Goal: Task Accomplishment & Management: Manage account settings

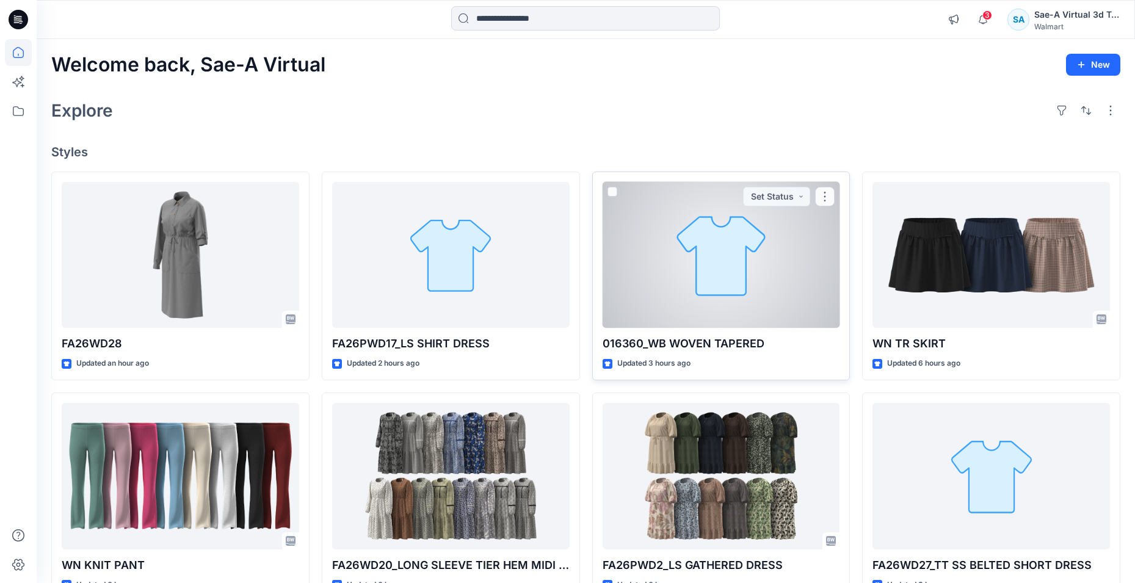
scroll to position [61, 0]
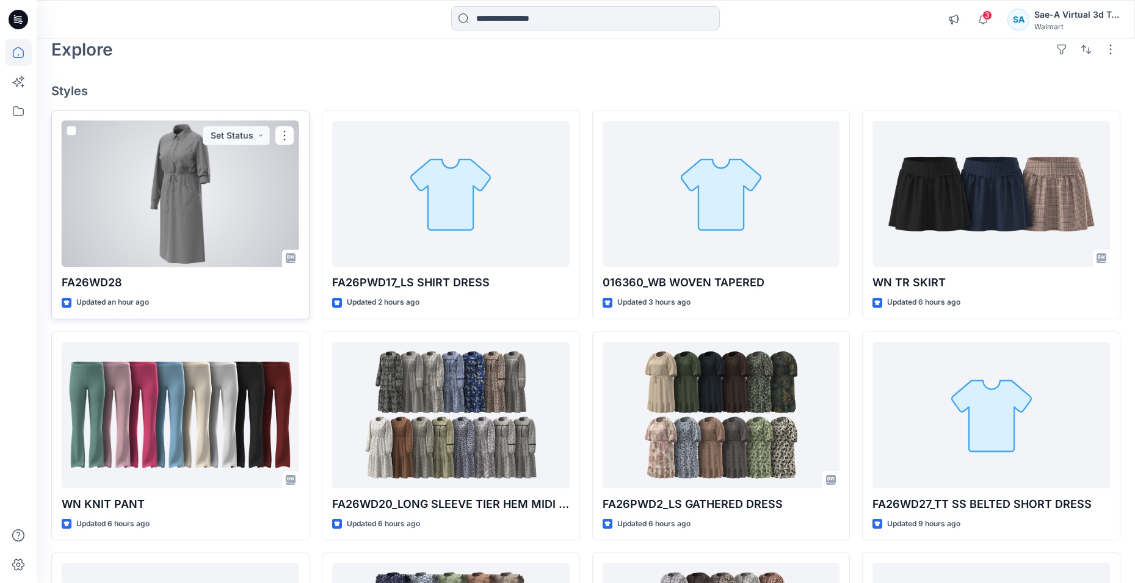
click at [170, 222] on div at bounding box center [180, 194] width 237 height 146
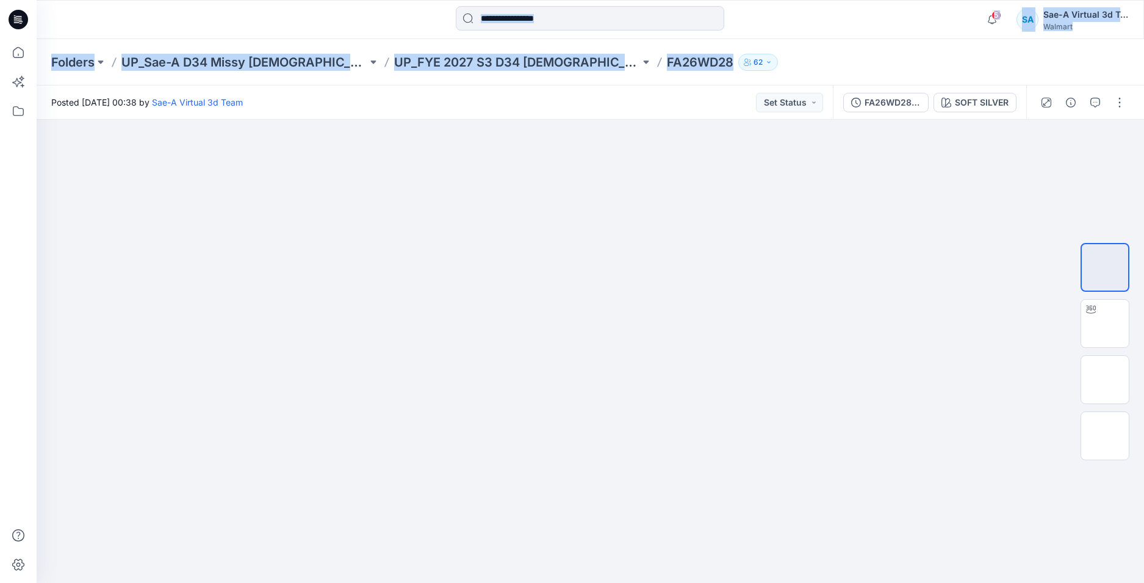
drag, startPoint x: 15, startPoint y: 18, endPoint x: -145, endPoint y: 76, distance: 170.1
click at [0, 76] on html "5 Notifications Your style FA26WD28 has been updated with FA26WD28-OPT_SOFT SIL…" at bounding box center [572, 291] width 1144 height 583
click at [206, 18] on div at bounding box center [175, 19] width 277 height 27
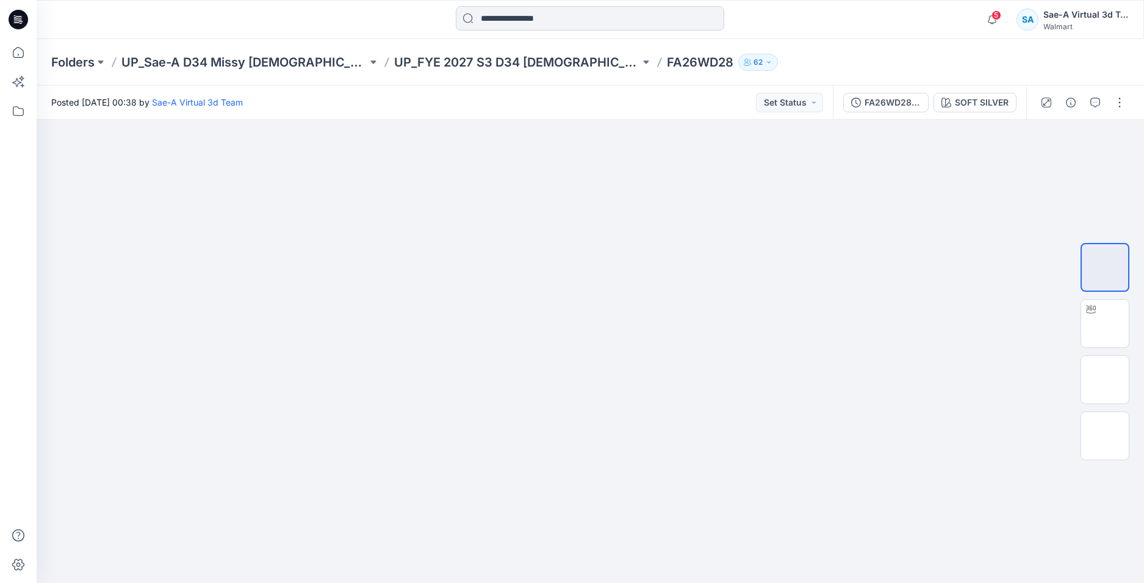
click at [539, 18] on input at bounding box center [590, 18] width 269 height 24
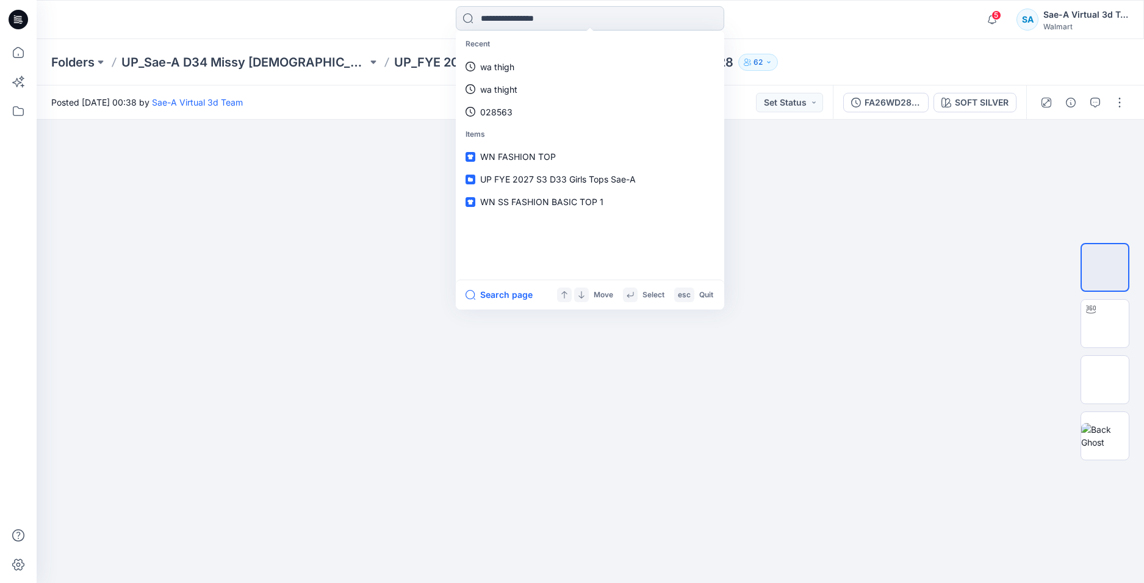
click at [552, 16] on input at bounding box center [590, 18] width 269 height 24
paste input "**********"
type input "**********"
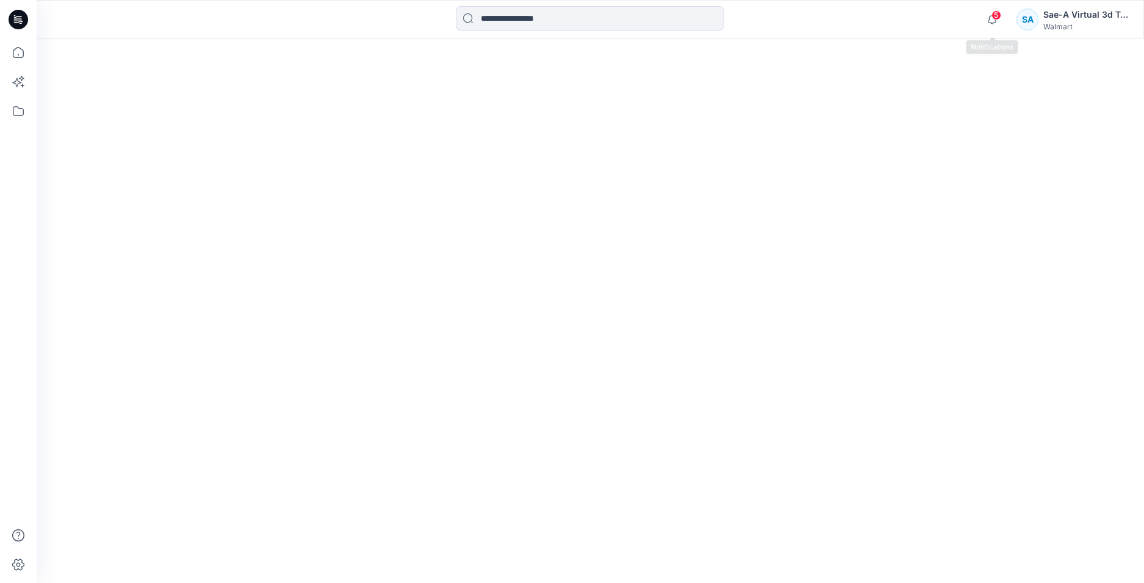
click at [973, 22] on div "5 Notifications Your style FA26WD28 has been updated with FA26WD28-OPT_SOFT SIL…" at bounding box center [590, 19] width 1107 height 27
click at [986, 23] on icon "button" at bounding box center [992, 19] width 23 height 24
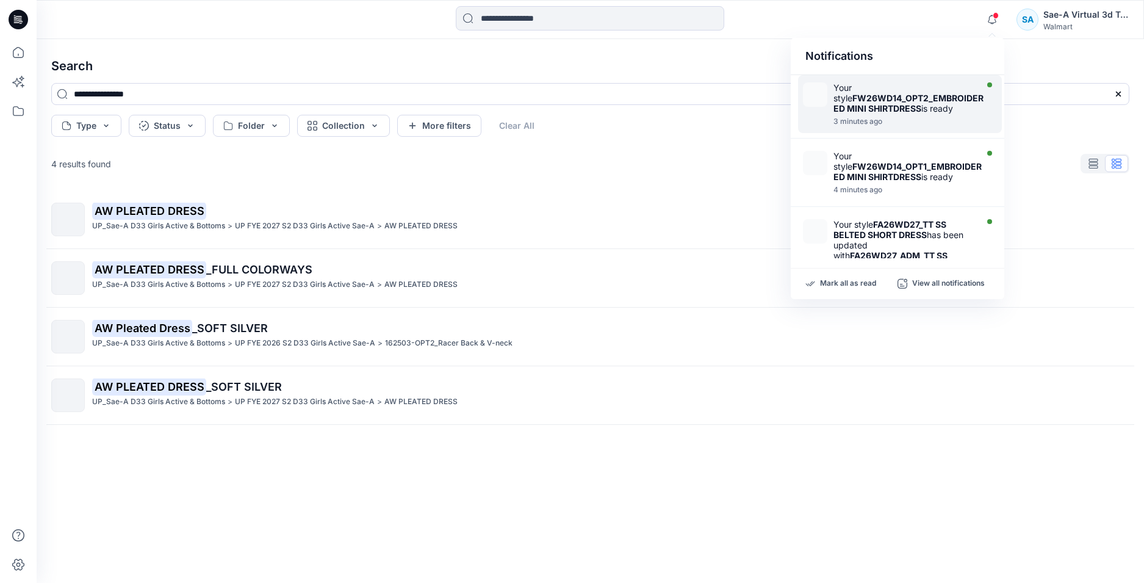
click at [905, 117] on div "3 minutes ago" at bounding box center [909, 121] width 151 height 9
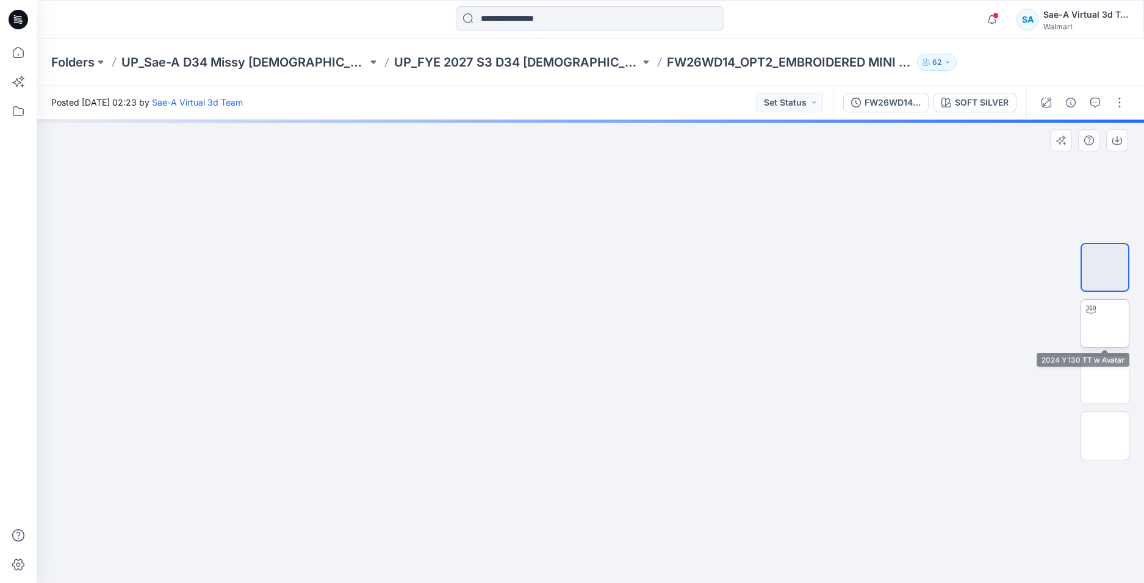
click at [1105, 323] on img at bounding box center [1105, 323] width 0 height 0
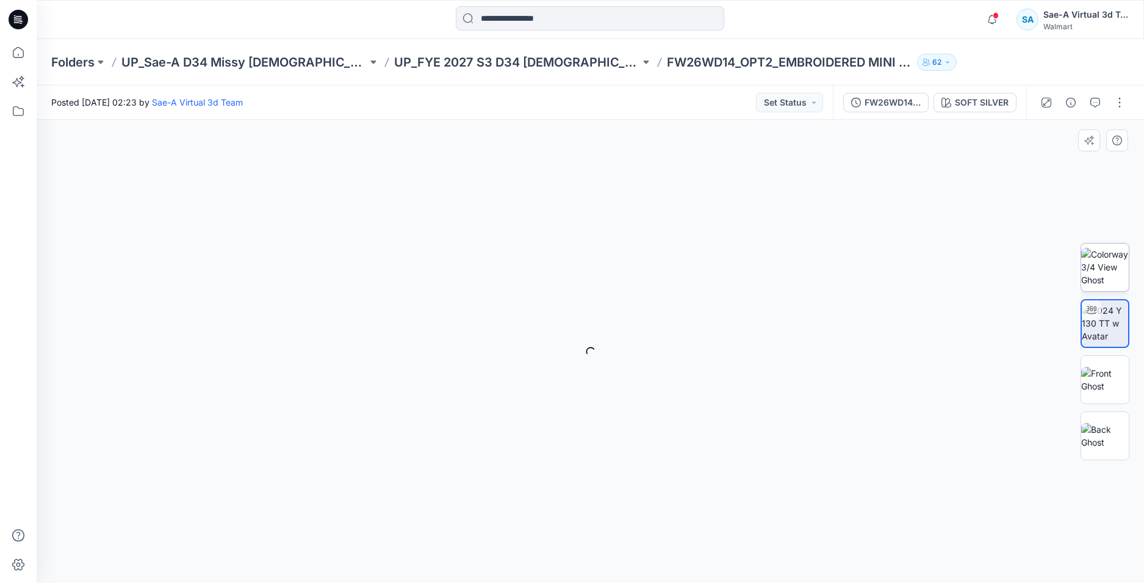
click at [1106, 262] on img at bounding box center [1105, 267] width 48 height 38
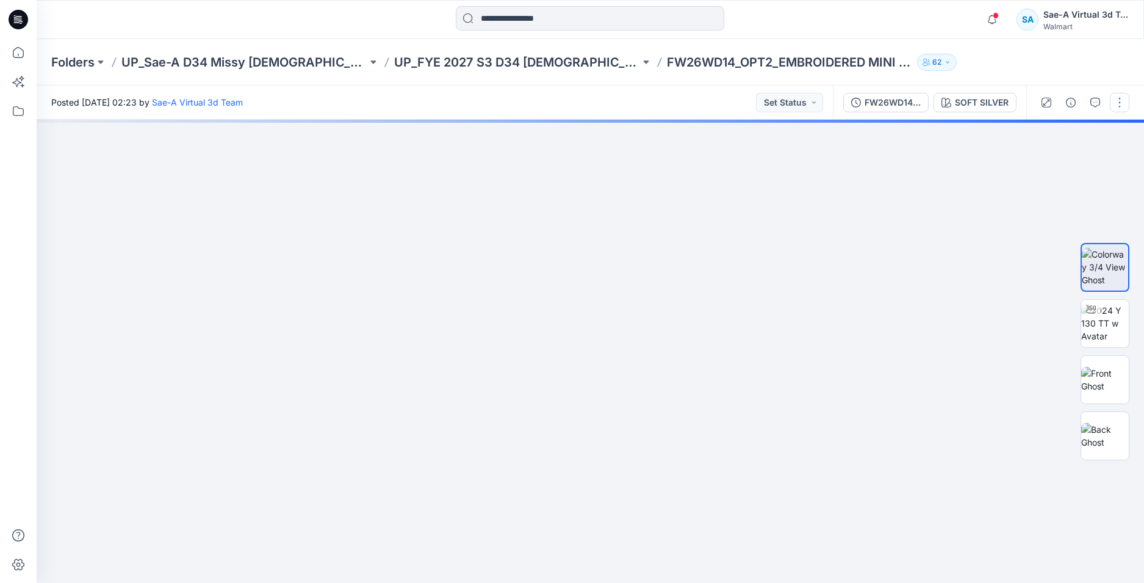
click at [1121, 105] on button "button" at bounding box center [1120, 103] width 20 height 20
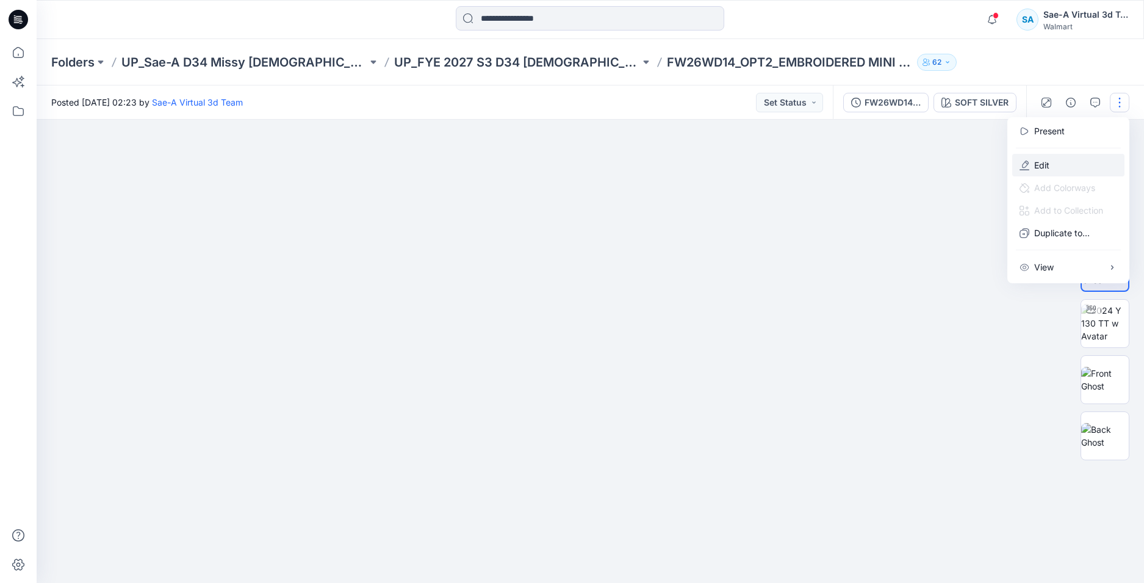
click at [1033, 169] on button "Edit" at bounding box center [1069, 165] width 112 height 23
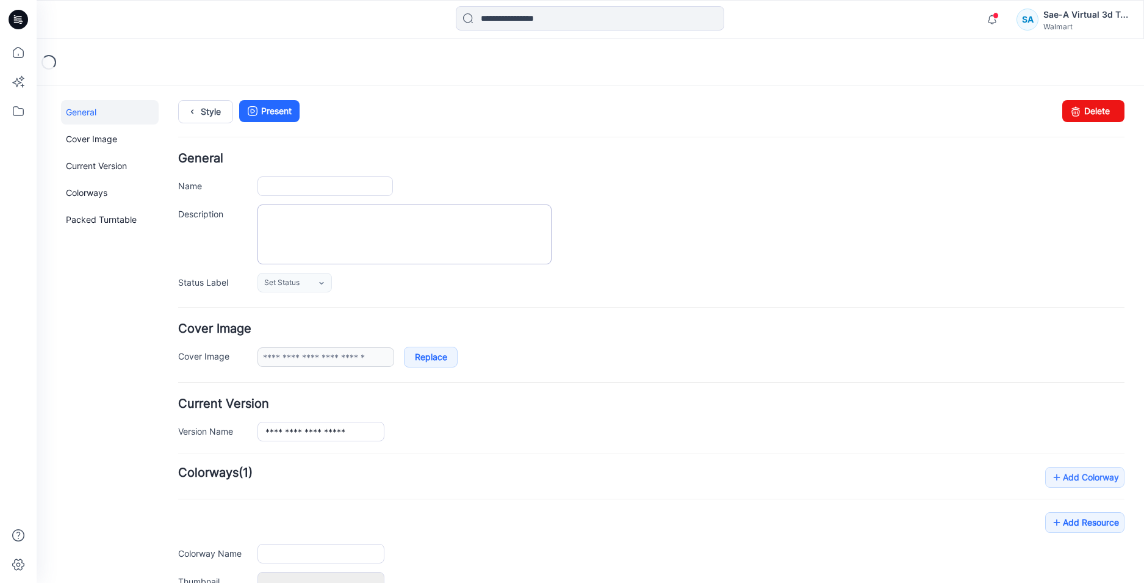
type input "**********"
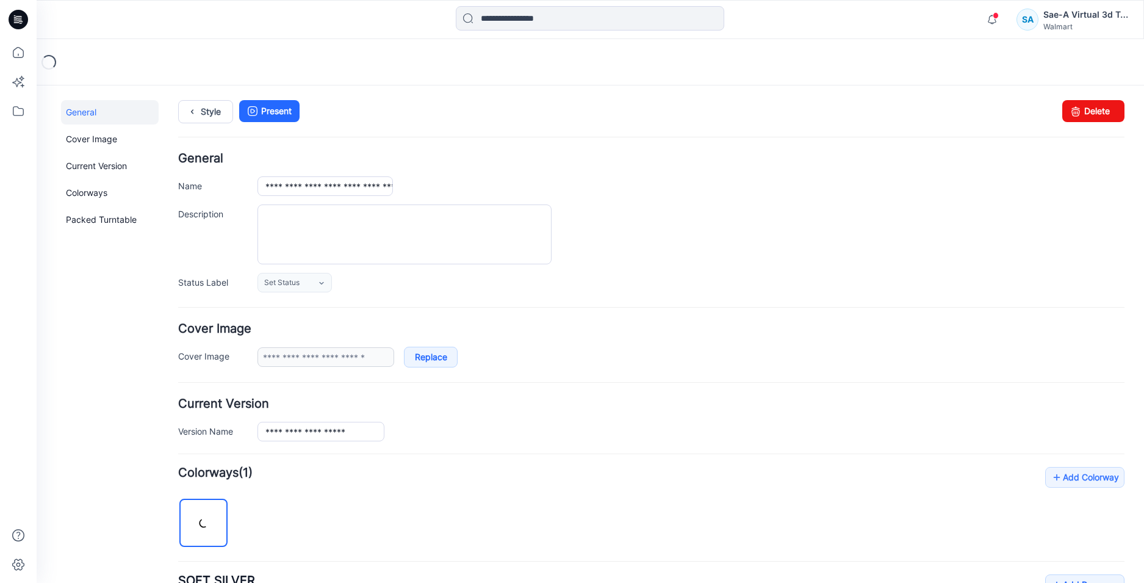
scroll to position [356, 0]
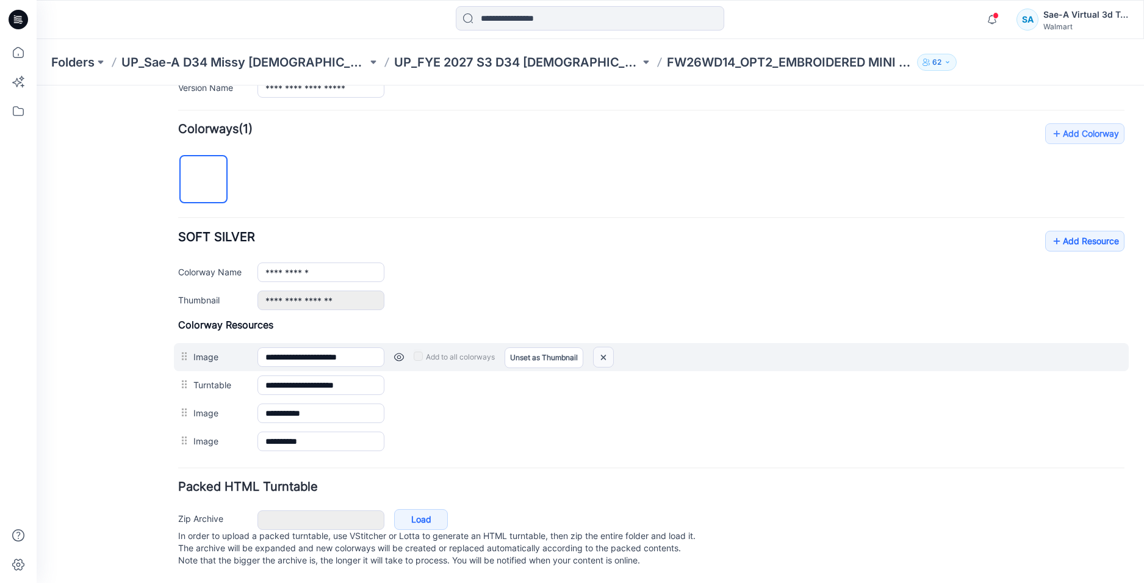
drag, startPoint x: 607, startPoint y: 348, endPoint x: 667, endPoint y: 145, distance: 211.4
click at [607, 348] on img at bounding box center [604, 357] width 20 height 20
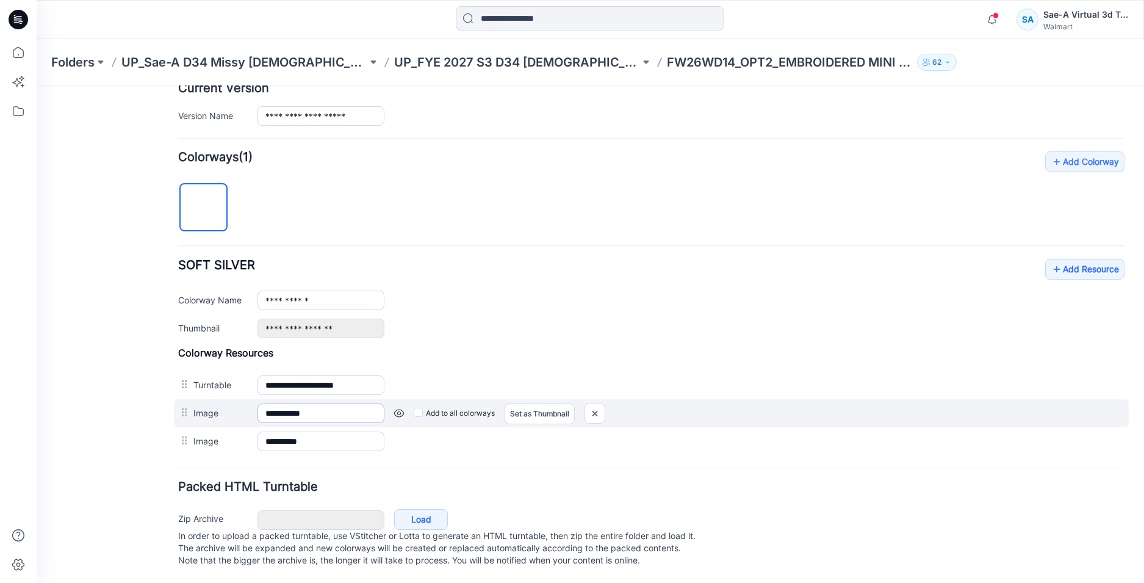
scroll to position [328, 0]
drag, startPoint x: 600, startPoint y: 403, endPoint x: 656, endPoint y: 142, distance: 266.6
click at [600, 403] on img at bounding box center [595, 413] width 20 height 20
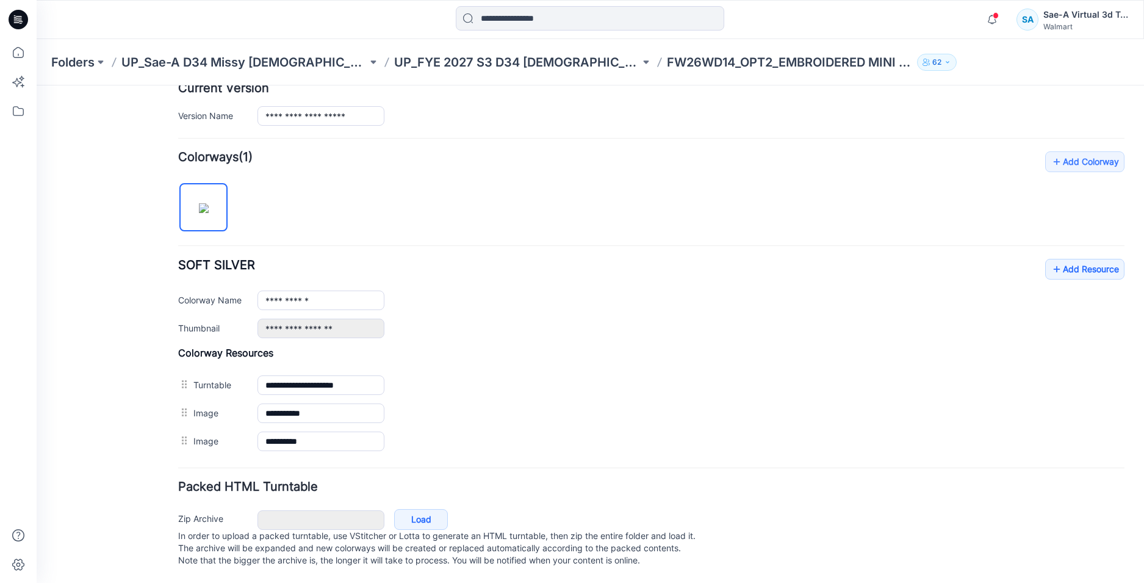
scroll to position [300, 0]
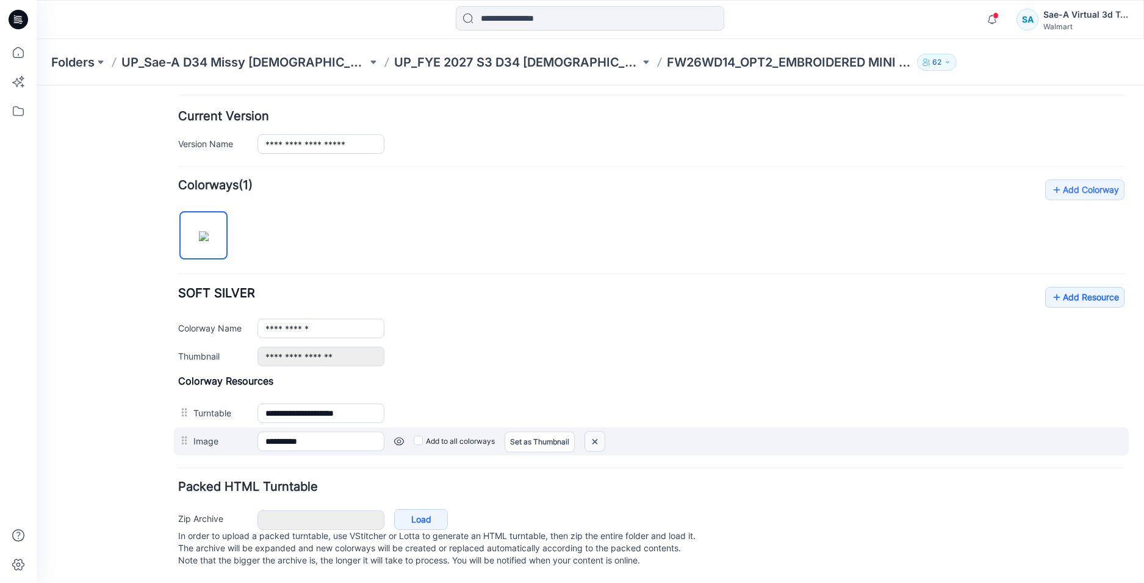
click at [596, 432] on img at bounding box center [595, 441] width 20 height 20
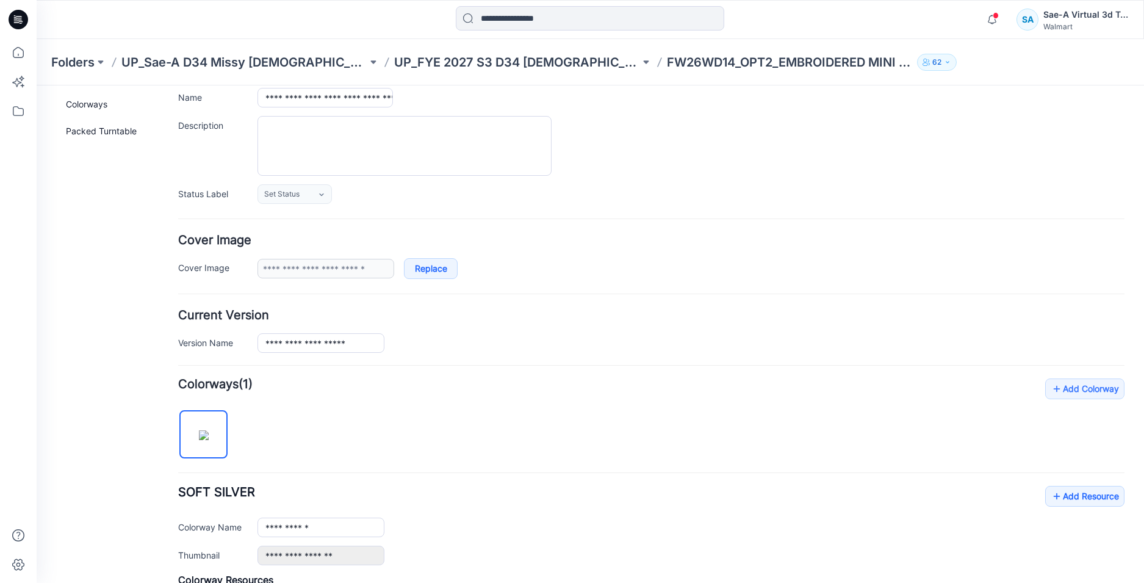
scroll to position [0, 0]
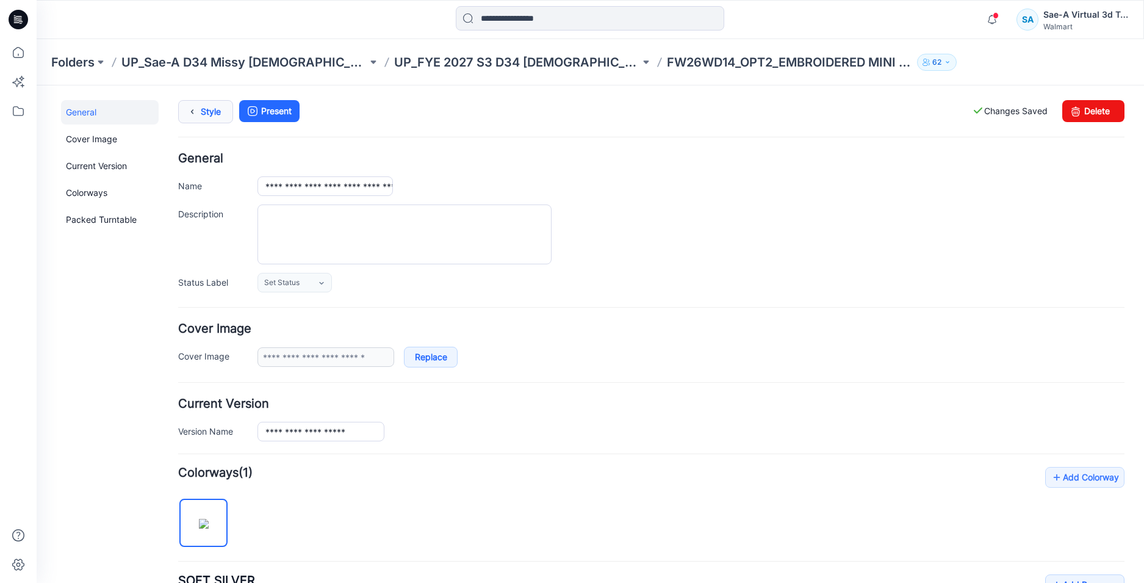
click at [212, 114] on link "Style" at bounding box center [205, 111] width 55 height 23
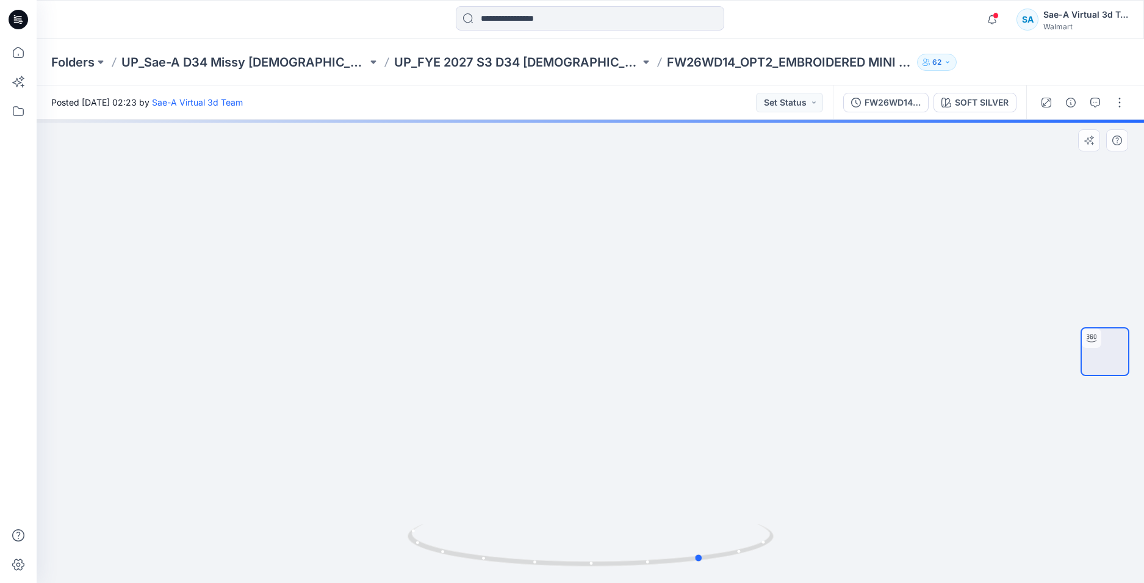
drag, startPoint x: 698, startPoint y: 545, endPoint x: 810, endPoint y: 548, distance: 112.3
click at [810, 548] on div at bounding box center [591, 351] width 1108 height 463
click at [987, 20] on icon "button" at bounding box center [992, 19] width 23 height 24
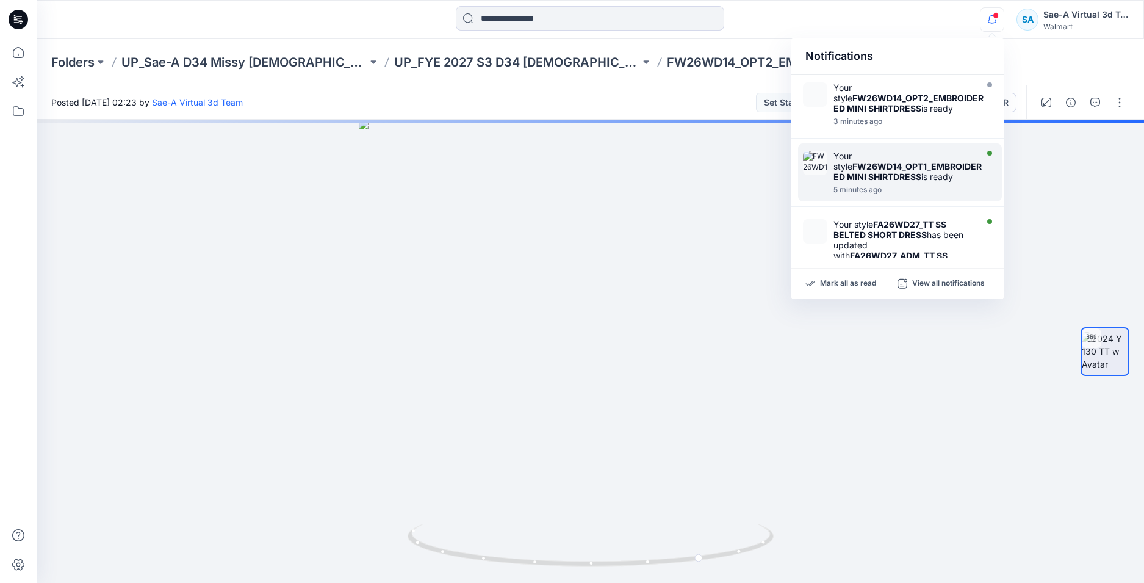
click at [893, 184] on div at bounding box center [909, 183] width 151 height 2
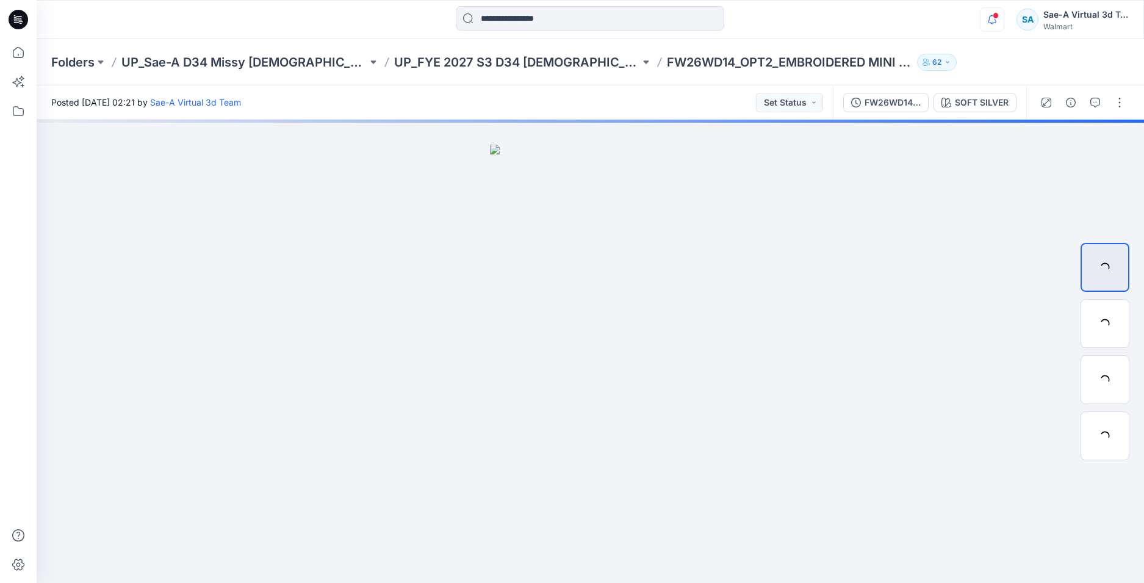
click at [992, 23] on icon "button" at bounding box center [992, 19] width 23 height 24
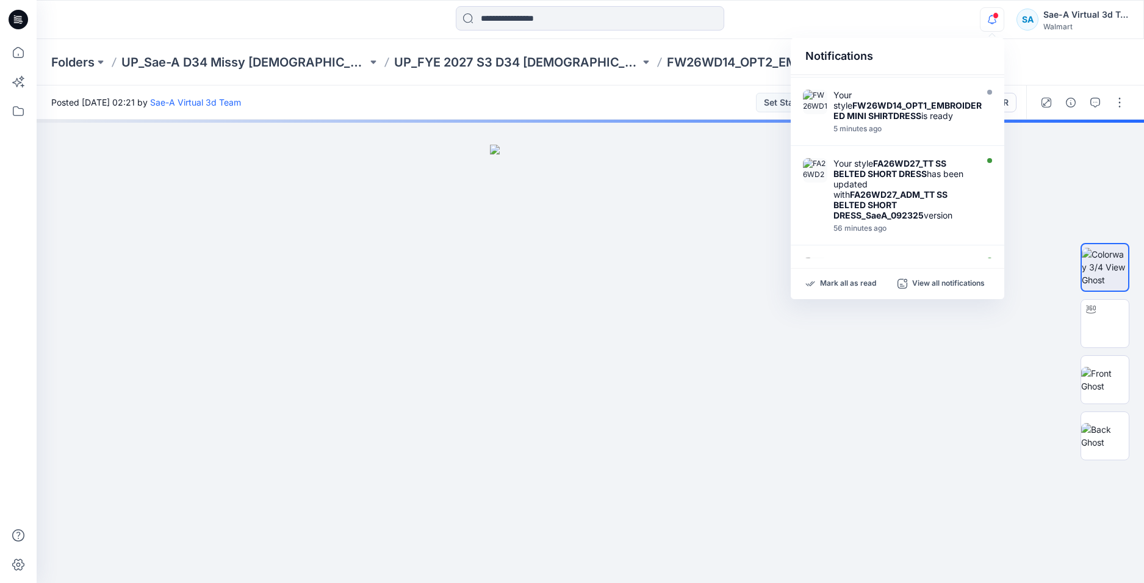
scroll to position [122, 0]
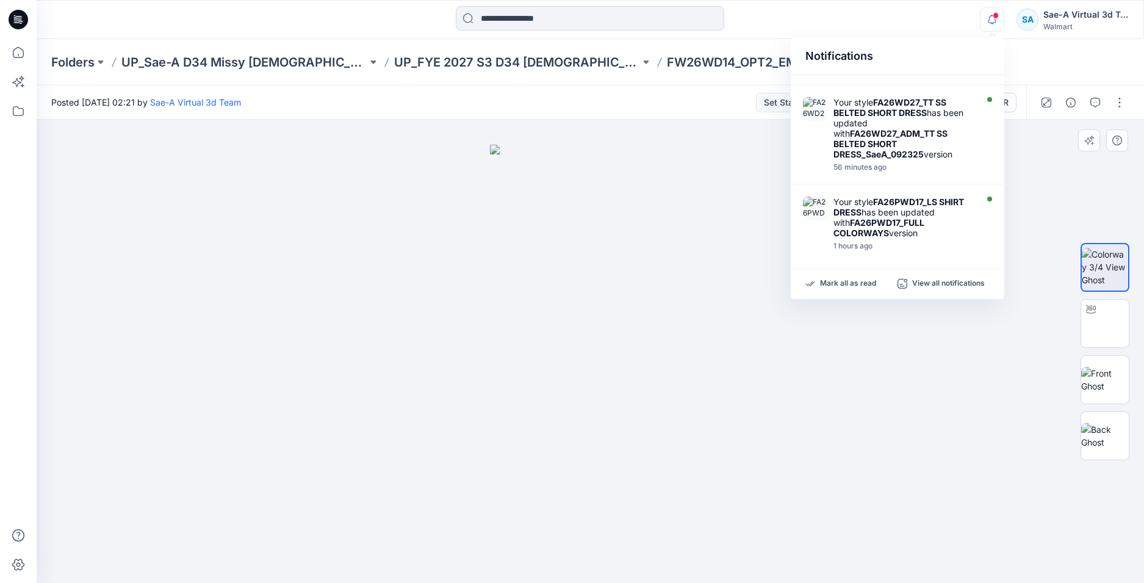
click at [864, 450] on div at bounding box center [591, 351] width 1108 height 463
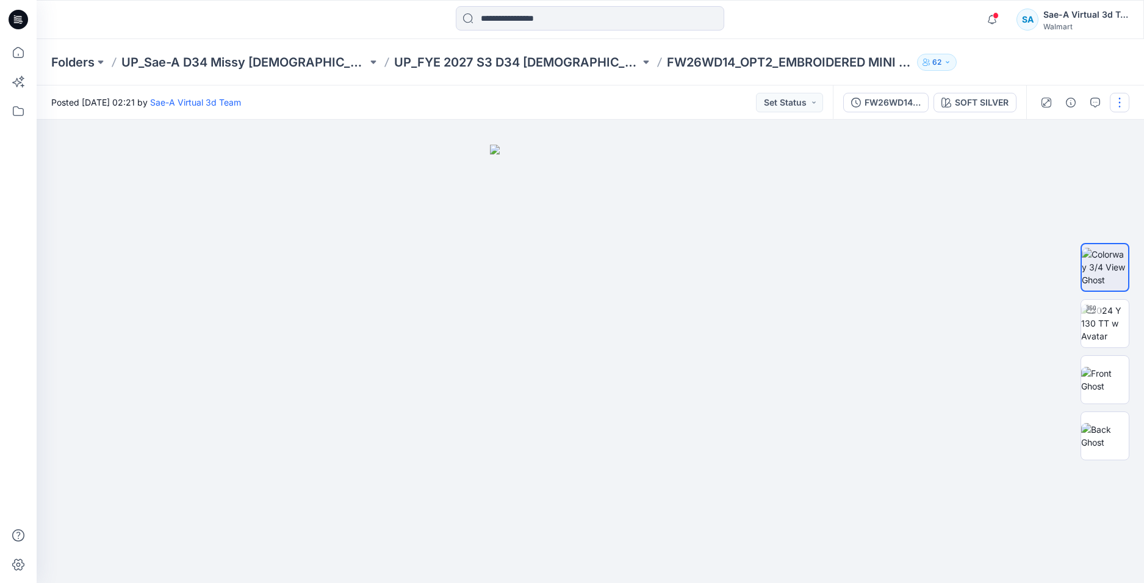
click at [1115, 101] on button "button" at bounding box center [1120, 103] width 20 height 20
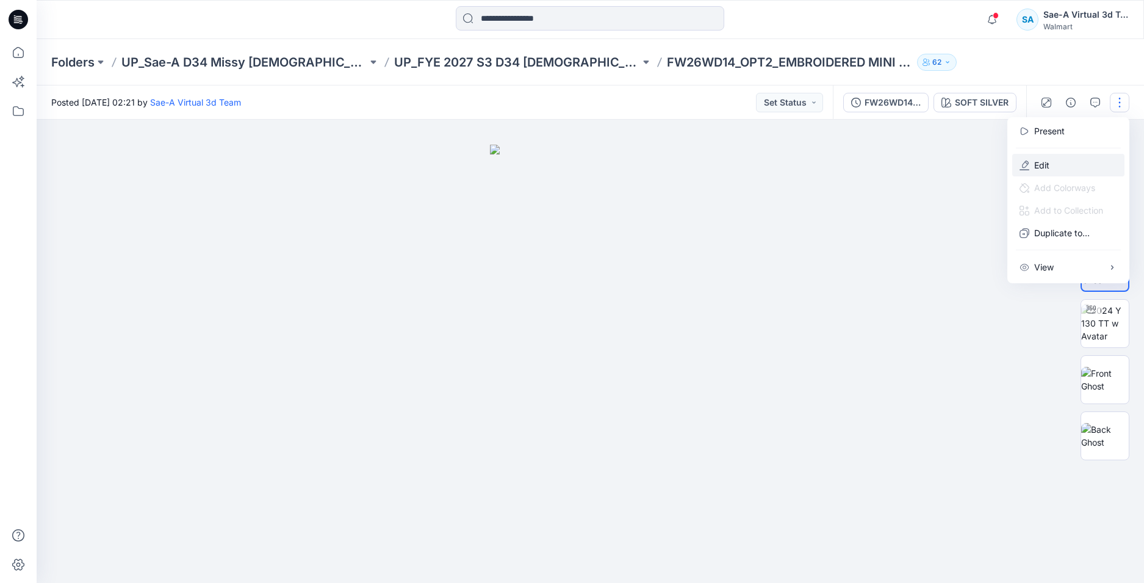
click at [1041, 164] on p "Edit" at bounding box center [1041, 165] width 15 height 13
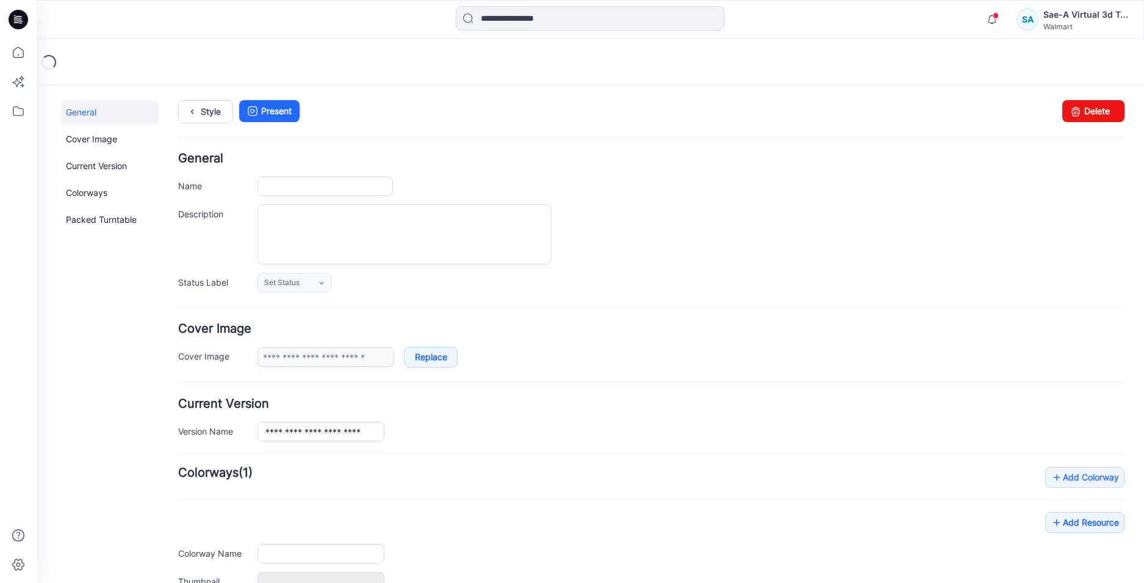
type input "**********"
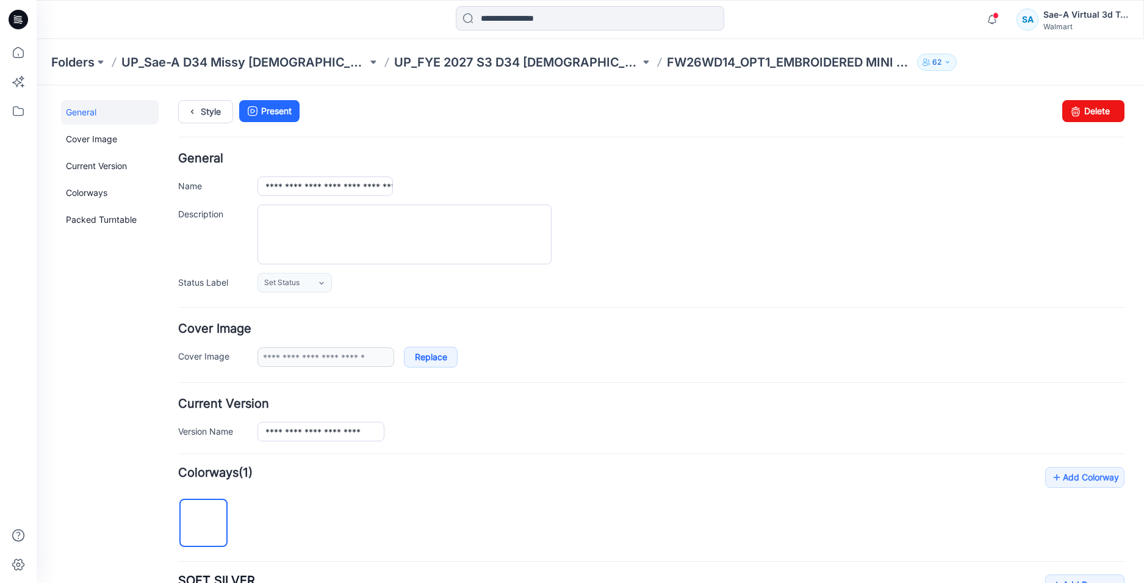
scroll to position [244, 0]
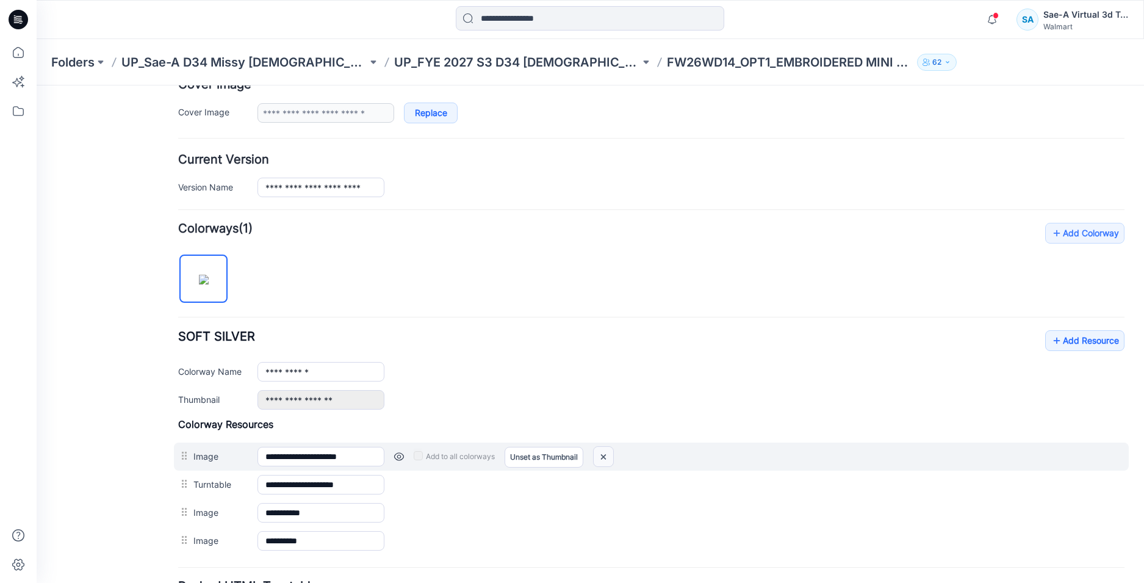
click at [608, 455] on img at bounding box center [604, 457] width 20 height 20
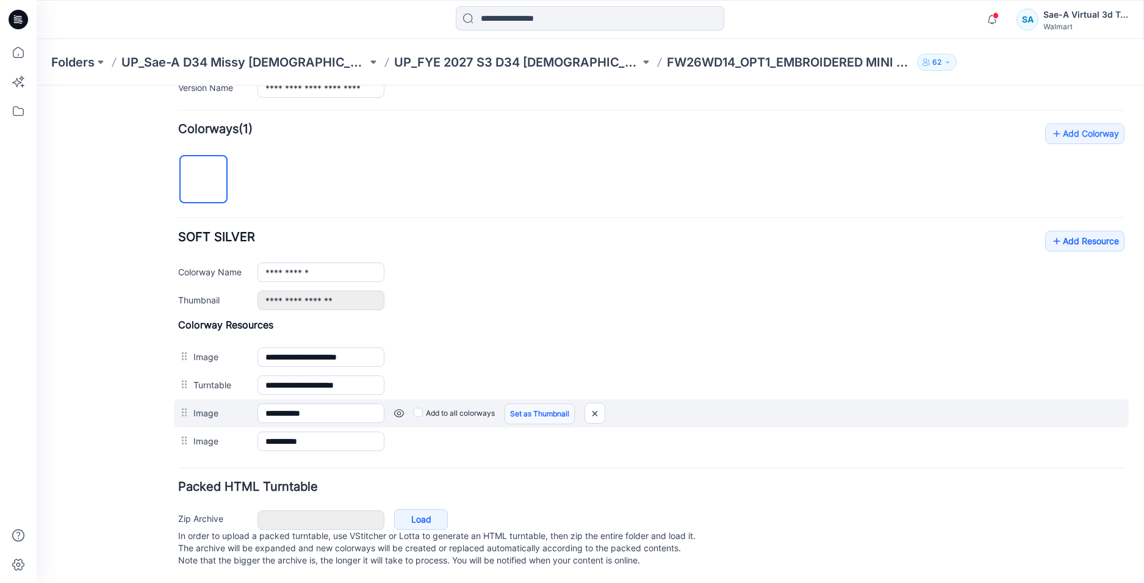
scroll to position [328, 0]
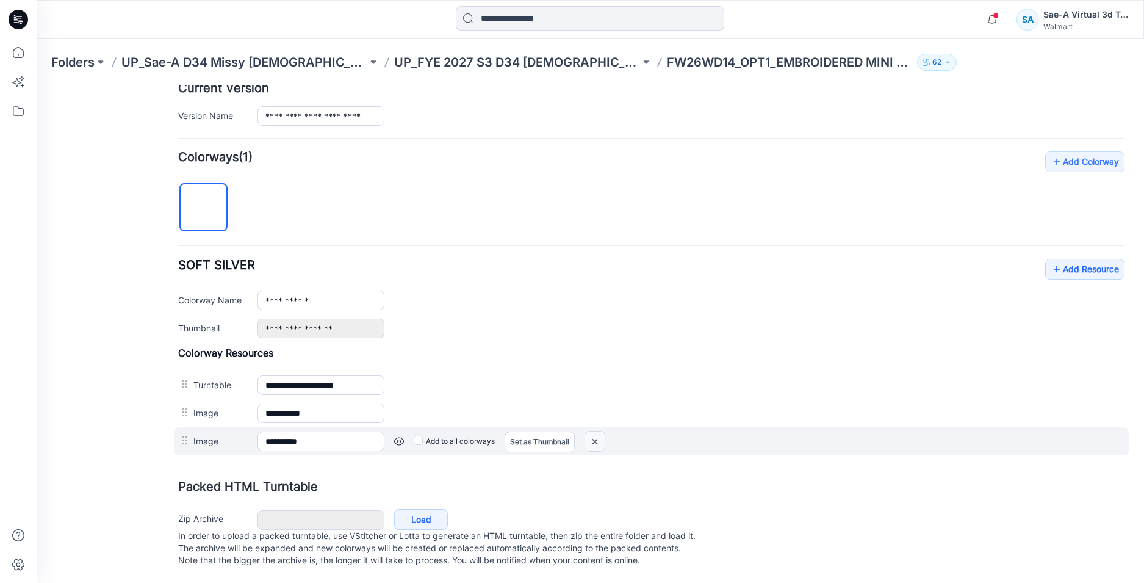
drag, startPoint x: 598, startPoint y: 420, endPoint x: 664, endPoint y: 154, distance: 274.1
click at [598, 431] on img at bounding box center [595, 441] width 20 height 20
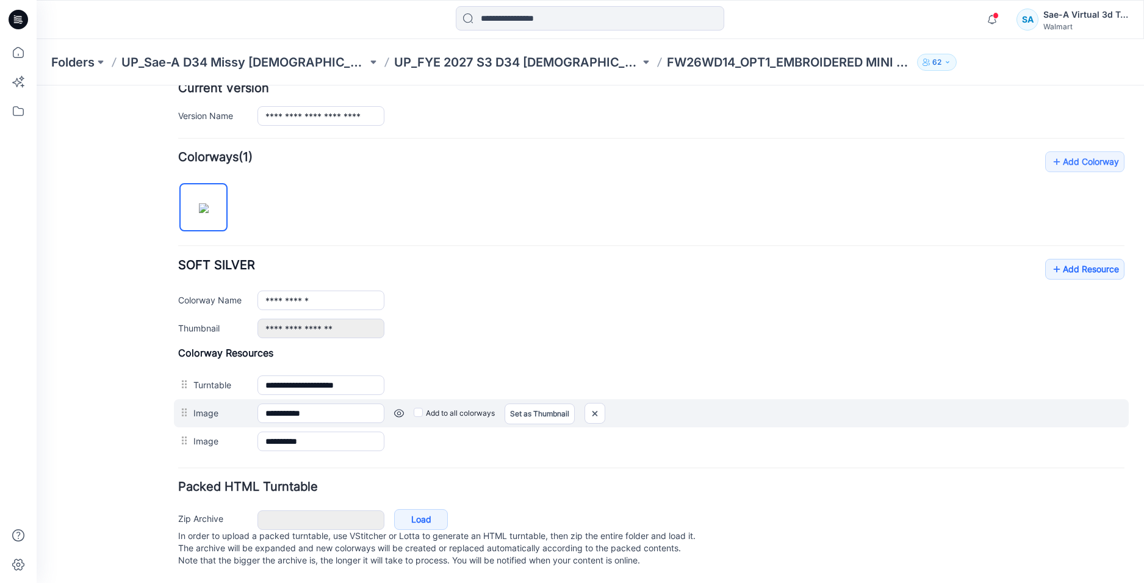
scroll to position [300, 0]
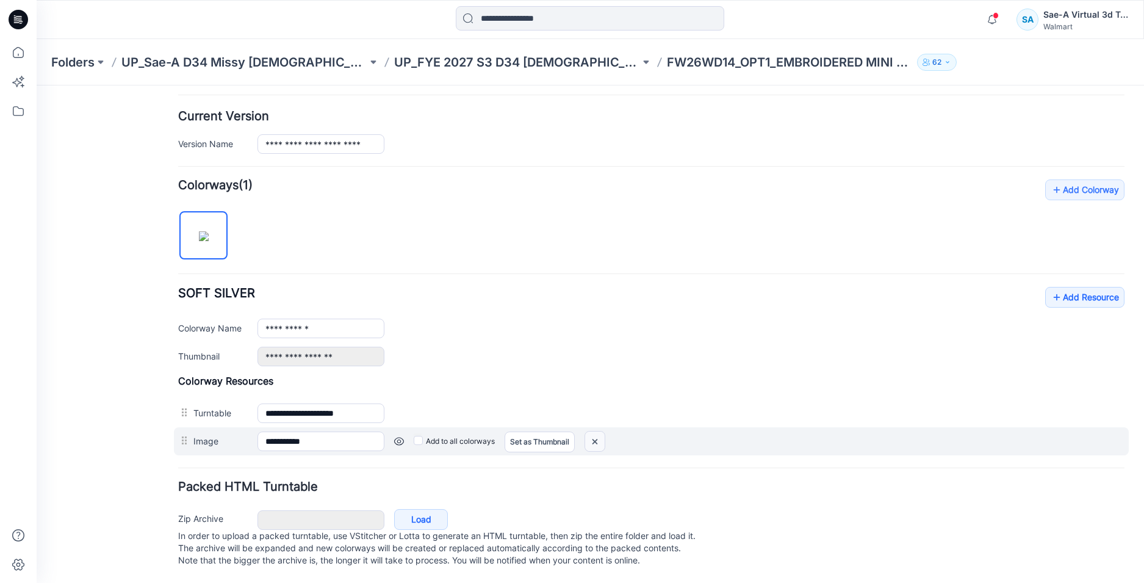
click at [598, 431] on img at bounding box center [595, 441] width 20 height 20
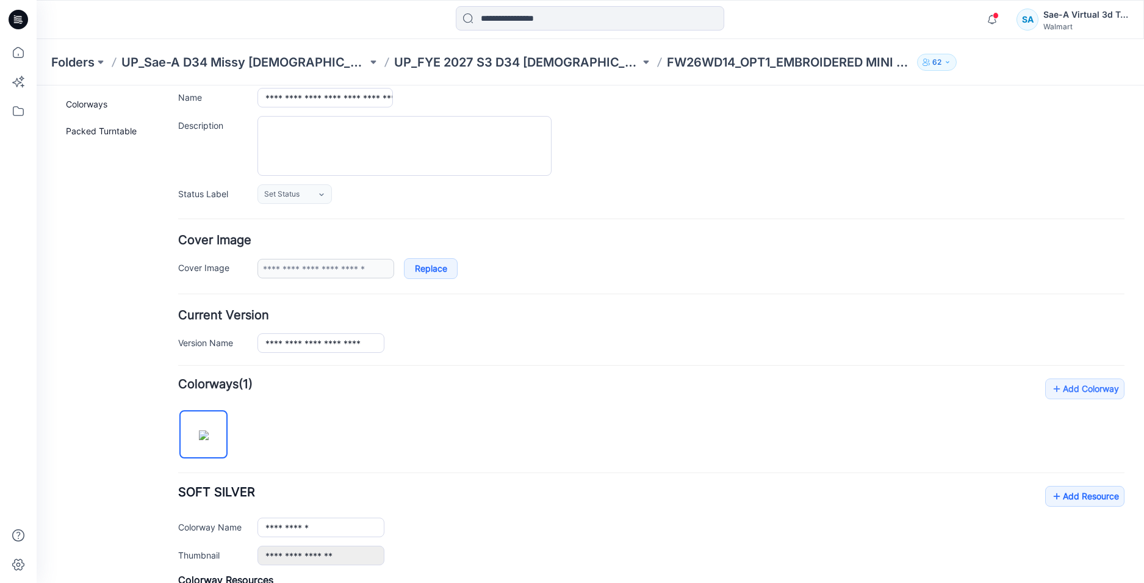
scroll to position [0, 0]
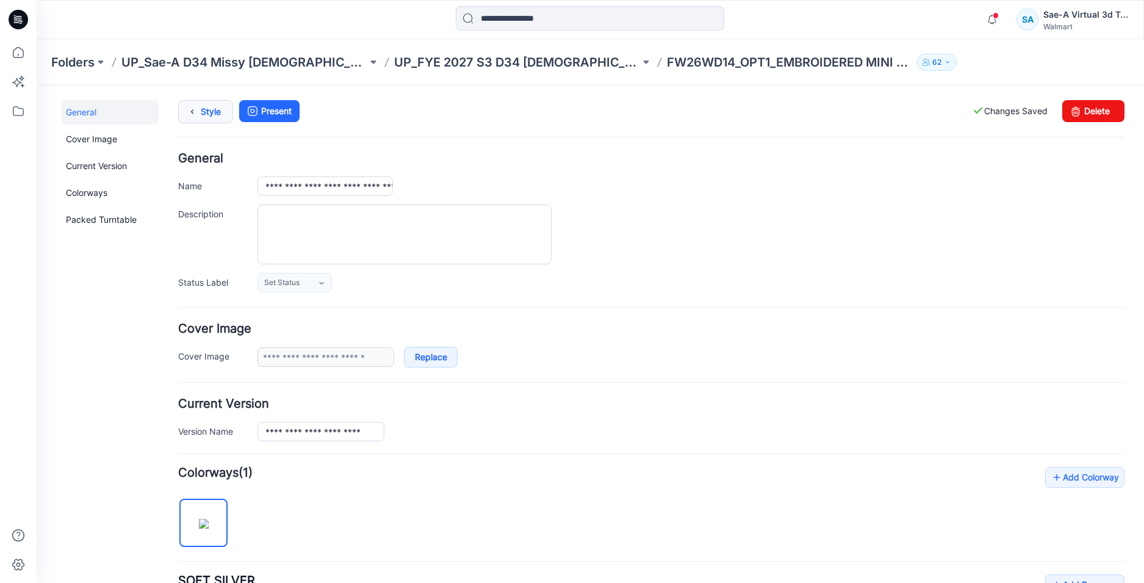
click at [216, 111] on link "Style" at bounding box center [205, 111] width 55 height 23
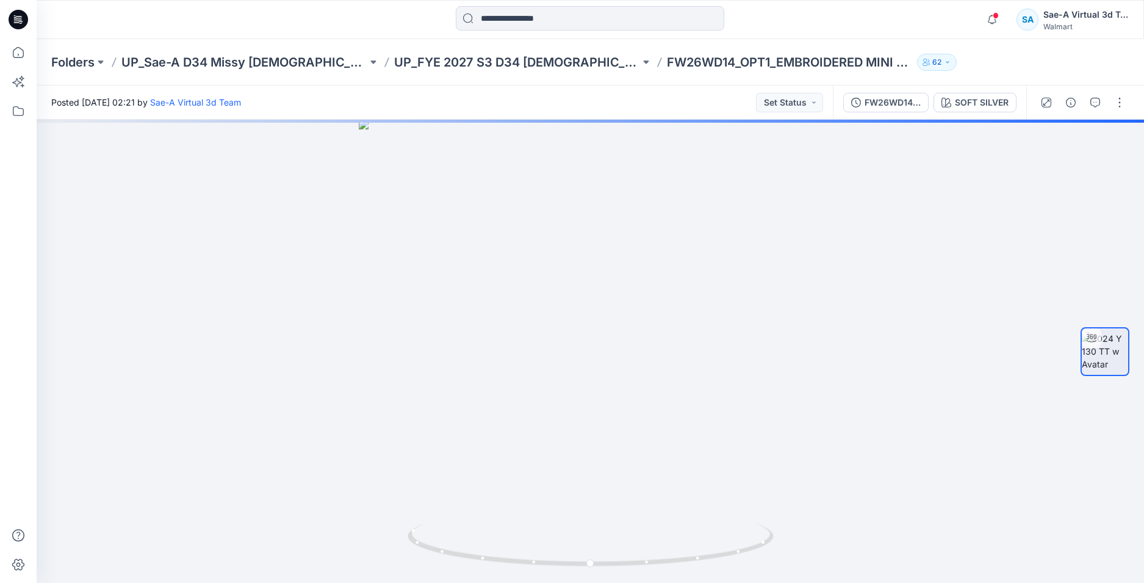
click at [26, 23] on icon at bounding box center [19, 20] width 20 height 20
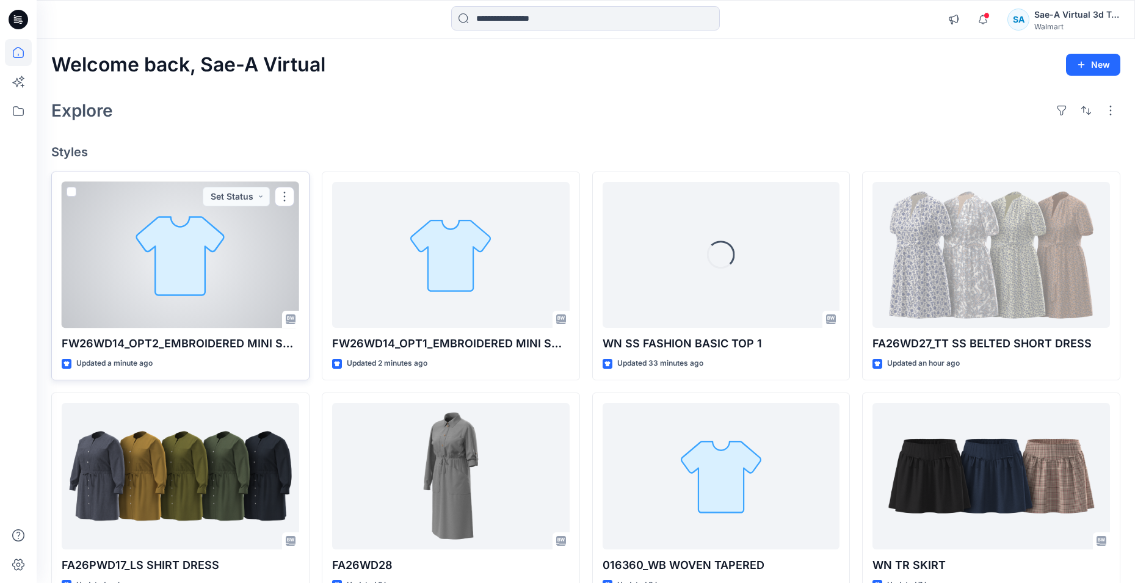
click at [233, 264] on div at bounding box center [180, 255] width 237 height 146
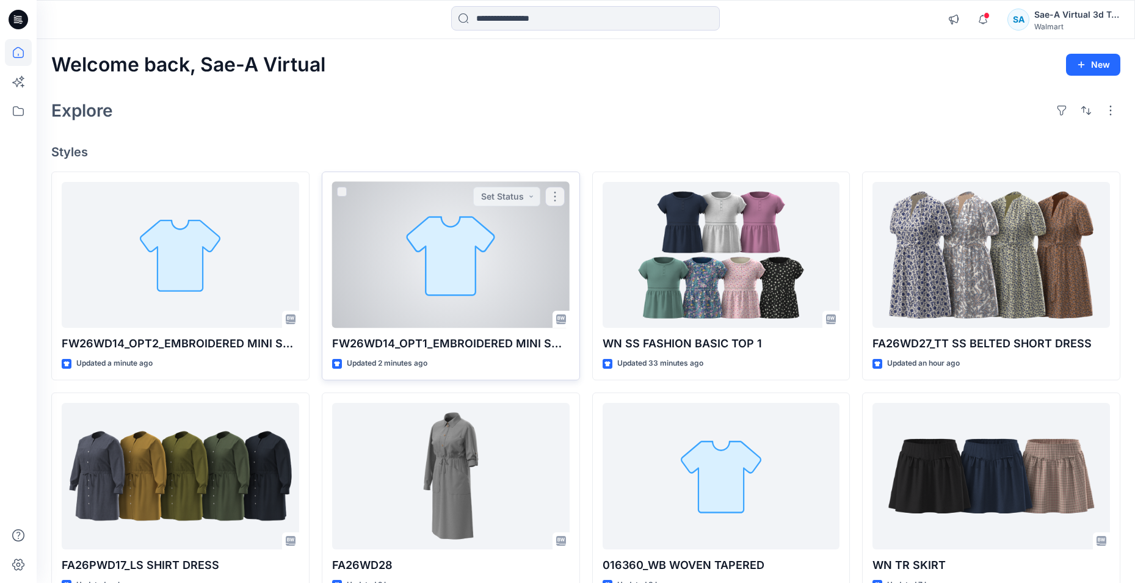
click at [449, 282] on div at bounding box center [450, 255] width 237 height 146
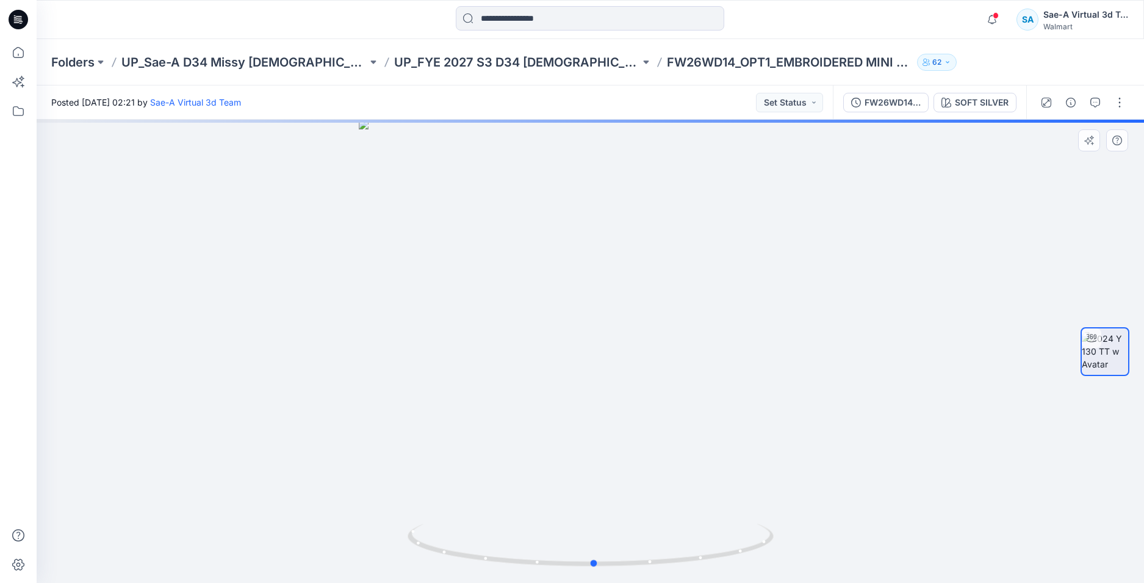
drag, startPoint x: 745, startPoint y: 371, endPoint x: 438, endPoint y: 459, distance: 318.7
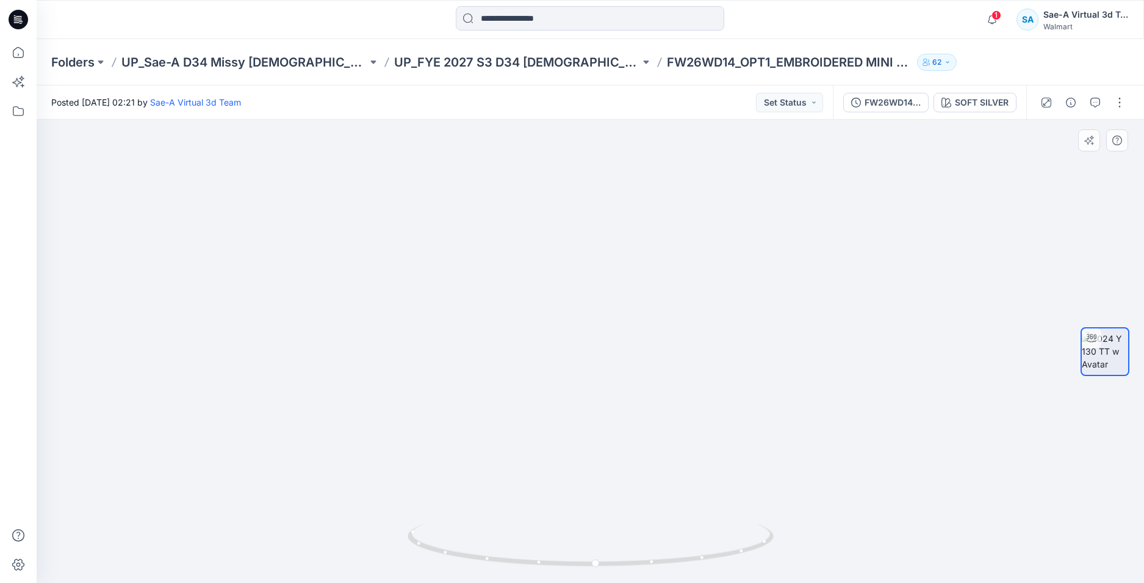
drag, startPoint x: 674, startPoint y: 308, endPoint x: 666, endPoint y: 247, distance: 61.6
drag, startPoint x: 586, startPoint y: 333, endPoint x: 655, endPoint y: 180, distance: 168.2
drag, startPoint x: 715, startPoint y: 533, endPoint x: 531, endPoint y: 558, distance: 185.5
click at [531, 558] on icon at bounding box center [592, 547] width 369 height 46
click at [598, 564] on icon at bounding box center [592, 547] width 369 height 46
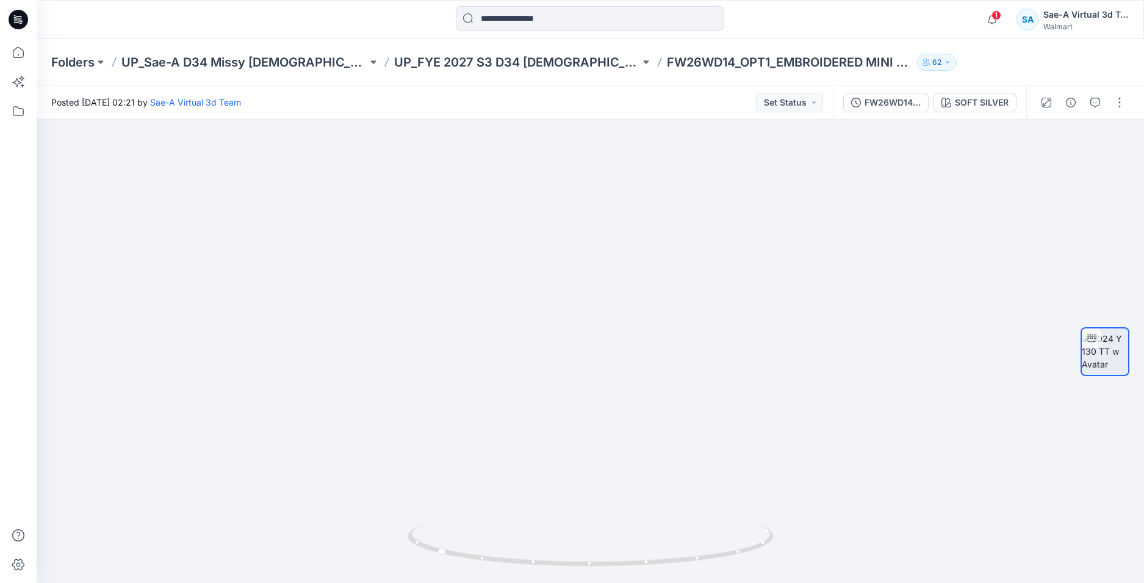
click at [20, 20] on icon at bounding box center [20, 20] width 5 height 1
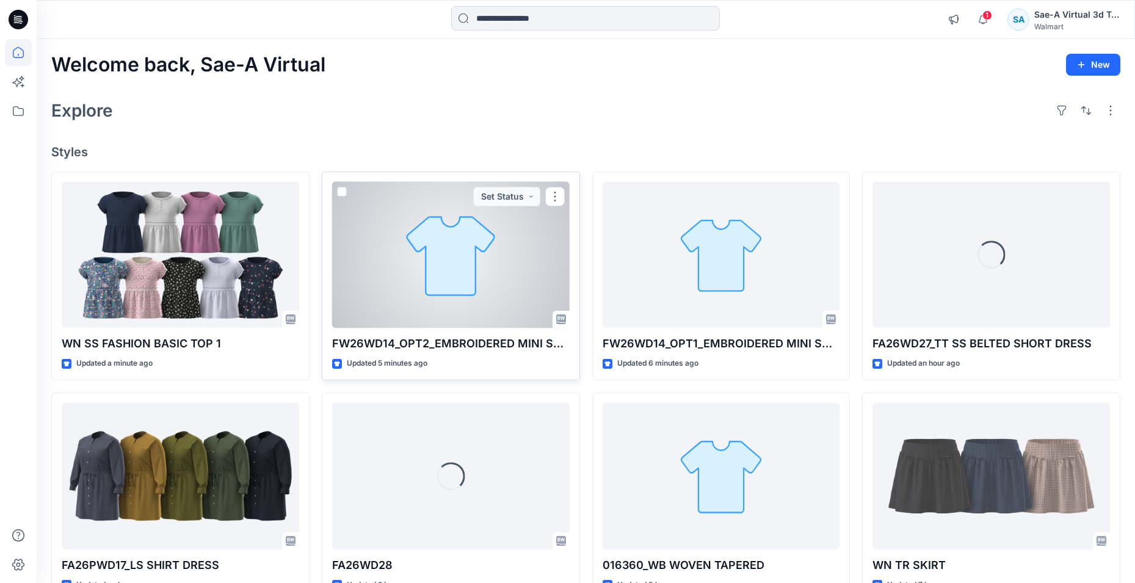
click at [448, 267] on div at bounding box center [450, 255] width 237 height 146
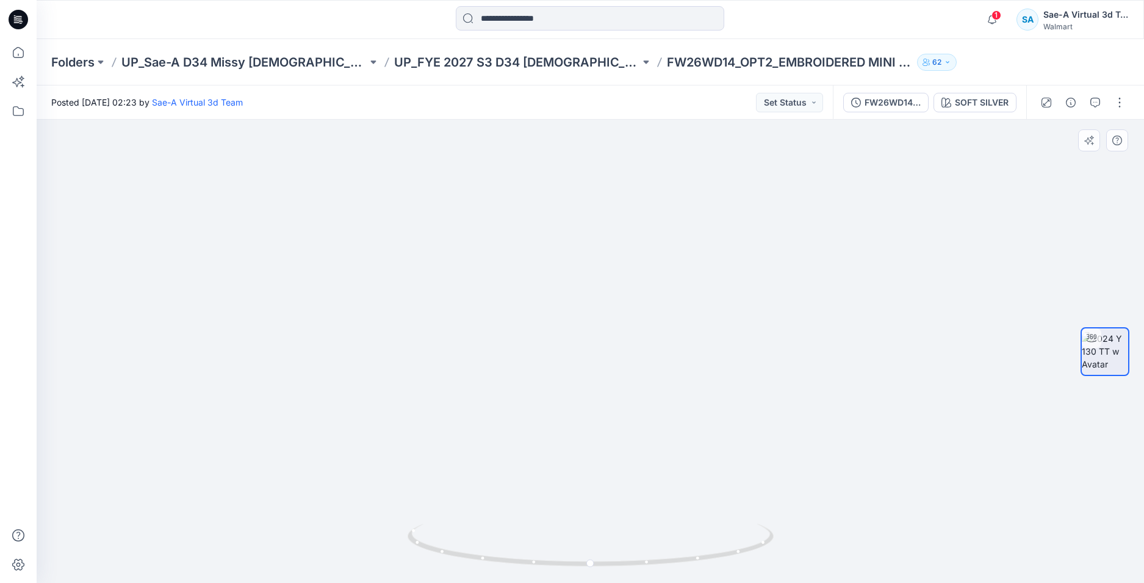
drag, startPoint x: 684, startPoint y: 409, endPoint x: 684, endPoint y: 308, distance: 101.3
drag, startPoint x: 753, startPoint y: 550, endPoint x: 717, endPoint y: 459, distance: 97.8
click at [666, 560] on icon at bounding box center [592, 547] width 369 height 46
drag, startPoint x: 717, startPoint y: 458, endPoint x: 742, endPoint y: 230, distance: 229.0
drag, startPoint x: 709, startPoint y: 323, endPoint x: 573, endPoint y: 173, distance: 201.8
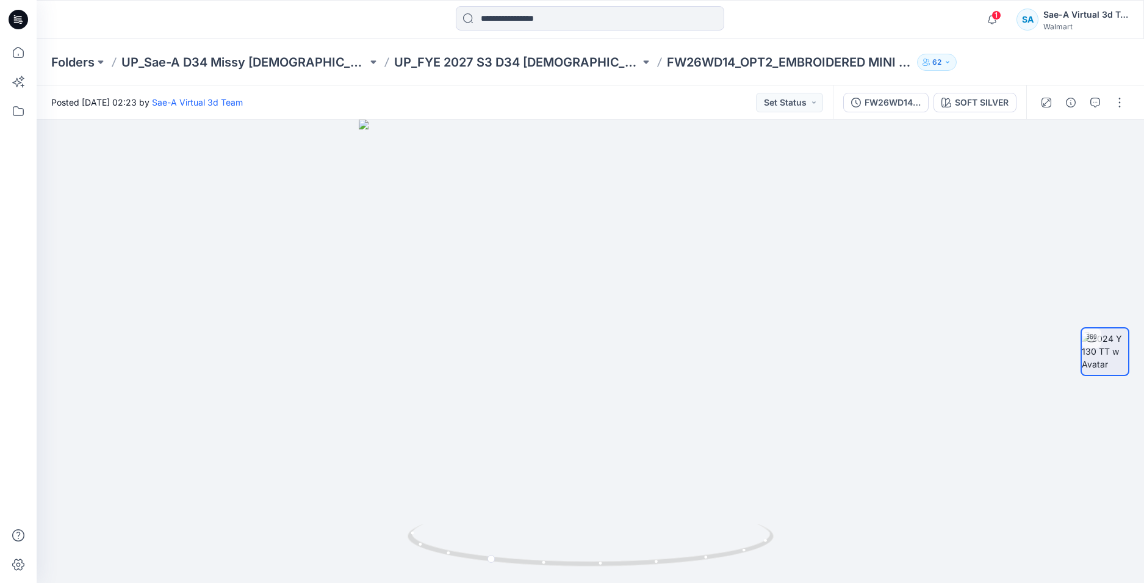
click at [16, 19] on icon at bounding box center [19, 19] width 20 height 39
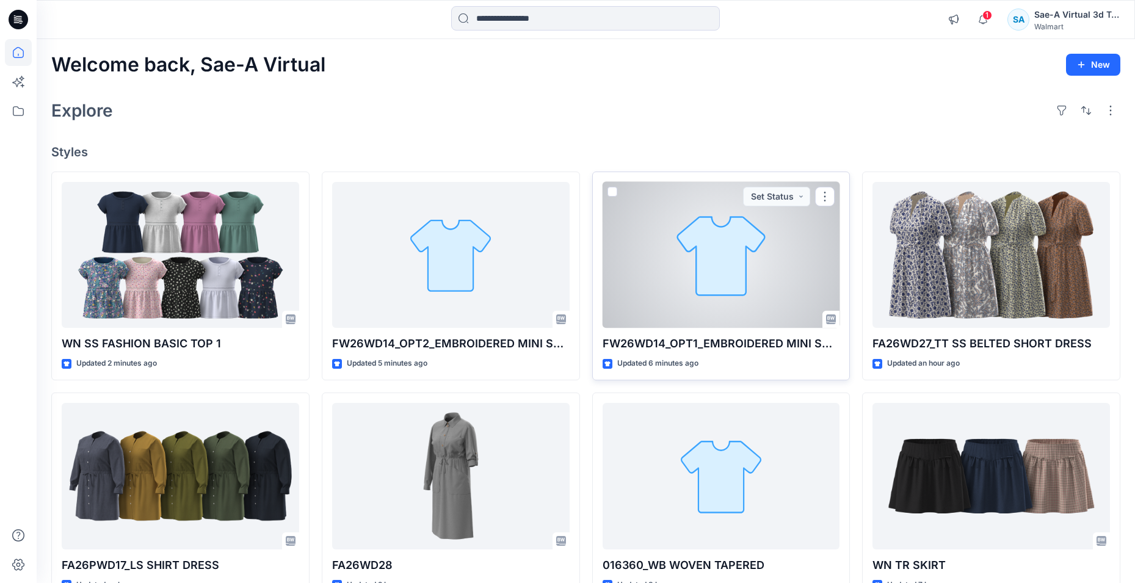
click at [775, 249] on div at bounding box center [720, 255] width 237 height 146
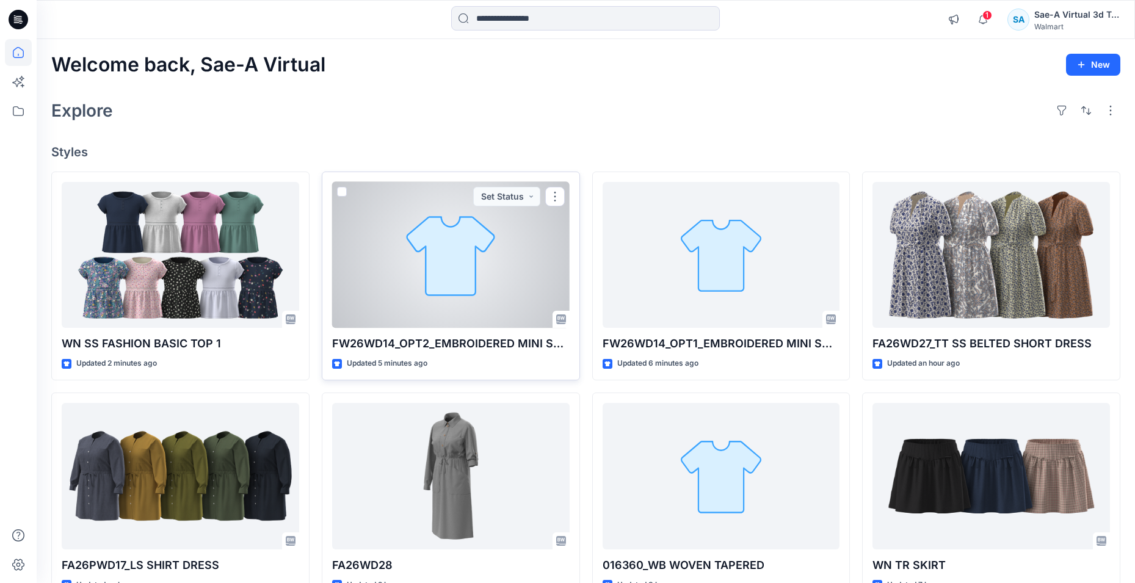
click at [466, 265] on div at bounding box center [450, 255] width 237 height 146
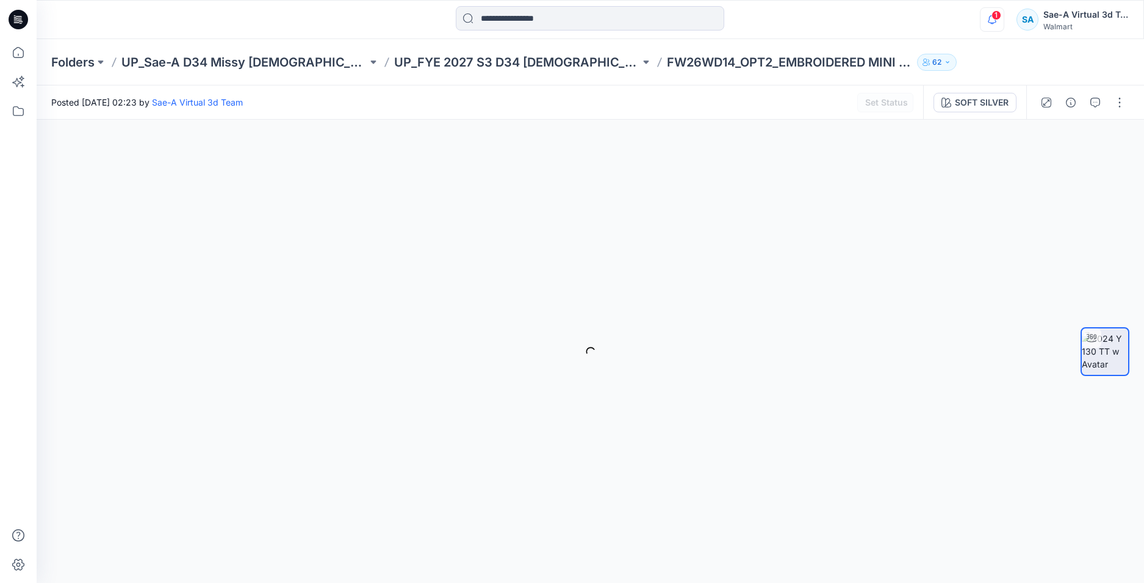
click at [1002, 16] on icon "button" at bounding box center [992, 19] width 23 height 24
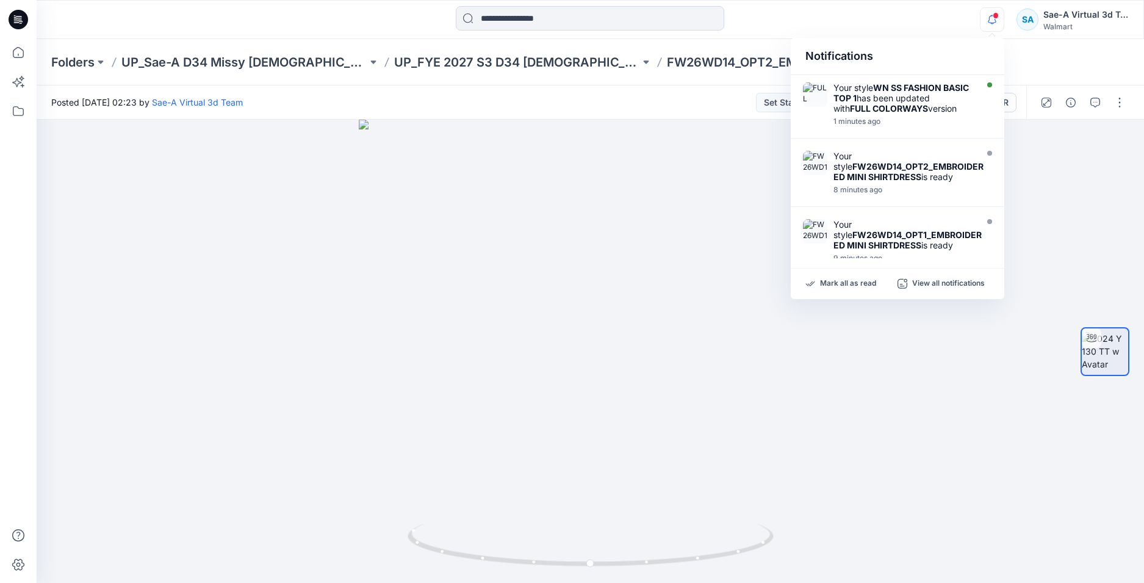
click at [924, 31] on div "Notifications Your style WN SS FASHION BASIC TOP 1 has been updated with FULL C…" at bounding box center [590, 19] width 1107 height 27
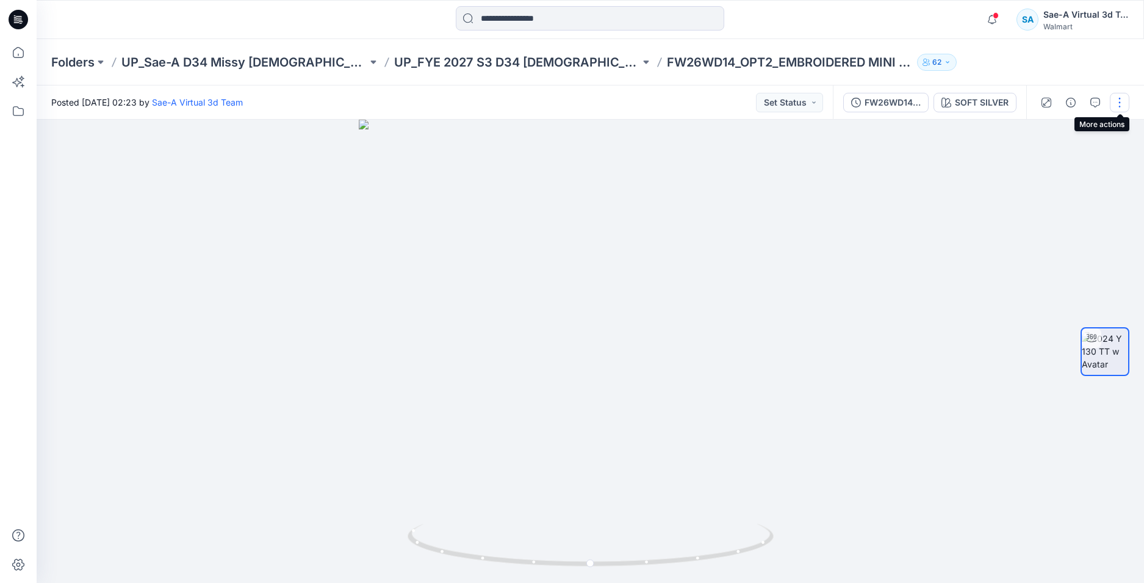
click at [1117, 106] on button "button" at bounding box center [1120, 103] width 20 height 20
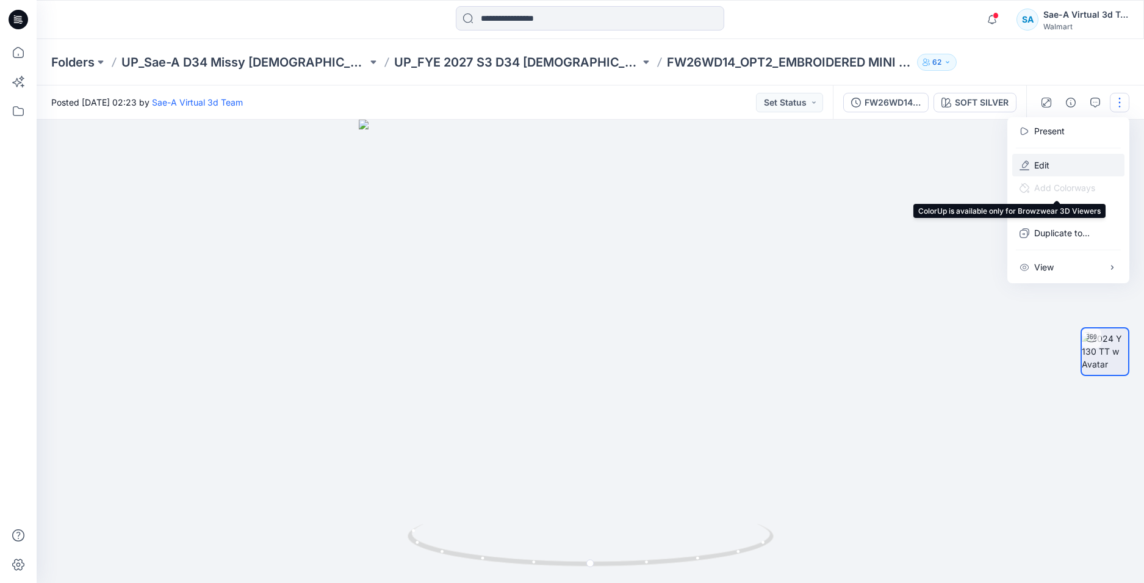
click at [1059, 162] on button "Edit" at bounding box center [1069, 165] width 112 height 23
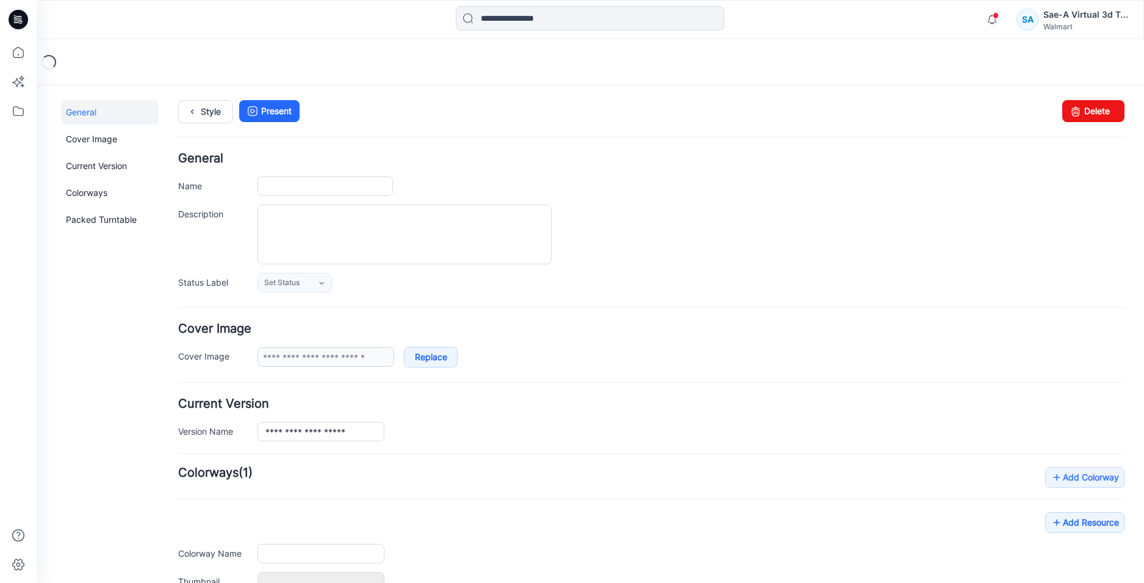
type input "**********"
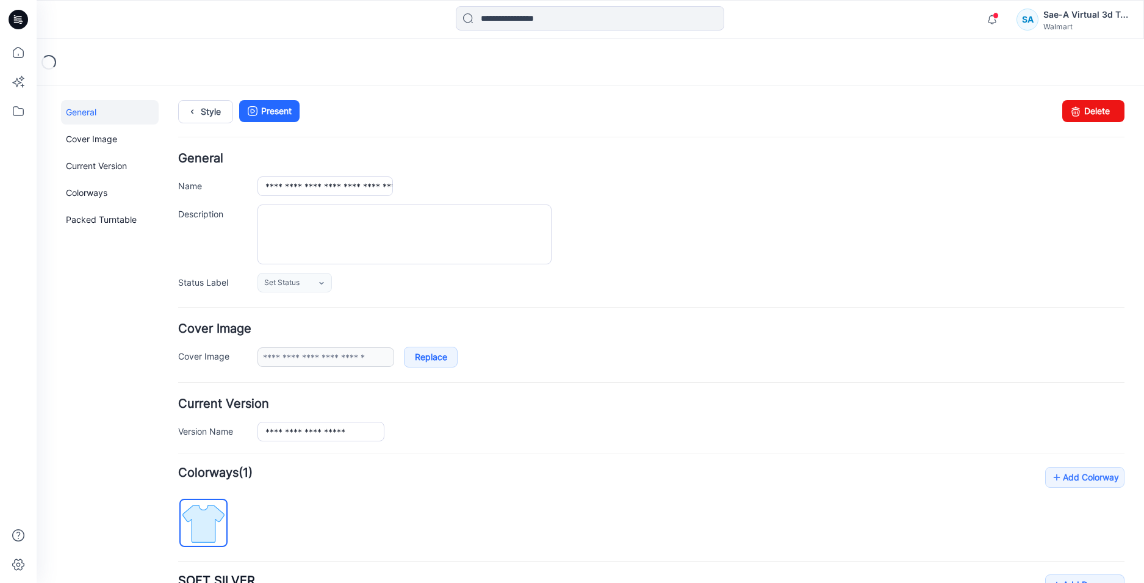
scroll to position [183, 0]
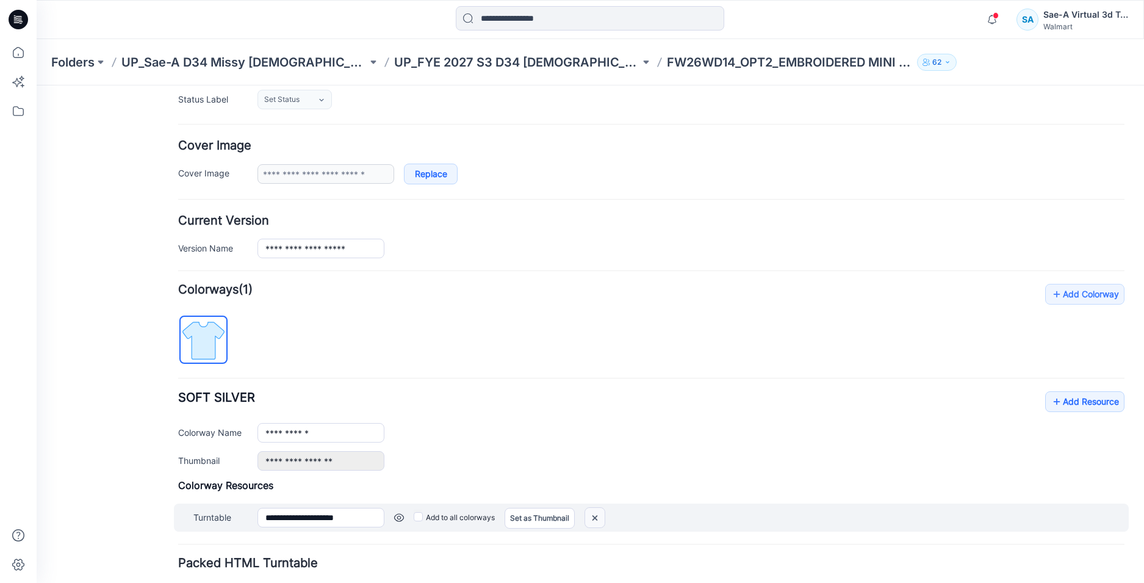
drag, startPoint x: 597, startPoint y: 516, endPoint x: 649, endPoint y: 147, distance: 372.9
click at [597, 516] on img at bounding box center [595, 518] width 20 height 20
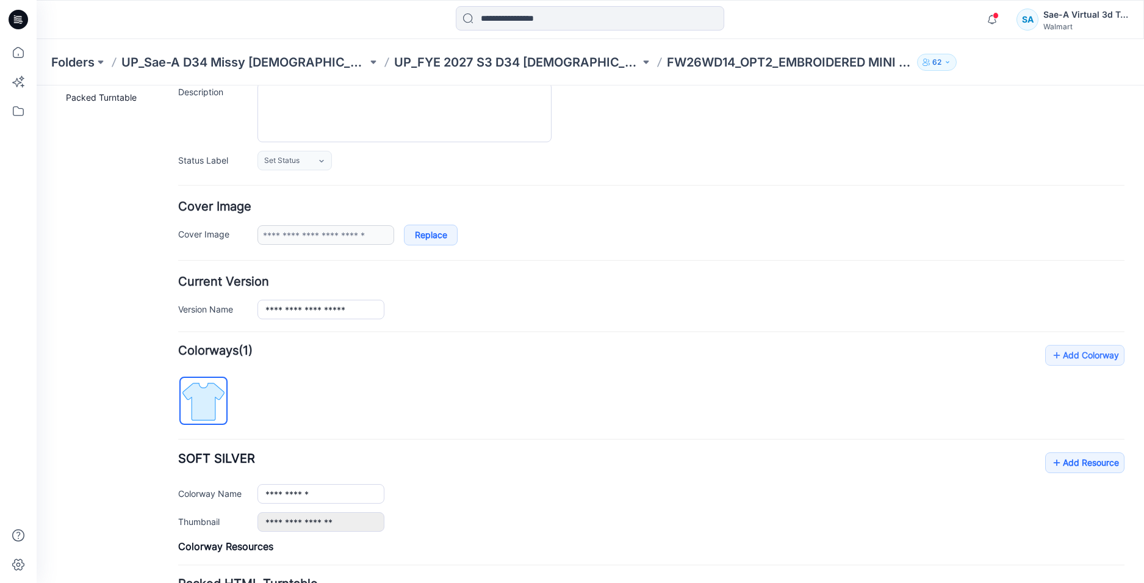
scroll to position [0, 0]
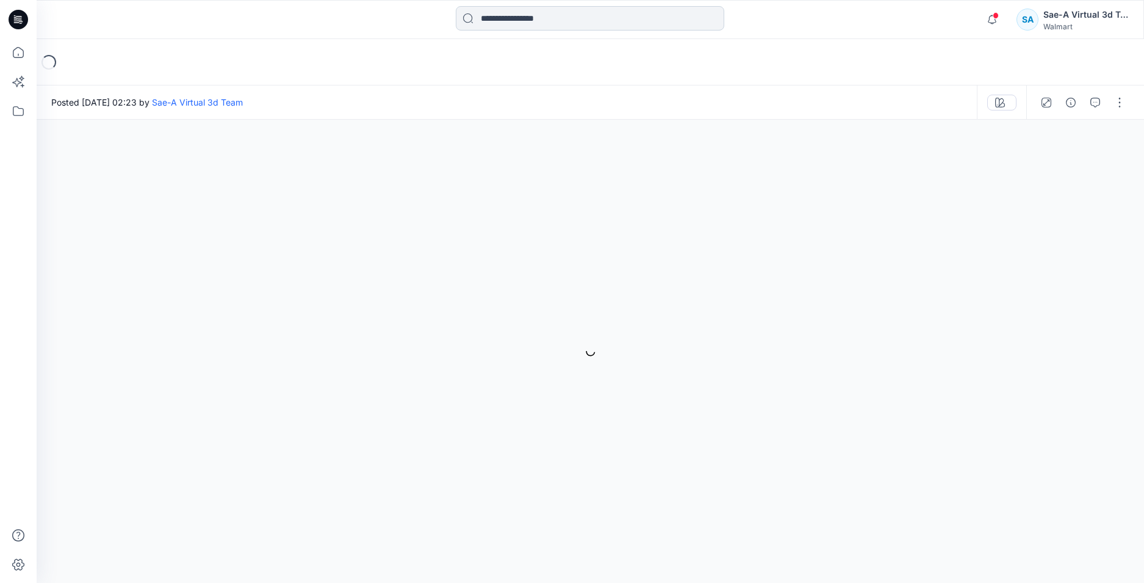
click at [524, 24] on input at bounding box center [590, 18] width 269 height 24
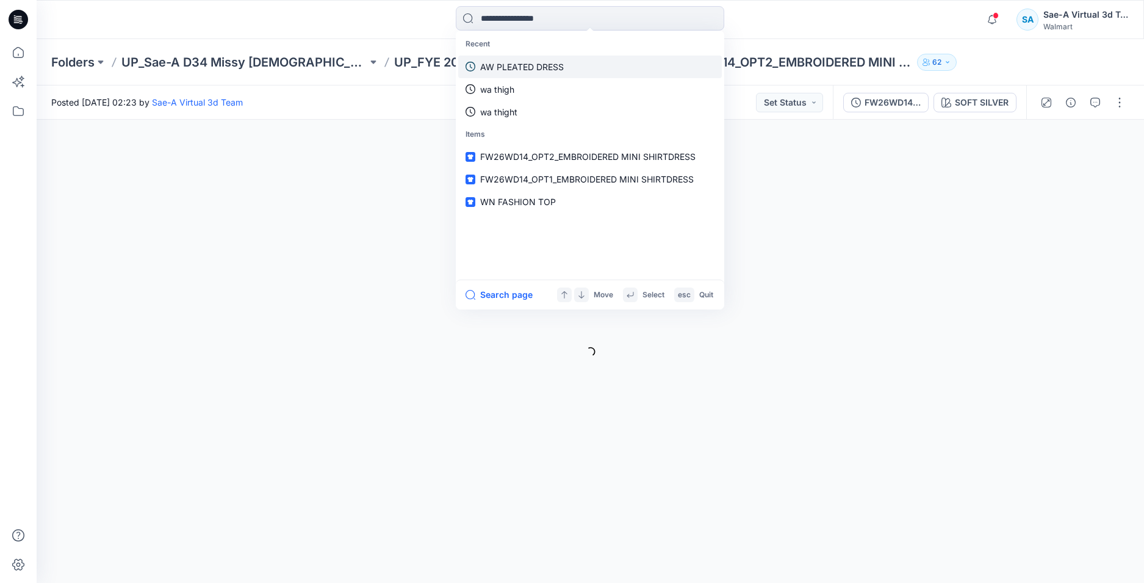
click at [530, 62] on p "AW PLEATED DRESS" at bounding box center [522, 66] width 84 height 13
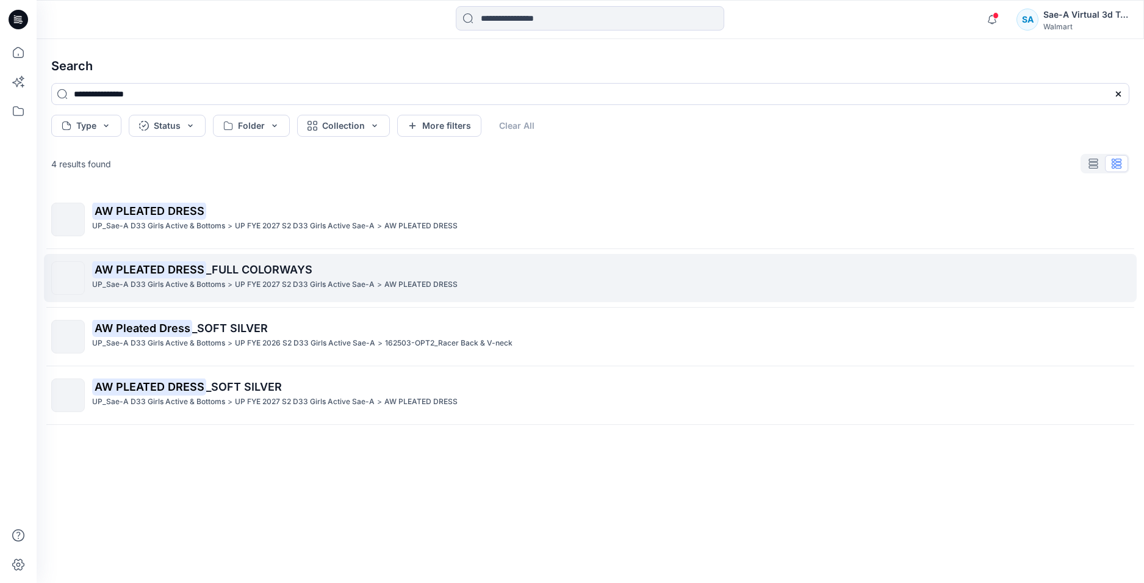
click at [277, 267] on span "_FULL COLORWAYS" at bounding box center [259, 269] width 106 height 13
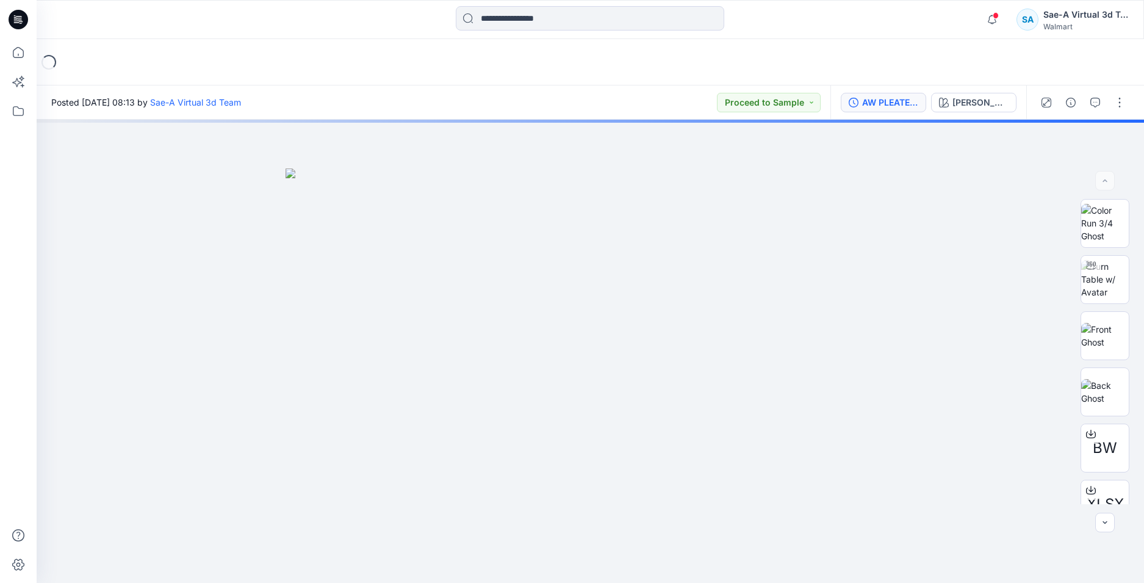
click at [907, 100] on div "AW PLEATED DRESS_FULL COLORWAYS" at bounding box center [890, 102] width 56 height 13
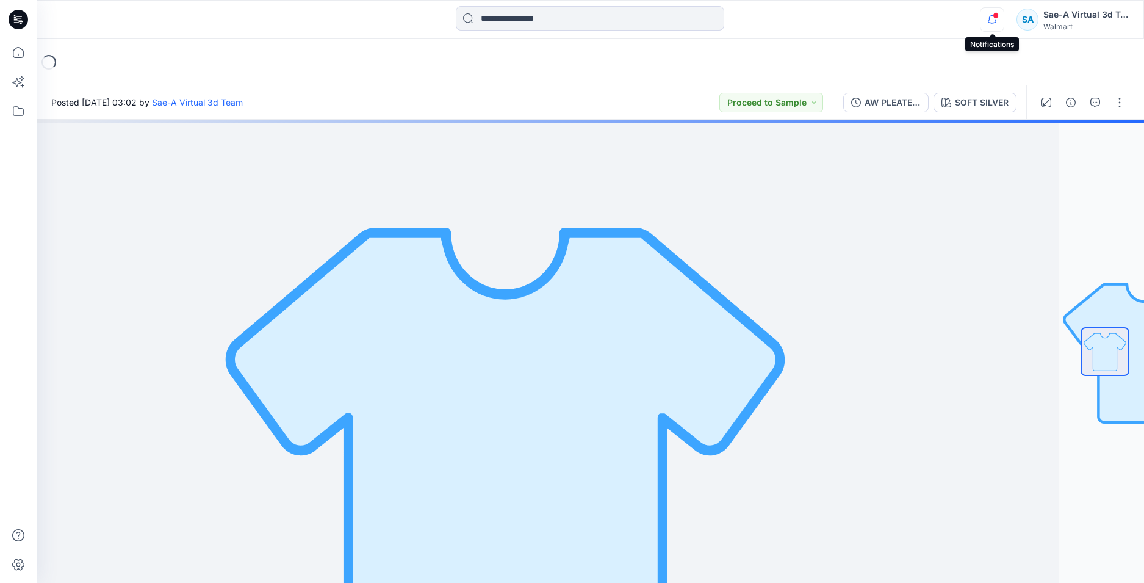
click at [985, 21] on icon "button" at bounding box center [992, 19] width 23 height 24
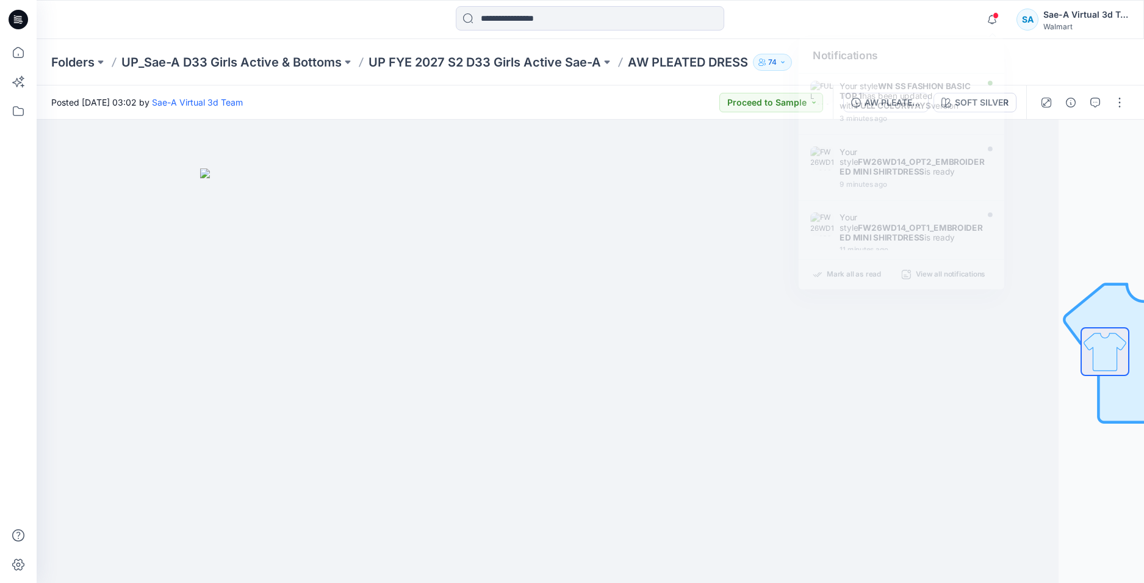
click at [966, 35] on div "Notifications Your style WN SS FASHION BASIC TOP 1 has been updated with FULL C…" at bounding box center [591, 19] width 1108 height 39
click at [987, 30] on icon "button" at bounding box center [992, 19] width 23 height 24
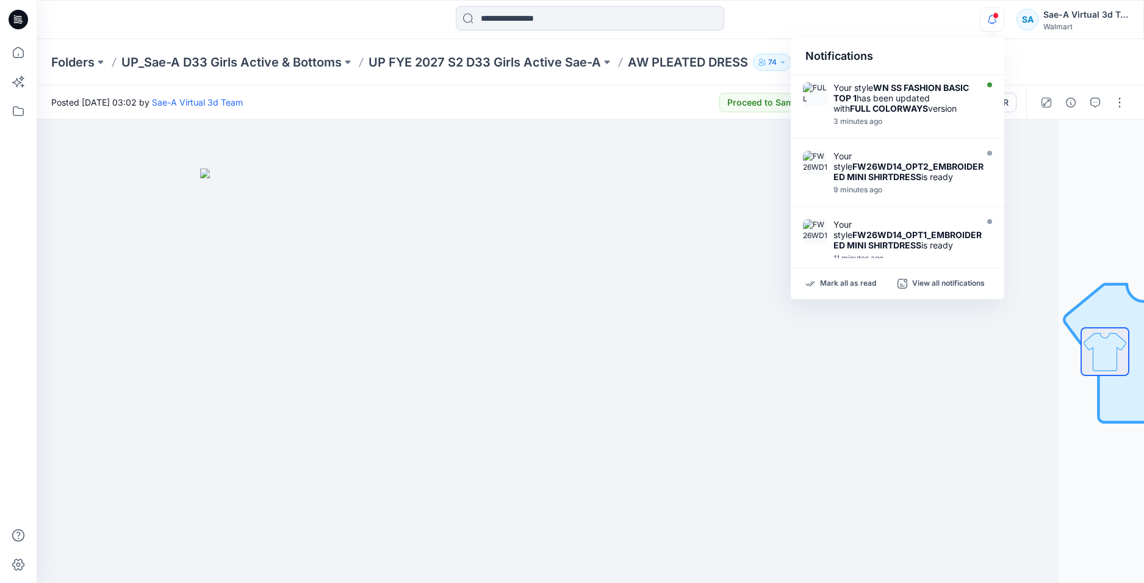
click at [990, 20] on icon "button" at bounding box center [992, 19] width 23 height 24
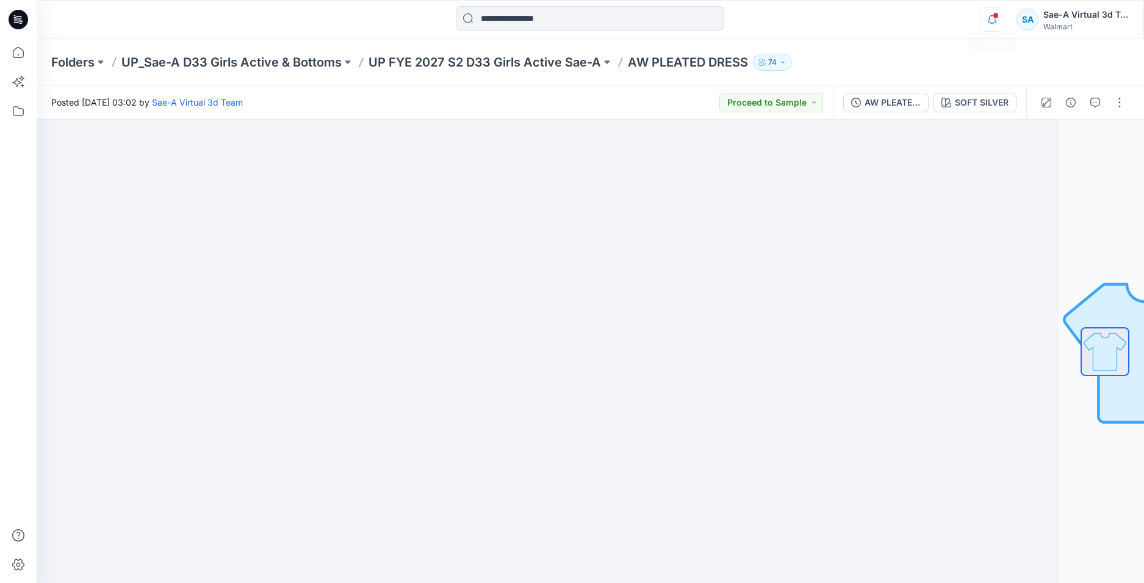
click at [987, 21] on icon "button" at bounding box center [992, 19] width 23 height 24
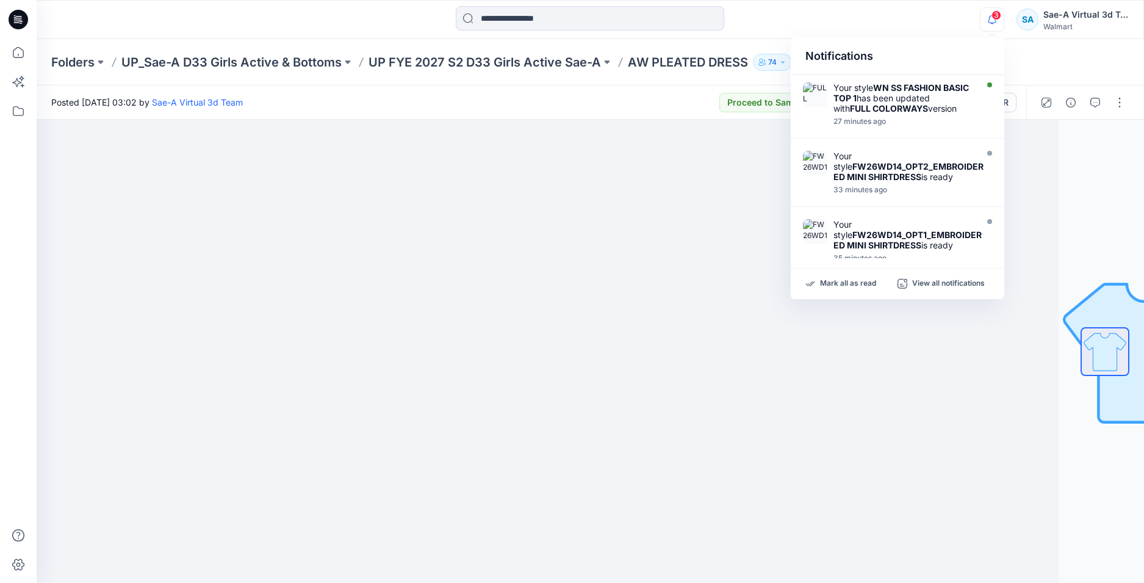
click at [998, 16] on span "3" at bounding box center [997, 15] width 10 height 10
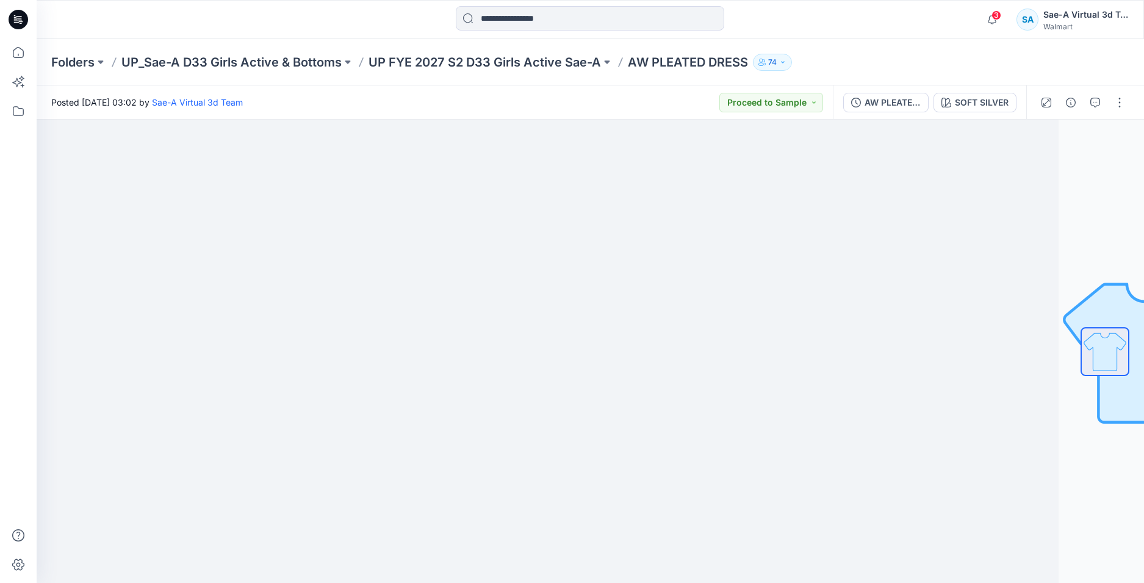
click at [997, 16] on span "3" at bounding box center [997, 15] width 10 height 10
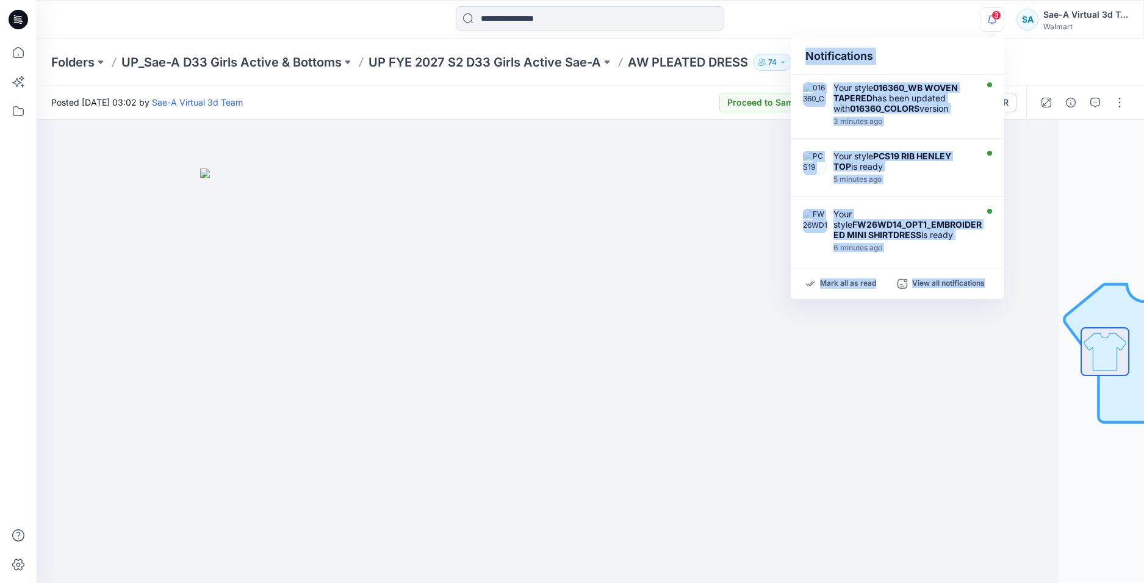
click at [962, 24] on div "3 Notifications Your style 016360_WB WOVEN TAPERED has been updated with 016360…" at bounding box center [590, 19] width 1107 height 27
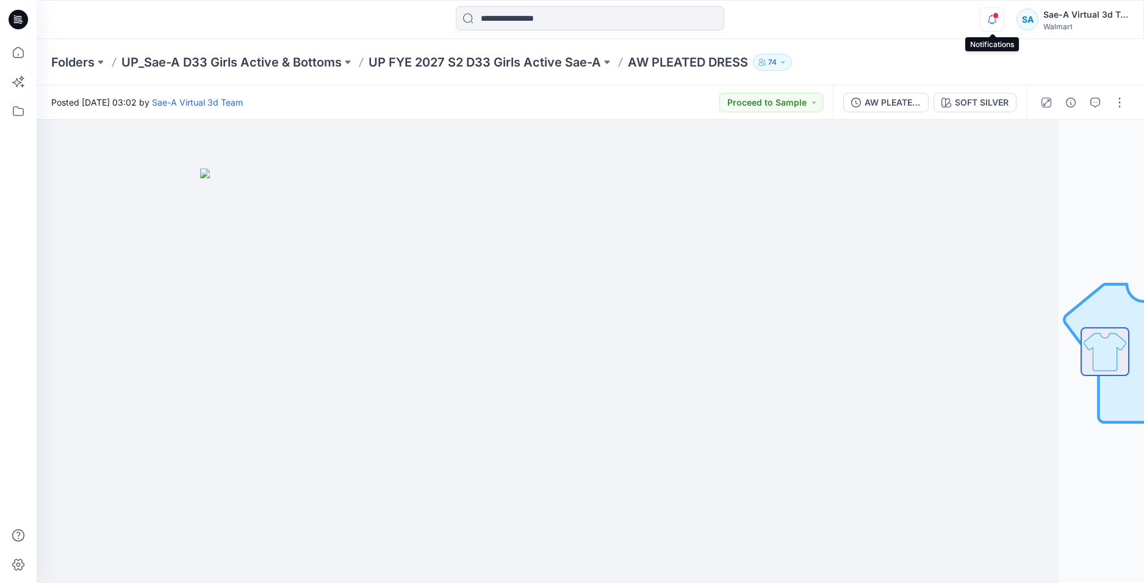
click at [998, 18] on icon "button" at bounding box center [992, 19] width 23 height 24
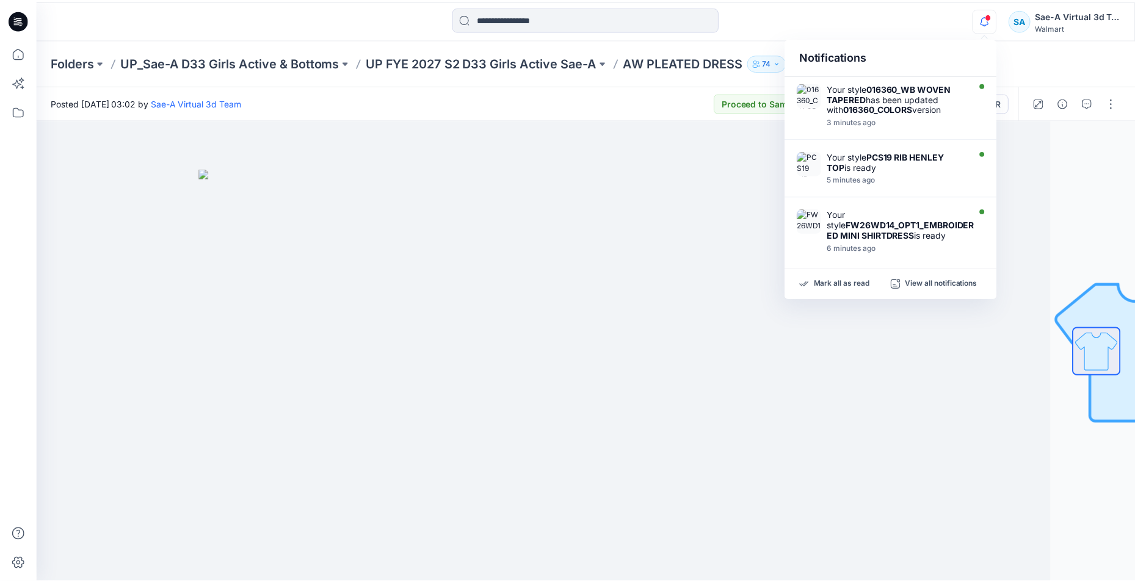
scroll to position [61, 0]
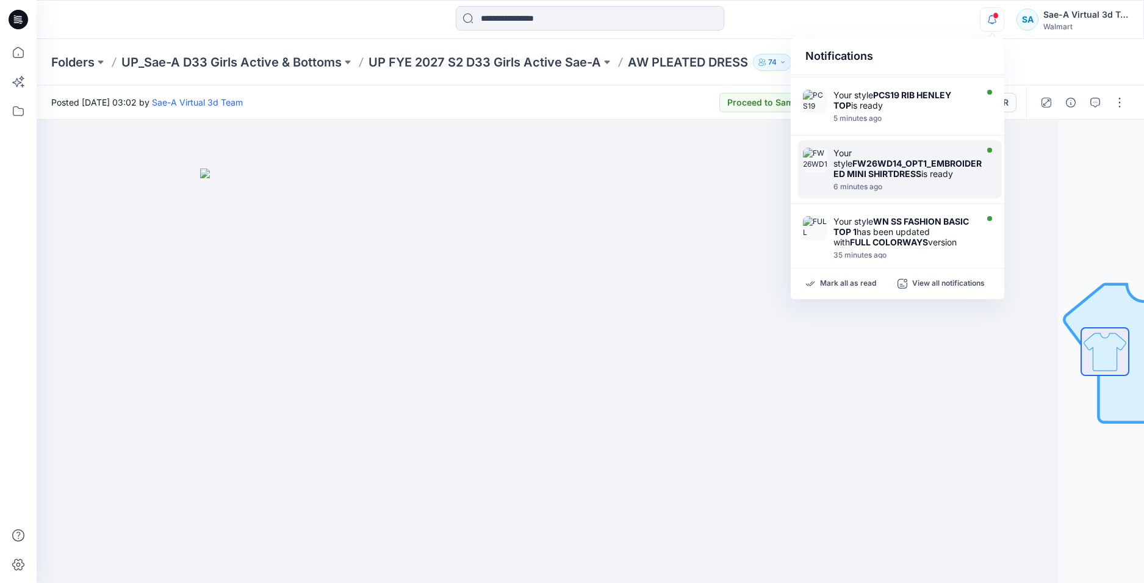
click at [911, 175] on div "Your style FW26WD14_OPT1_EMBROIDERED MINI SHIRTDRESS is ready" at bounding box center [909, 163] width 151 height 31
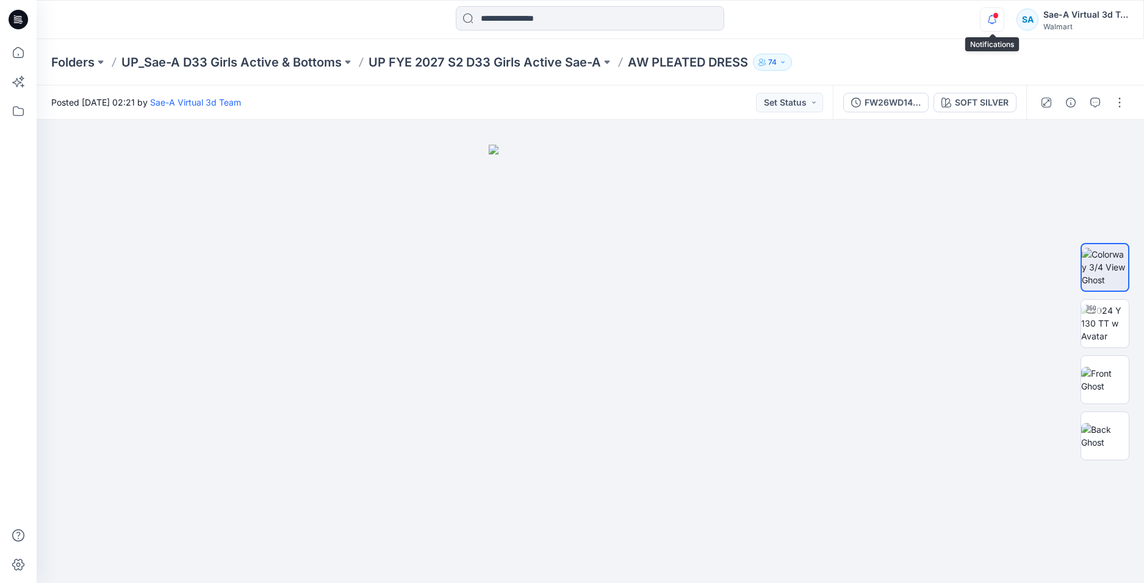
click at [989, 23] on icon "button" at bounding box center [992, 19] width 9 height 8
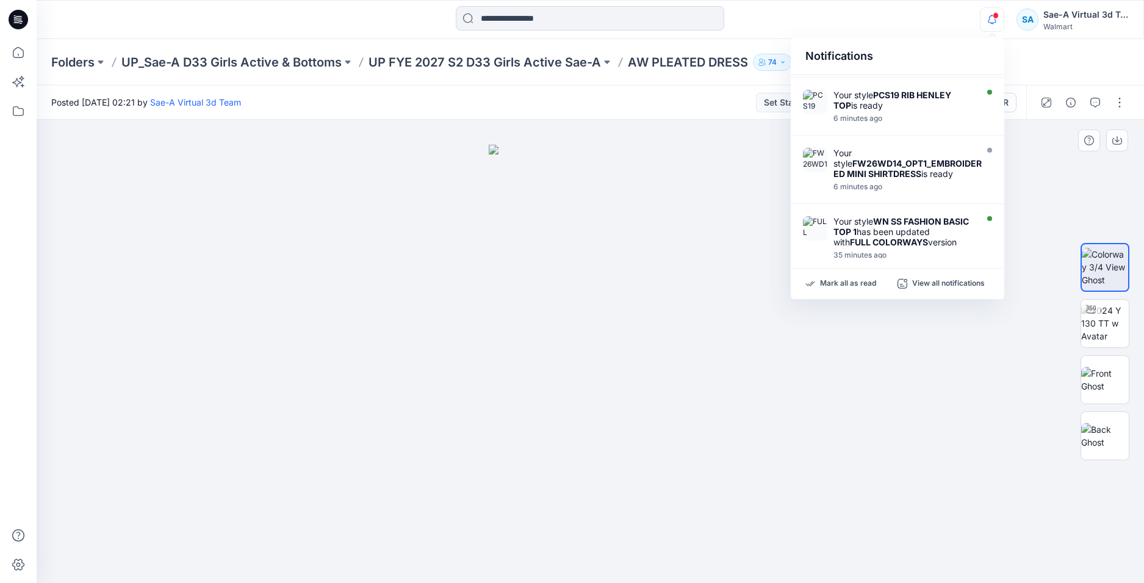
click at [983, 380] on div at bounding box center [591, 351] width 1108 height 463
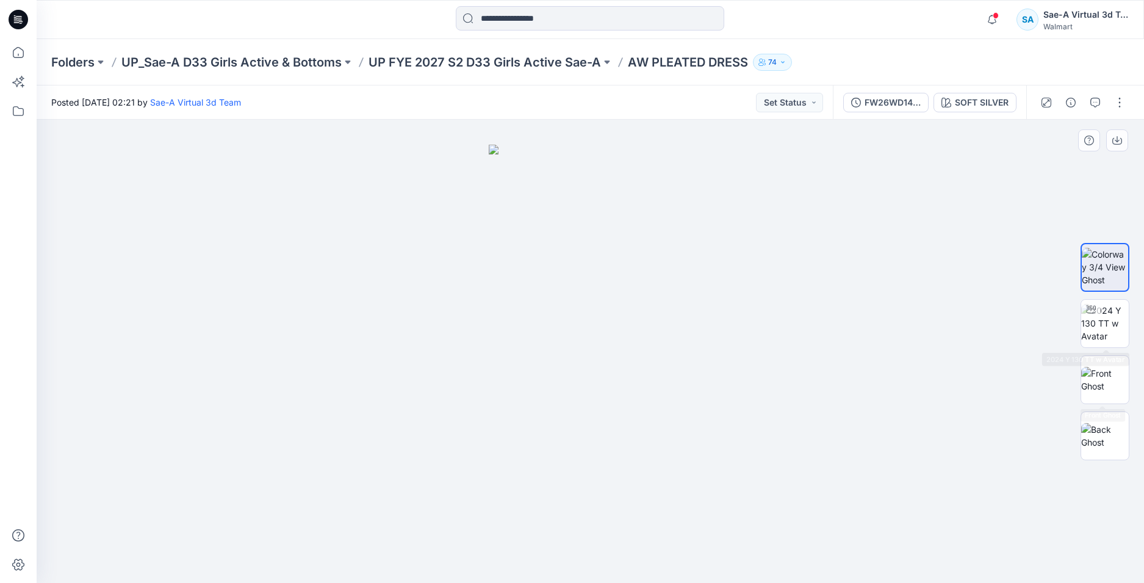
click at [1130, 308] on div at bounding box center [1105, 351] width 78 height 305
click at [1110, 314] on img at bounding box center [1105, 323] width 48 height 38
click at [1110, 270] on img at bounding box center [1105, 267] width 48 height 38
click at [1111, 322] on img at bounding box center [1105, 323] width 48 height 38
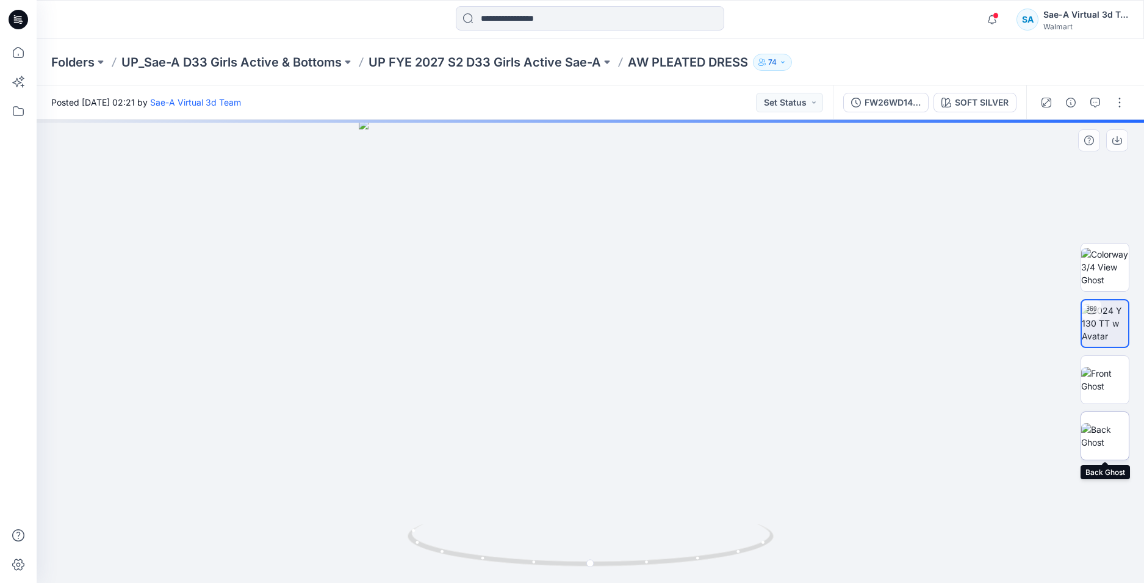
click at [1114, 442] on img at bounding box center [1105, 436] width 48 height 26
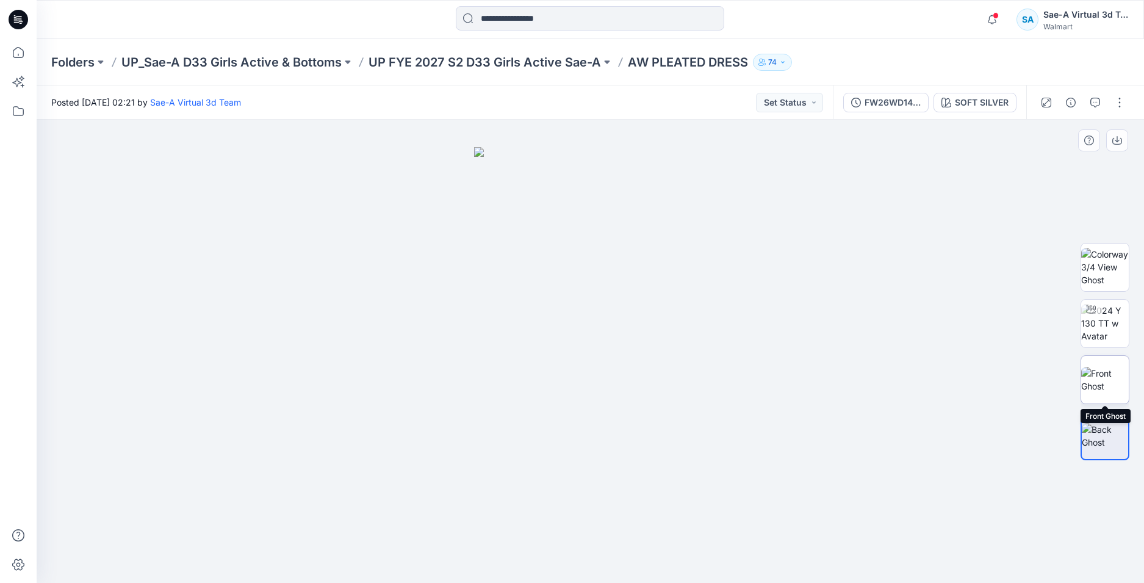
click at [1117, 381] on img at bounding box center [1105, 380] width 48 height 26
click at [1119, 334] on img at bounding box center [1105, 323] width 48 height 38
drag, startPoint x: 709, startPoint y: 497, endPoint x: 666, endPoint y: 182, distance: 317.3
drag, startPoint x: 696, startPoint y: 543, endPoint x: 724, endPoint y: 567, distance: 36.8
click at [724, 567] on icon at bounding box center [592, 547] width 369 height 46
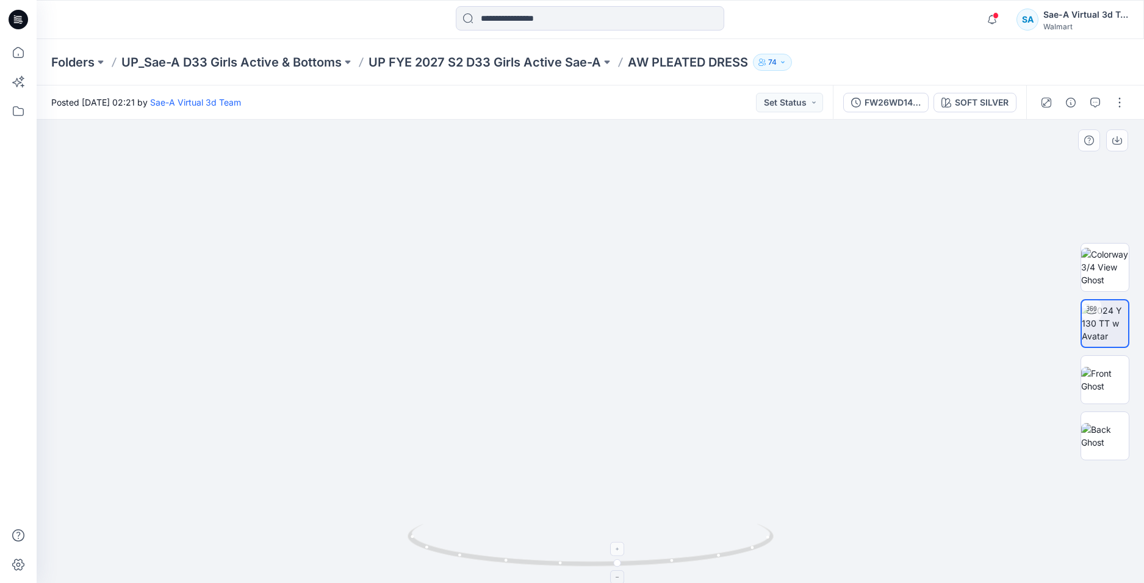
drag, startPoint x: 665, startPoint y: 208, endPoint x: 677, endPoint y: 525, distance: 318.2
drag, startPoint x: 732, startPoint y: 535, endPoint x: 652, endPoint y: 554, distance: 82.2
click at [652, 554] on icon at bounding box center [592, 547] width 369 height 46
click at [910, 171] on div at bounding box center [591, 351] width 1108 height 463
click at [522, 62] on p "UP FYE 2027 S2 D33 Girls Active Sae-A" at bounding box center [485, 62] width 233 height 17
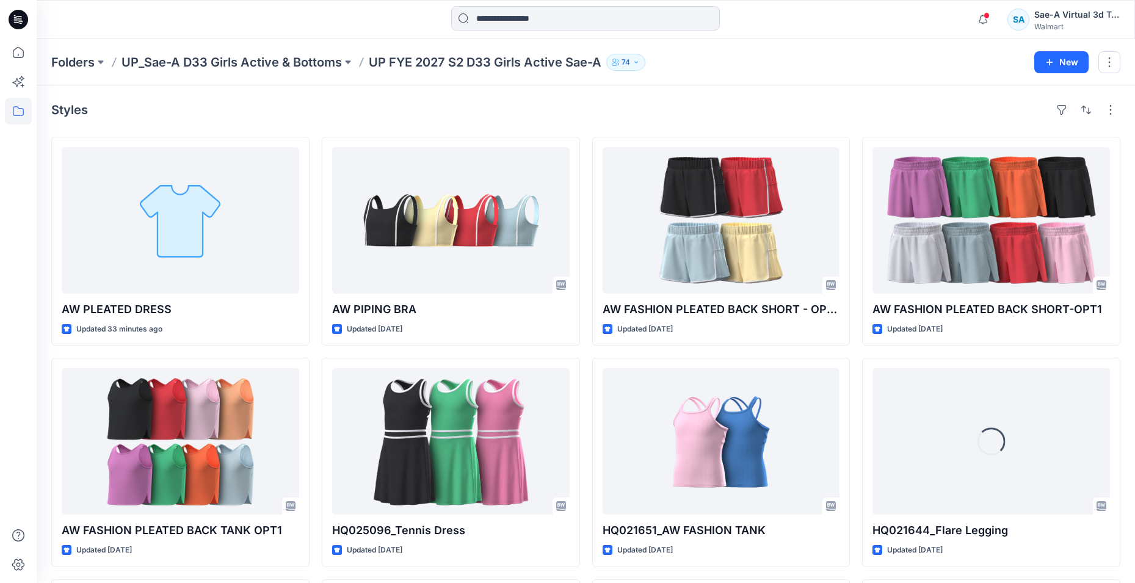
click at [21, 15] on icon at bounding box center [19, 20] width 20 height 20
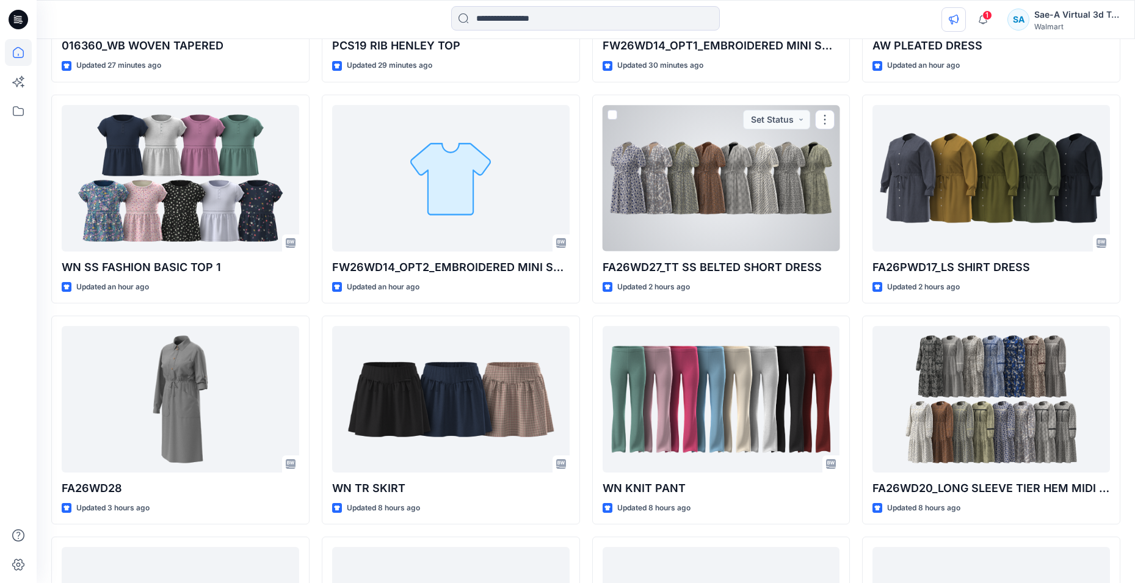
scroll to position [54, 0]
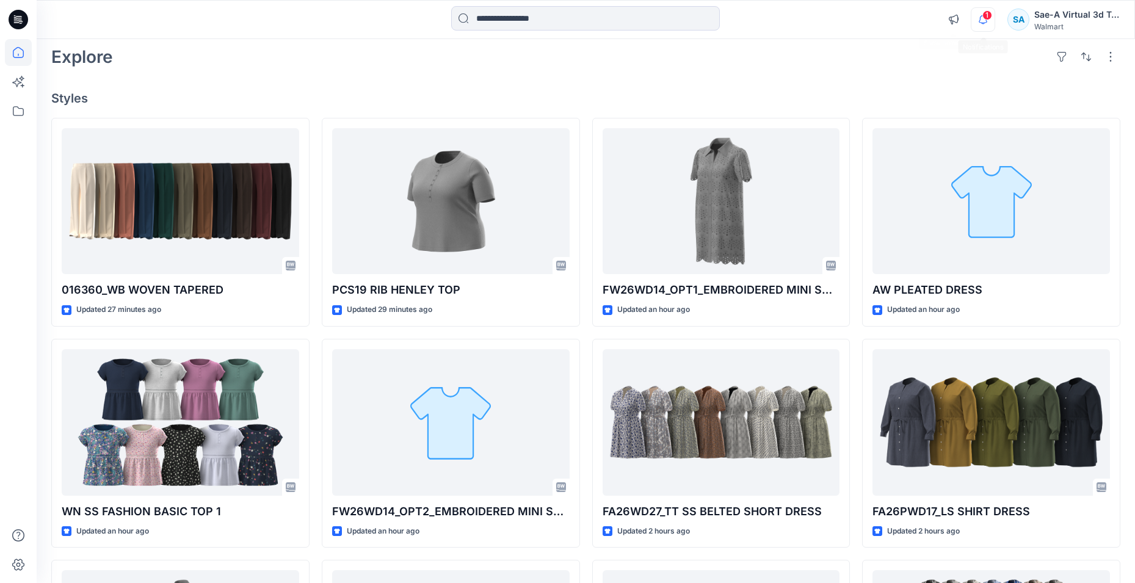
click at [981, 19] on icon "button" at bounding box center [982, 19] width 23 height 24
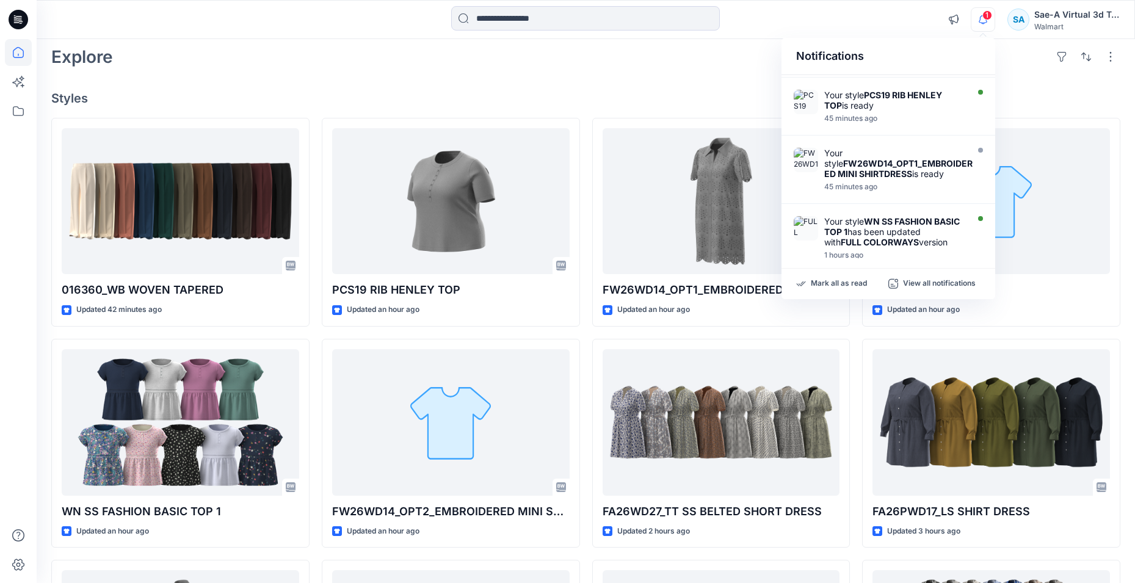
scroll to position [0, 0]
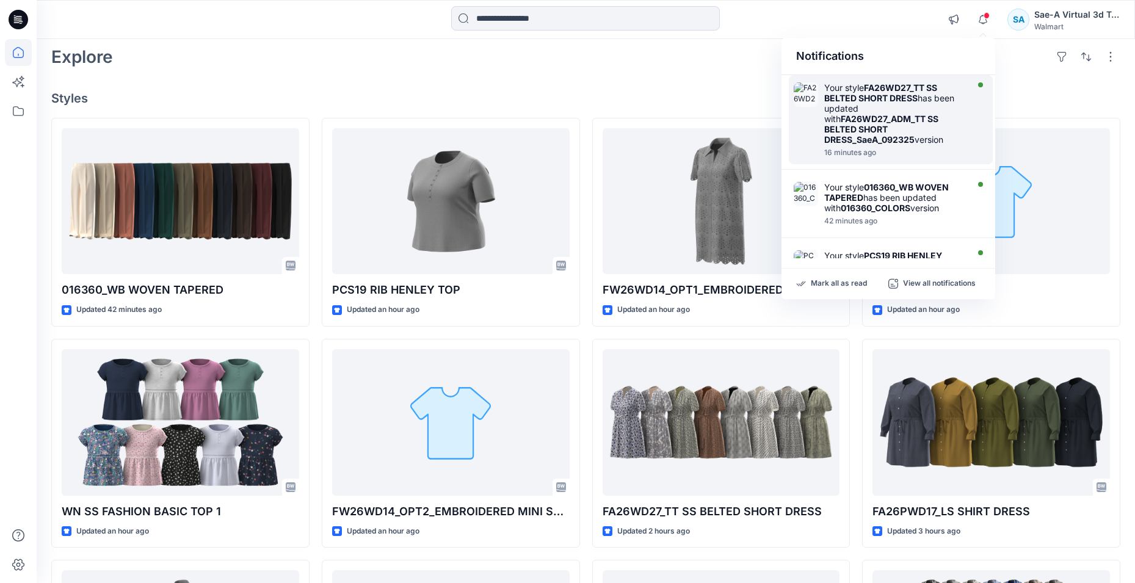
click at [887, 126] on strong "FA26WD27_ADM_TT SS BELTED SHORT DRESS_SaeA_092325" at bounding box center [881, 129] width 114 height 31
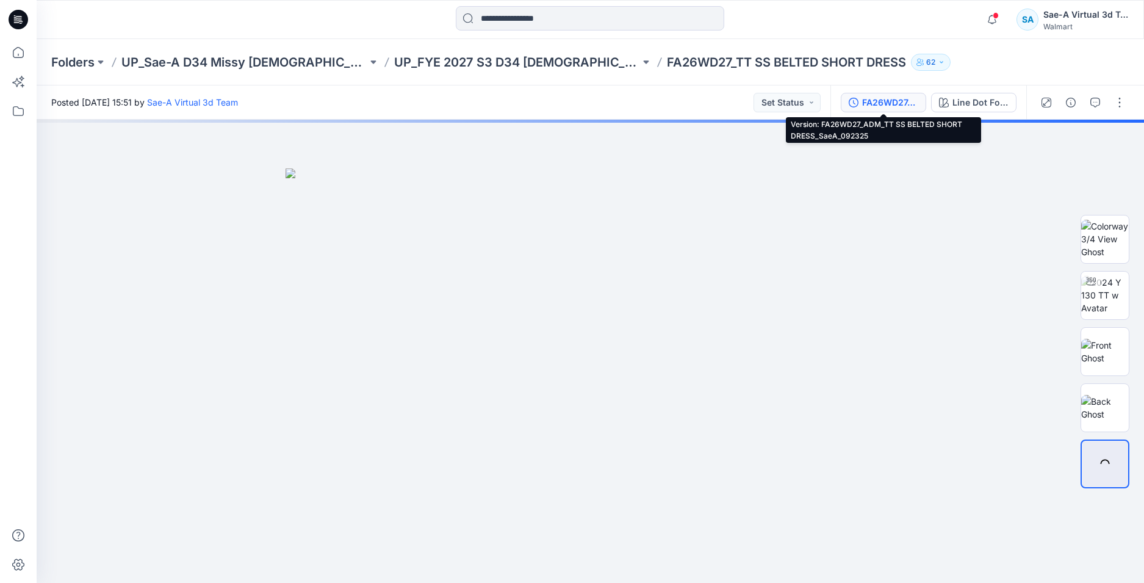
click at [904, 101] on div "FA26WD27_ADM_TT SS BELTED SHORT DRESS_SaeA_092325" at bounding box center [890, 102] width 56 height 13
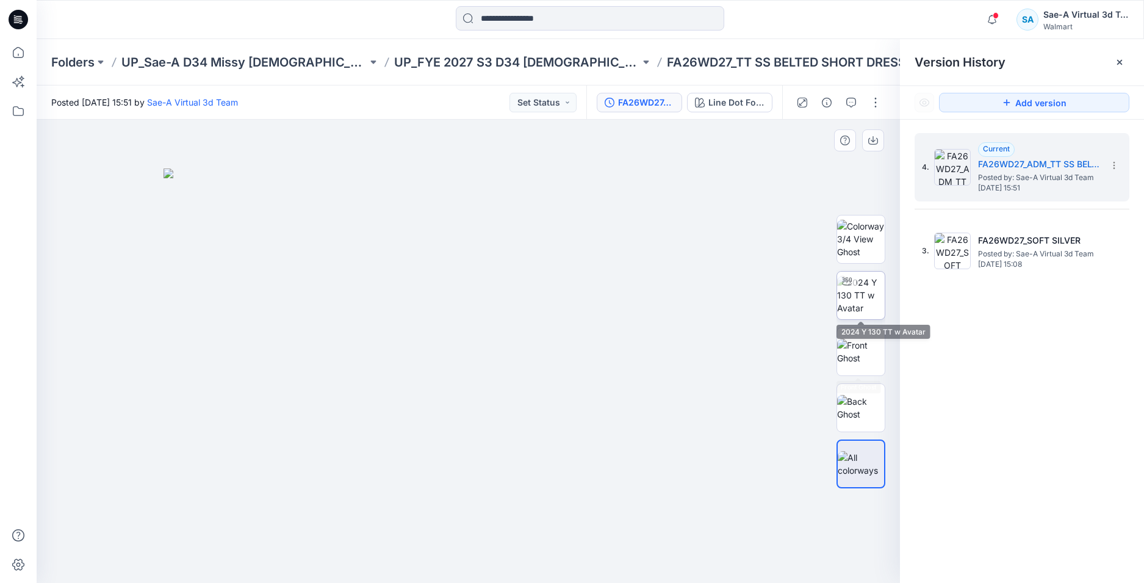
click at [870, 305] on img at bounding box center [861, 295] width 48 height 38
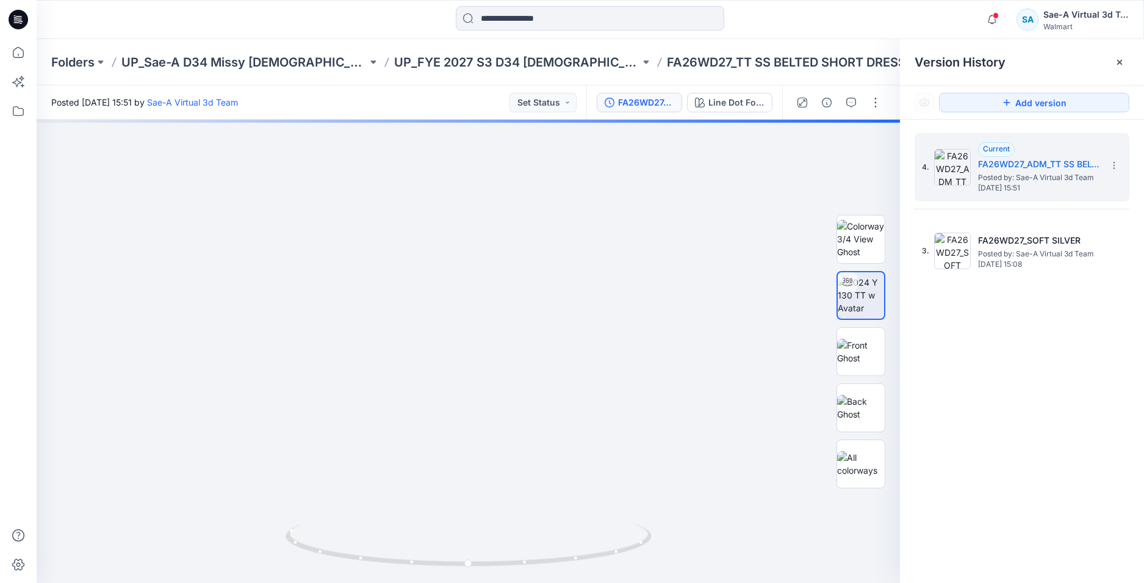
click at [12, 18] on icon at bounding box center [19, 20] width 20 height 20
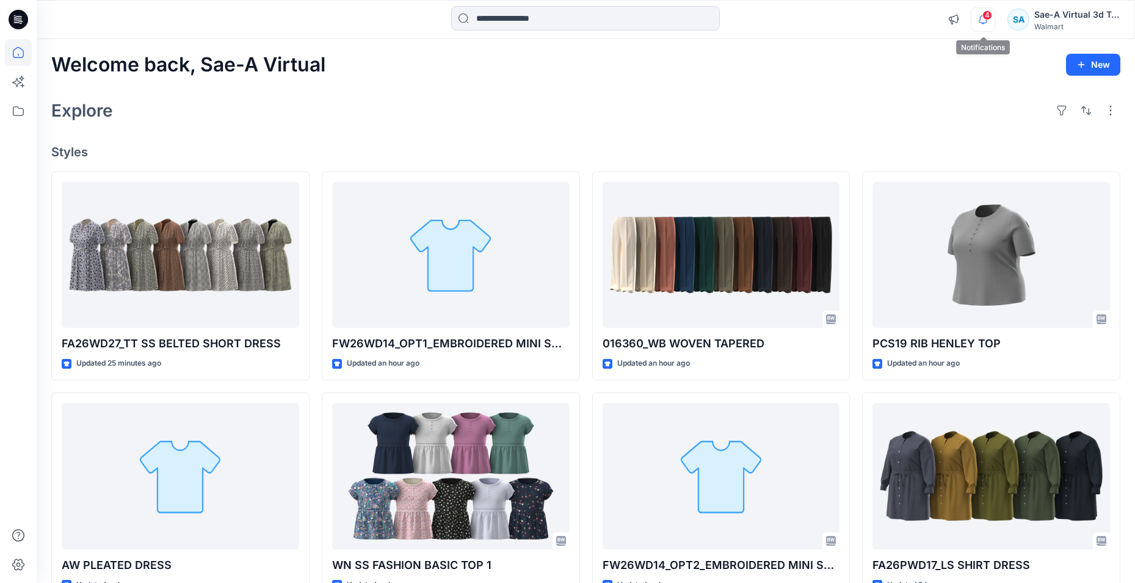
click at [979, 21] on icon "button" at bounding box center [982, 19] width 9 height 8
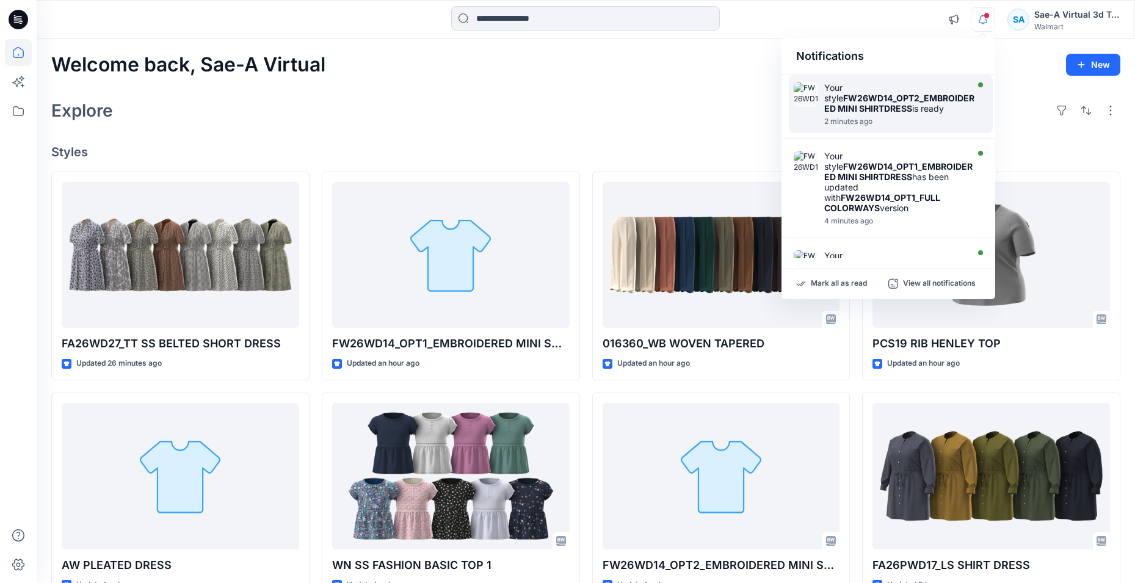
click at [893, 128] on div "Your style FW26WD14_OPT2_EMBROIDERED MINI SHIRTDRESS is ready 2 minutes ago" at bounding box center [891, 104] width 204 height 58
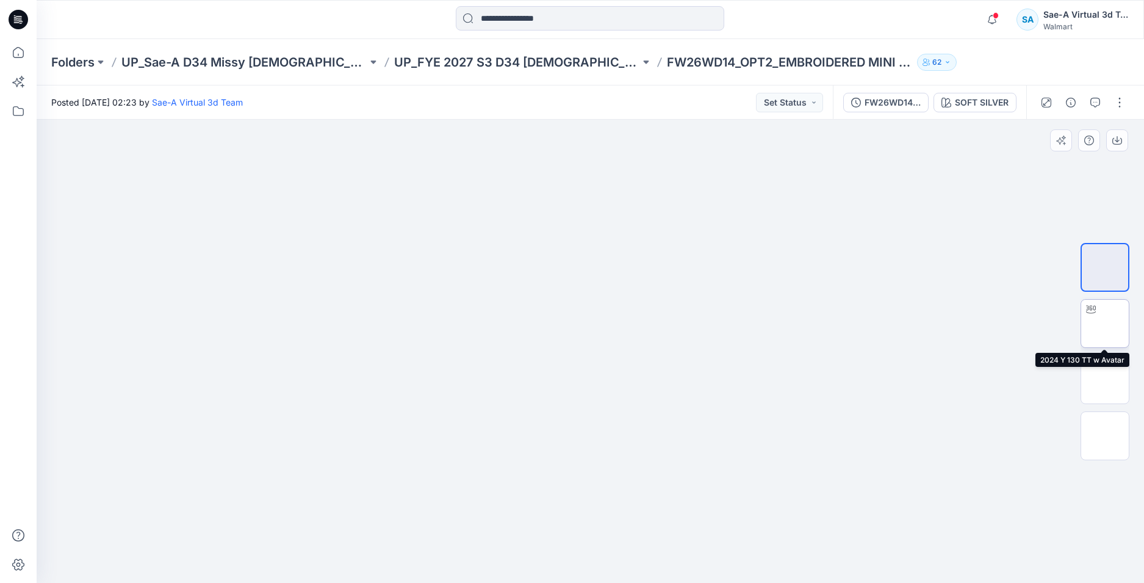
click at [1105, 323] on img at bounding box center [1105, 323] width 0 height 0
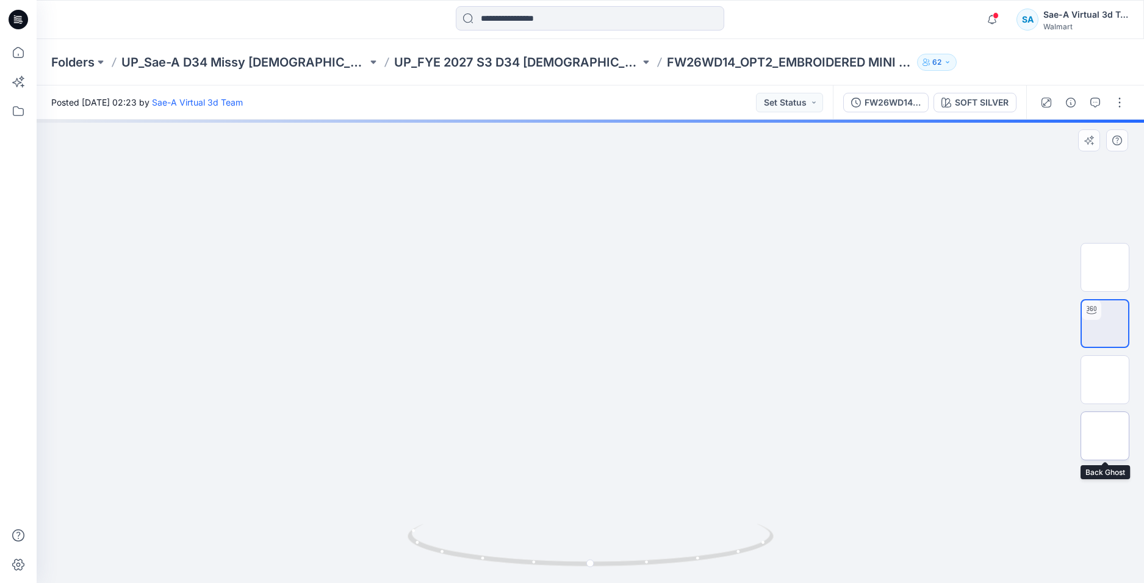
click at [1105, 436] on img at bounding box center [1105, 436] width 0 height 0
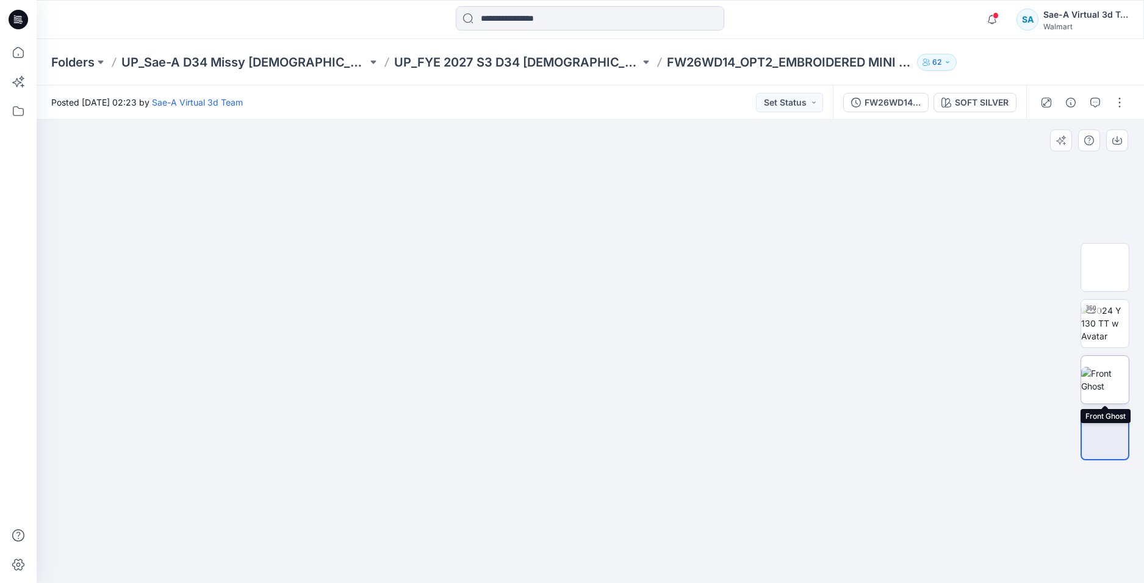
click at [1117, 380] on img at bounding box center [1105, 380] width 48 height 26
click at [1113, 328] on img at bounding box center [1105, 323] width 48 height 38
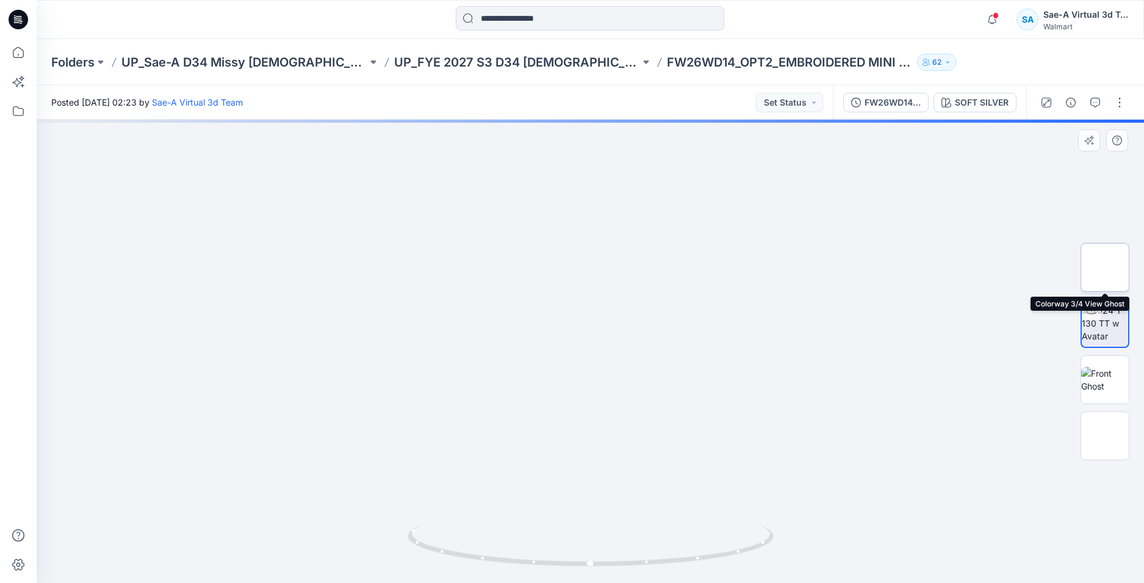
click at [1105, 267] on img at bounding box center [1105, 267] width 0 height 0
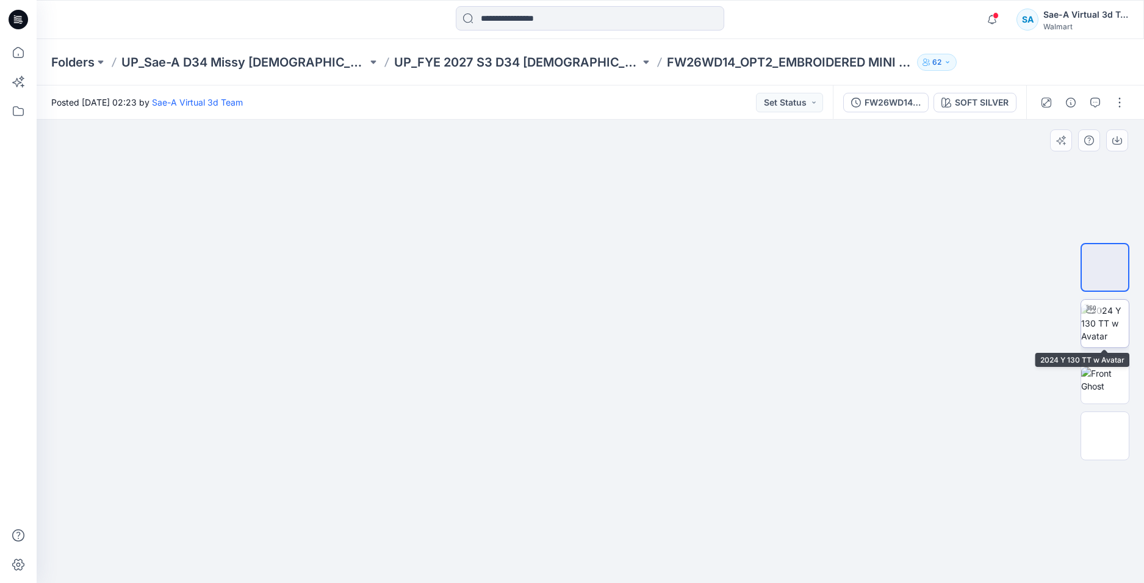
click at [1120, 329] on img at bounding box center [1105, 323] width 48 height 38
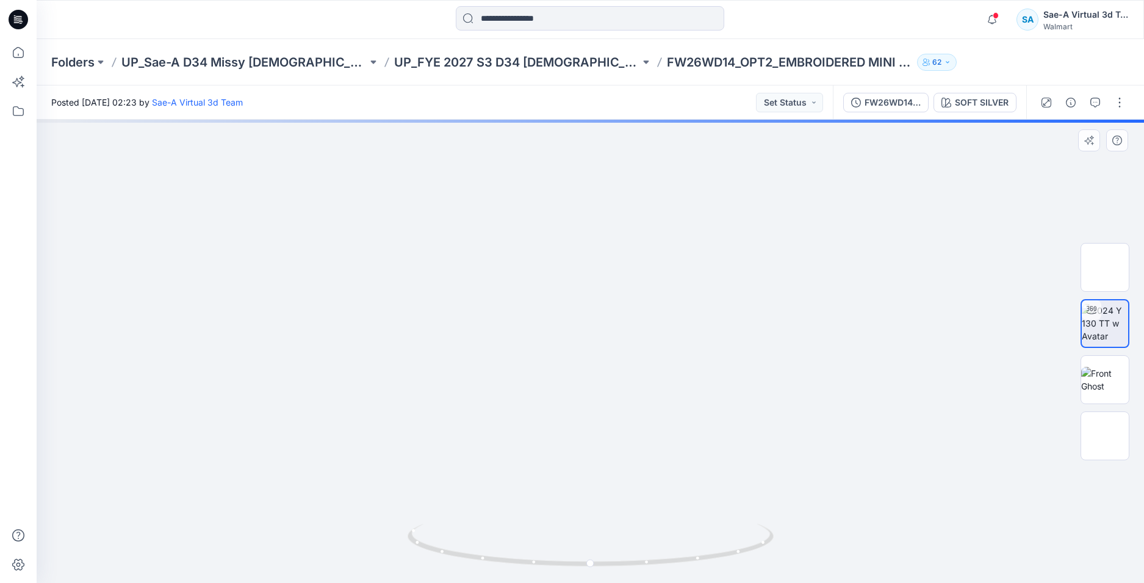
drag, startPoint x: 649, startPoint y: 383, endPoint x: 654, endPoint y: 302, distance: 81.3
drag, startPoint x: 684, startPoint y: 554, endPoint x: 655, endPoint y: 555, distance: 28.7
click at [655, 555] on icon at bounding box center [592, 547] width 369 height 46
click at [1003, 8] on div "Notifications Your style FW26WD14_OPT2_EMBROIDERED MINI SHIRTDRESS is ready 2 m…" at bounding box center [1054, 19] width 149 height 27
click at [989, 23] on icon "button" at bounding box center [992, 19] width 23 height 24
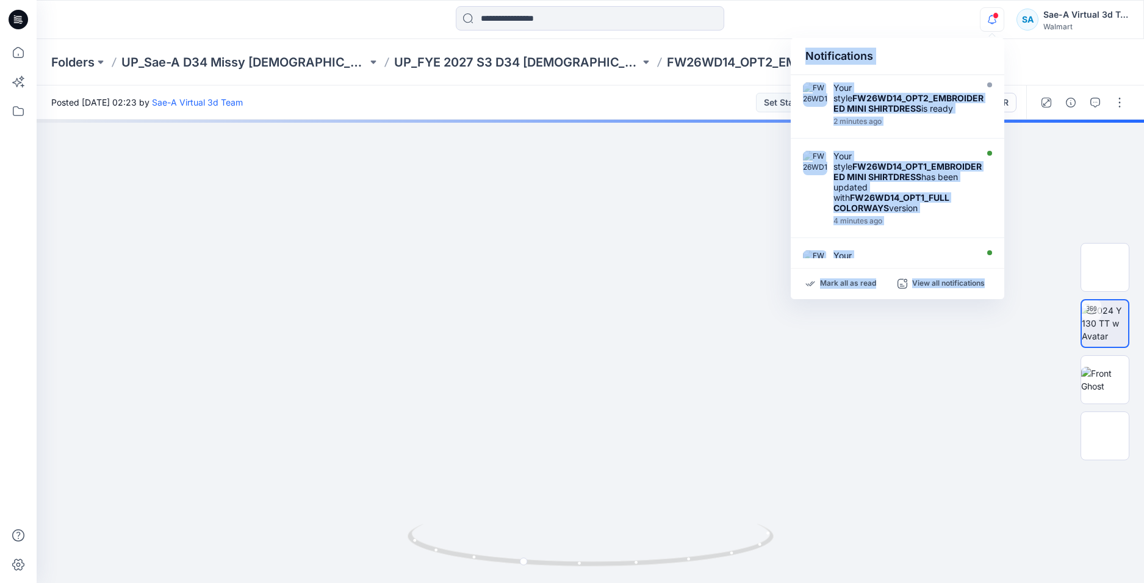
click at [942, 20] on div "Notifications Your style FW26WD14_OPT2_EMBROIDERED MINI SHIRTDRESS is ready 2 m…" at bounding box center [590, 19] width 1107 height 27
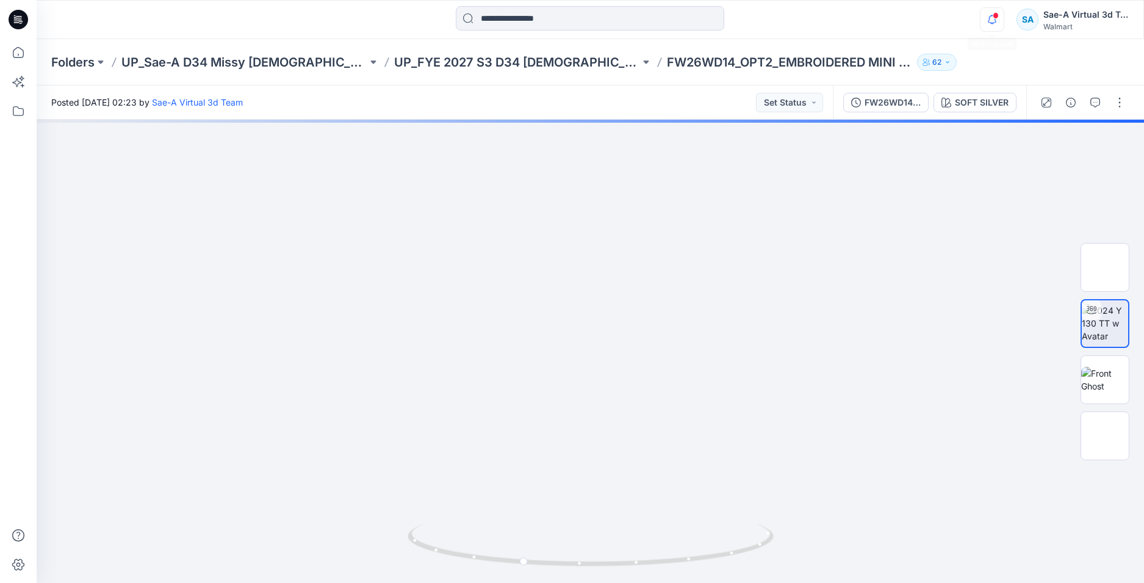
click at [987, 23] on icon "button" at bounding box center [992, 19] width 23 height 24
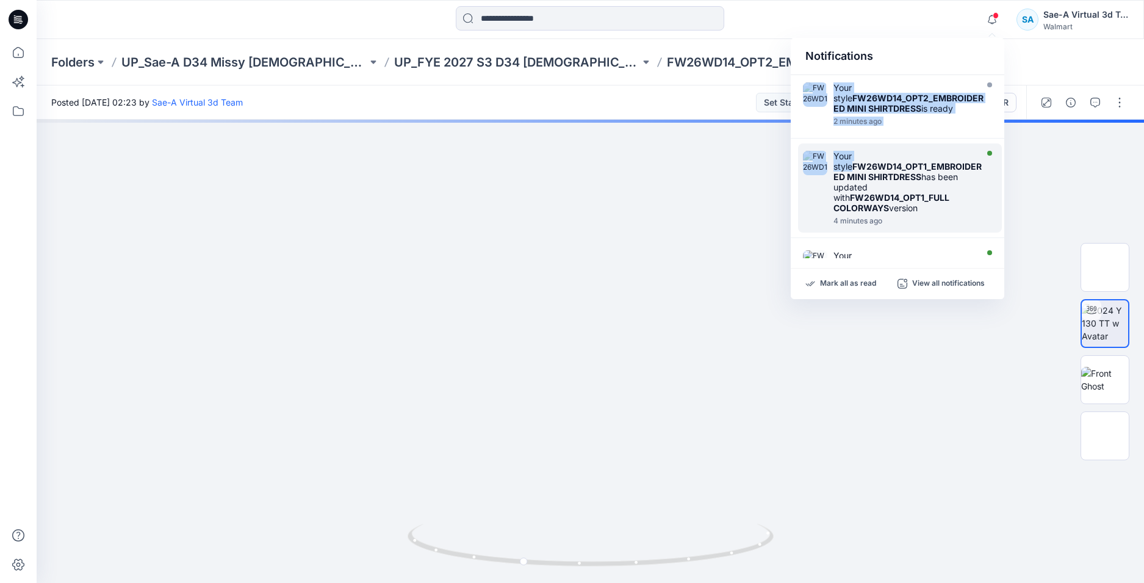
drag, startPoint x: 915, startPoint y: 43, endPoint x: 887, endPoint y: 150, distance: 110.9
click at [887, 150] on div "Notifications Your style FW26WD14_OPT2_EMBROIDERED MINI SHIRTDRESS is ready 2 m…" at bounding box center [898, 168] width 214 height 261
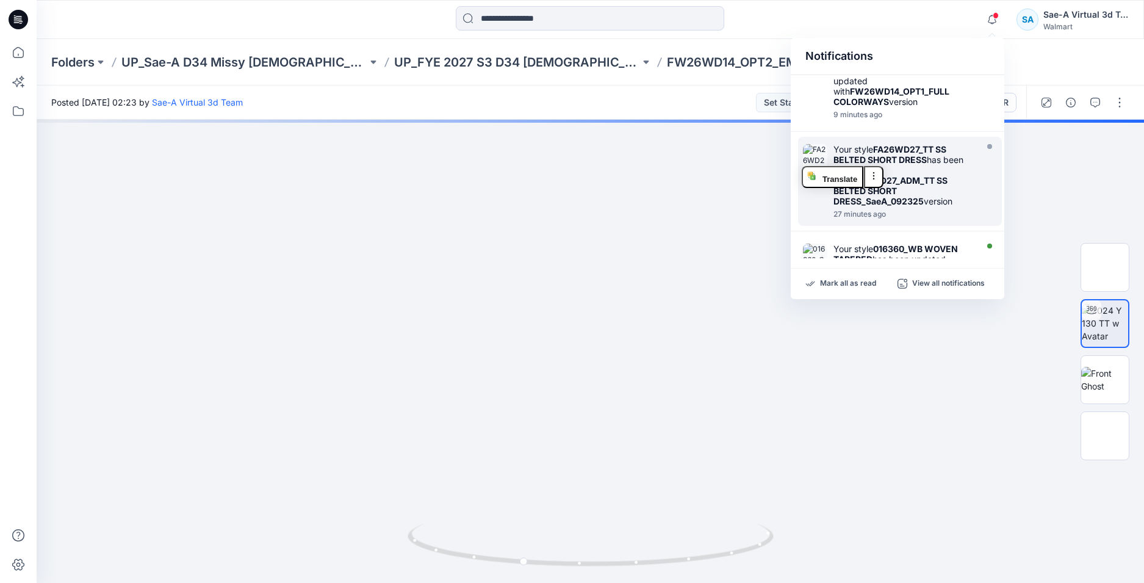
click at [911, 42] on div "Notifications" at bounding box center [898, 56] width 214 height 37
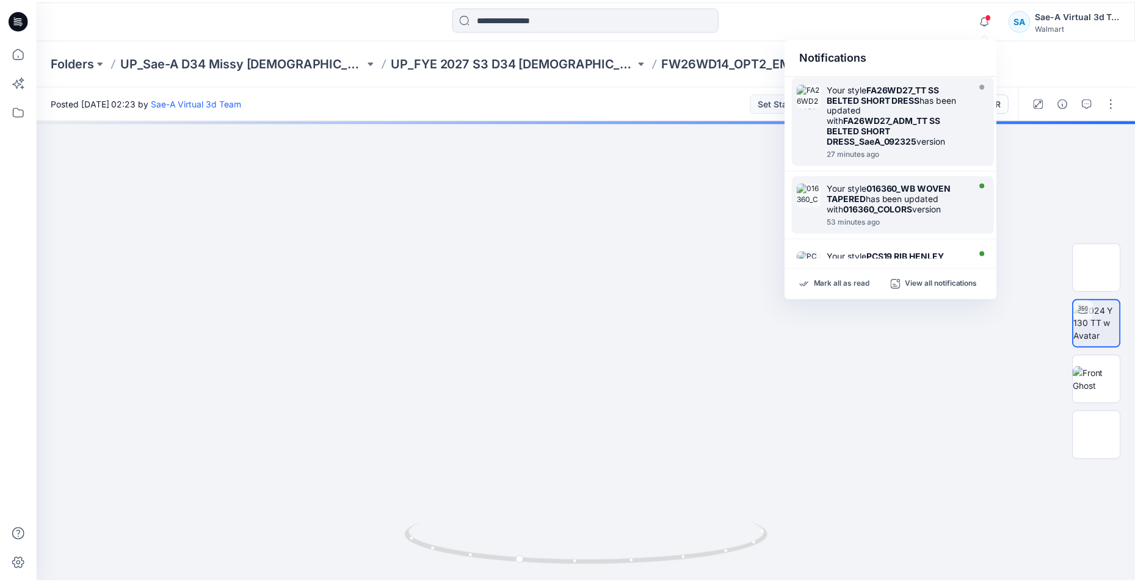
scroll to position [488, 0]
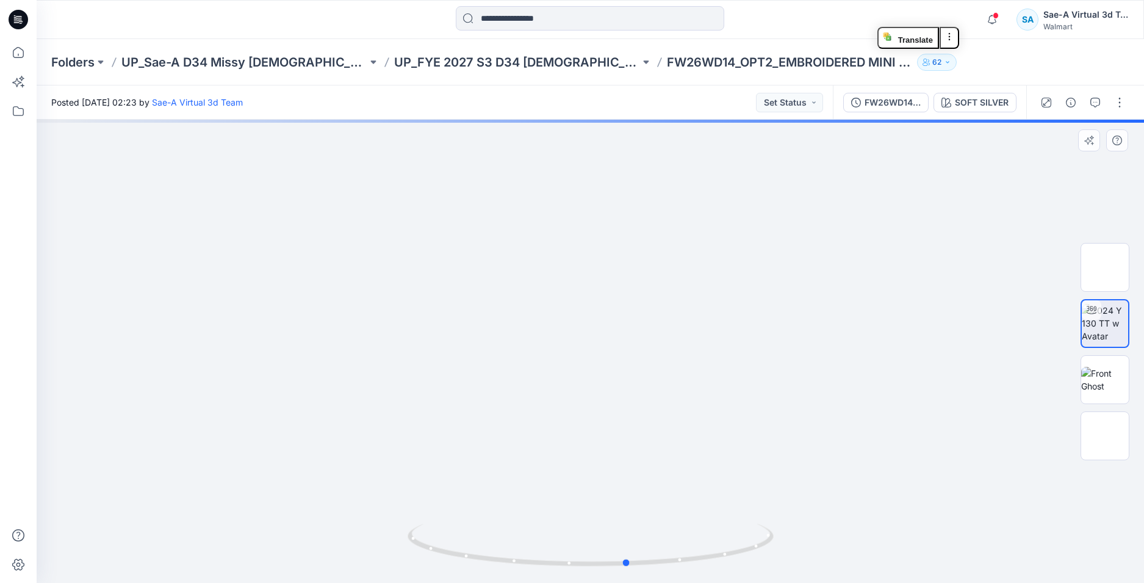
drag, startPoint x: 737, startPoint y: 564, endPoint x: 808, endPoint y: 541, distance: 74.3
click at [808, 541] on div at bounding box center [591, 351] width 1108 height 463
click at [540, 57] on p "UP_FYE 2027 S3 D34 [DEMOGRAPHIC_DATA] Dresses" at bounding box center [517, 62] width 246 height 17
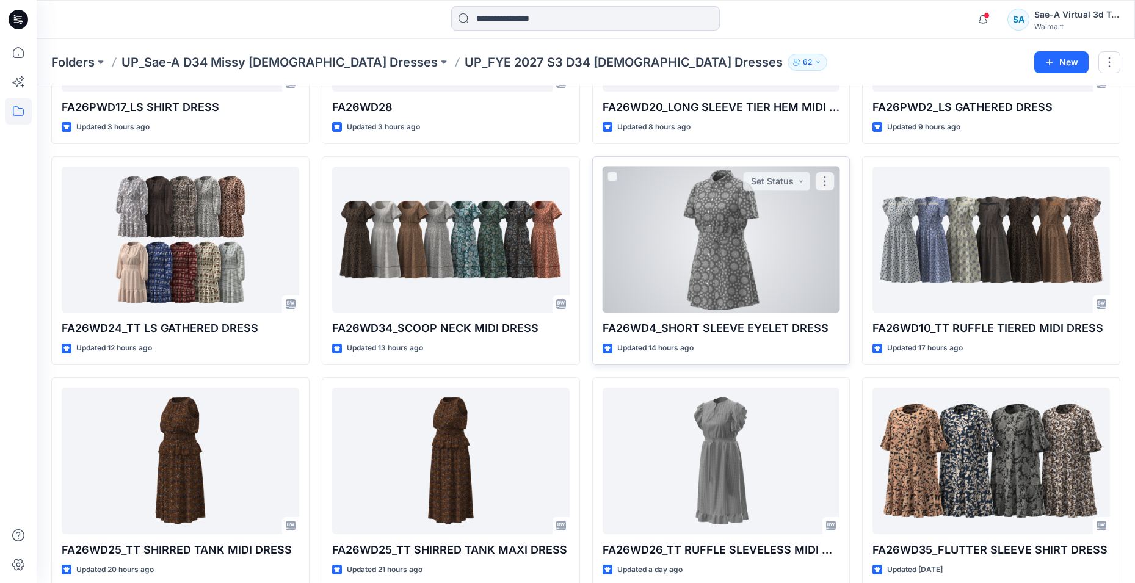
scroll to position [441, 0]
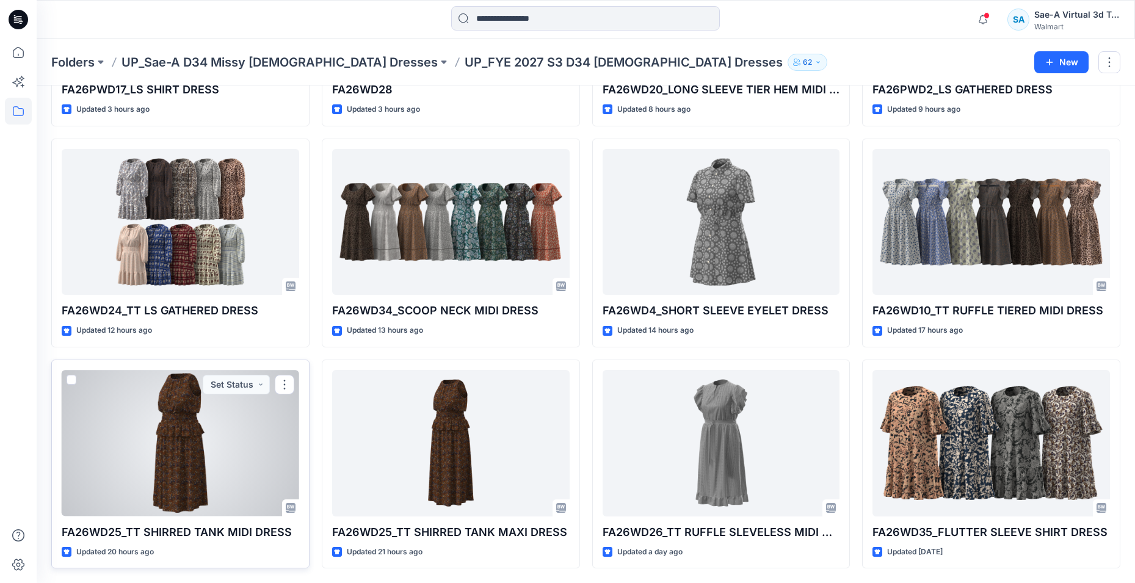
click at [237, 478] on div at bounding box center [180, 443] width 237 height 146
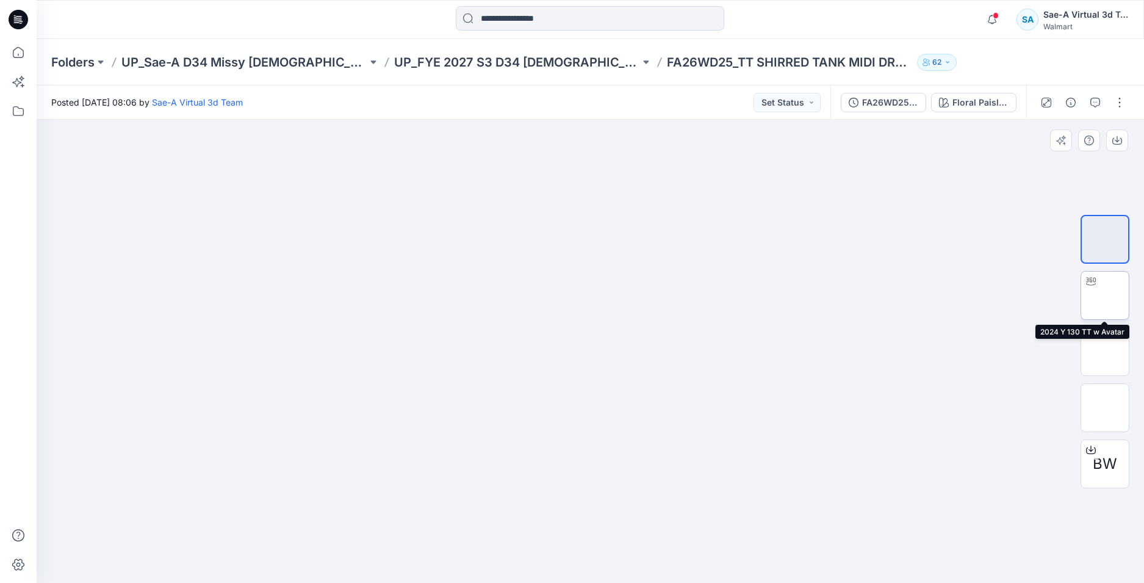
click at [1105, 295] on img at bounding box center [1105, 295] width 0 height 0
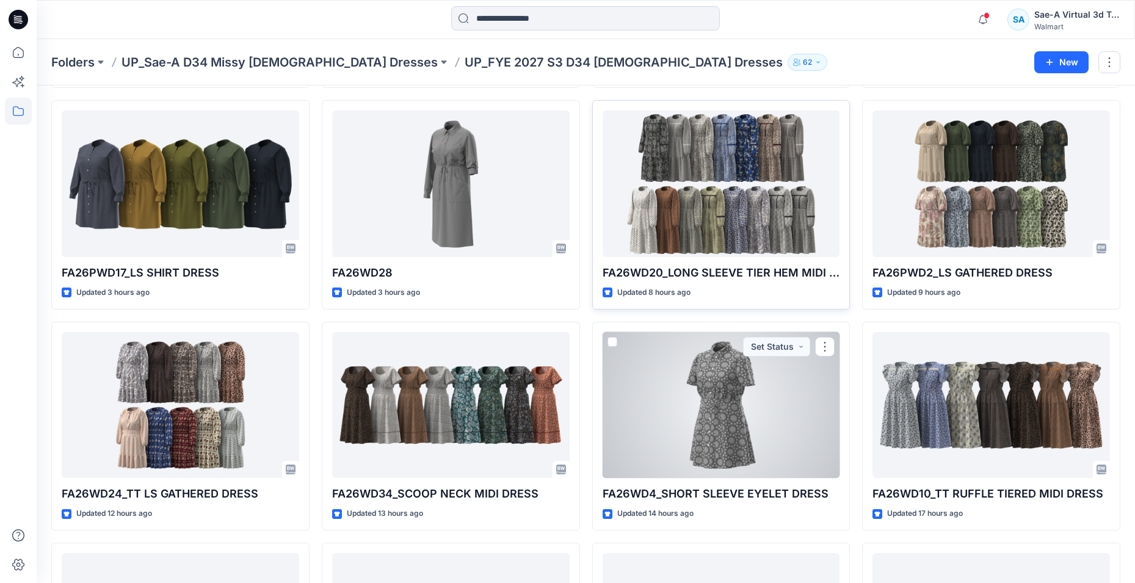
scroll to position [135, 0]
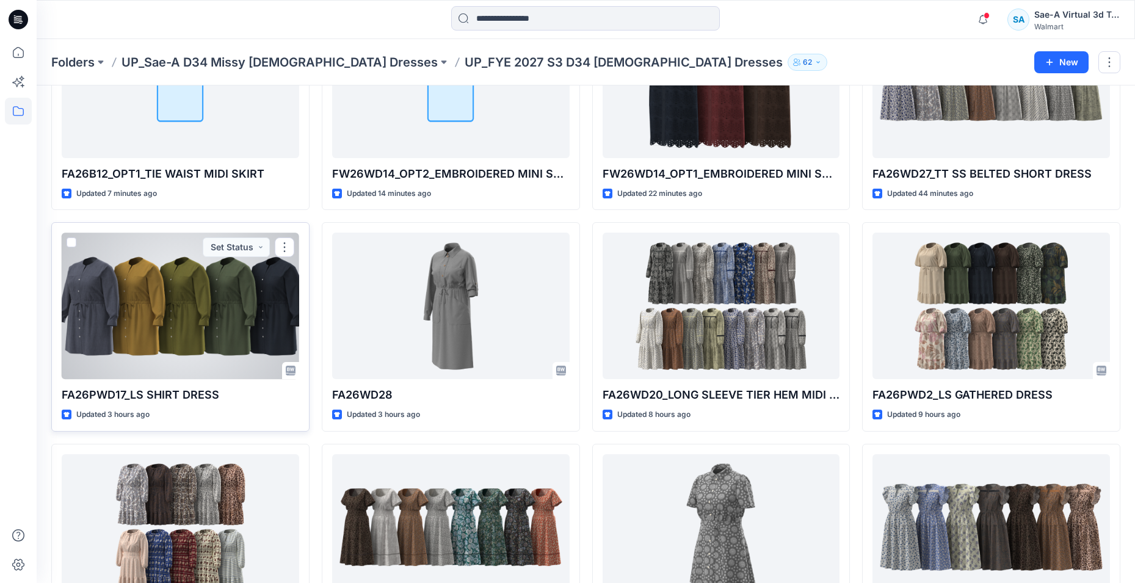
click at [167, 326] on div at bounding box center [180, 306] width 237 height 146
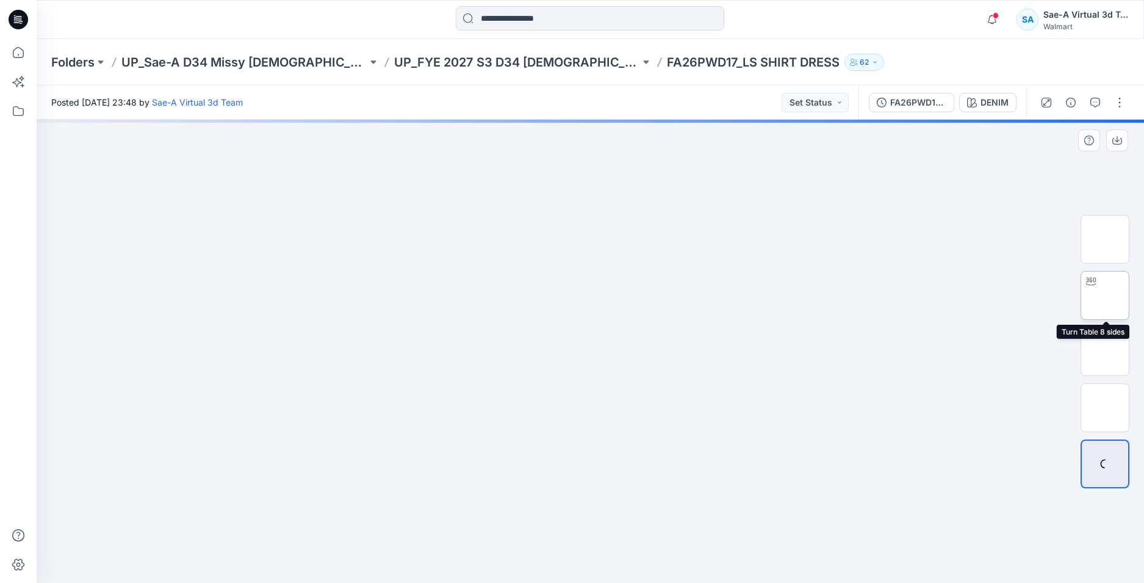
click at [1105, 295] on img at bounding box center [1105, 295] width 0 height 0
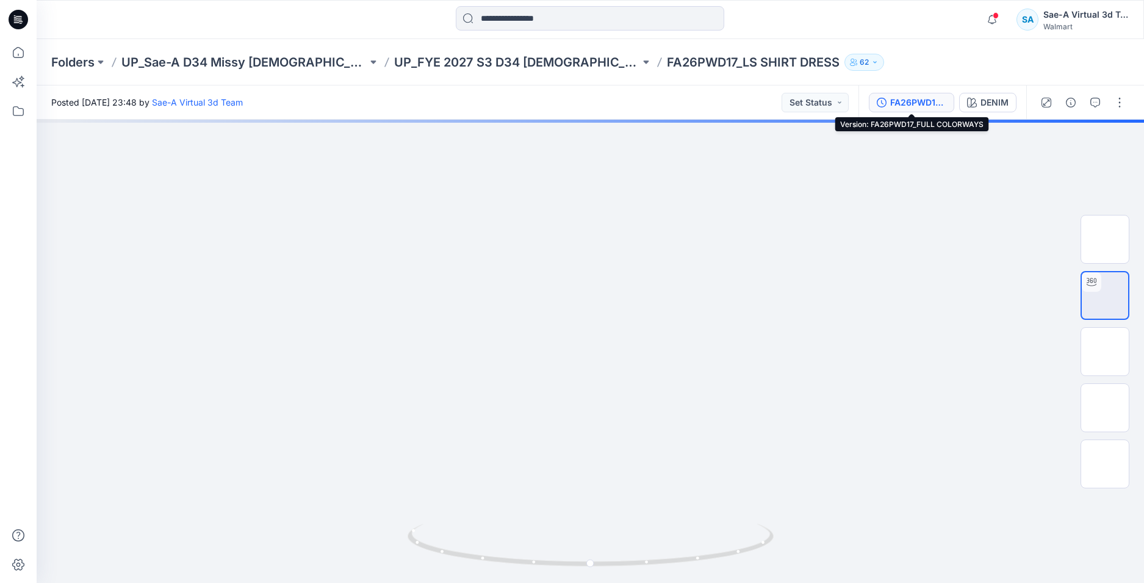
click at [930, 102] on div "FA26PWD17_FULL COLORWAYS" at bounding box center [918, 102] width 56 height 13
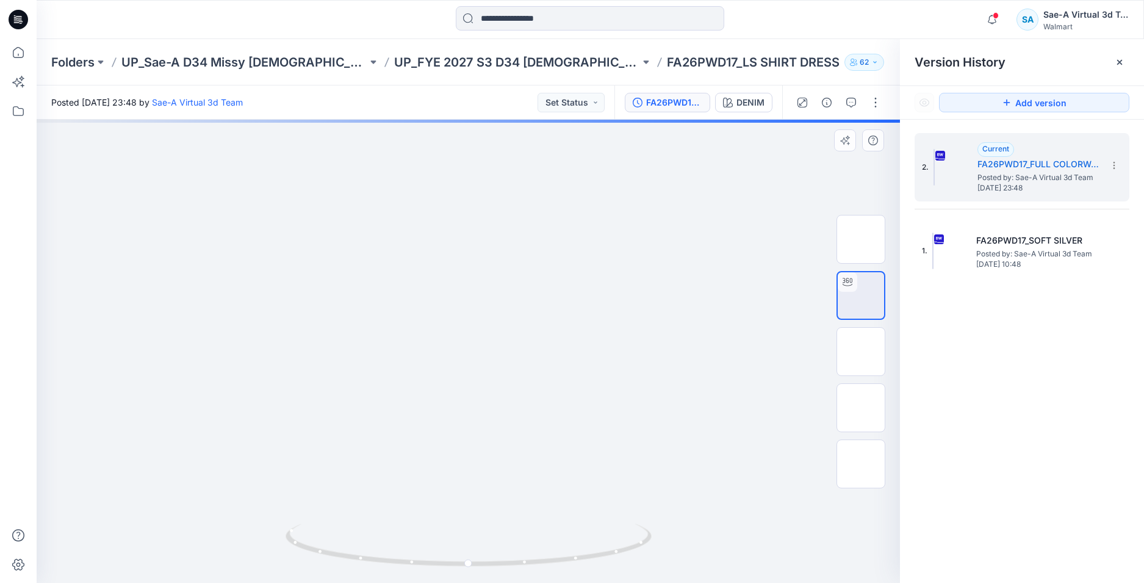
drag, startPoint x: 552, startPoint y: 392, endPoint x: 547, endPoint y: 217, distance: 174.6
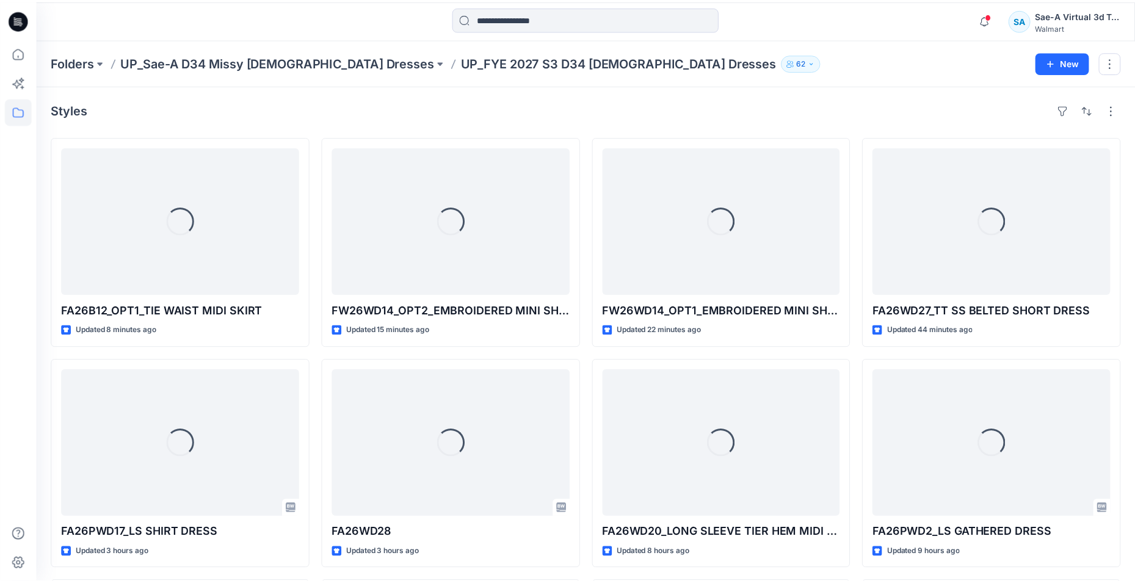
scroll to position [135, 0]
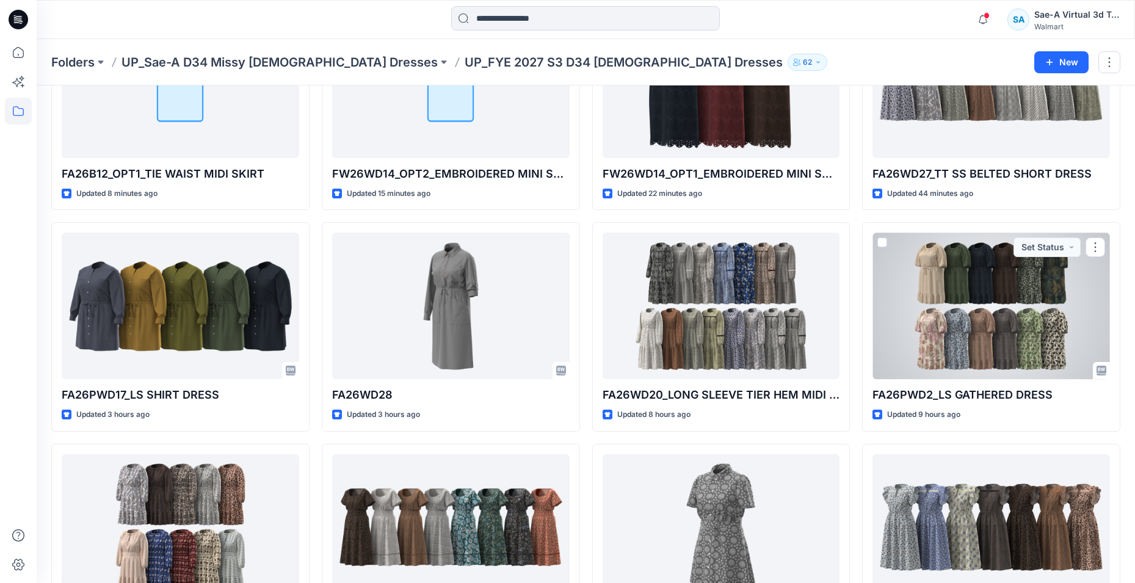
click at [983, 317] on div at bounding box center [990, 306] width 237 height 146
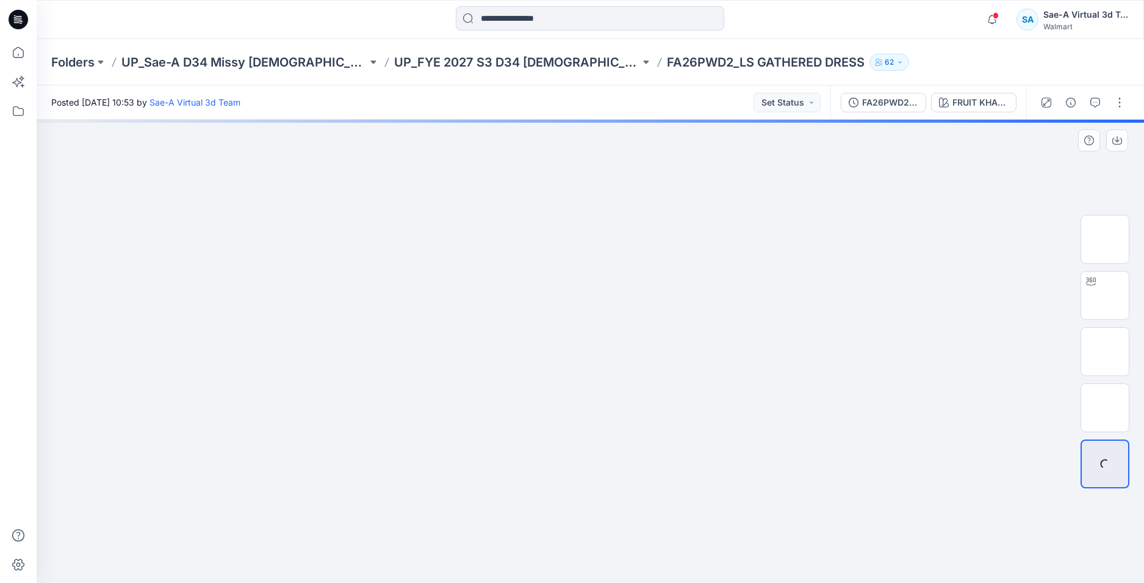
drag, startPoint x: 993, startPoint y: 301, endPoint x: 967, endPoint y: 184, distance: 120.0
click at [993, 300] on div at bounding box center [591, 351] width 1108 height 463
click at [892, 105] on div "FA26PWD2_FULL COLORWAYS" at bounding box center [890, 102] width 56 height 13
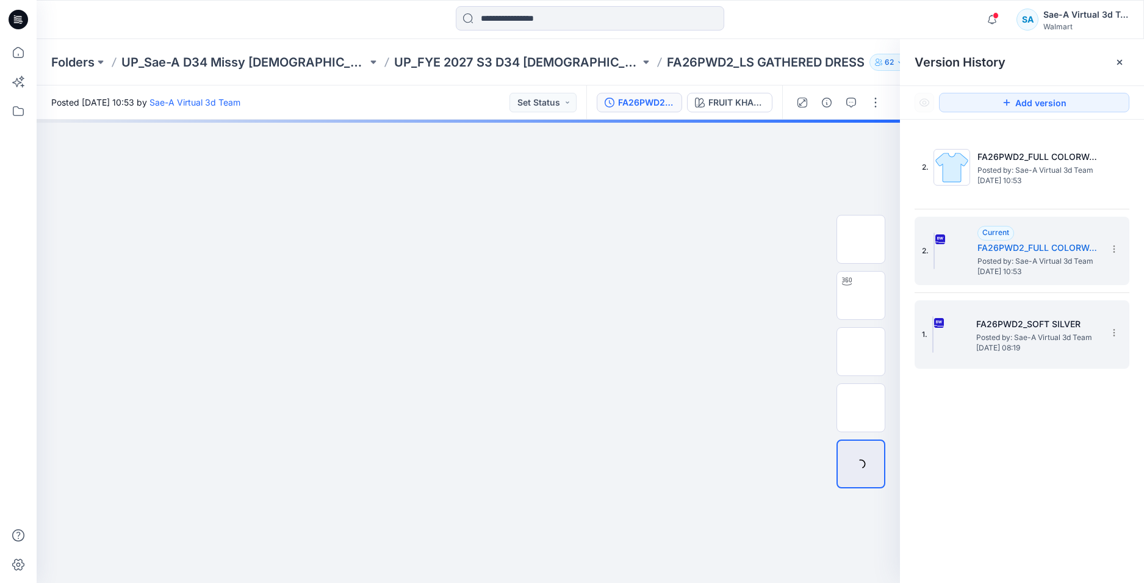
click at [1038, 327] on h5 "FA26PWD2_SOFT SILVER" at bounding box center [1038, 324] width 122 height 15
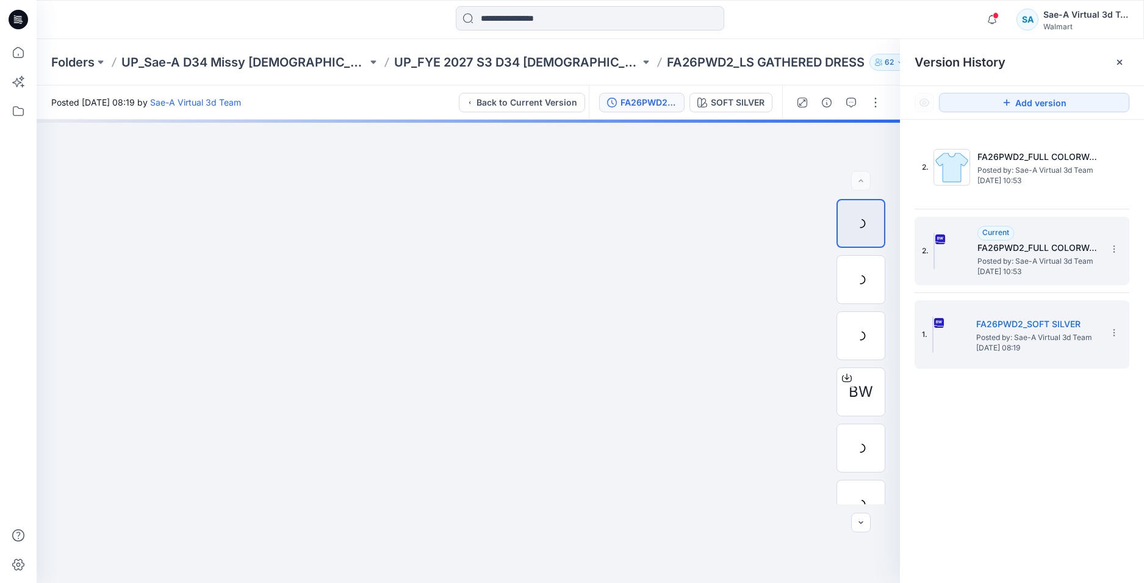
click at [1042, 276] on div "2. Current FA26PWD2_FULL COLORWAYS Posted by: Sae-A Virtual 3d Team Tuesday, Se…" at bounding box center [1013, 251] width 183 height 59
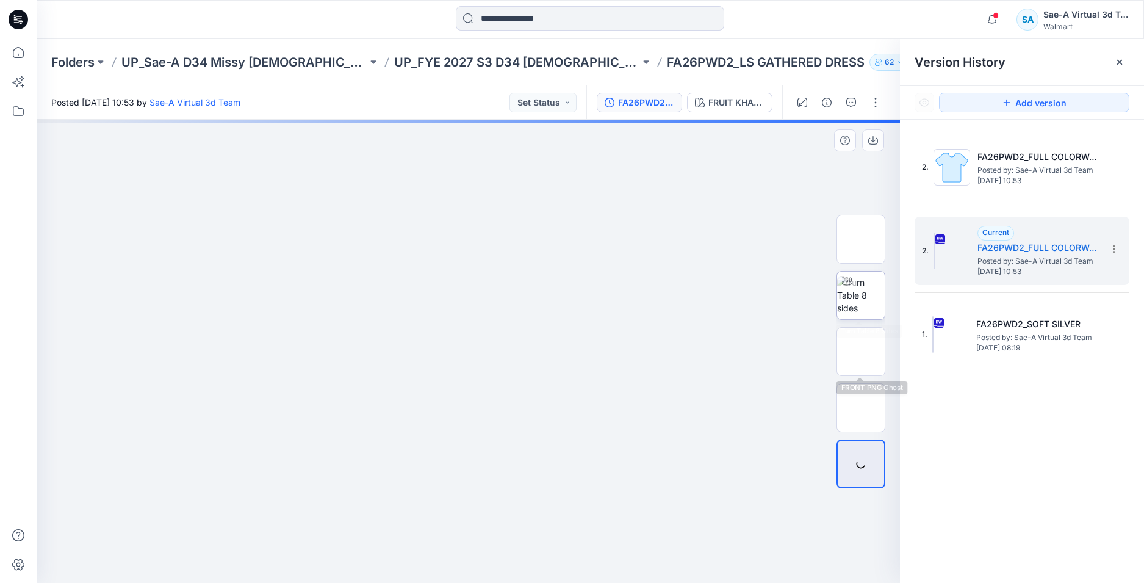
click at [865, 298] on img at bounding box center [861, 295] width 48 height 38
drag, startPoint x: 548, startPoint y: 328, endPoint x: 548, endPoint y: 270, distance: 57.4
drag, startPoint x: 525, startPoint y: 217, endPoint x: 543, endPoint y: 414, distance: 198.5
drag, startPoint x: 562, startPoint y: 266, endPoint x: 563, endPoint y: 291, distance: 24.4
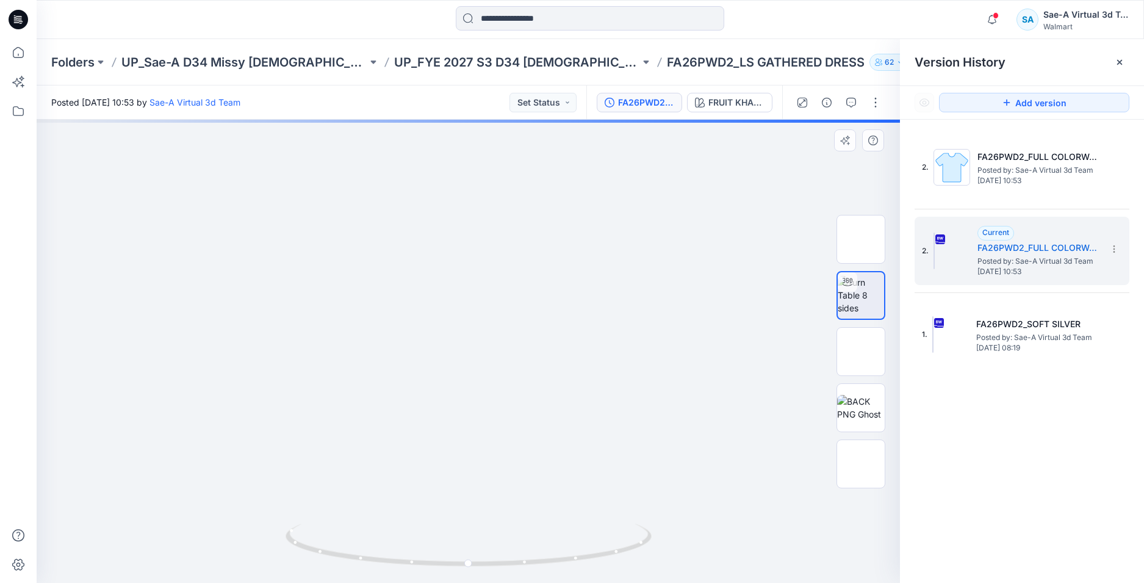
drag, startPoint x: 586, startPoint y: 269, endPoint x: 577, endPoint y: 266, distance: 9.1
drag, startPoint x: 605, startPoint y: 276, endPoint x: 601, endPoint y: 314, distance: 38.7
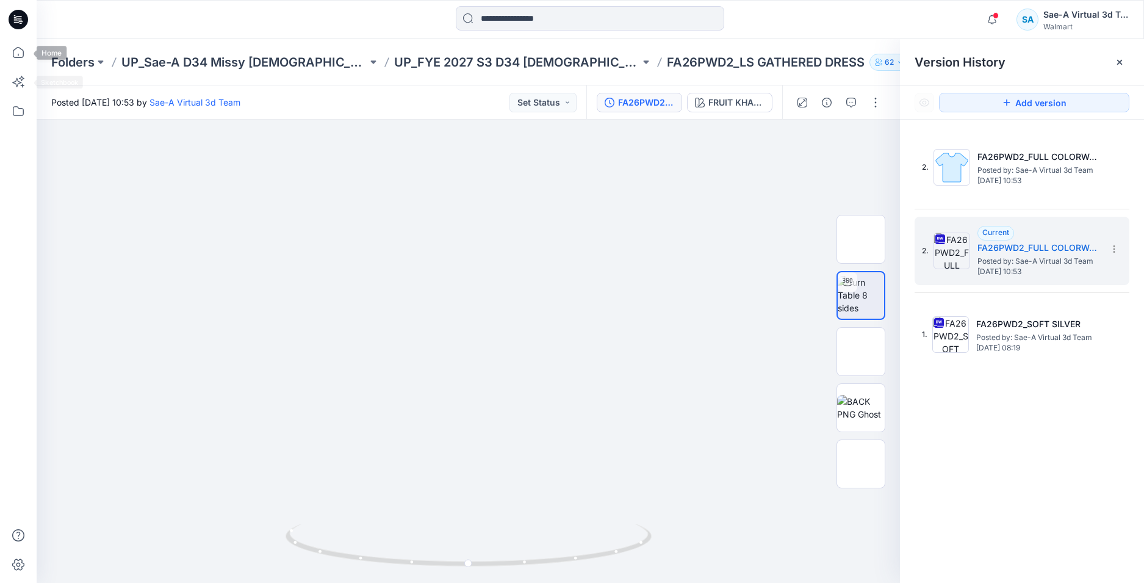
click at [13, 17] on icon at bounding box center [19, 20] width 20 height 20
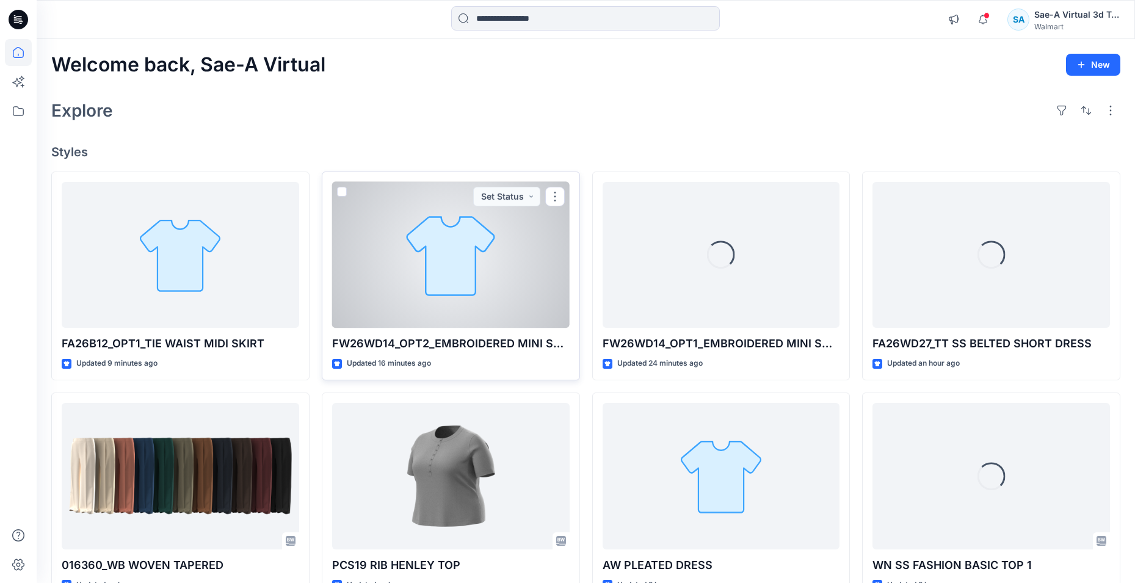
click at [411, 290] on div at bounding box center [450, 255] width 237 height 146
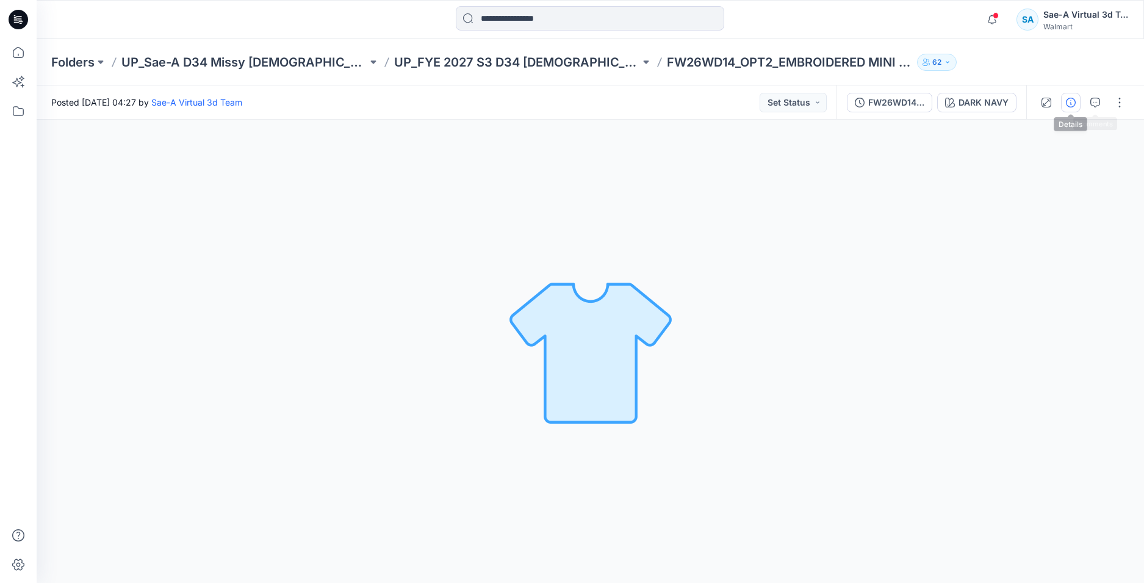
click at [1074, 104] on icon "button" at bounding box center [1071, 103] width 10 height 10
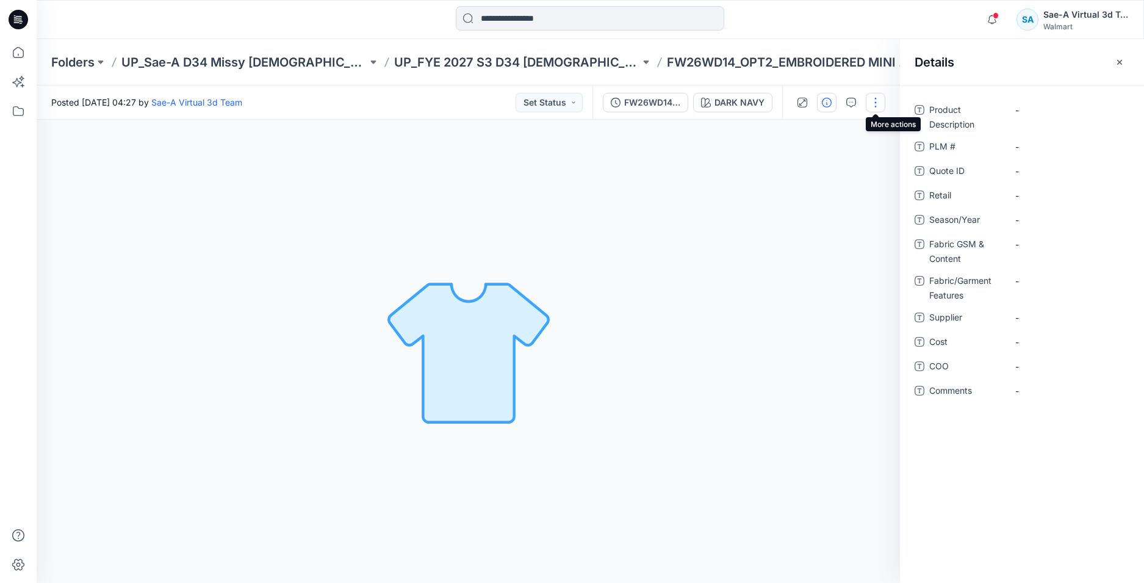
click at [873, 102] on button "button" at bounding box center [876, 103] width 20 height 20
click at [817, 159] on button "Edit" at bounding box center [824, 165] width 112 height 23
click at [814, 162] on button "Edit" at bounding box center [824, 165] width 112 height 23
click at [824, 176] on button "Edit" at bounding box center [824, 165] width 112 height 23
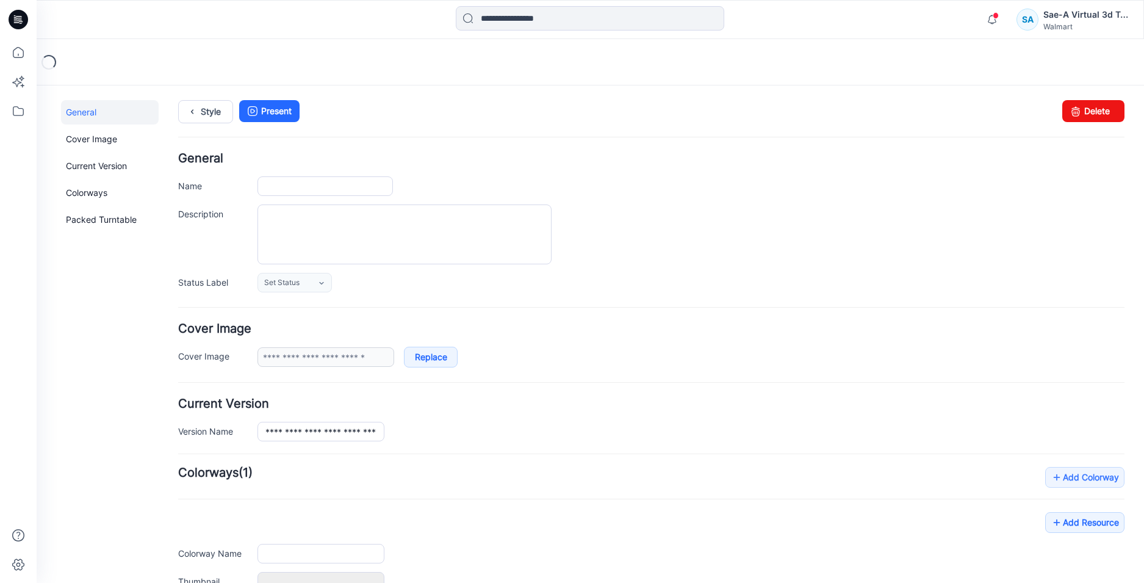
type input "**********"
type input "*********"
type input "**********"
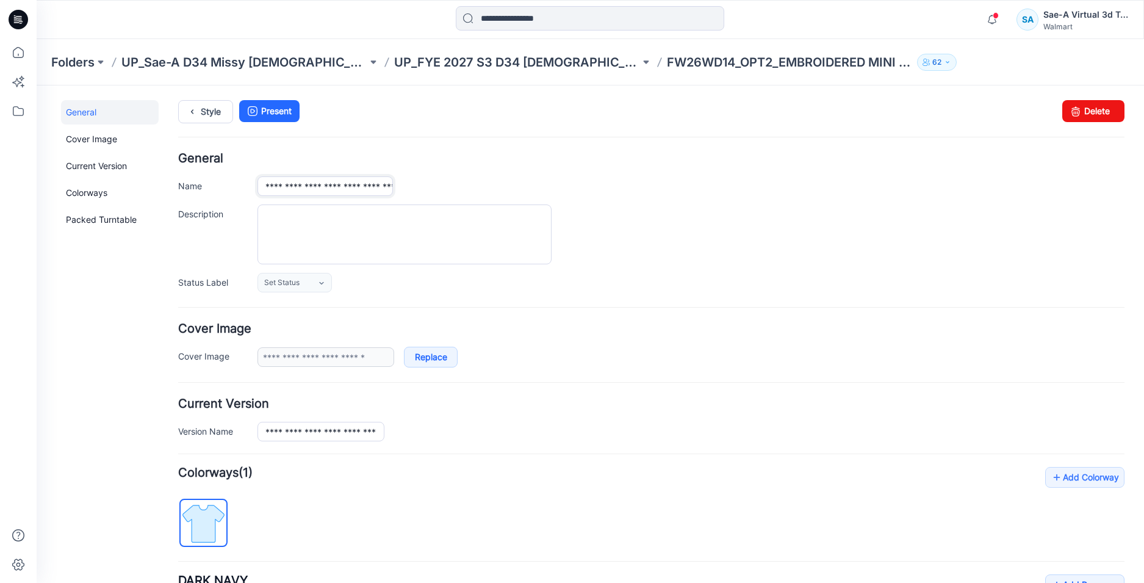
click at [278, 184] on input "**********" at bounding box center [325, 186] width 135 height 20
type input "**********"
drag, startPoint x: 208, startPoint y: 112, endPoint x: 320, endPoint y: 128, distance: 114.0
click at [208, 112] on link "Style" at bounding box center [205, 111] width 55 height 23
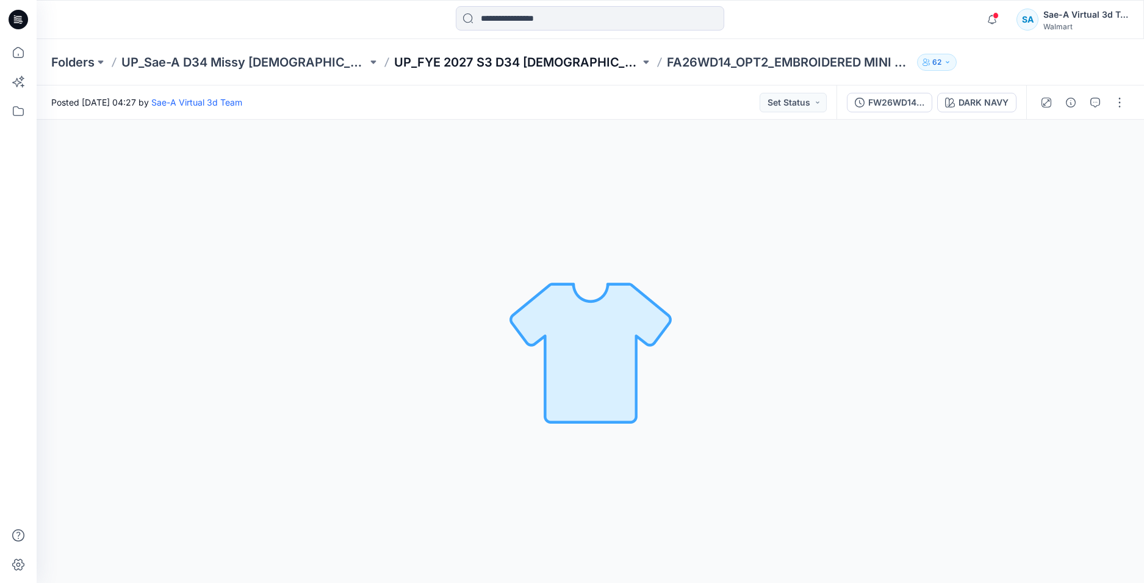
click at [561, 61] on p "UP_FYE 2027 S3 D34 [DEMOGRAPHIC_DATA] Dresses" at bounding box center [517, 62] width 246 height 17
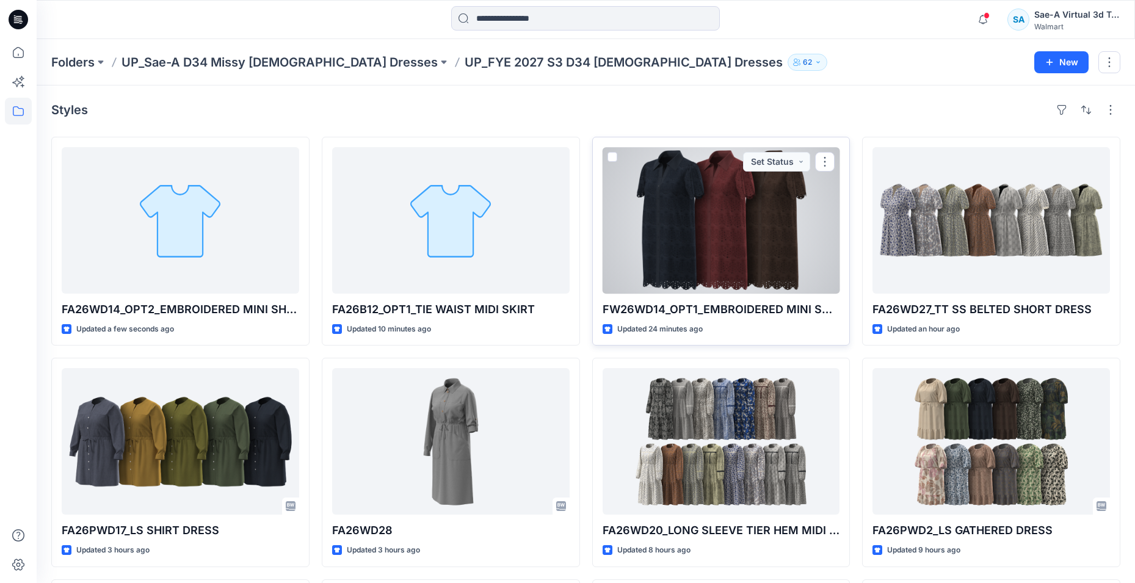
click at [727, 258] on div at bounding box center [720, 220] width 237 height 146
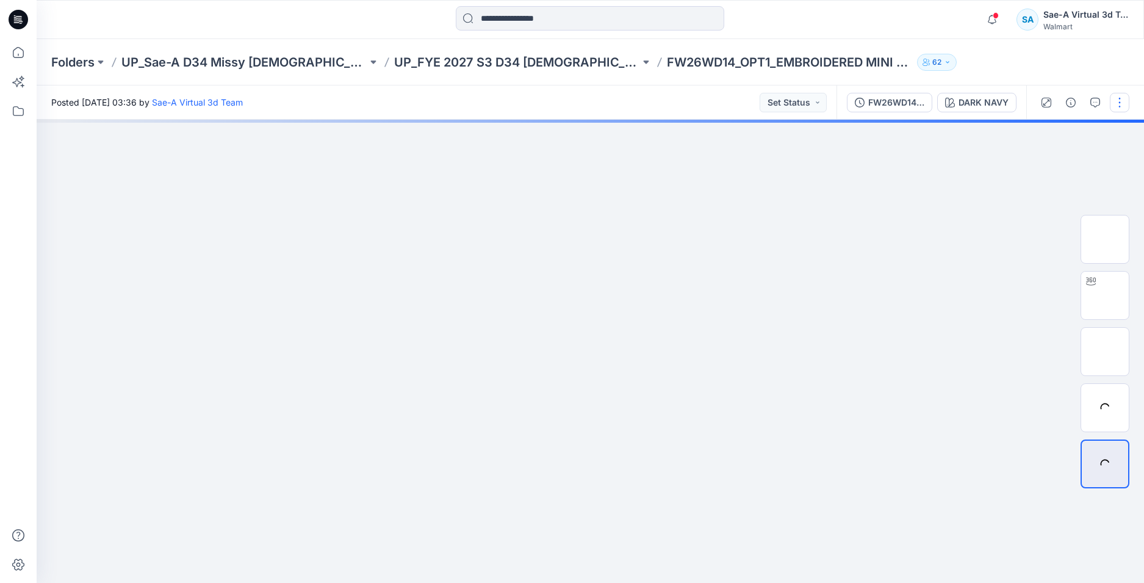
click at [1121, 106] on button "button" at bounding box center [1120, 103] width 20 height 20
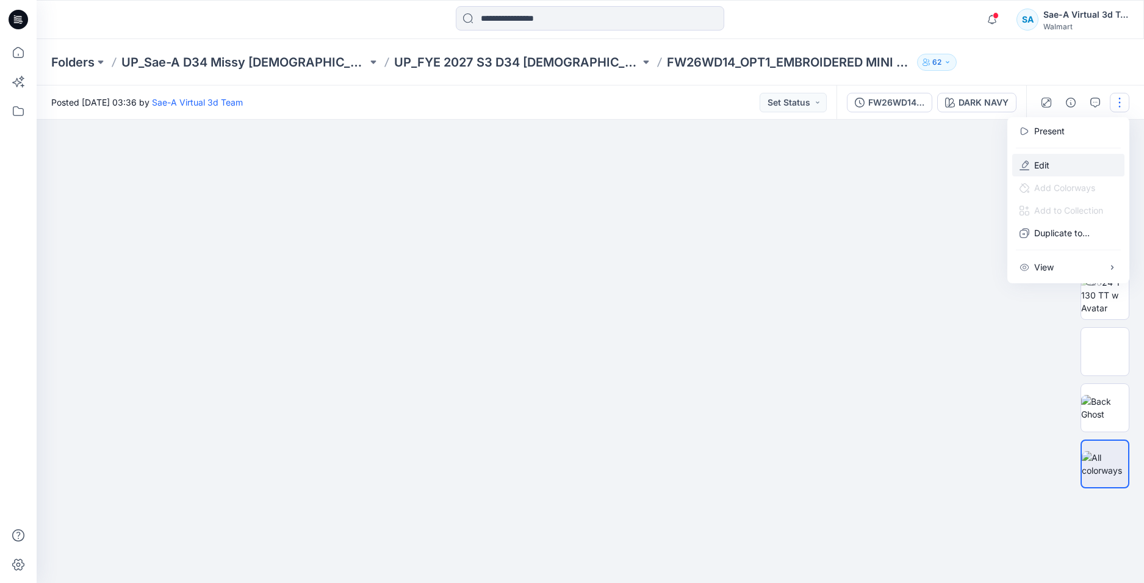
click at [1049, 161] on p "Edit" at bounding box center [1041, 165] width 15 height 13
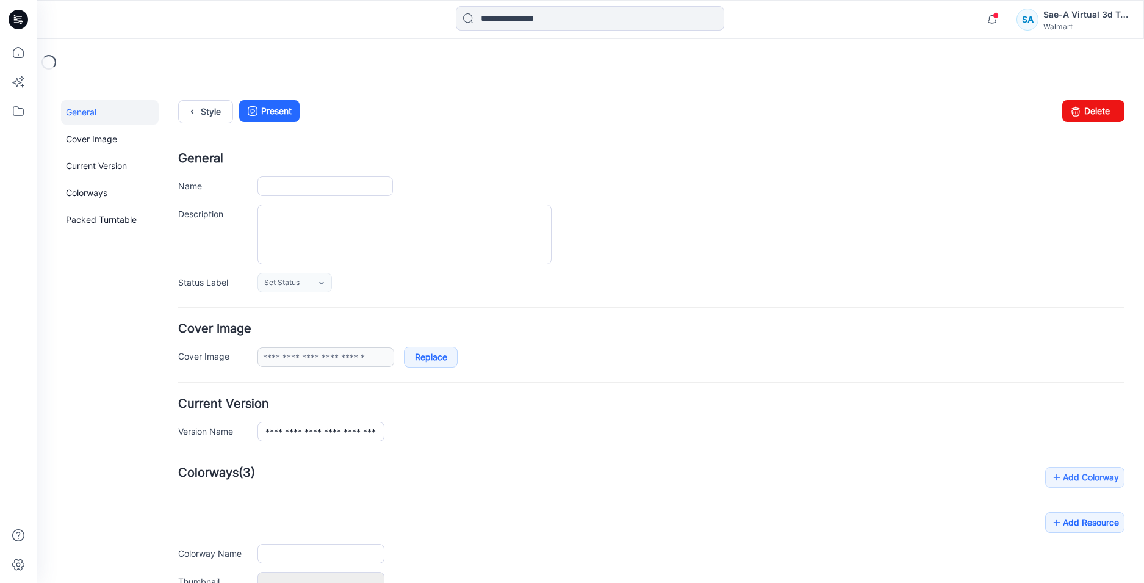
type input "**********"
type input "*********"
type input "**********"
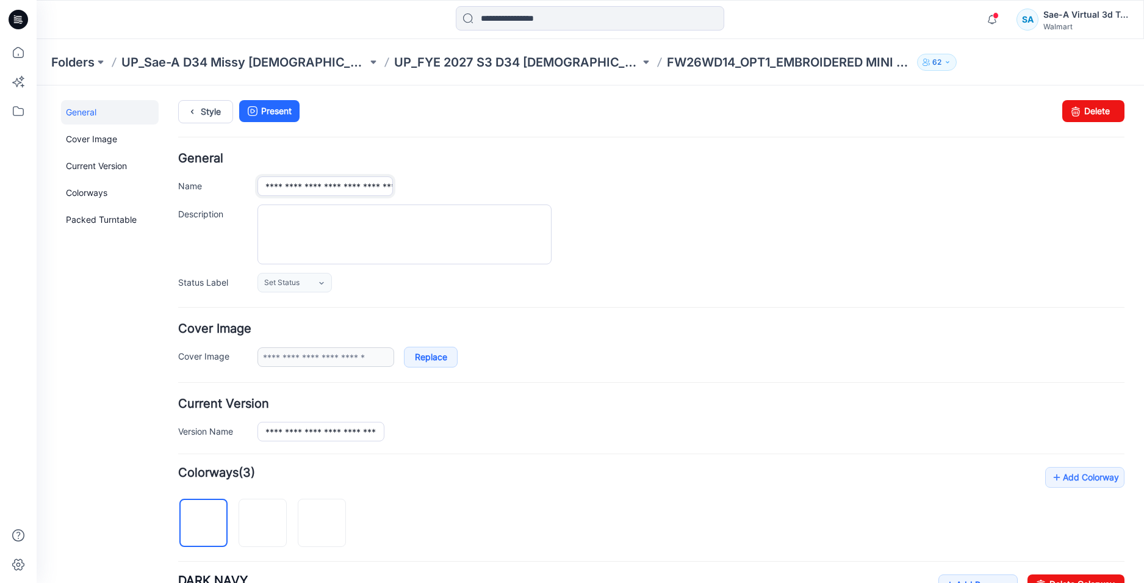
click at [278, 189] on input "**********" at bounding box center [325, 186] width 135 height 20
type input "**********"
click at [203, 110] on link "Style" at bounding box center [205, 111] width 55 height 23
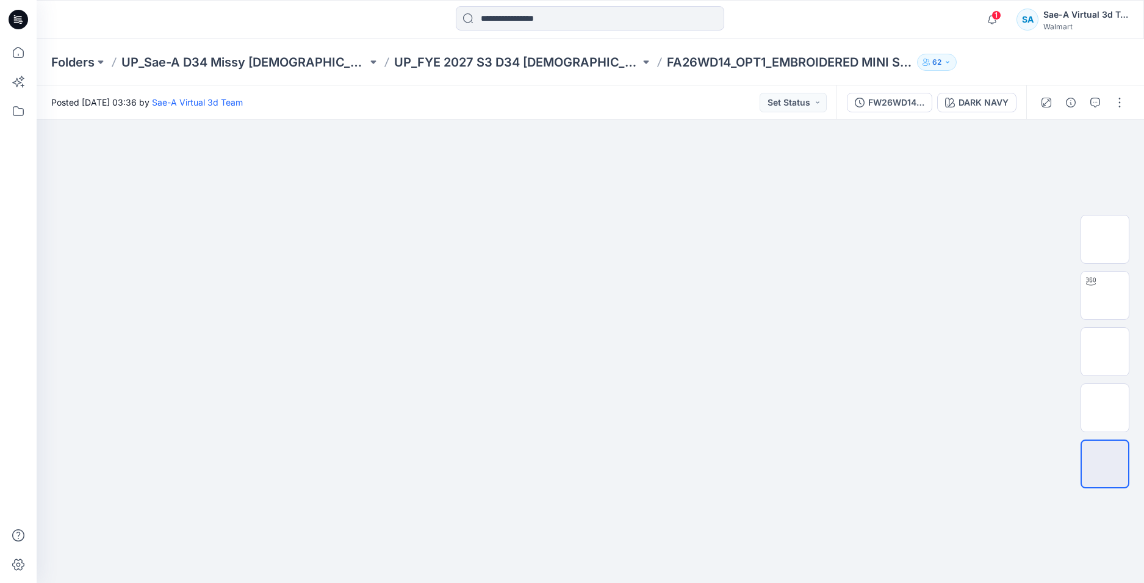
click at [25, 18] on icon at bounding box center [19, 20] width 20 height 20
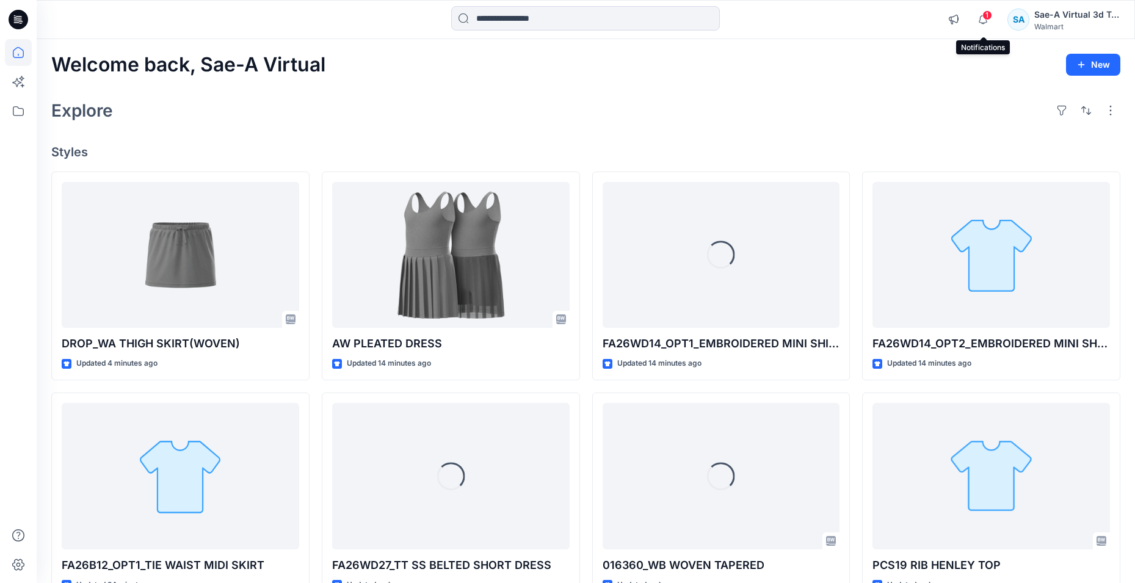
click at [989, 11] on span "1" at bounding box center [987, 15] width 10 height 10
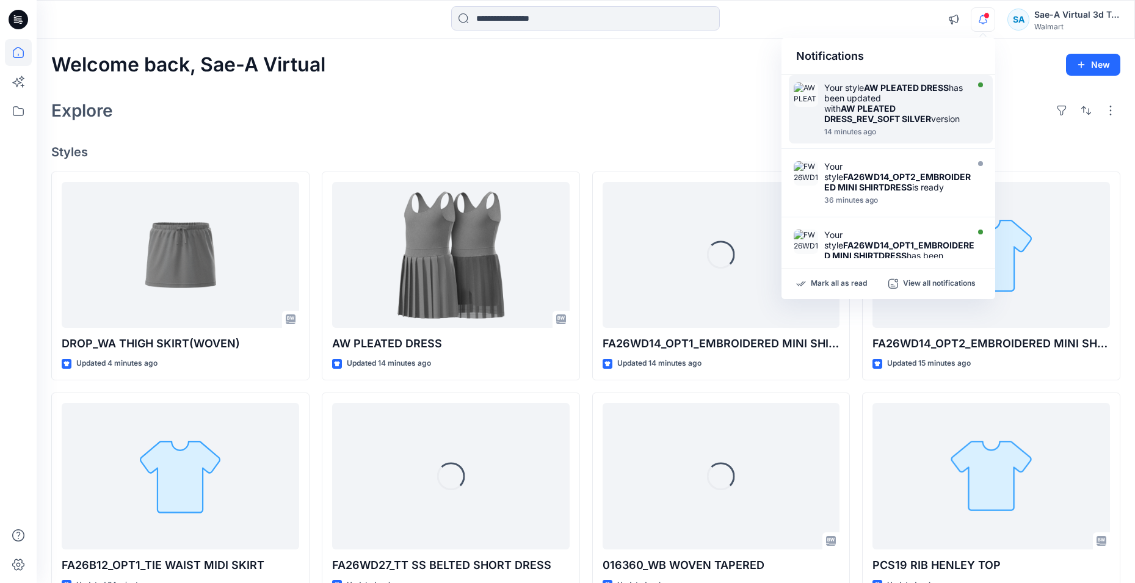
click at [912, 124] on div "Your style AW PLEATED DRESS has been updated with AW PLEATED DRESS_REV_SOFT SIL…" at bounding box center [894, 103] width 140 height 42
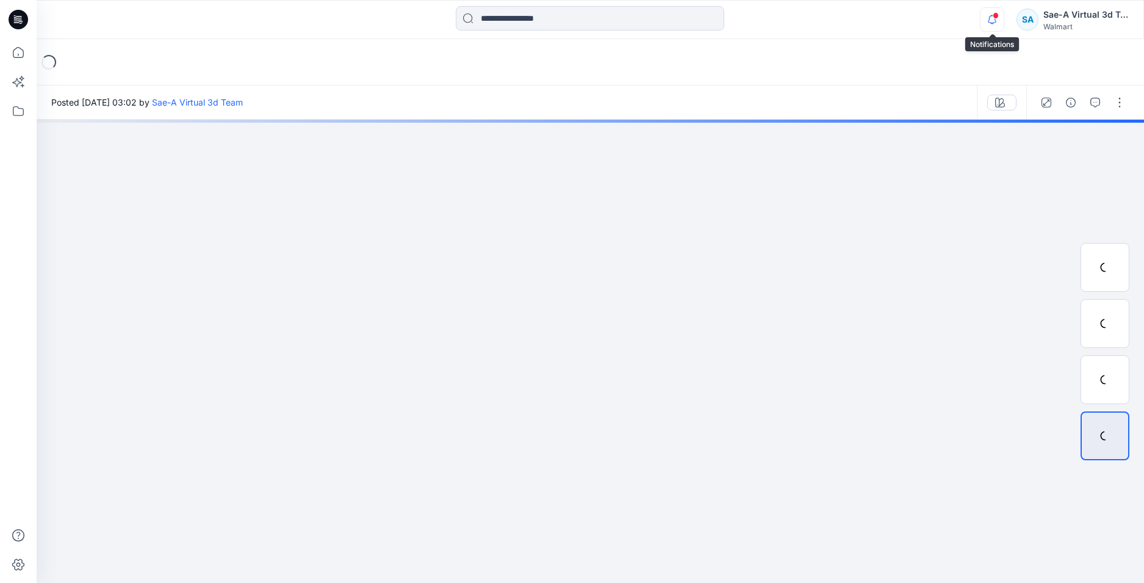
click at [994, 19] on icon "button" at bounding box center [992, 19] width 23 height 24
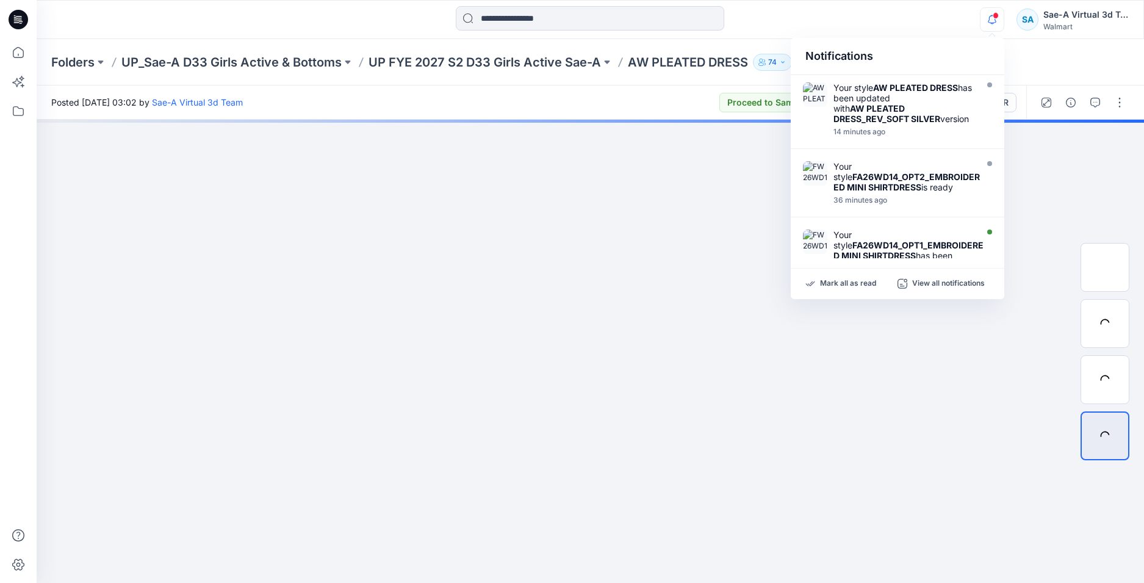
click at [26, 11] on icon at bounding box center [19, 19] width 20 height 39
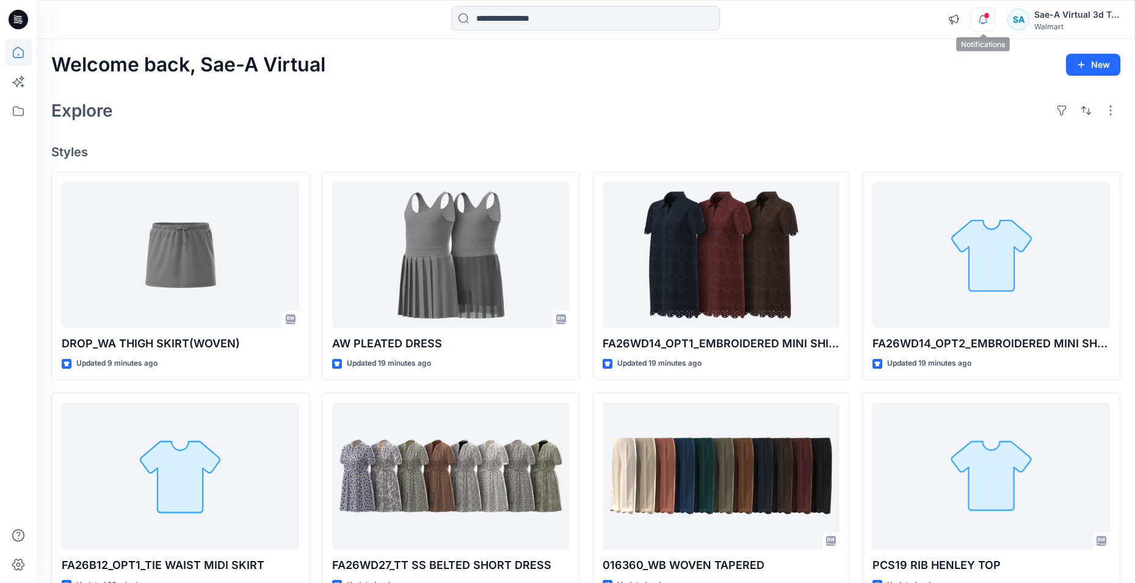
click at [975, 18] on icon "button" at bounding box center [982, 19] width 23 height 24
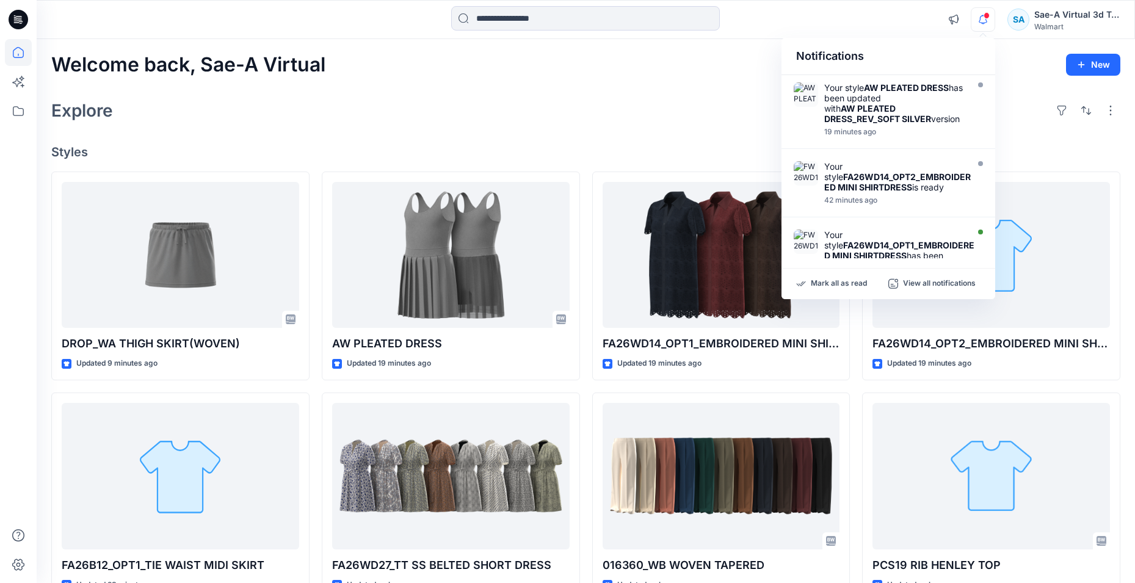
click at [976, 23] on icon "button" at bounding box center [982, 19] width 23 height 24
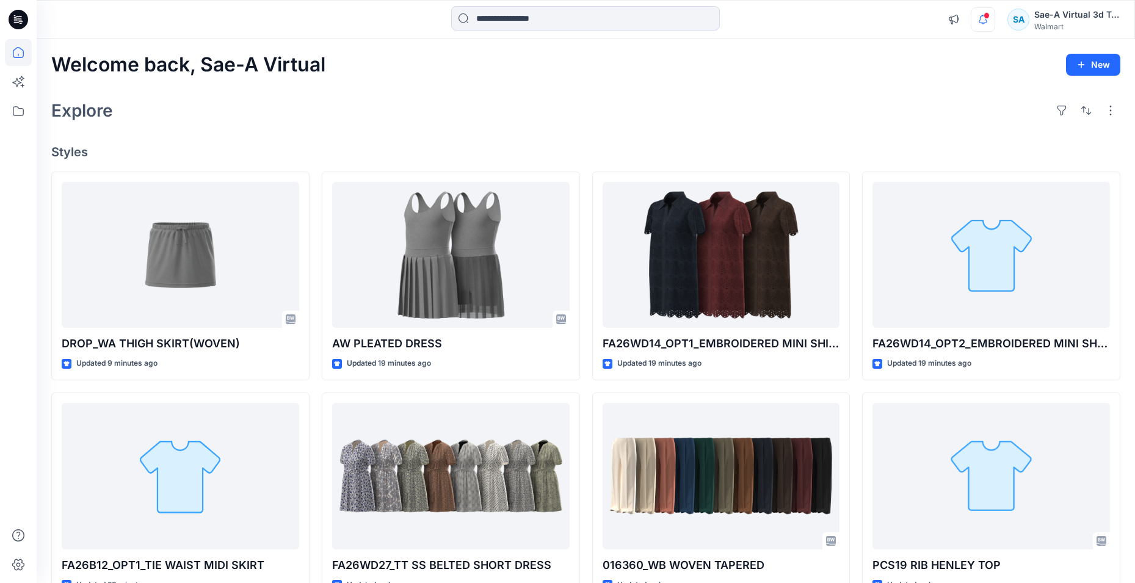
click at [978, 19] on icon "button" at bounding box center [982, 19] width 23 height 24
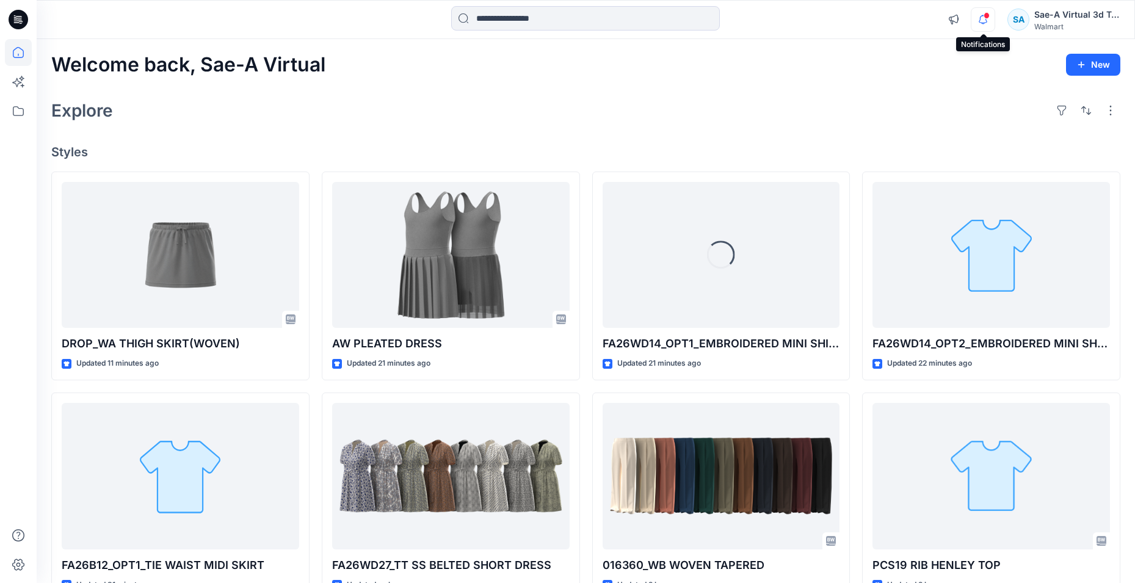
click at [989, 18] on icon "button" at bounding box center [982, 19] width 23 height 24
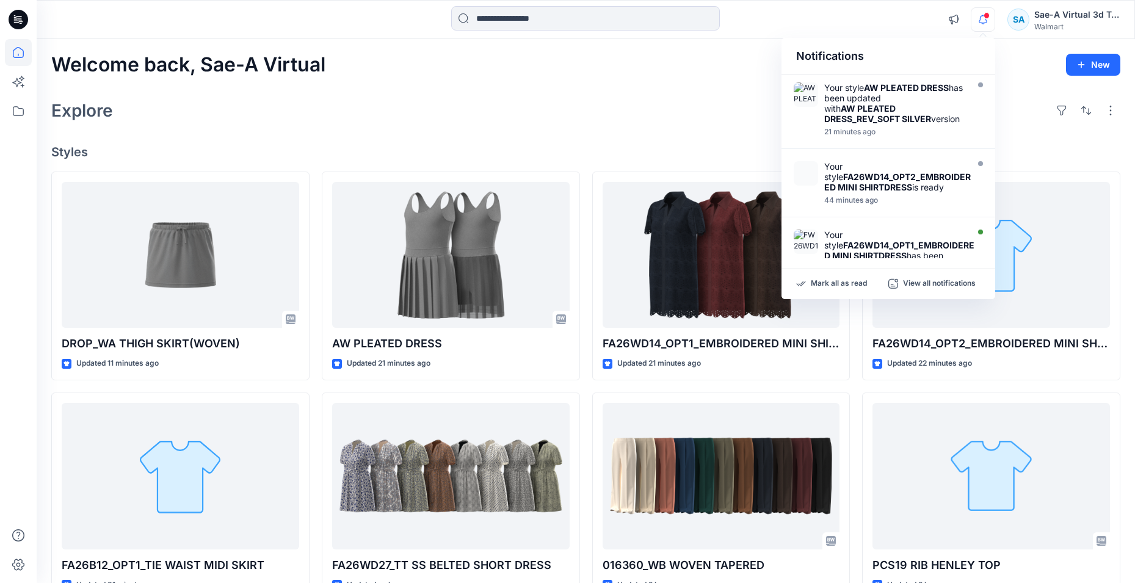
drag, startPoint x: 590, startPoint y: 109, endPoint x: 832, endPoint y: 138, distance: 244.1
click at [590, 108] on div "Explore" at bounding box center [585, 110] width 1069 height 29
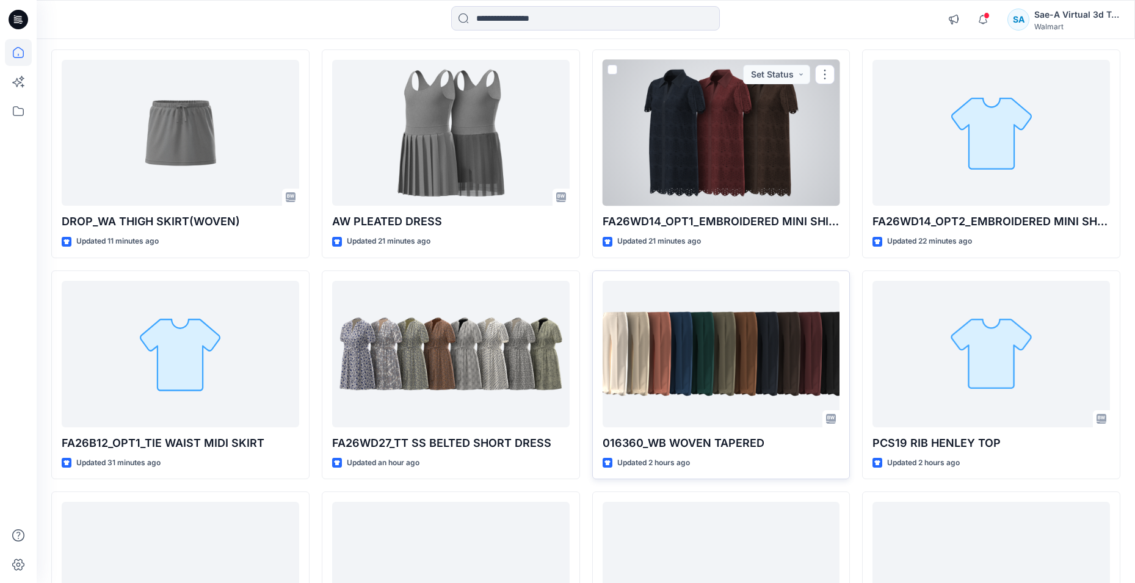
scroll to position [183, 0]
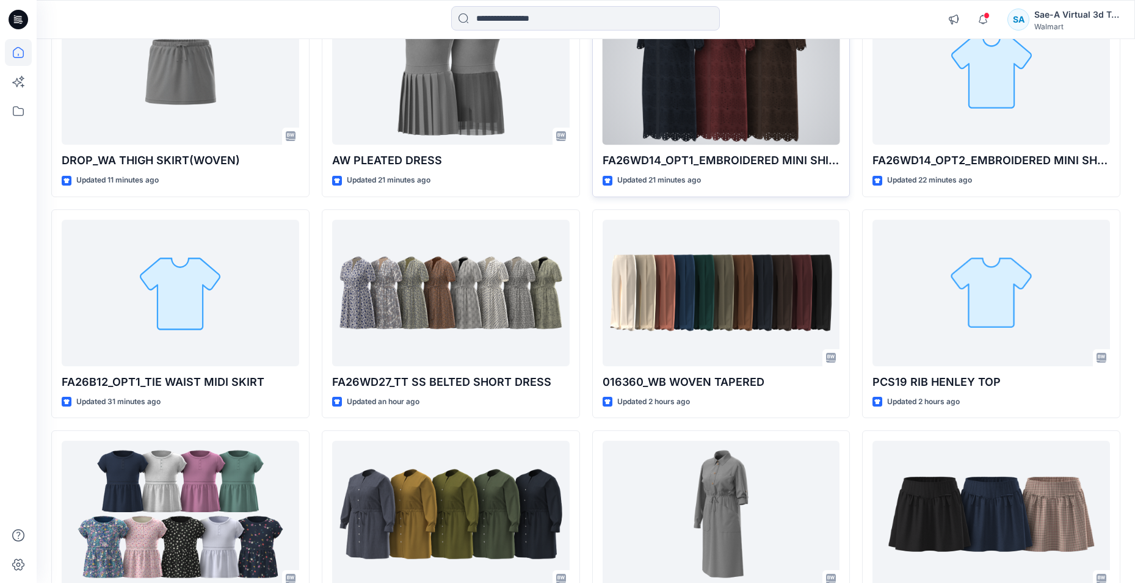
click at [742, 106] on div at bounding box center [720, 72] width 237 height 146
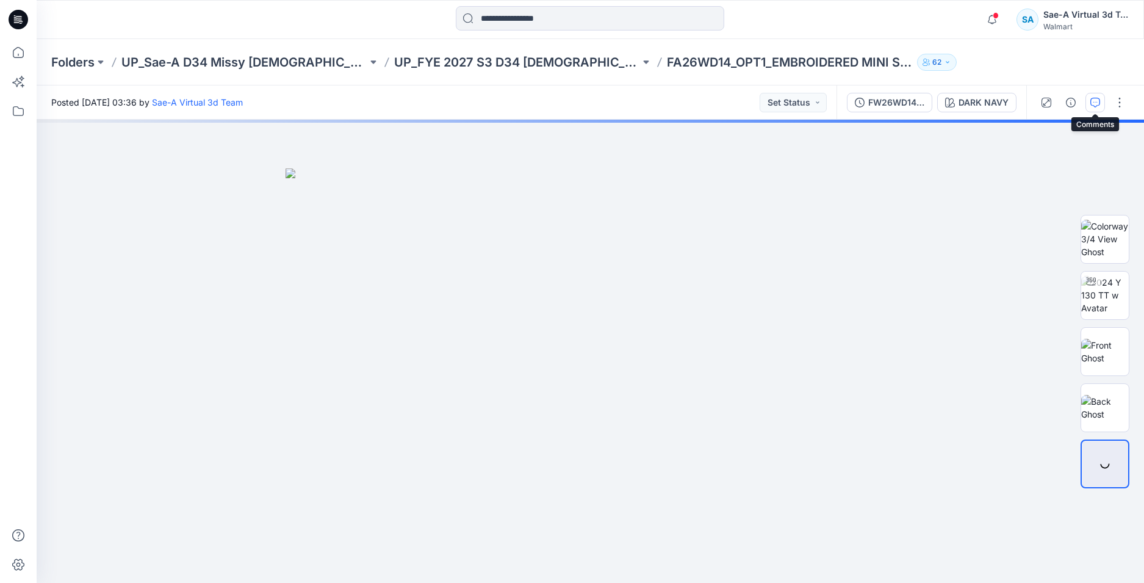
click at [1096, 103] on icon "button" at bounding box center [1096, 103] width 10 height 10
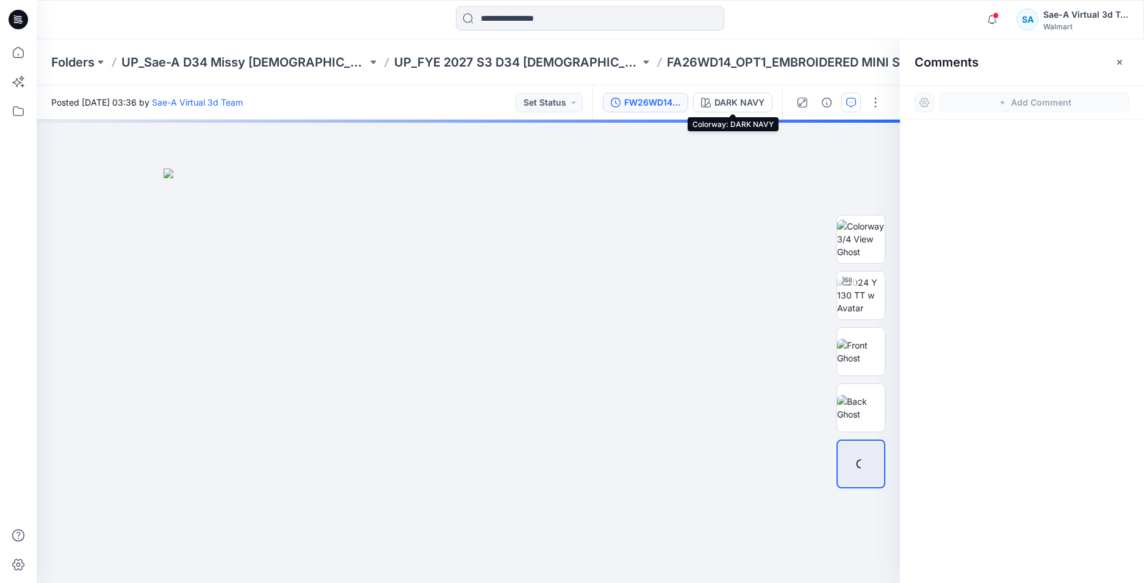
click at [652, 96] on div "FW26WD14_OPT1_FULL COLORWAYS" at bounding box center [652, 102] width 56 height 13
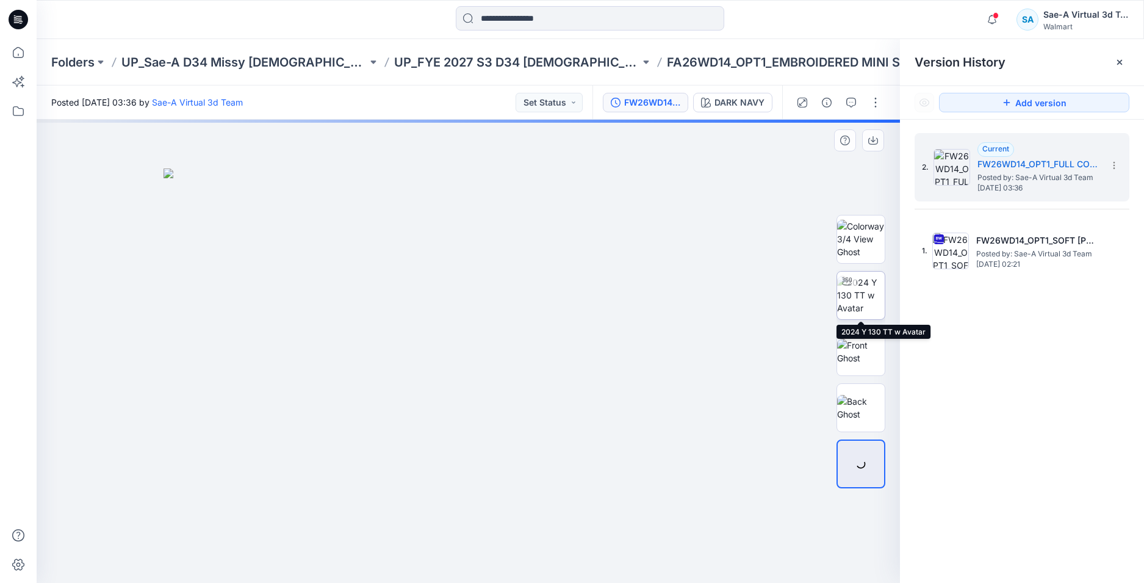
click at [859, 292] on img at bounding box center [861, 295] width 48 height 38
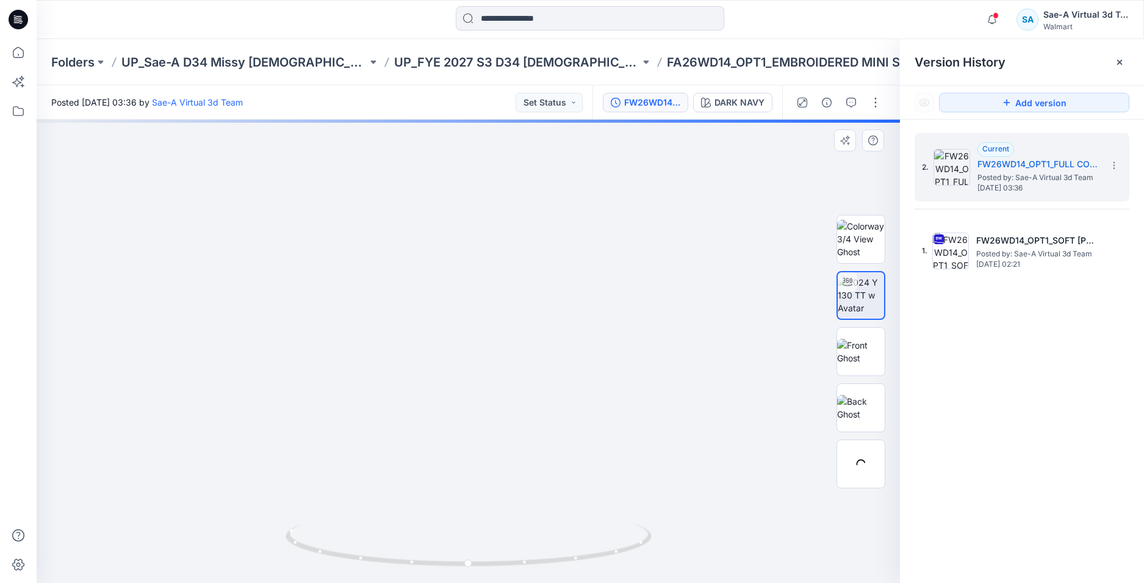
drag, startPoint x: 612, startPoint y: 447, endPoint x: 625, endPoint y: 291, distance: 156.8
drag, startPoint x: 604, startPoint y: 328, endPoint x: 604, endPoint y: 239, distance: 89.1
drag, startPoint x: 583, startPoint y: 308, endPoint x: 586, endPoint y: 283, distance: 25.7
drag, startPoint x: 596, startPoint y: 565, endPoint x: 804, endPoint y: 539, distance: 209.7
click at [806, 539] on div at bounding box center [469, 351] width 864 height 463
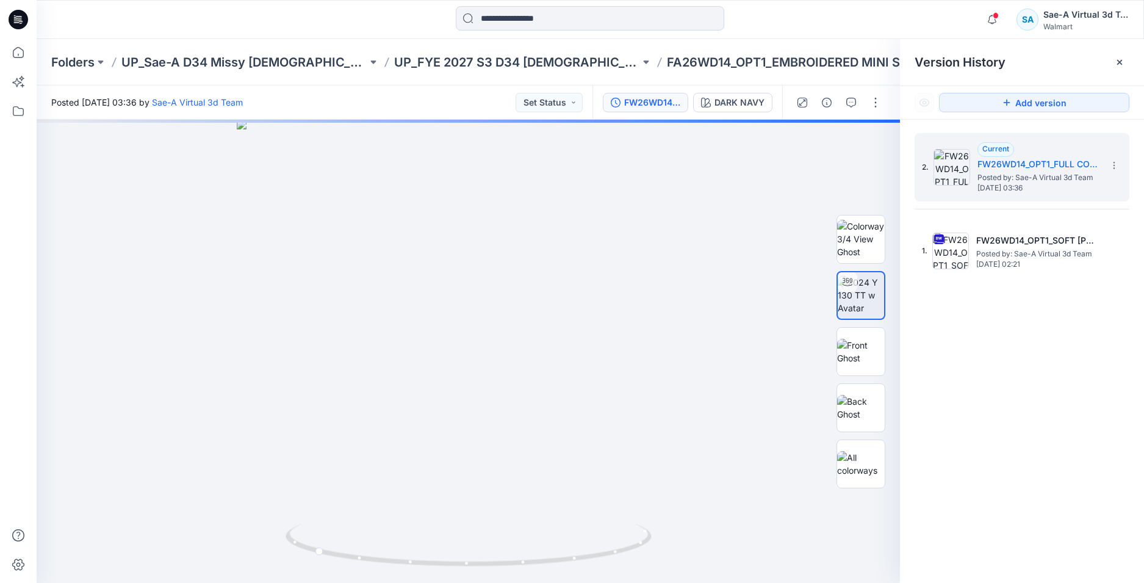
click at [13, 21] on icon at bounding box center [19, 20] width 20 height 20
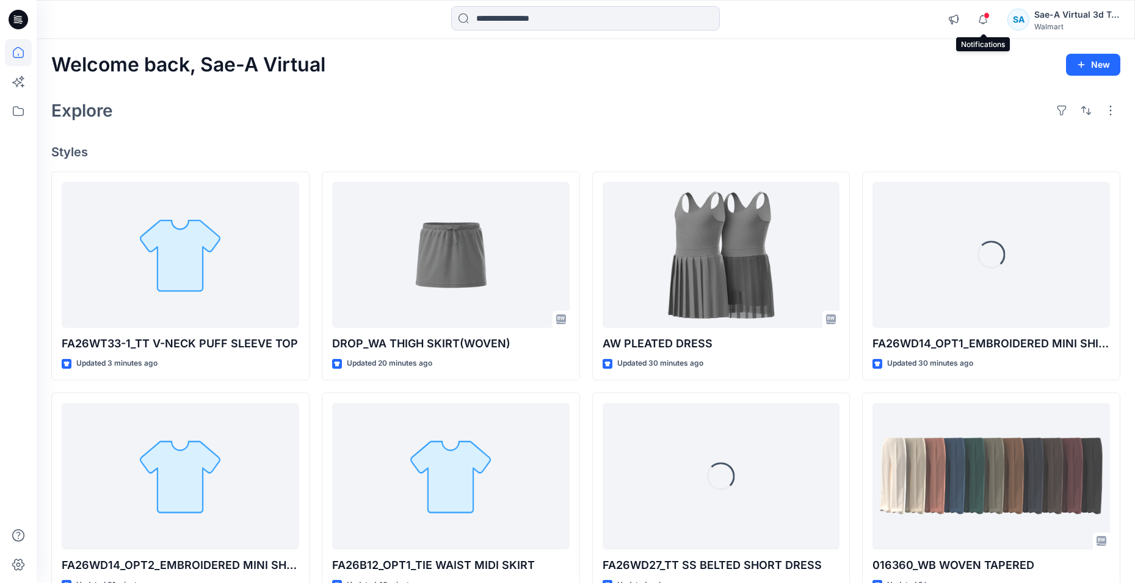
click at [986, 17] on span at bounding box center [986, 15] width 6 height 7
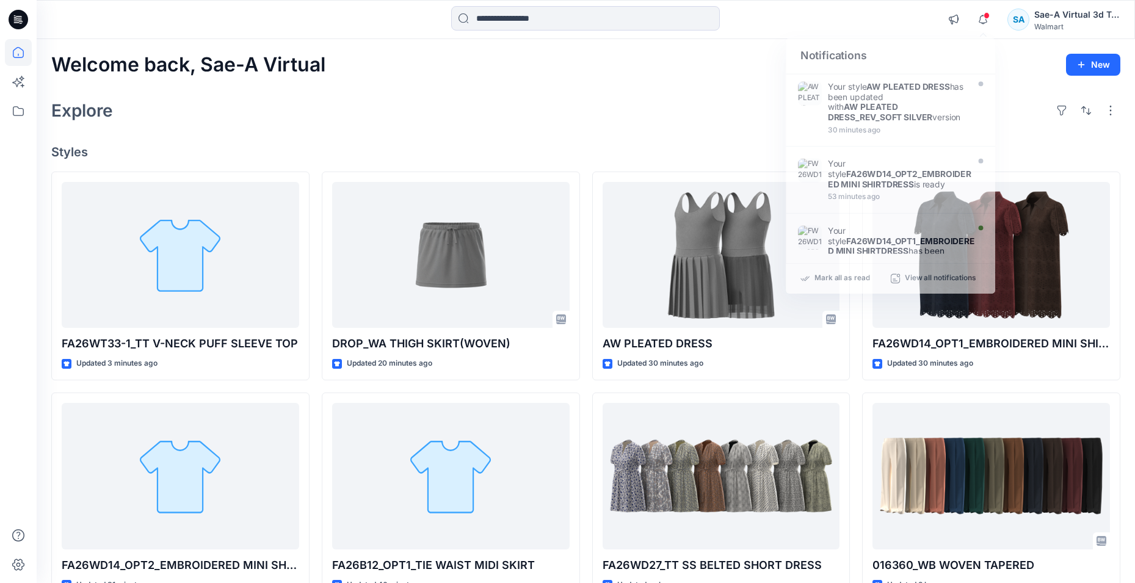
click at [561, 82] on div "Welcome back, Sae-A Virtual New Explore Styles FA26WT33-1_TT V-NECK PUFF SLEEVE…" at bounding box center [586, 460] width 1098 height 842
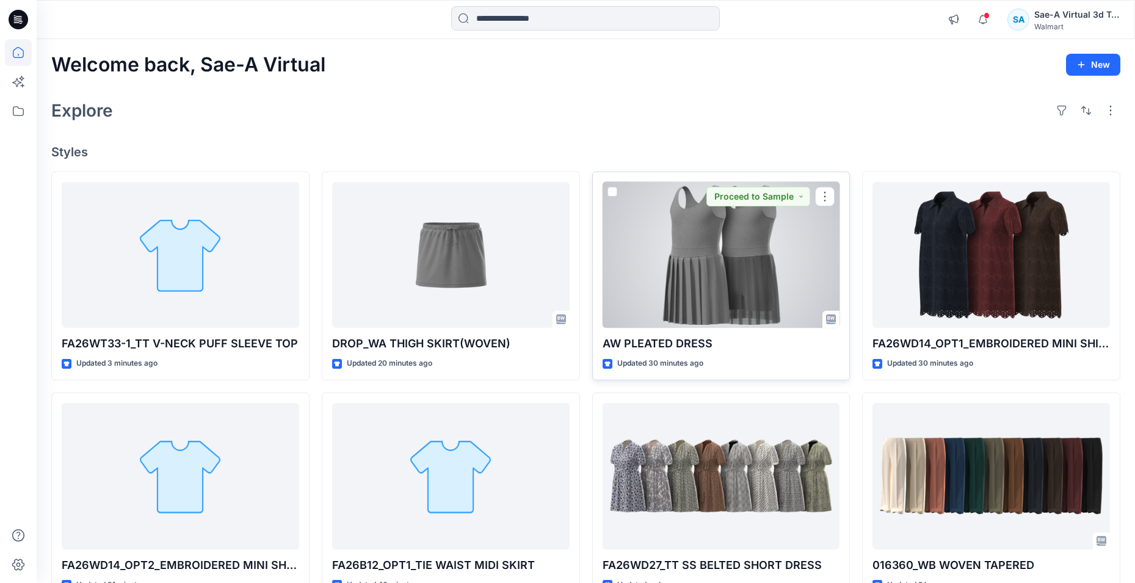
click at [681, 259] on div at bounding box center [720, 255] width 237 height 146
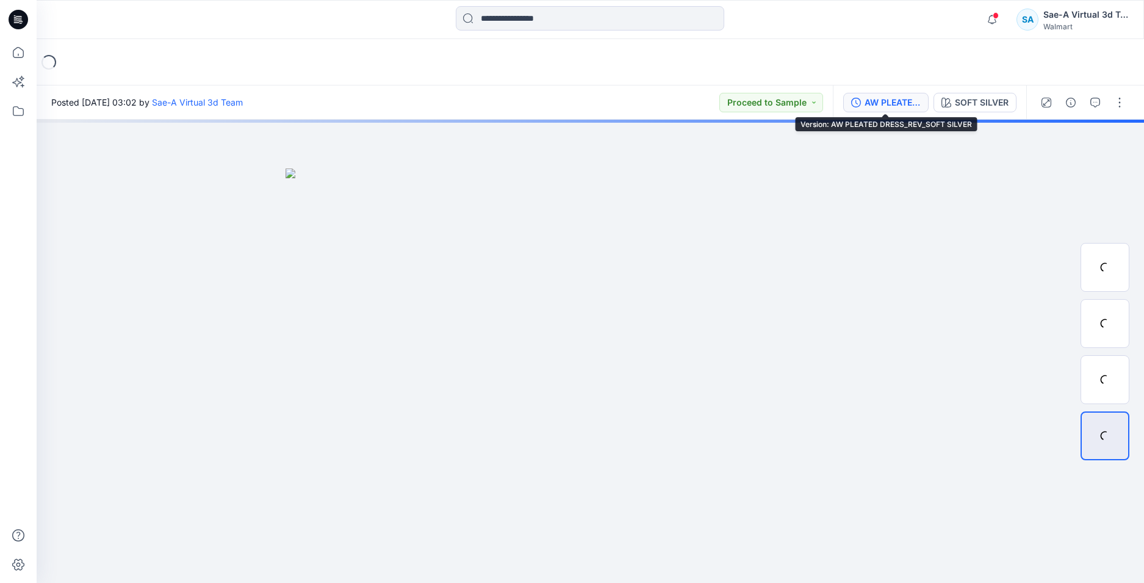
click at [879, 102] on div "AW PLEATED DRESS_REV_SOFT SILVER" at bounding box center [893, 102] width 56 height 13
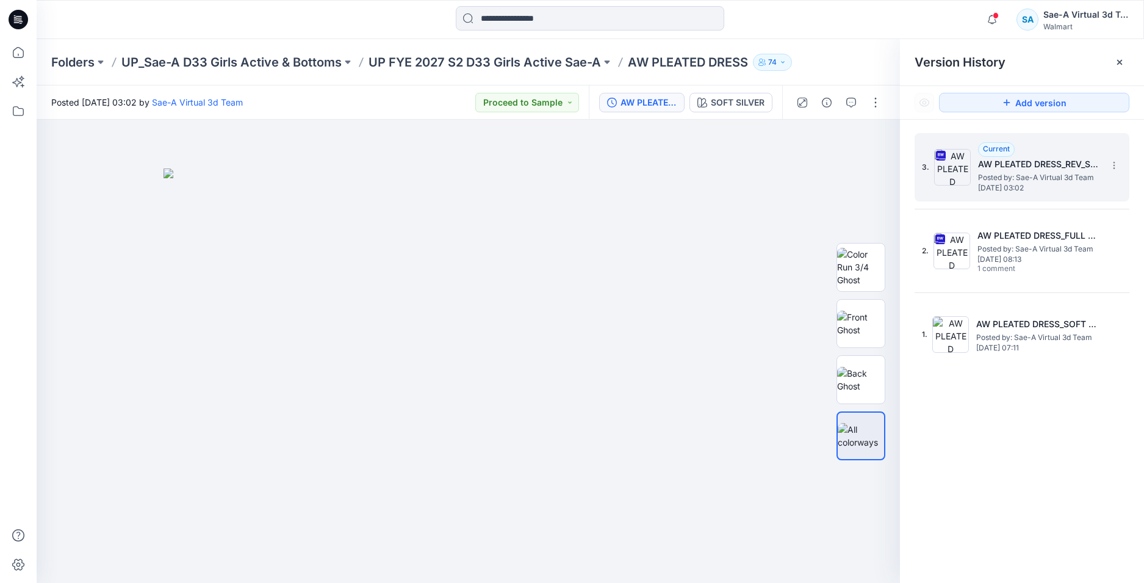
click at [1063, 157] on h5 "AW PLEATED DRESS_REV_SOFT SILVER" at bounding box center [1039, 164] width 122 height 15
click at [9, 29] on icon at bounding box center [19, 19] width 20 height 39
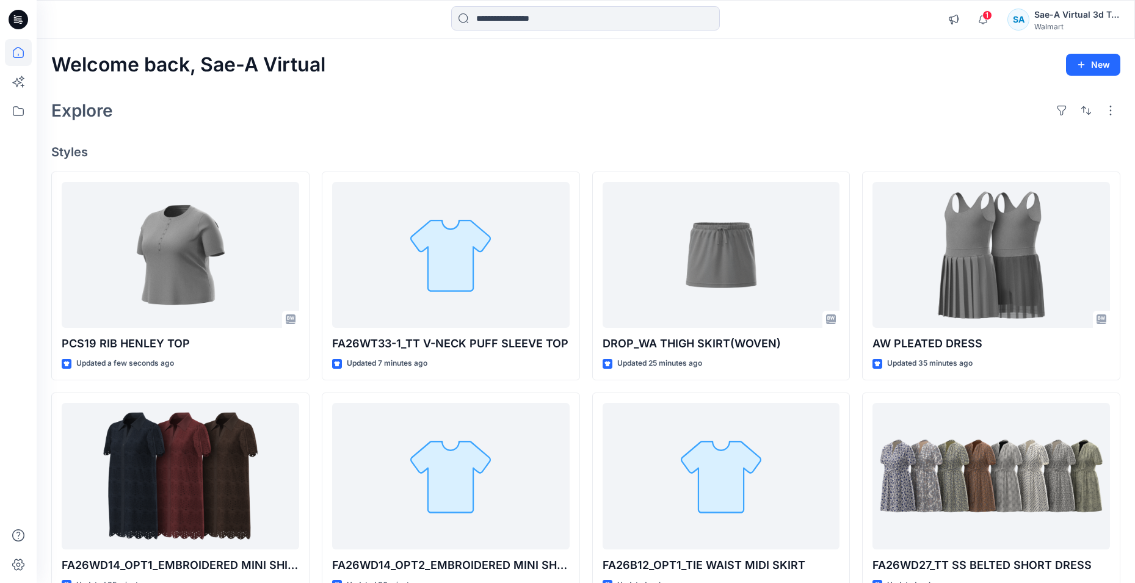
click at [615, 115] on div "Explore" at bounding box center [585, 110] width 1069 height 29
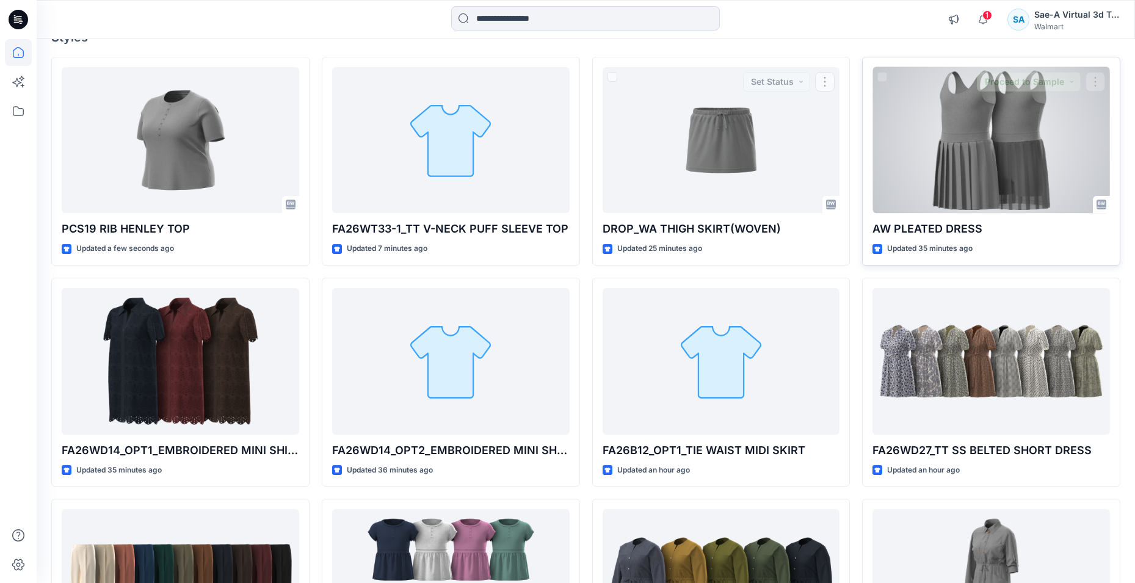
scroll to position [54, 0]
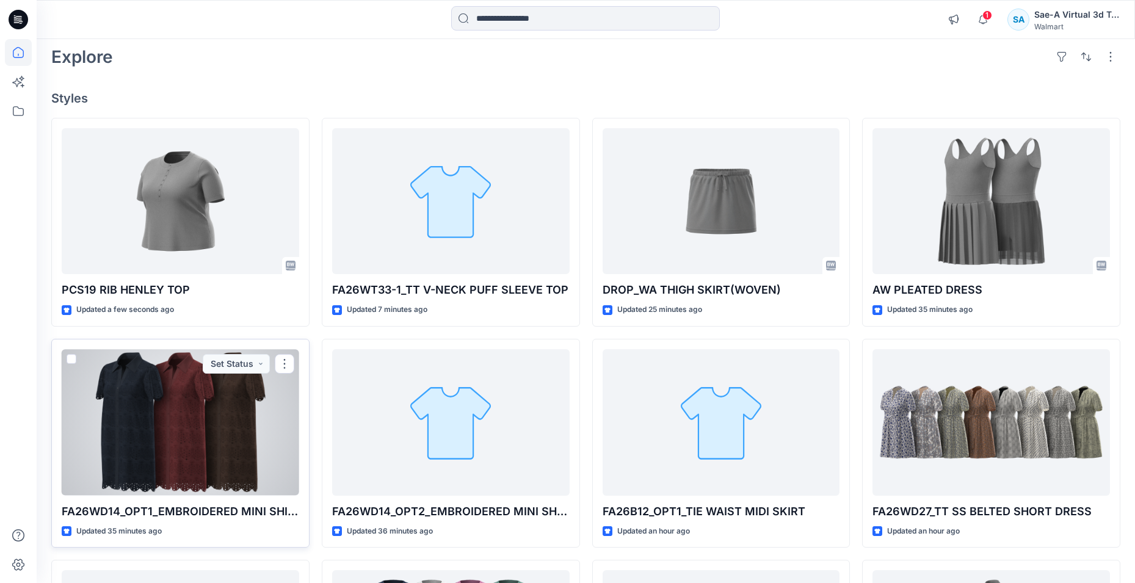
click at [185, 433] on div at bounding box center [180, 422] width 237 height 146
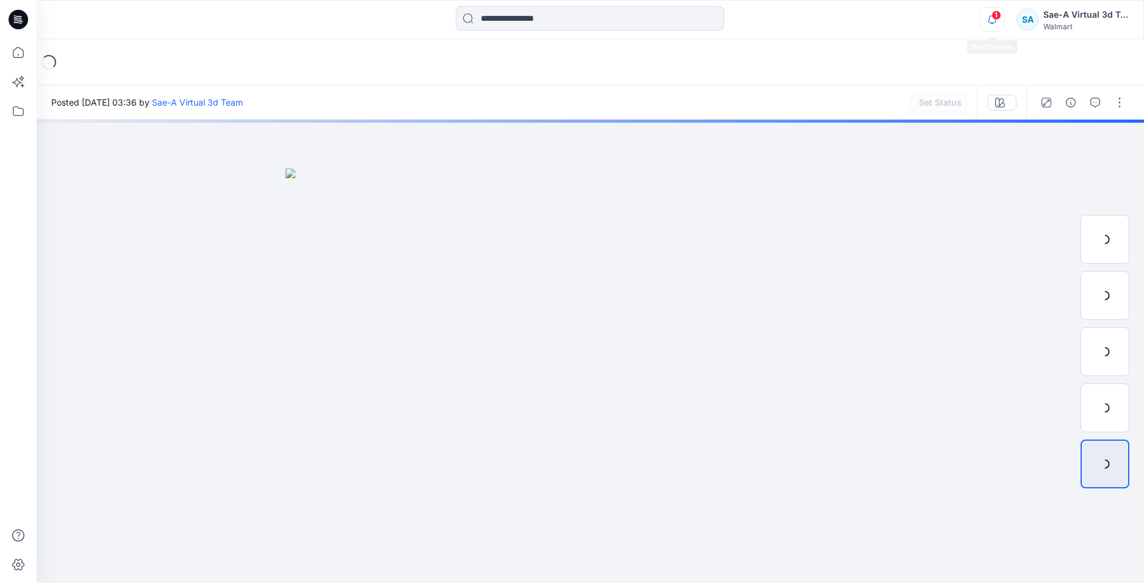
click at [992, 26] on icon "button" at bounding box center [992, 19] width 23 height 24
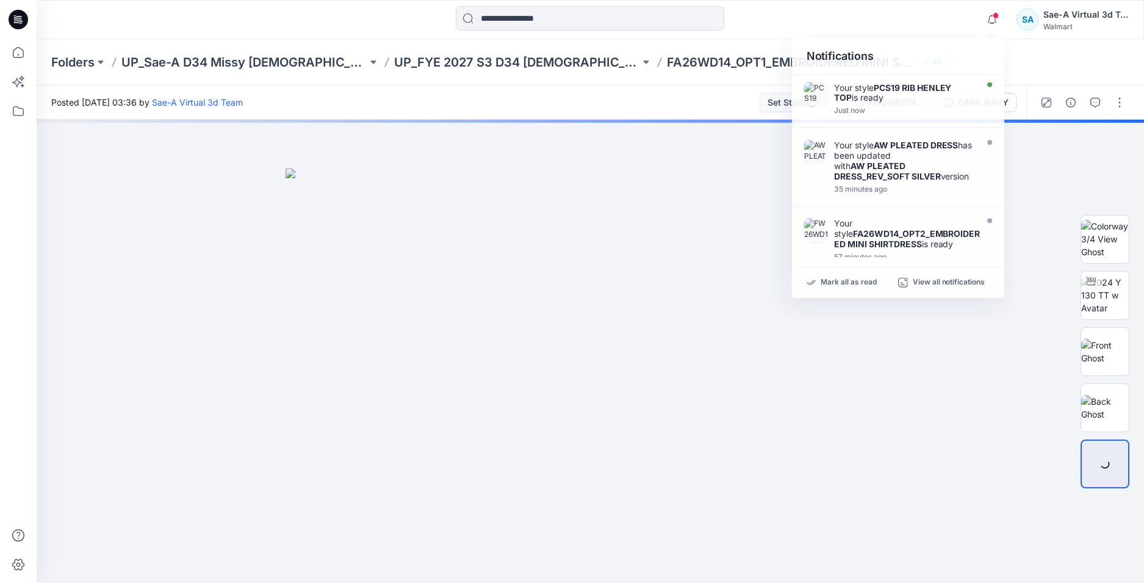
click at [922, 29] on div "Notifications Your style PCS19 RIB HENLEY TOP is ready Just now Your style AW P…" at bounding box center [590, 19] width 1107 height 27
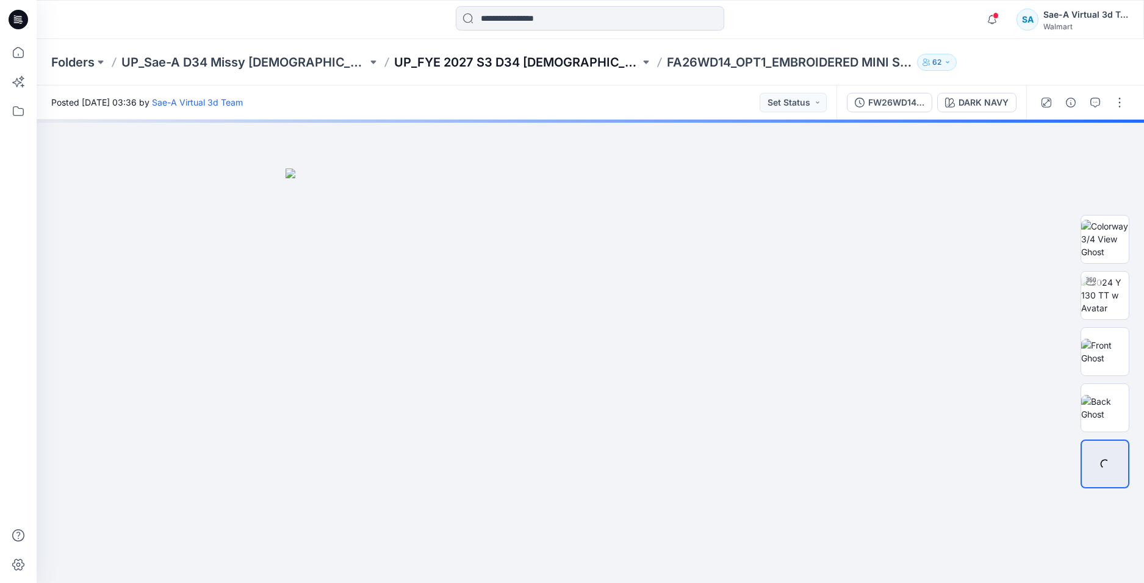
click at [520, 62] on p "UP_FYE 2027 S3 D34 [DEMOGRAPHIC_DATA] Dresses" at bounding box center [517, 62] width 246 height 17
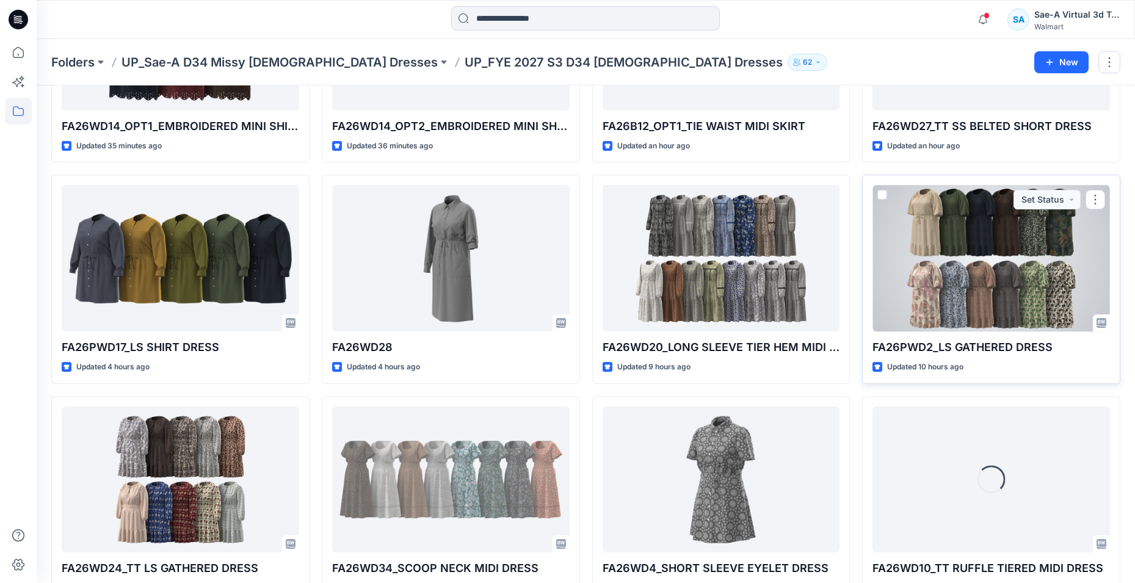
scroll to position [244, 0]
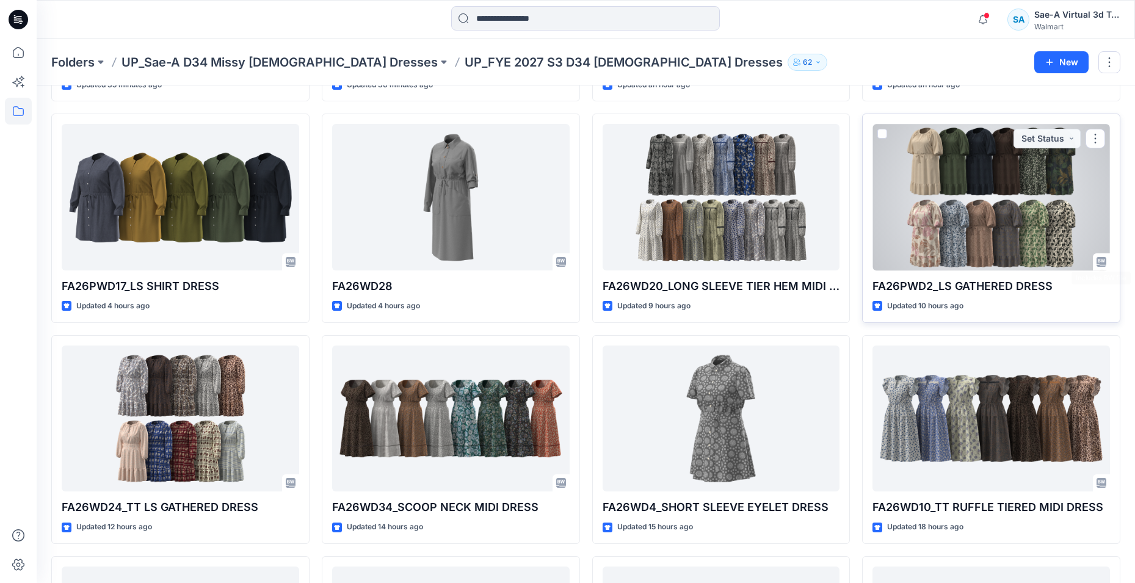
click at [1016, 215] on div at bounding box center [990, 197] width 237 height 146
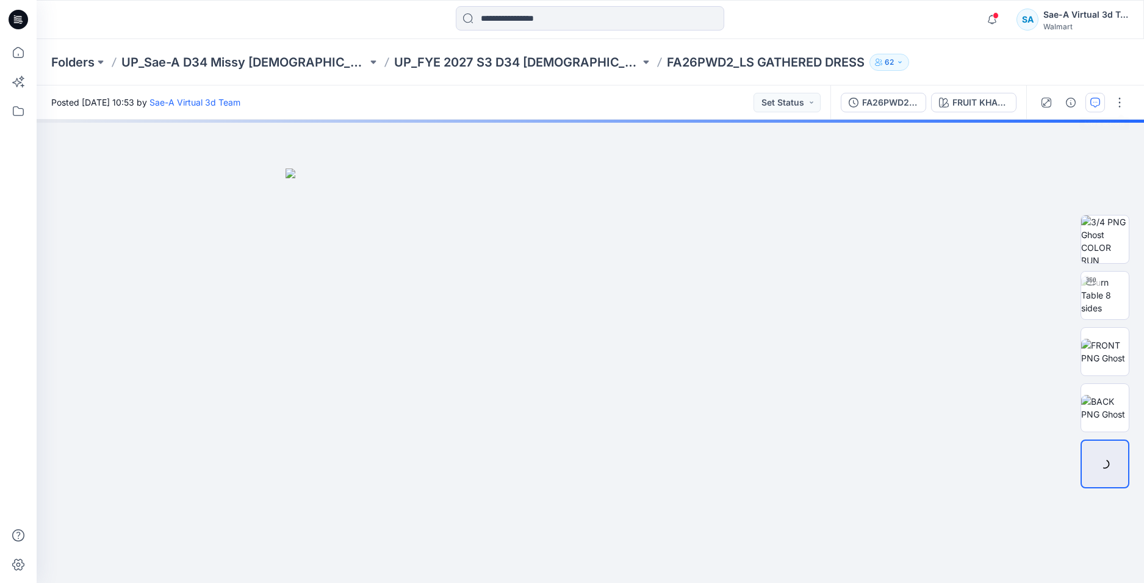
click at [1098, 104] on icon "button" at bounding box center [1096, 103] width 10 height 10
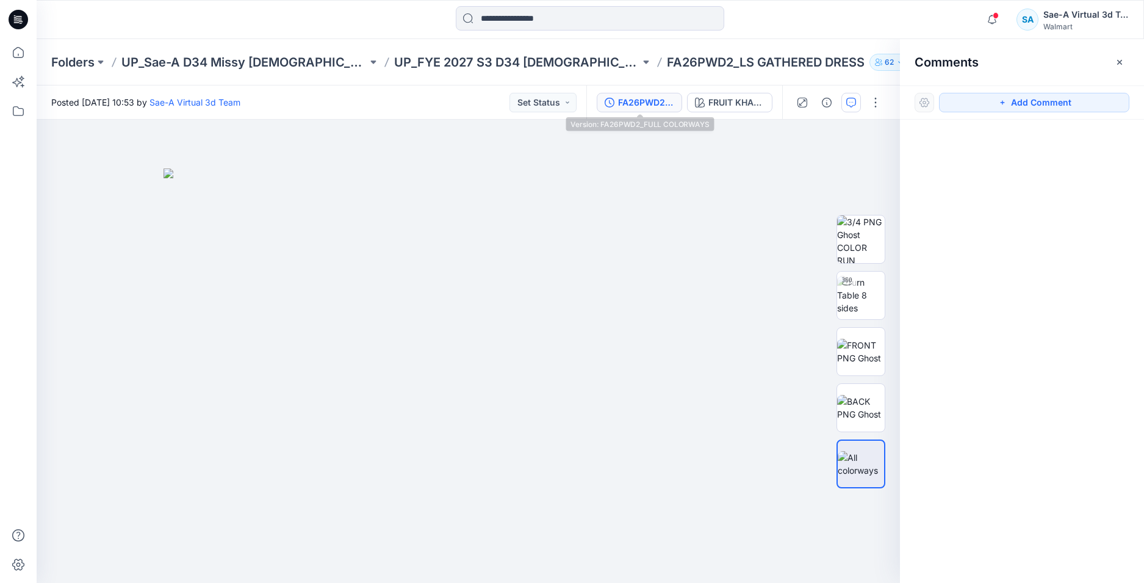
click at [647, 106] on div "FA26PWD2_FULL COLORWAYS" at bounding box center [646, 102] width 56 height 13
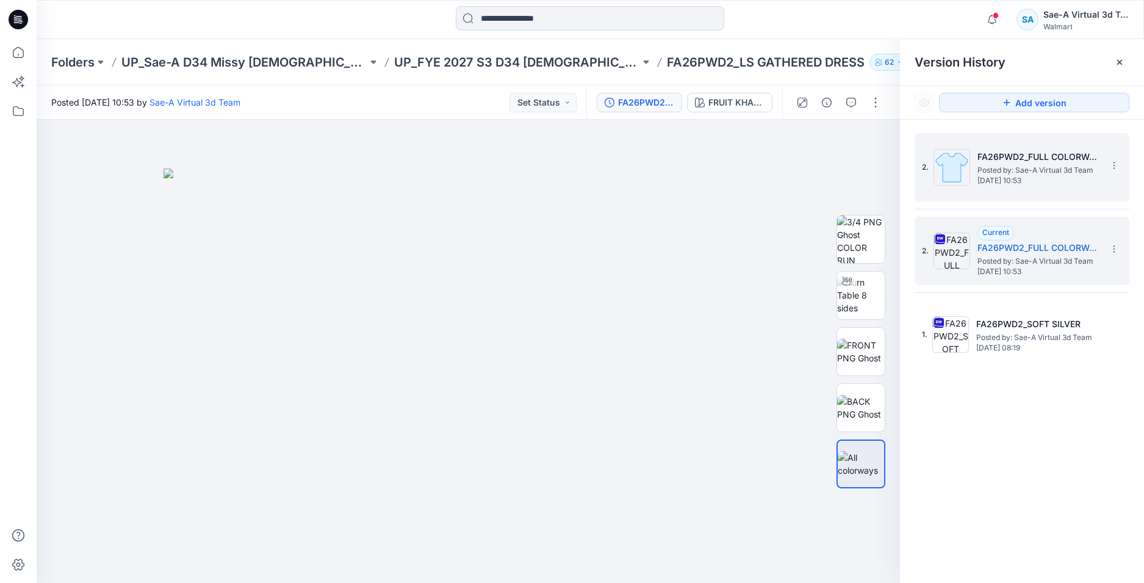
click at [1071, 171] on span "Posted by: Sae-A Virtual 3d Team" at bounding box center [1039, 170] width 122 height 12
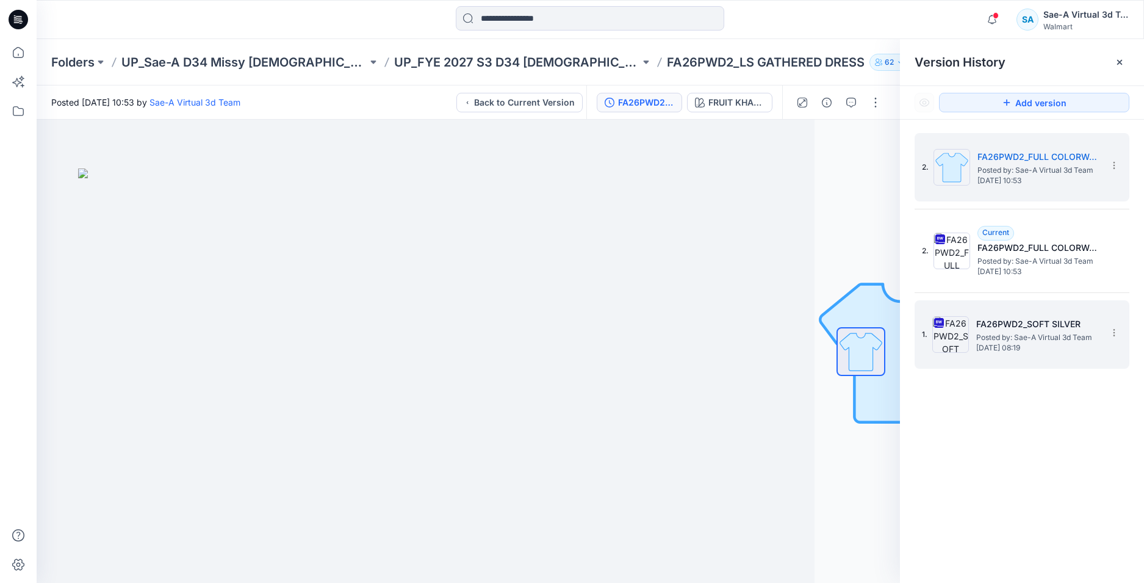
click at [1038, 325] on h5 "FA26PWD2_SOFT SILVER" at bounding box center [1038, 324] width 122 height 15
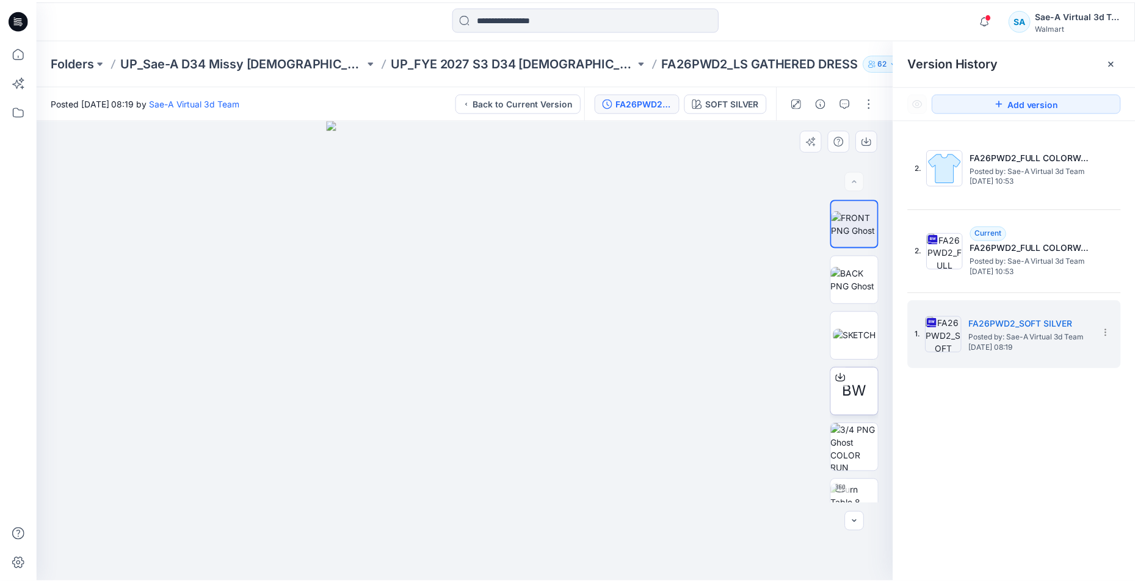
scroll to position [24, 0]
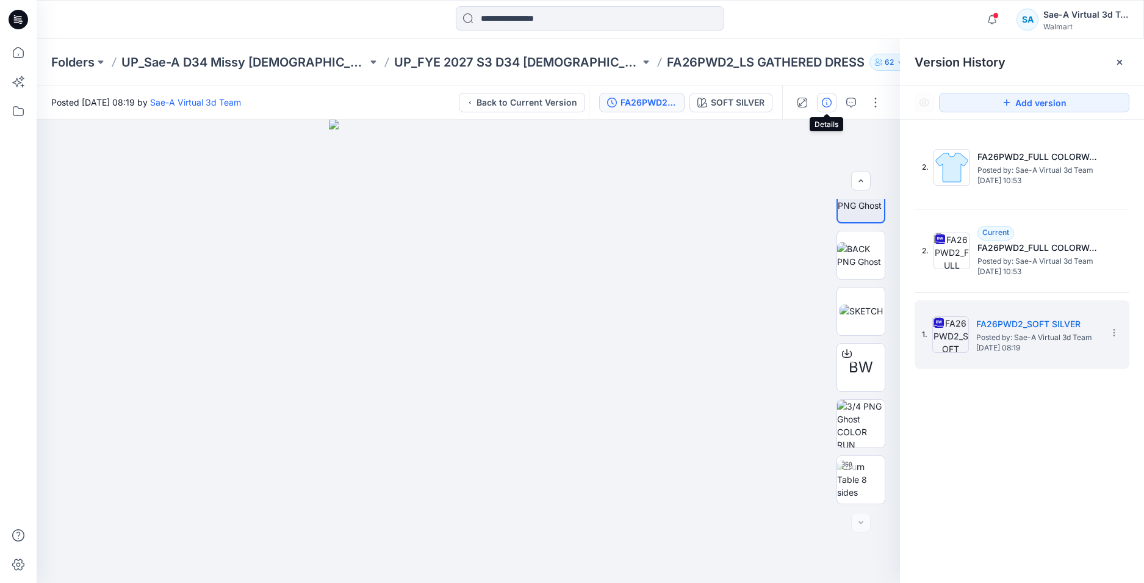
click at [834, 106] on button "button" at bounding box center [827, 103] width 20 height 20
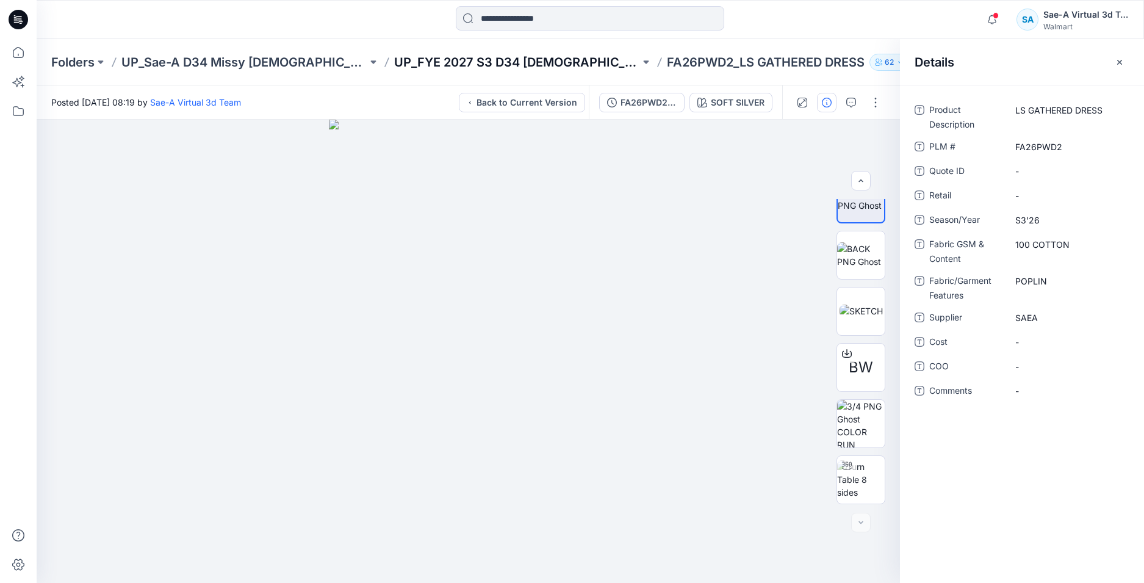
click at [436, 65] on p "UP_FYE 2027 S3 D34 [DEMOGRAPHIC_DATA] Dresses" at bounding box center [517, 62] width 246 height 17
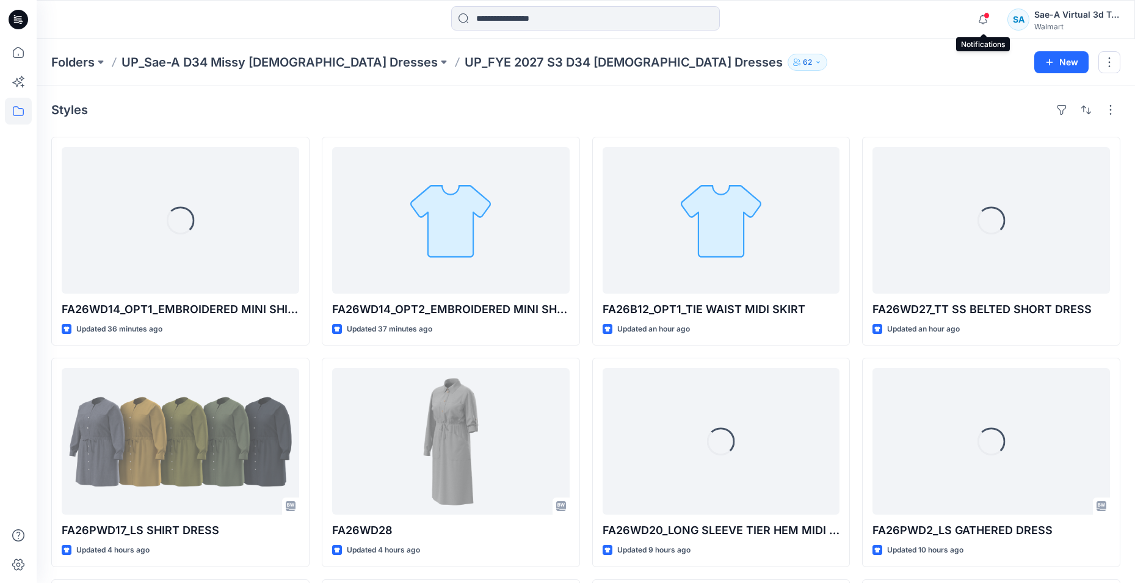
click at [986, 13] on span at bounding box center [986, 15] width 6 height 7
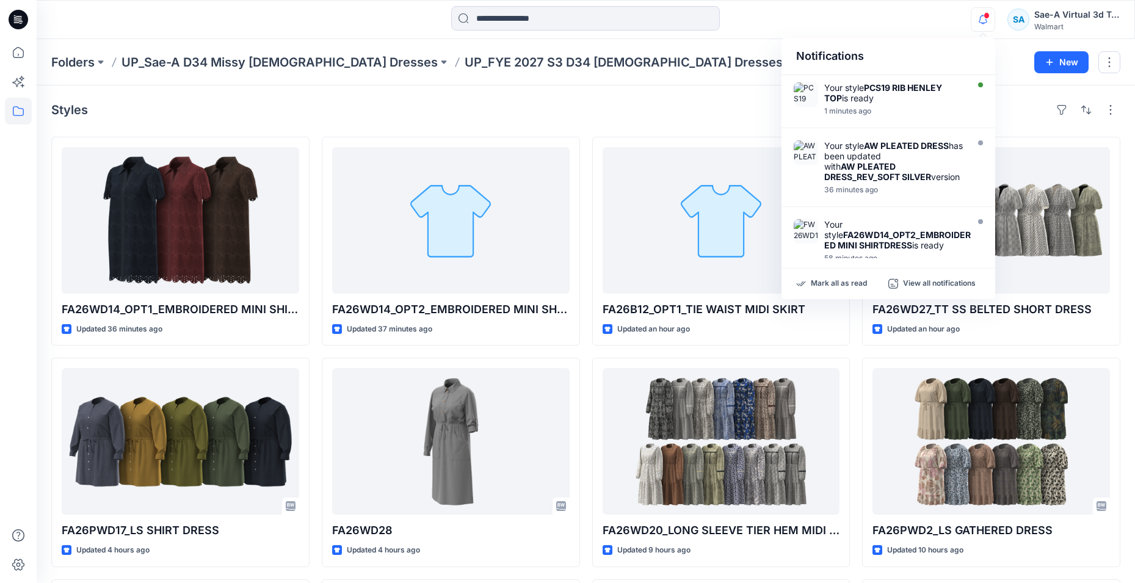
click at [984, 8] on icon "button" at bounding box center [982, 19] width 23 height 24
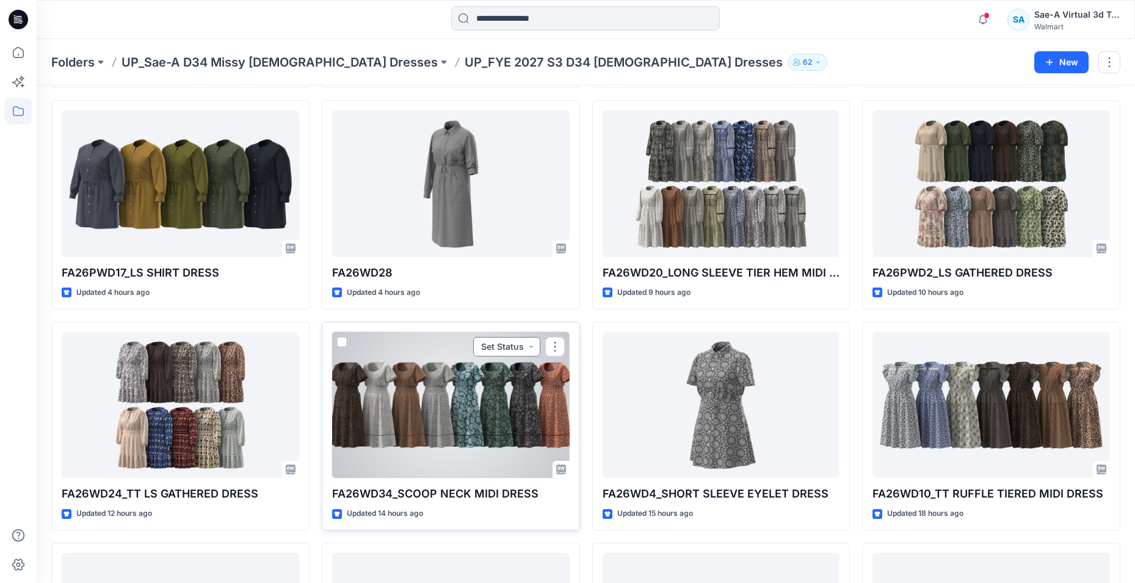
scroll to position [197, 0]
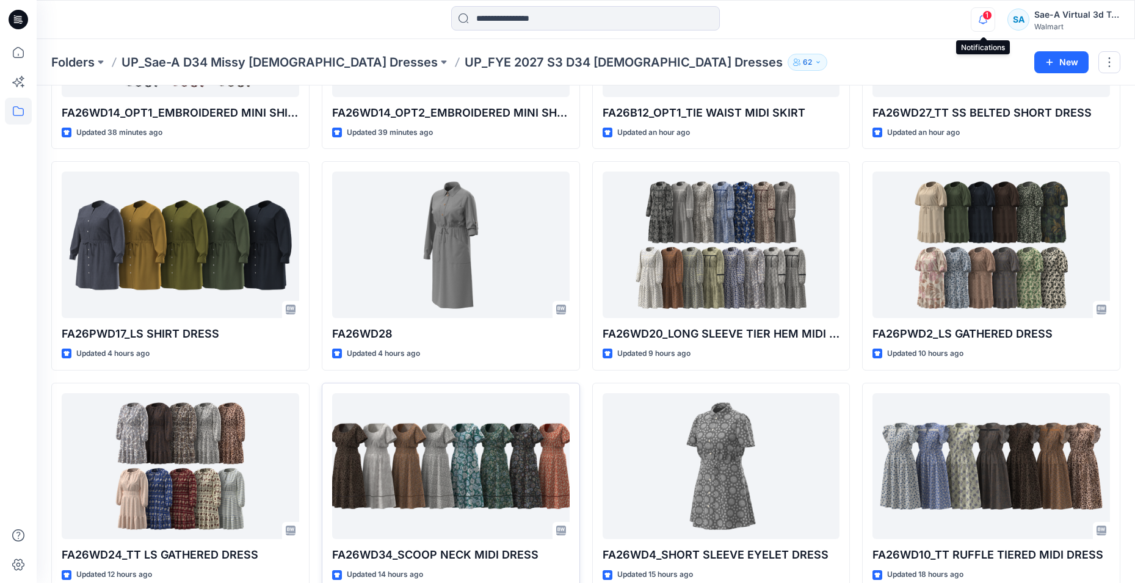
click at [986, 24] on icon "button" at bounding box center [982, 19] width 23 height 24
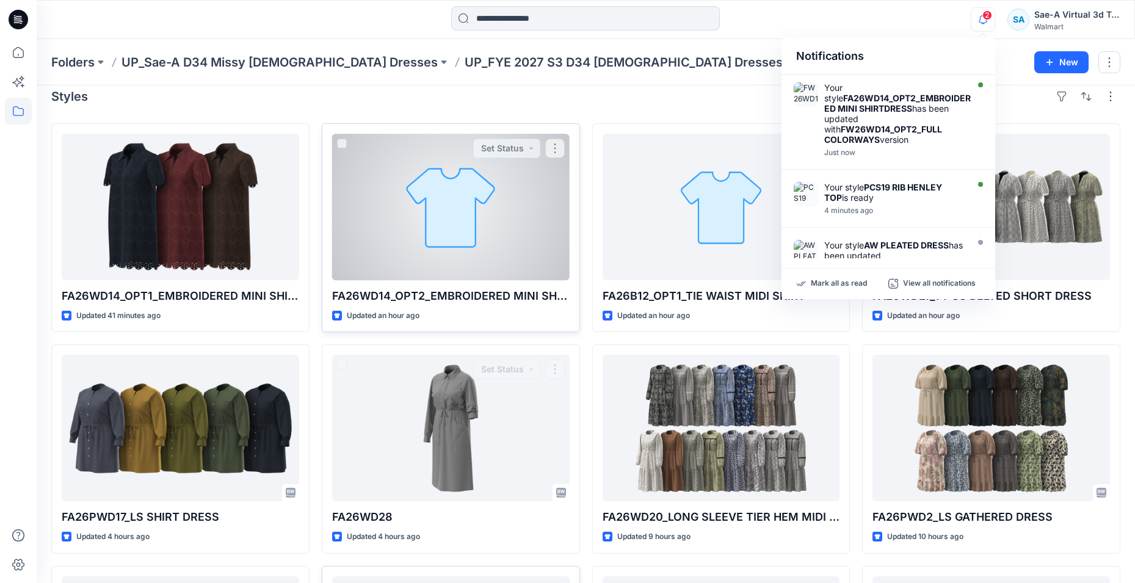
scroll to position [0, 0]
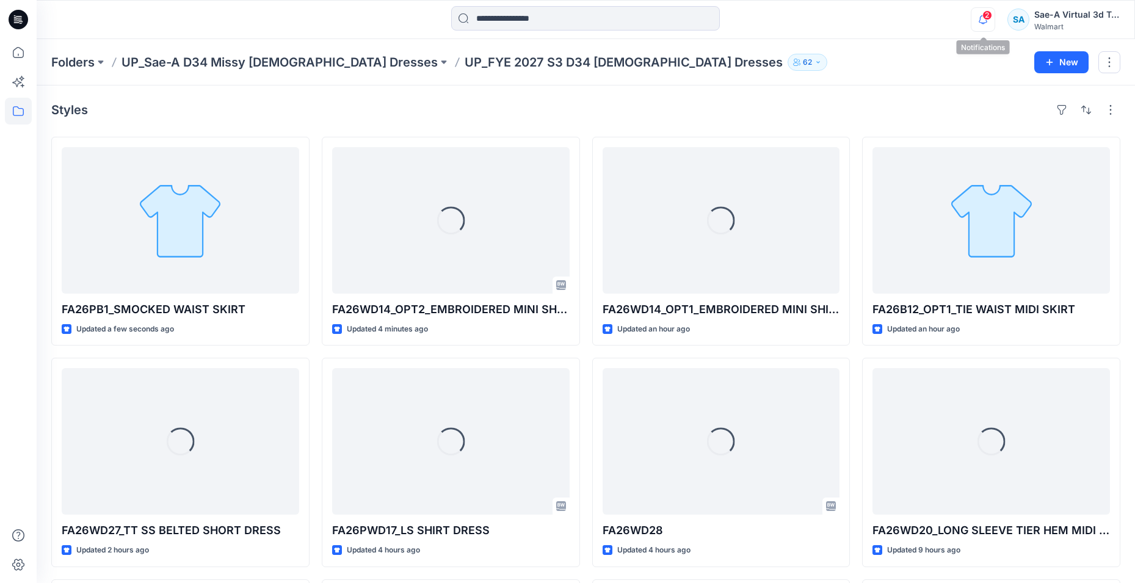
click at [991, 22] on icon "button" at bounding box center [982, 19] width 23 height 24
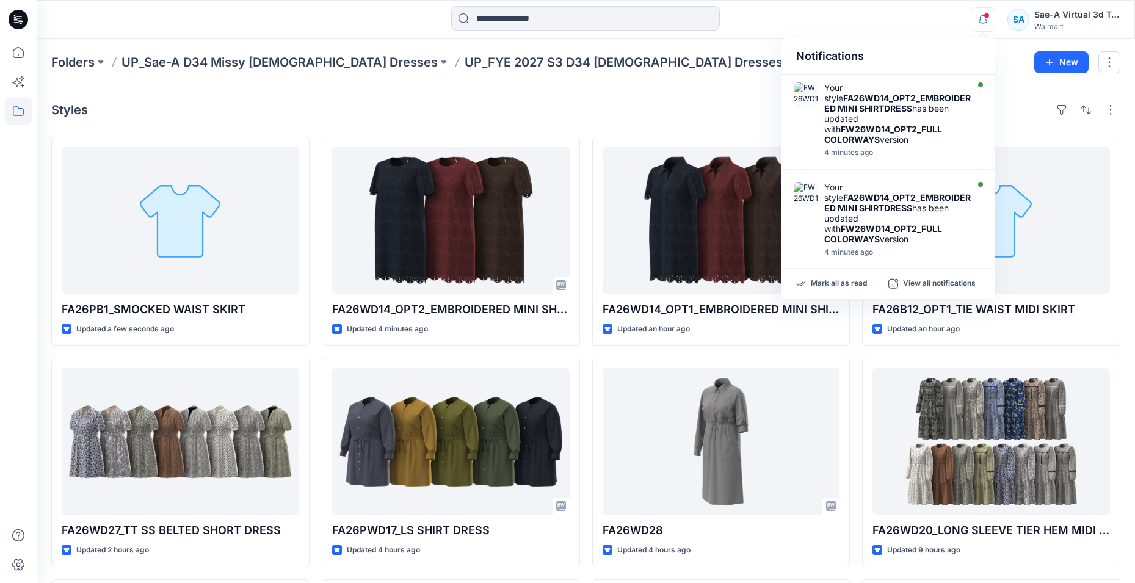
click at [739, 84] on div "Folders UP_Sae-A D34 Missy Ladies Dresses UP_FYE 2027 S3 D34 Ladies Dresses 62 …" at bounding box center [586, 62] width 1098 height 46
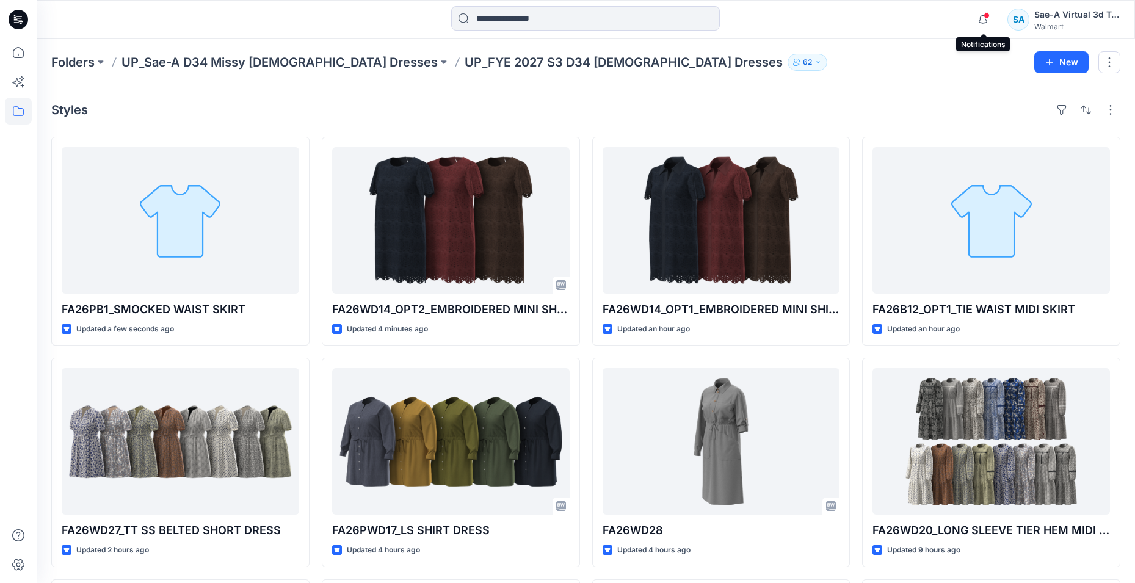
click at [986, 13] on span at bounding box center [986, 15] width 6 height 7
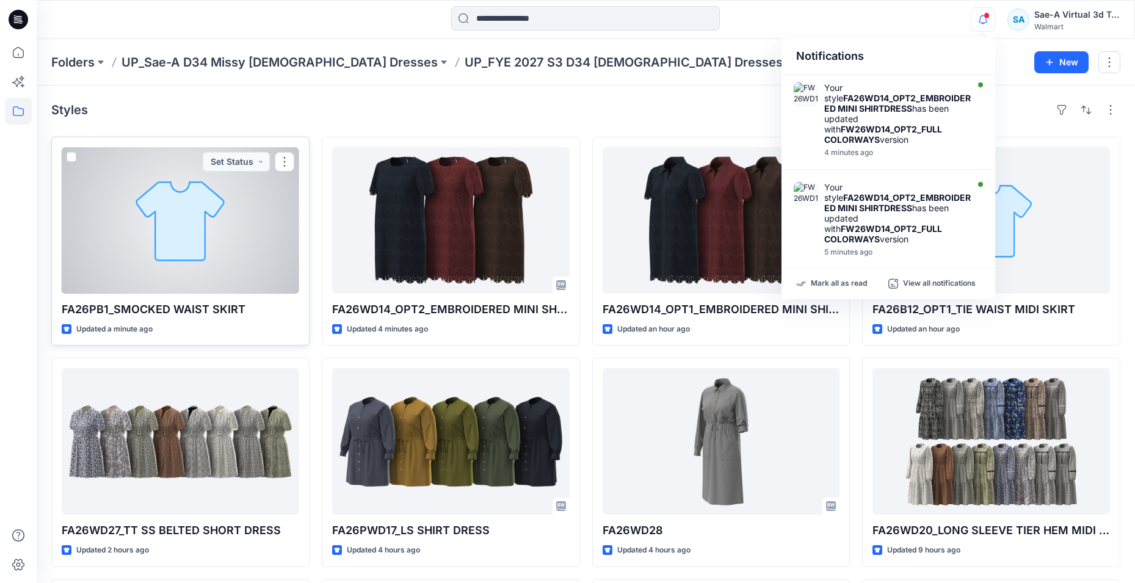
click at [198, 245] on div at bounding box center [180, 220] width 237 height 146
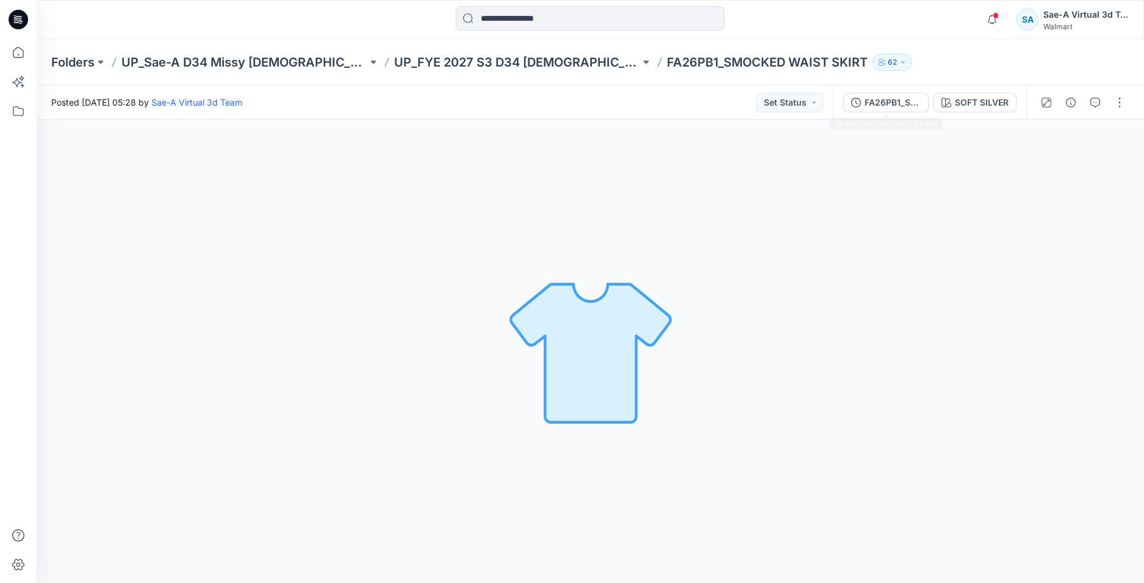
drag, startPoint x: 896, startPoint y: 111, endPoint x: 973, endPoint y: 185, distance: 106.6
click at [895, 109] on button "FA26PB1_SOFT SILVER" at bounding box center [885, 103] width 85 height 20
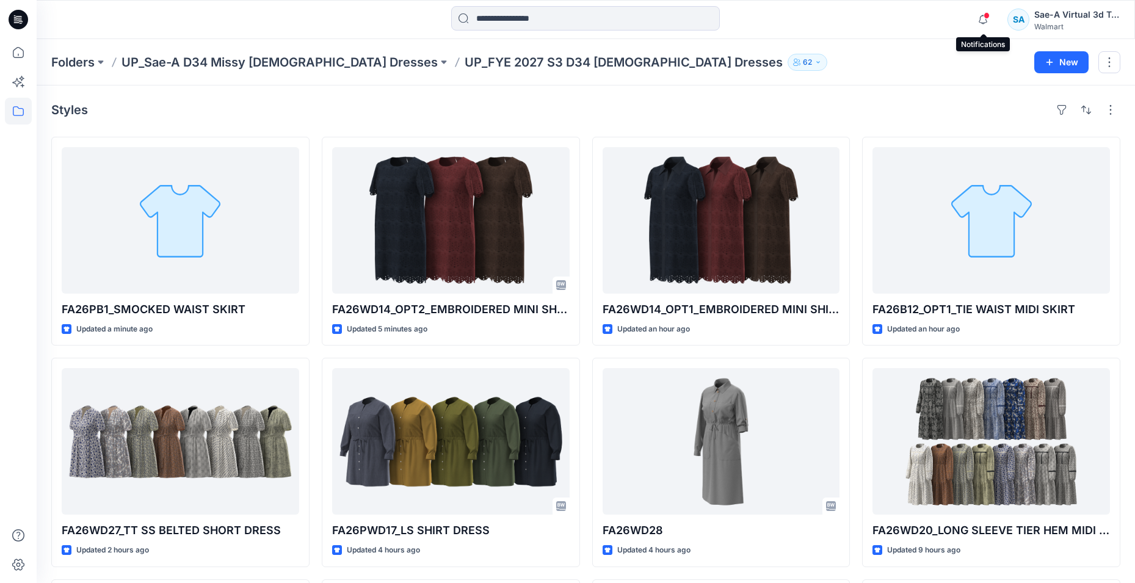
click at [985, 15] on span at bounding box center [986, 15] width 6 height 7
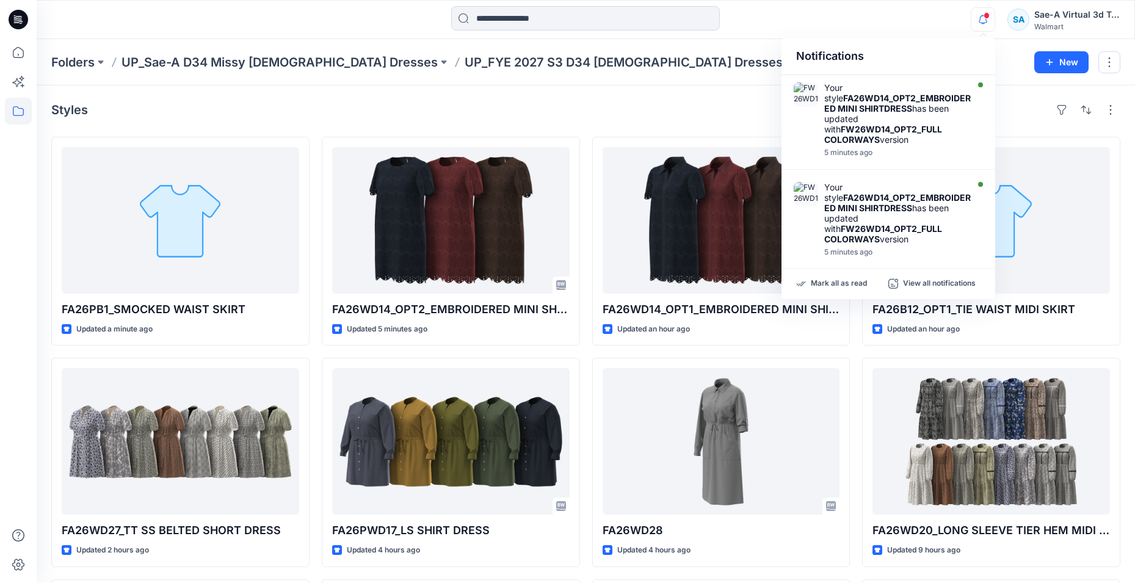
click at [984, 15] on span at bounding box center [986, 15] width 6 height 7
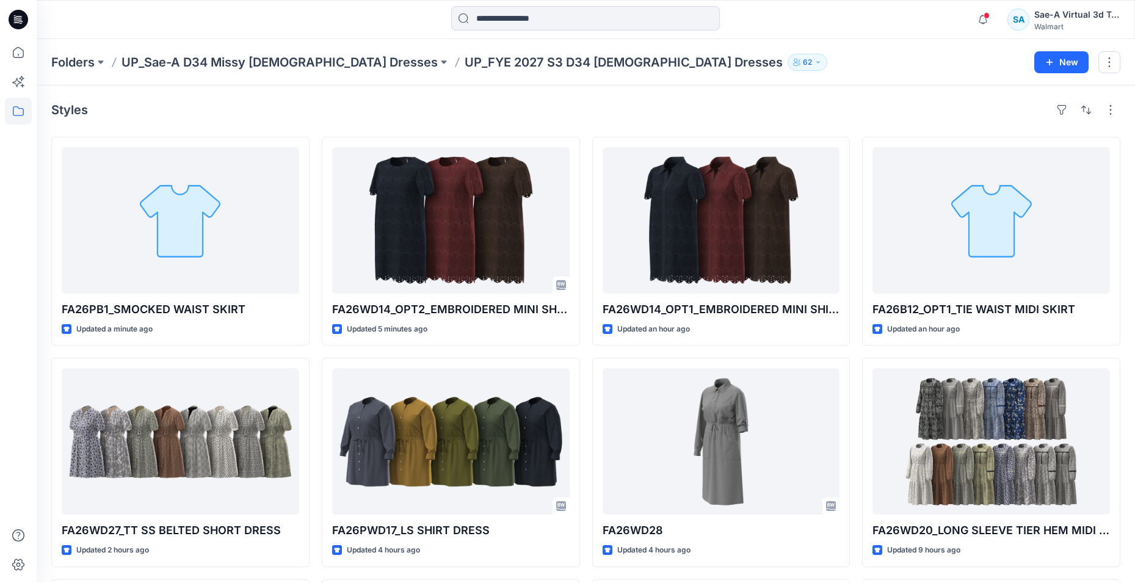
click at [984, 16] on span at bounding box center [986, 15] width 6 height 7
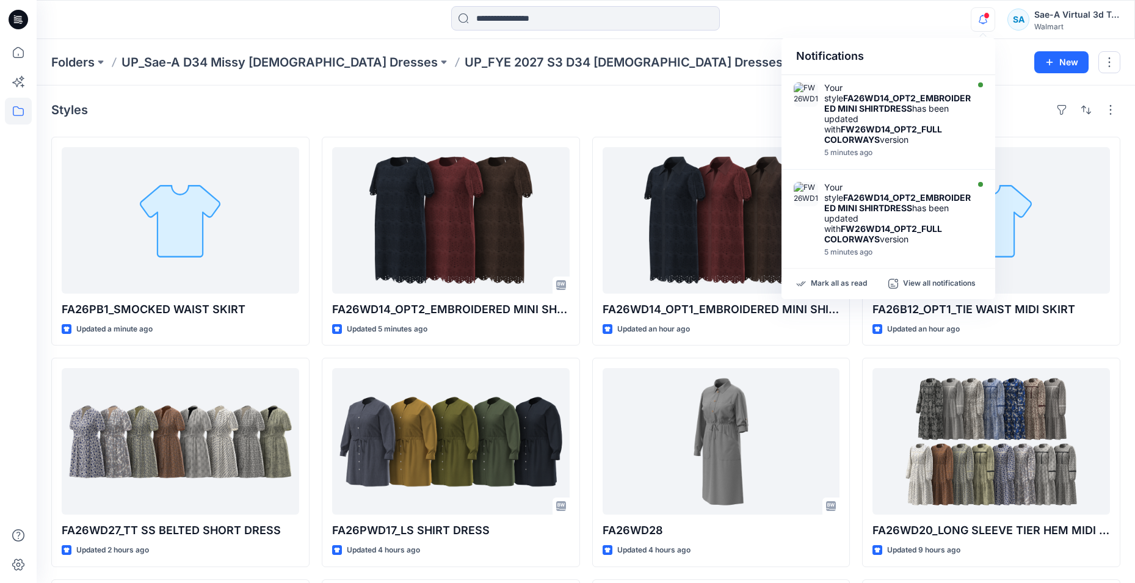
click at [981, 21] on icon "button" at bounding box center [982, 19] width 23 height 24
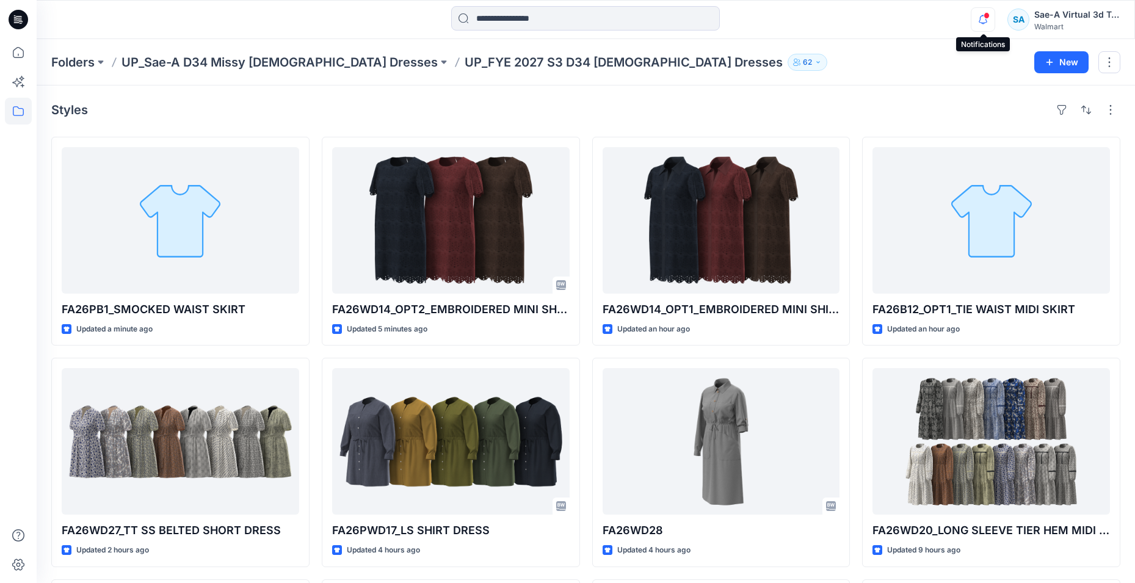
click at [983, 18] on icon "button" at bounding box center [982, 19] width 23 height 24
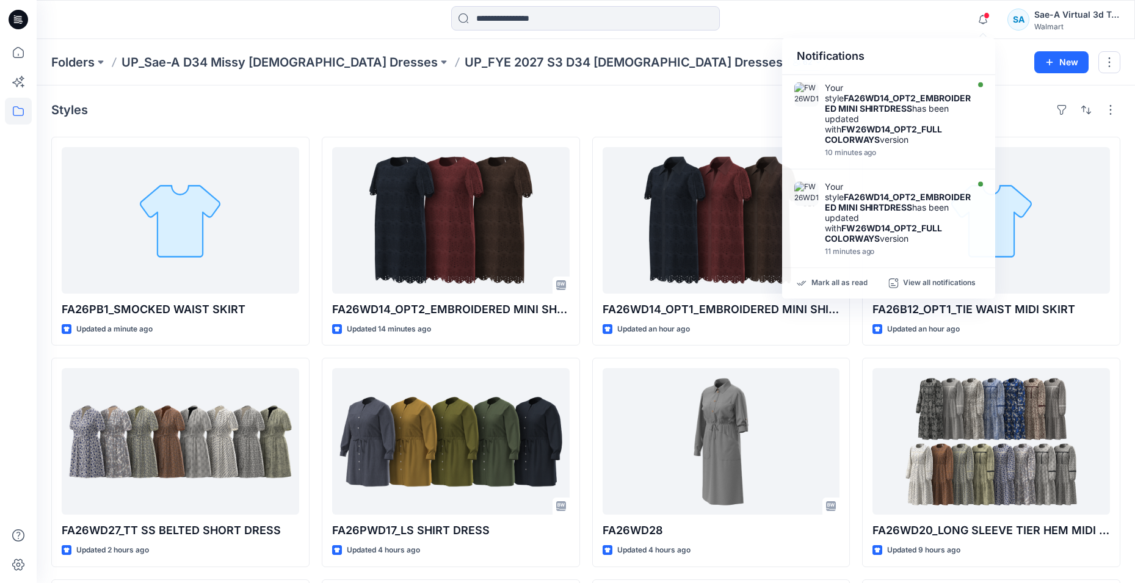
click at [773, 30] on div at bounding box center [585, 19] width 549 height 27
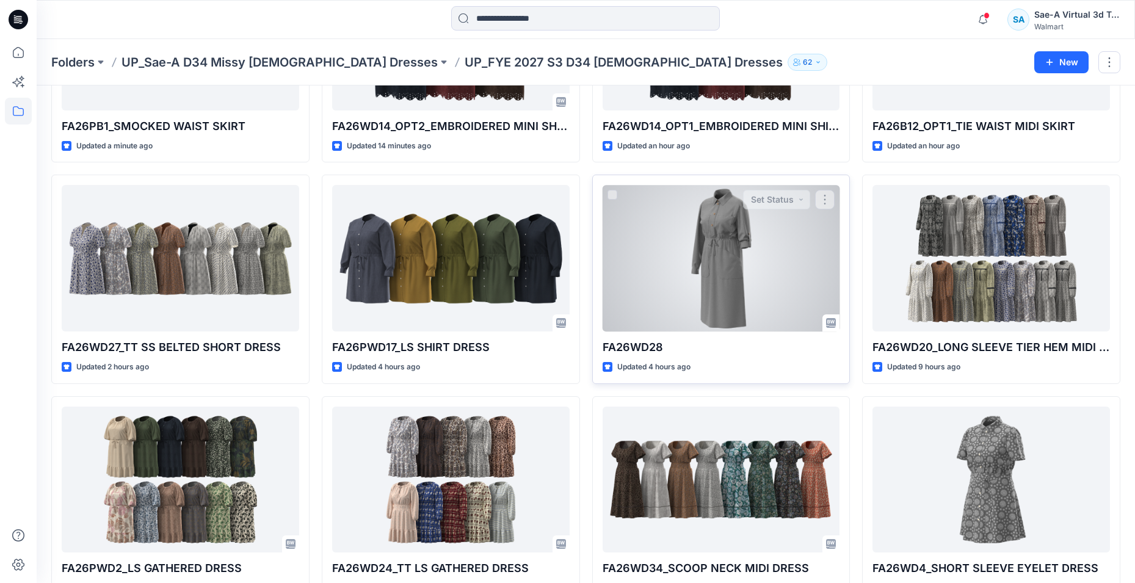
scroll to position [264, 0]
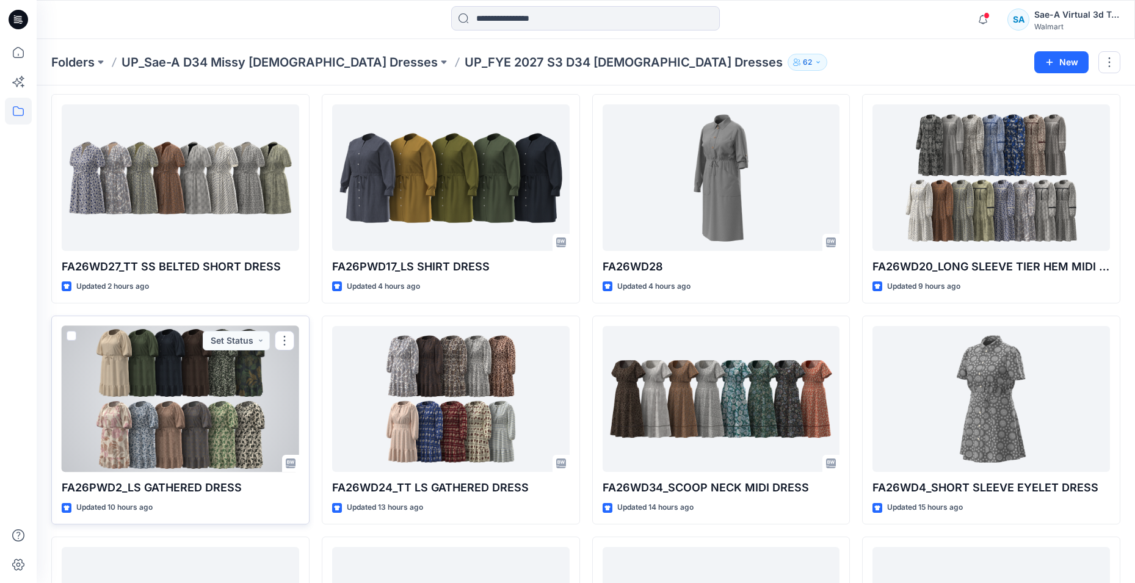
click at [178, 417] on div at bounding box center [180, 399] width 237 height 146
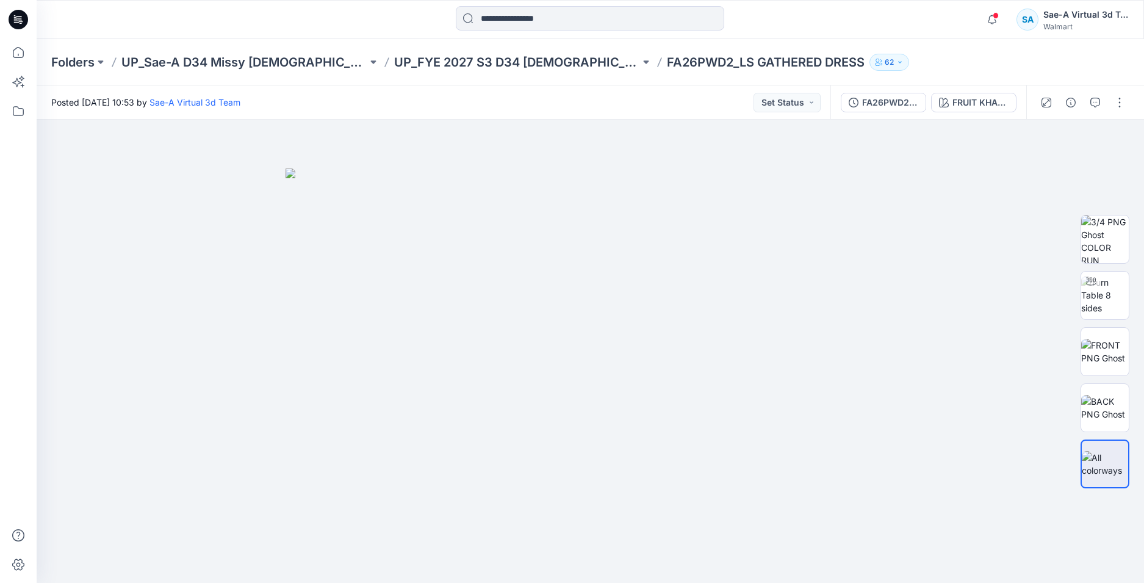
click at [1117, 46] on div "Folders UP_Sae-A D34 Missy Ladies Dresses UP_FYE 2027 S3 D34 Ladies Dresses FA2…" at bounding box center [591, 62] width 1108 height 46
click at [909, 105] on div "FA26PWD2_FULL COLORWAYS" at bounding box center [890, 102] width 56 height 13
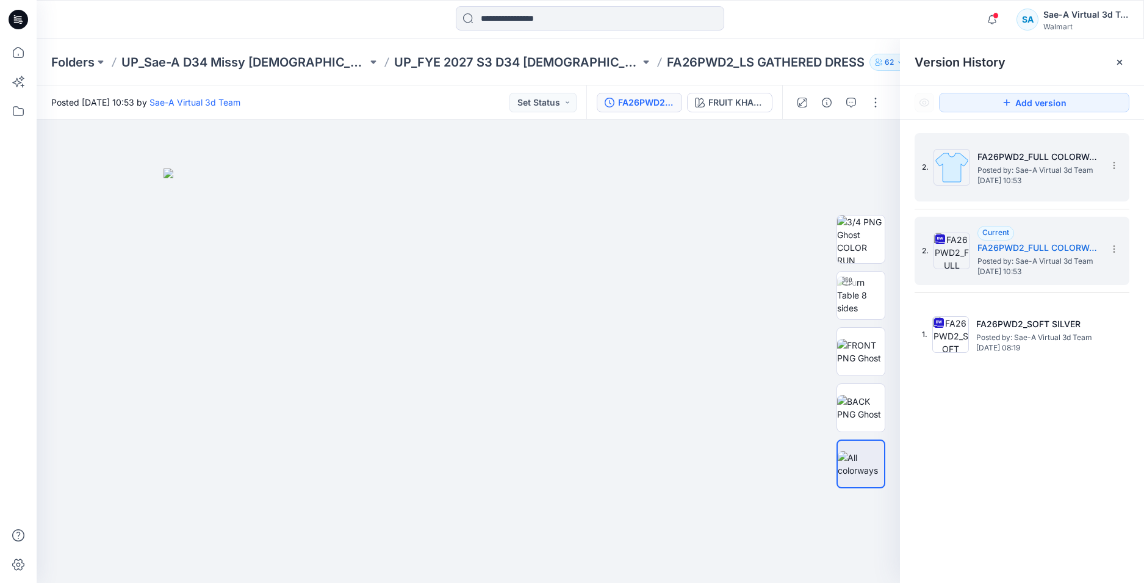
click at [1039, 164] on h5 "FA26PWD2_FULL COLORWAYS" at bounding box center [1039, 157] width 122 height 15
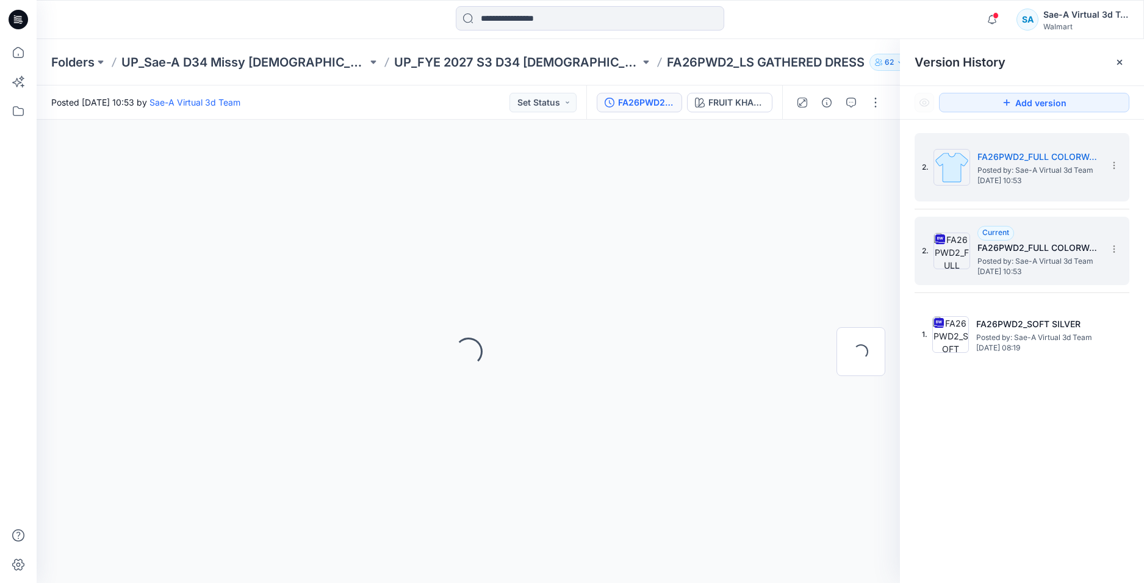
click at [1068, 267] on span "Tuesday, September 23, 2025 10:53" at bounding box center [1039, 271] width 122 height 9
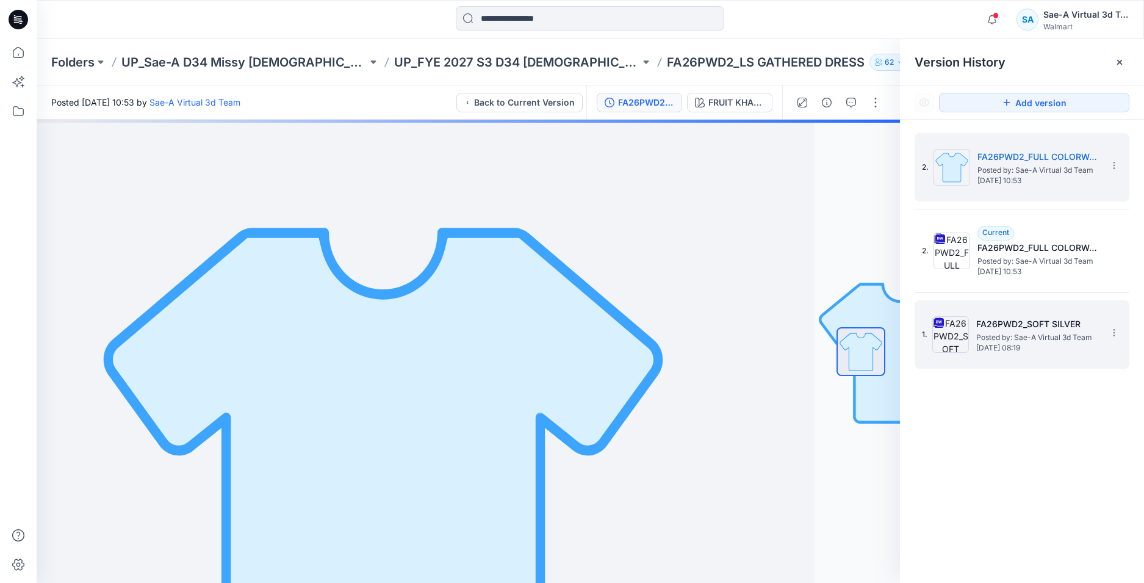
click at [1039, 325] on h5 "FA26PWD2_SOFT SILVER" at bounding box center [1038, 324] width 122 height 15
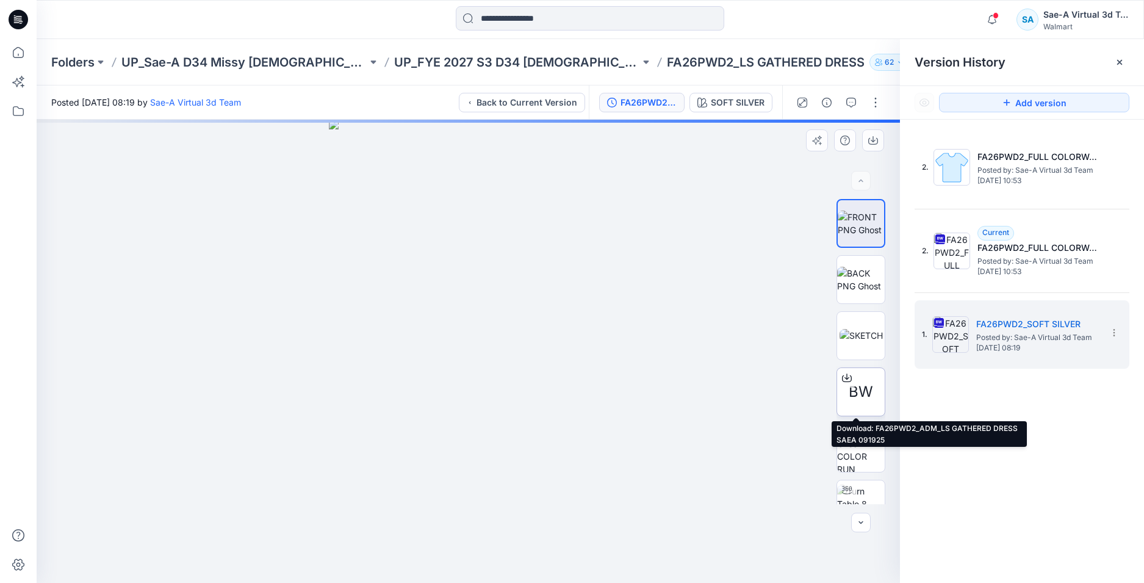
click at [843, 377] on icon at bounding box center [847, 378] width 10 height 10
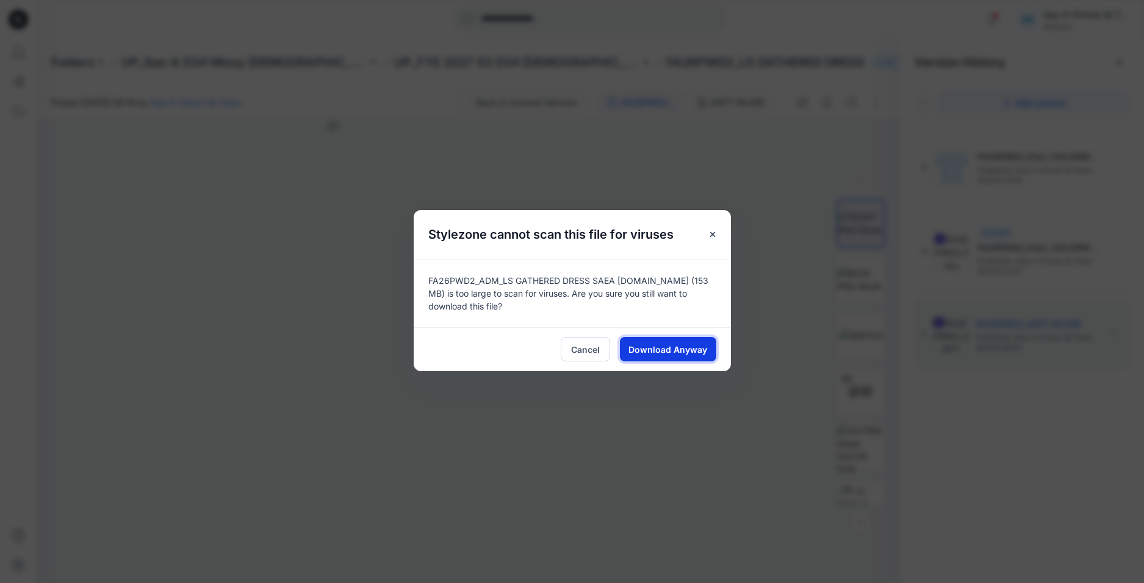
click at [654, 344] on span "Download Anyway" at bounding box center [668, 349] width 79 height 13
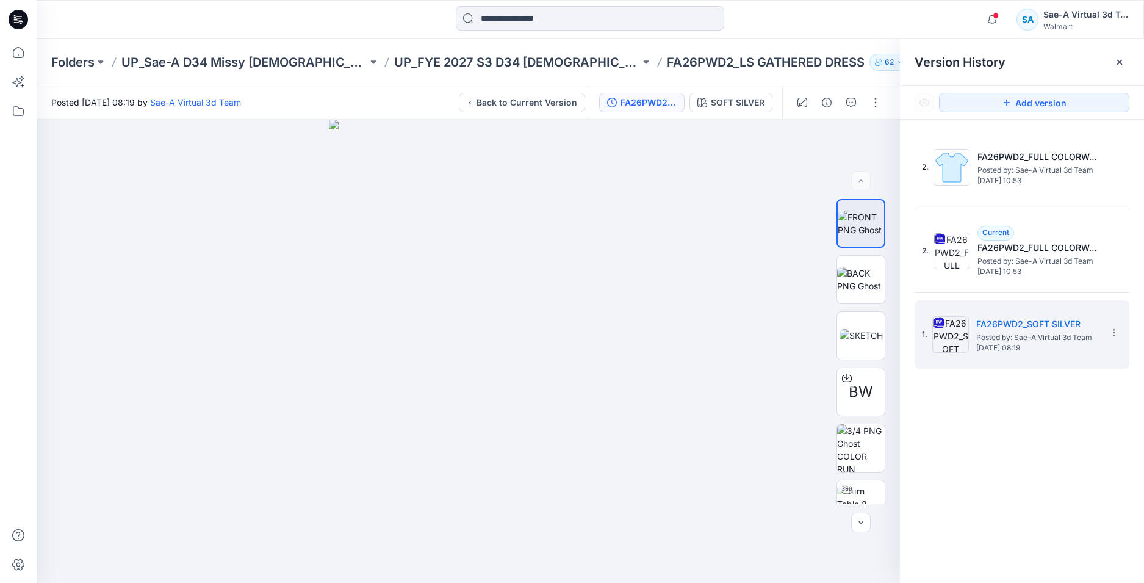
click at [18, 18] on icon at bounding box center [19, 20] width 20 height 20
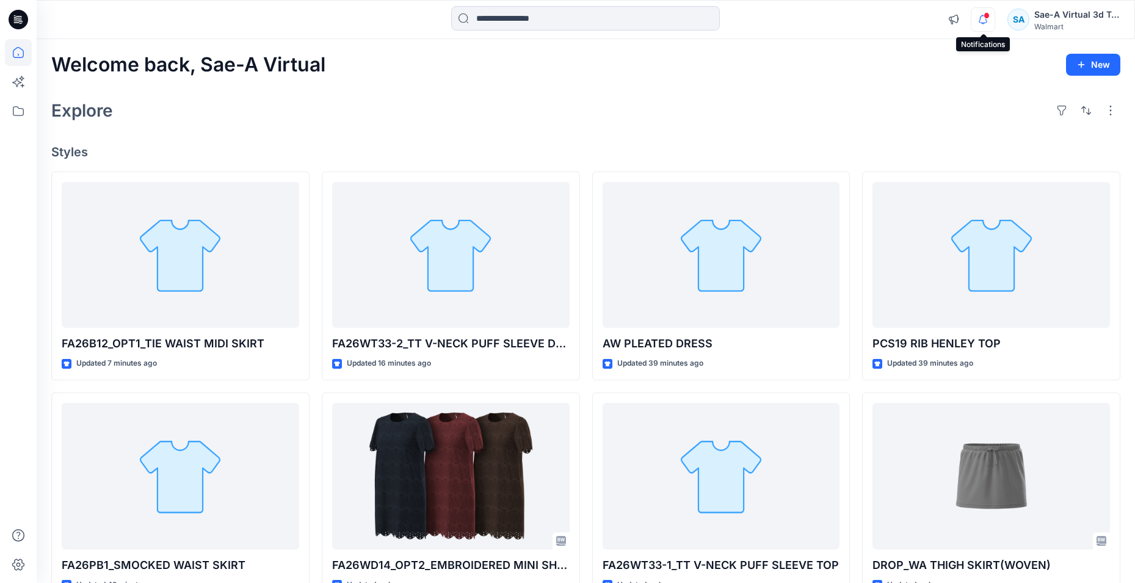
click at [975, 15] on icon "button" at bounding box center [982, 19] width 23 height 24
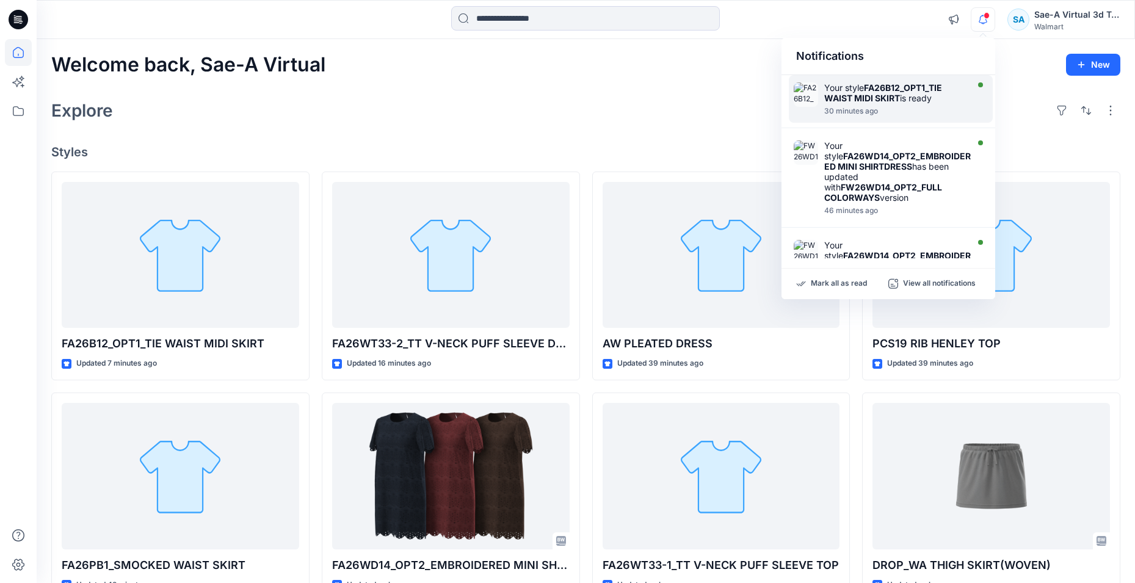
click at [854, 98] on strong "FA26B12_OPT1_TIE WAIST MIDI SKIRT" at bounding box center [883, 92] width 118 height 21
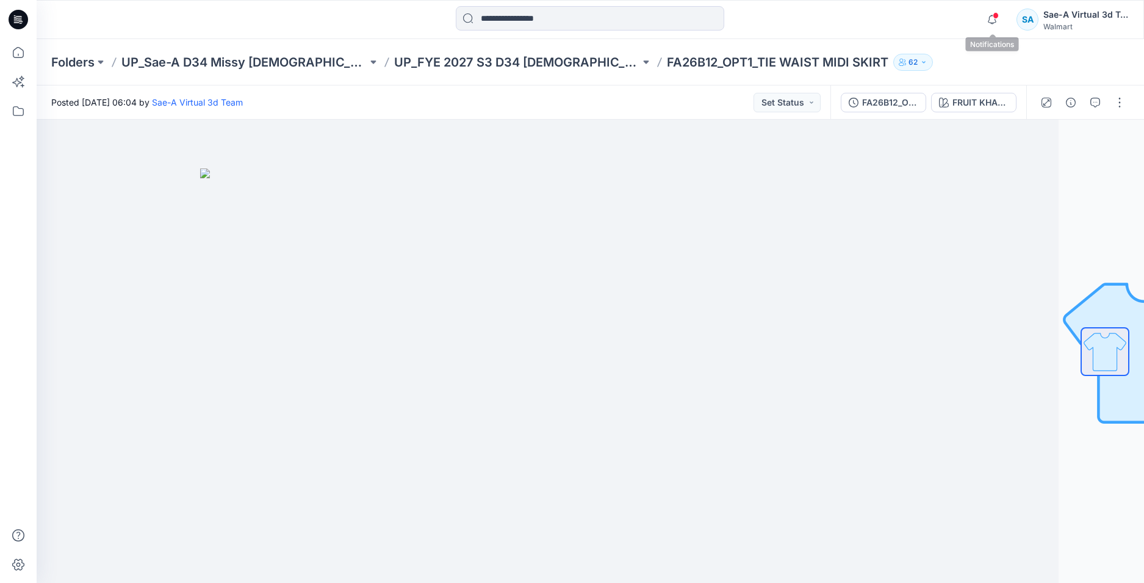
click at [995, 17] on span at bounding box center [996, 15] width 6 height 7
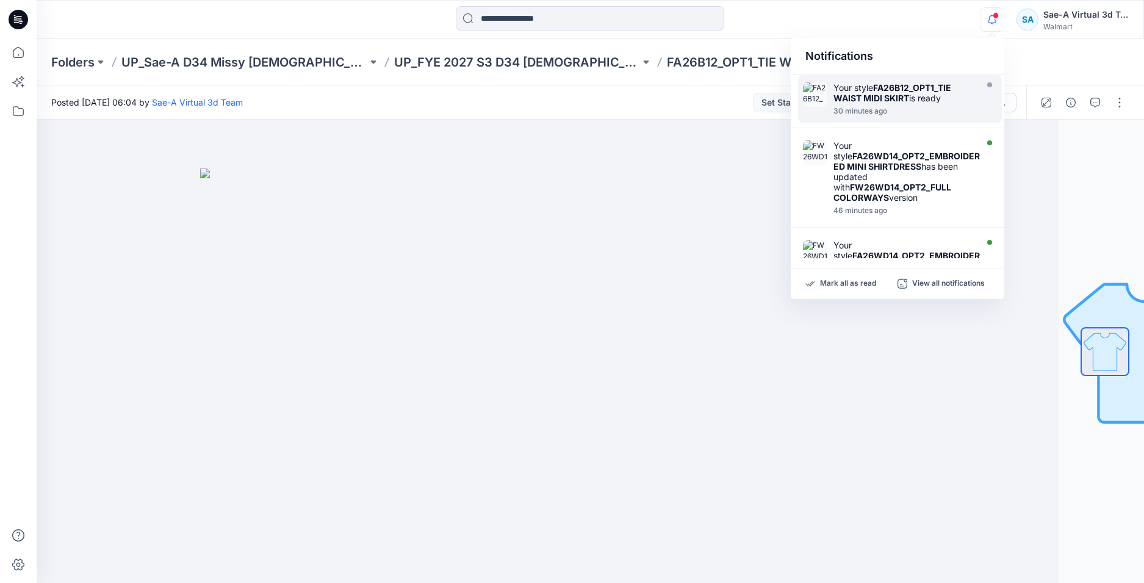
click at [866, 24] on div at bounding box center [591, 19] width 554 height 27
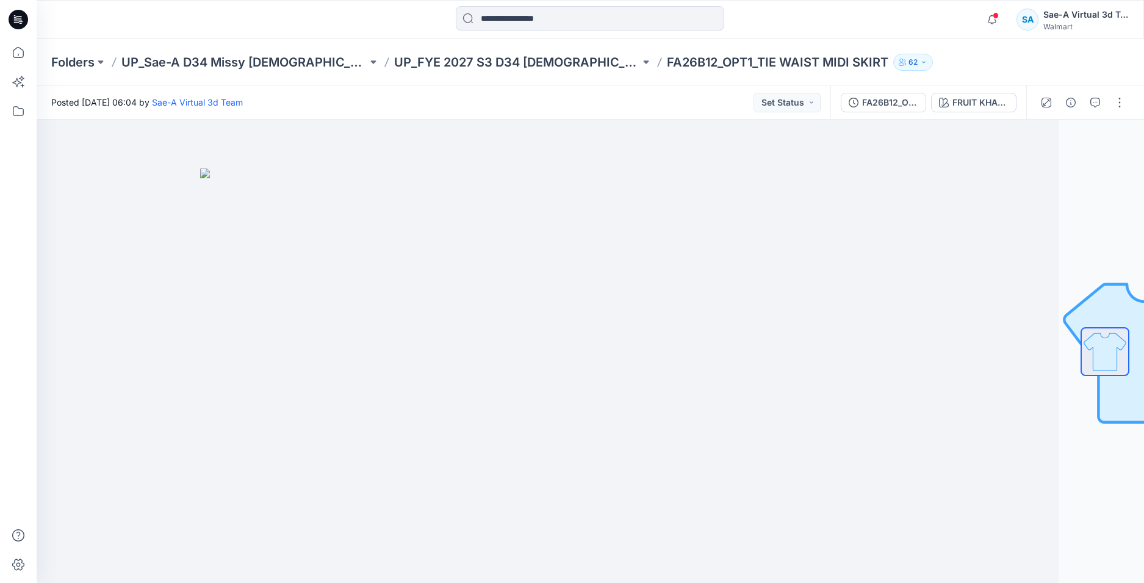
click at [997, 18] on span at bounding box center [996, 15] width 6 height 7
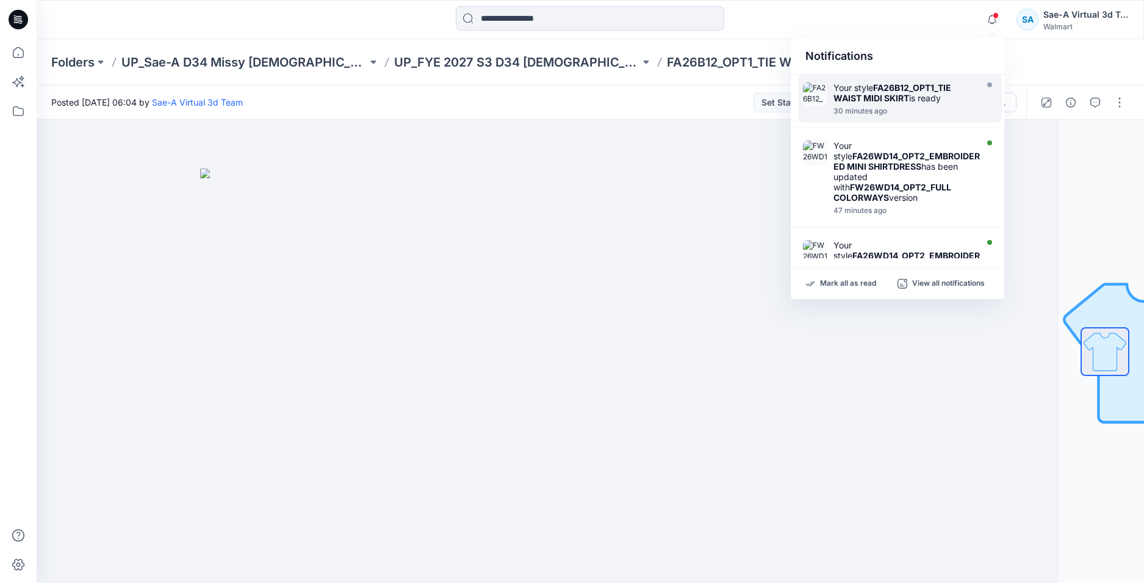
click at [892, 107] on div "30 minutes ago" at bounding box center [904, 111] width 140 height 9
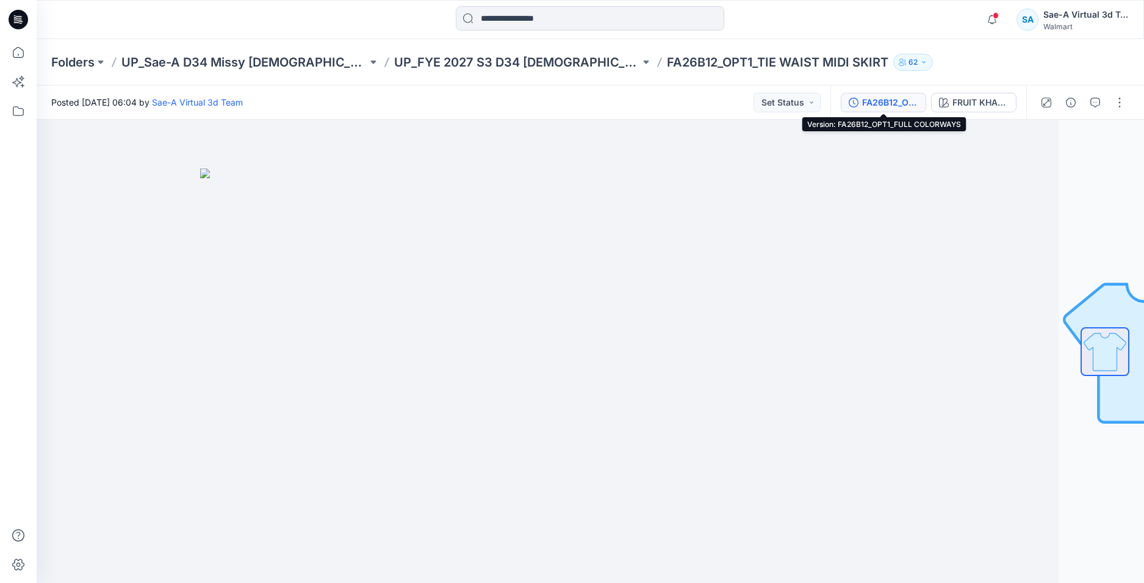
click at [898, 104] on div "FA26B12_OPT1_FULL COLORWAYS" at bounding box center [890, 102] width 56 height 13
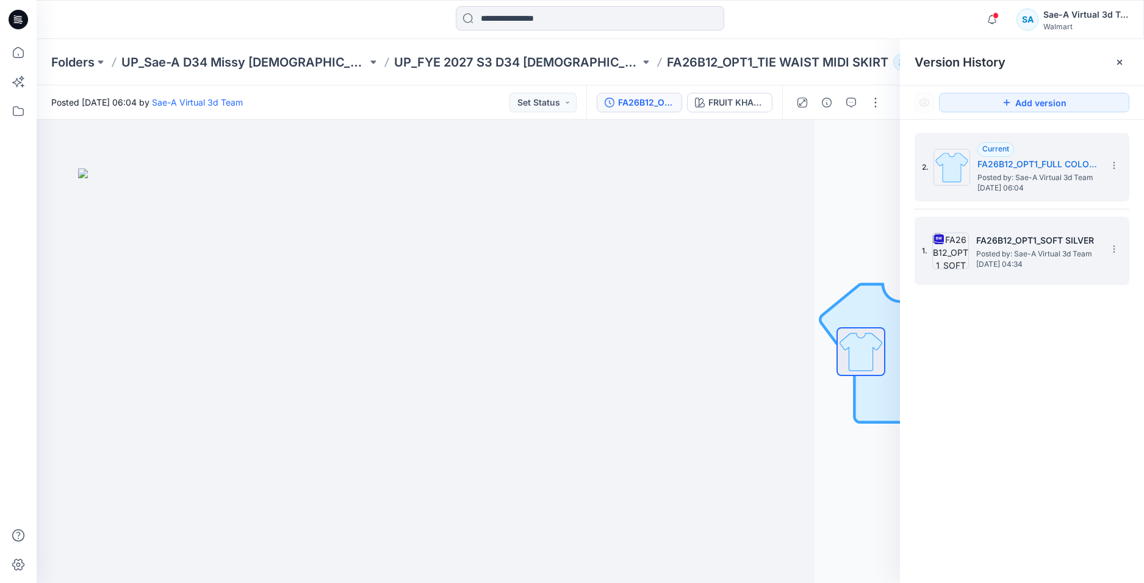
drag, startPoint x: 992, startPoint y: 267, endPoint x: 1001, endPoint y: 266, distance: 8.6
click at [993, 267] on span "Wednesday, September 24, 2025 04:34" at bounding box center [1038, 264] width 122 height 9
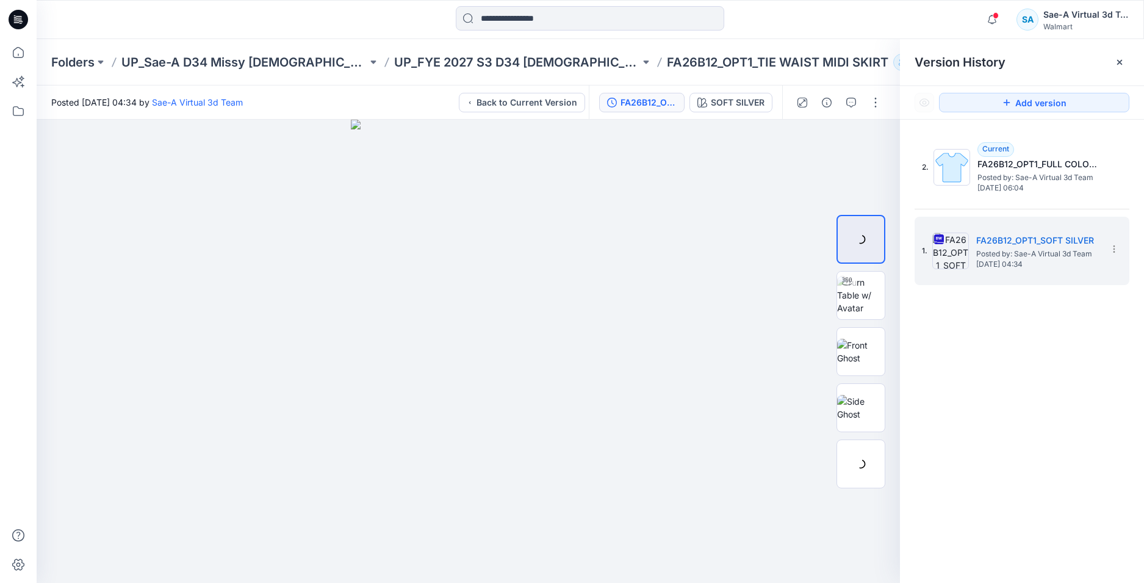
click at [23, 21] on icon at bounding box center [19, 20] width 20 height 20
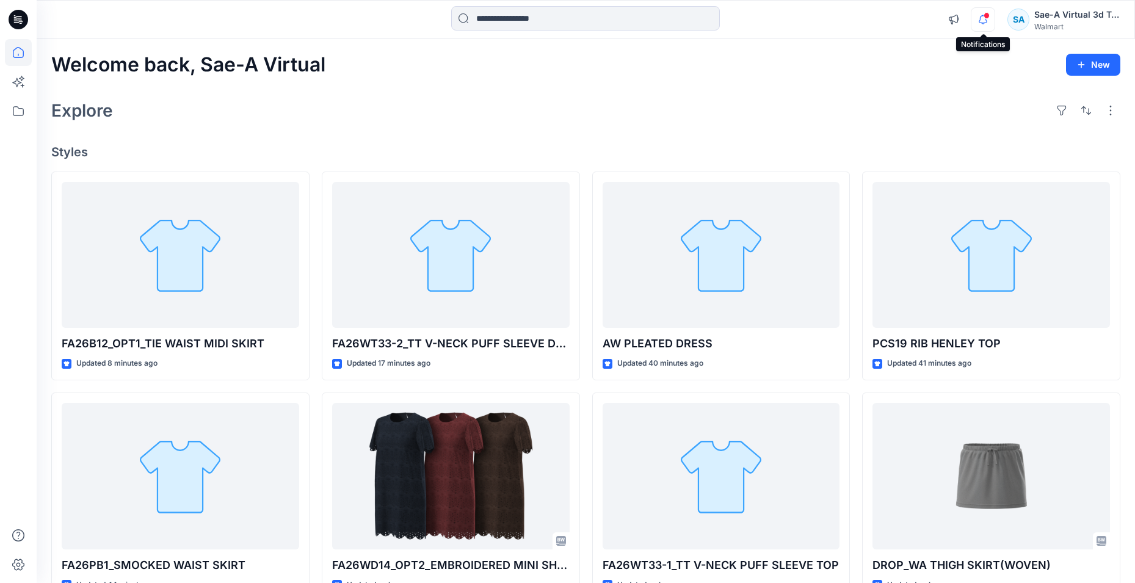
click at [977, 20] on icon "button" at bounding box center [982, 19] width 23 height 24
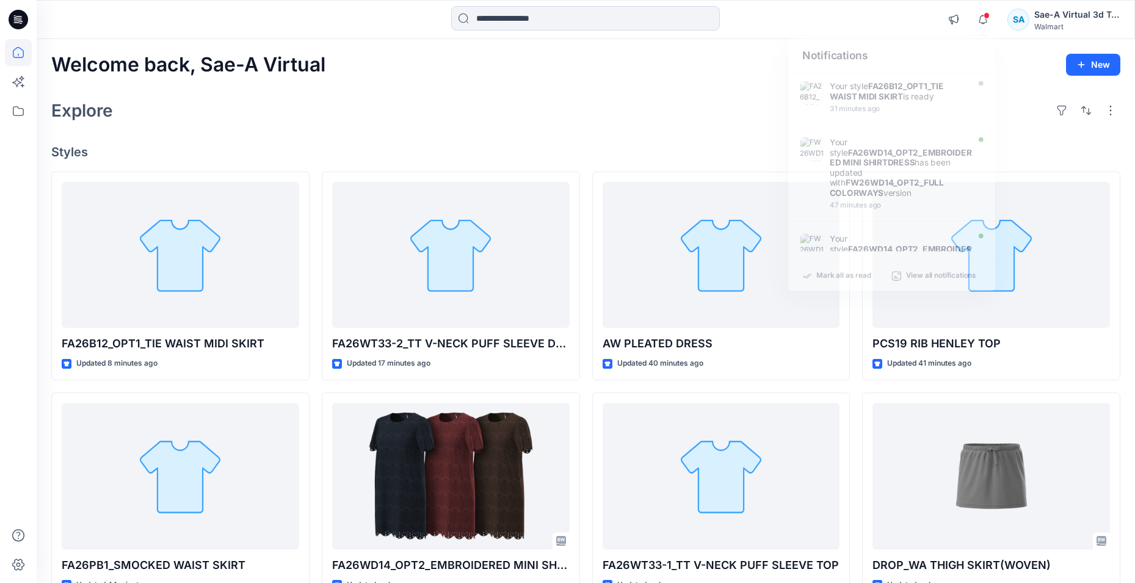
click at [735, 124] on div "Explore" at bounding box center [585, 110] width 1069 height 29
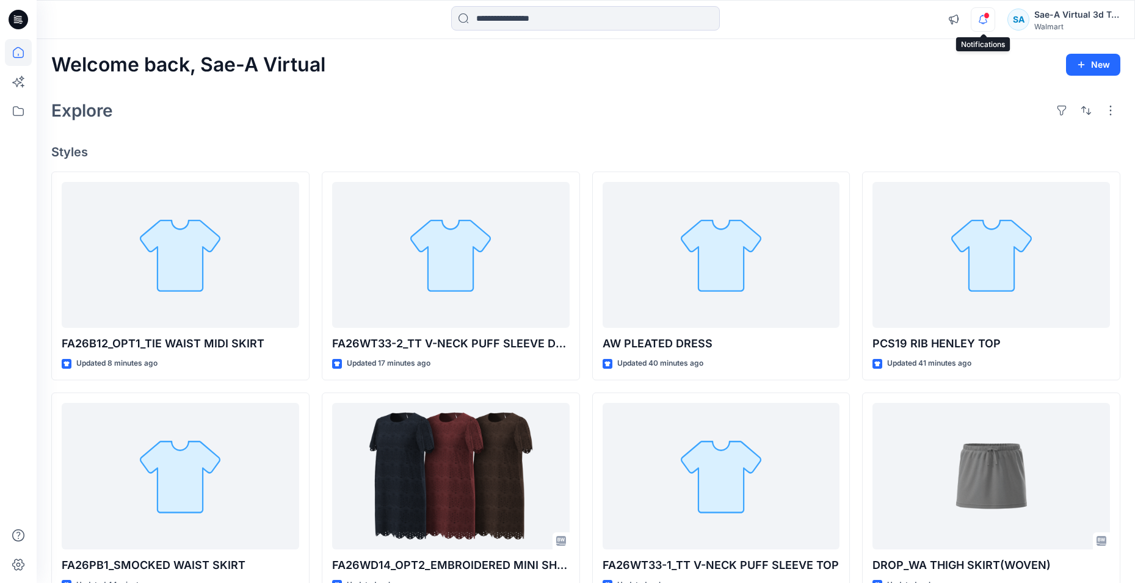
click at [989, 24] on icon "button" at bounding box center [982, 19] width 23 height 24
click at [683, 118] on div "Explore" at bounding box center [585, 110] width 1069 height 29
click at [975, 29] on icon "button" at bounding box center [982, 19] width 23 height 24
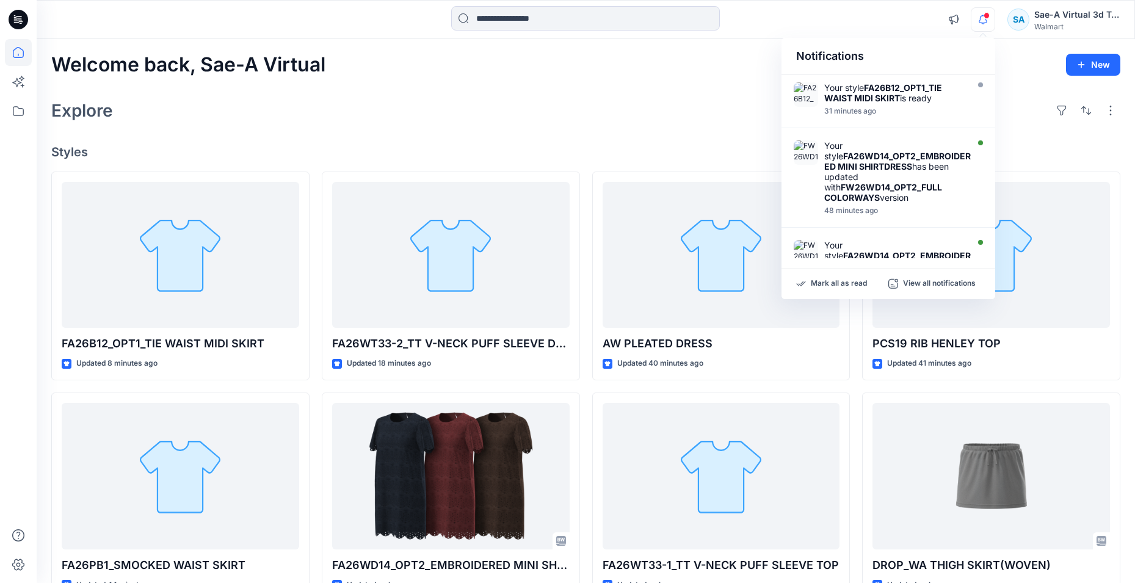
click at [696, 104] on div "Explore" at bounding box center [585, 110] width 1069 height 29
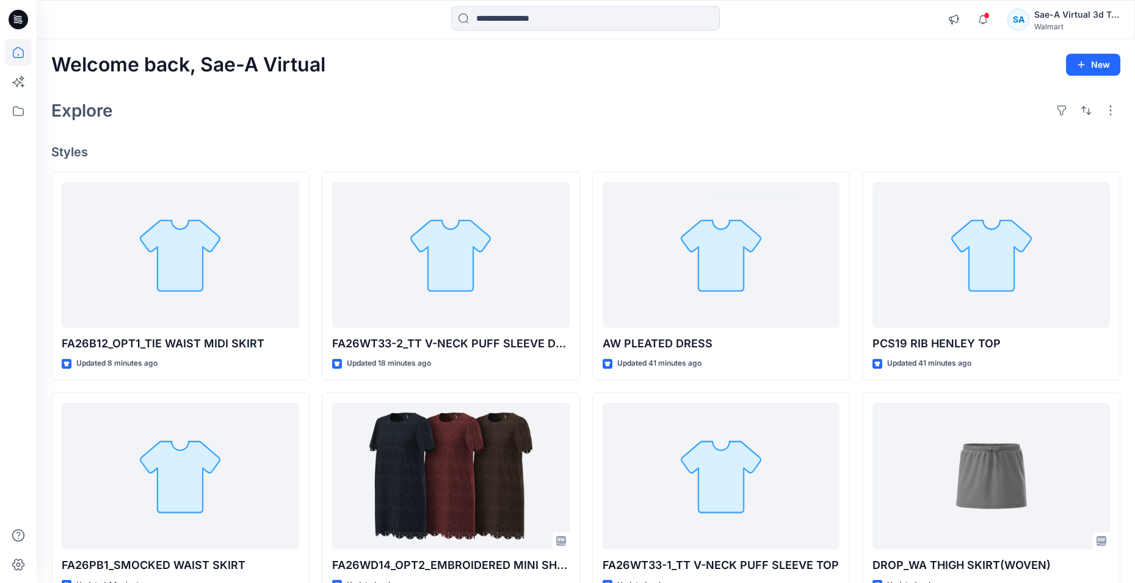
click at [793, 112] on div "Explore" at bounding box center [585, 110] width 1069 height 29
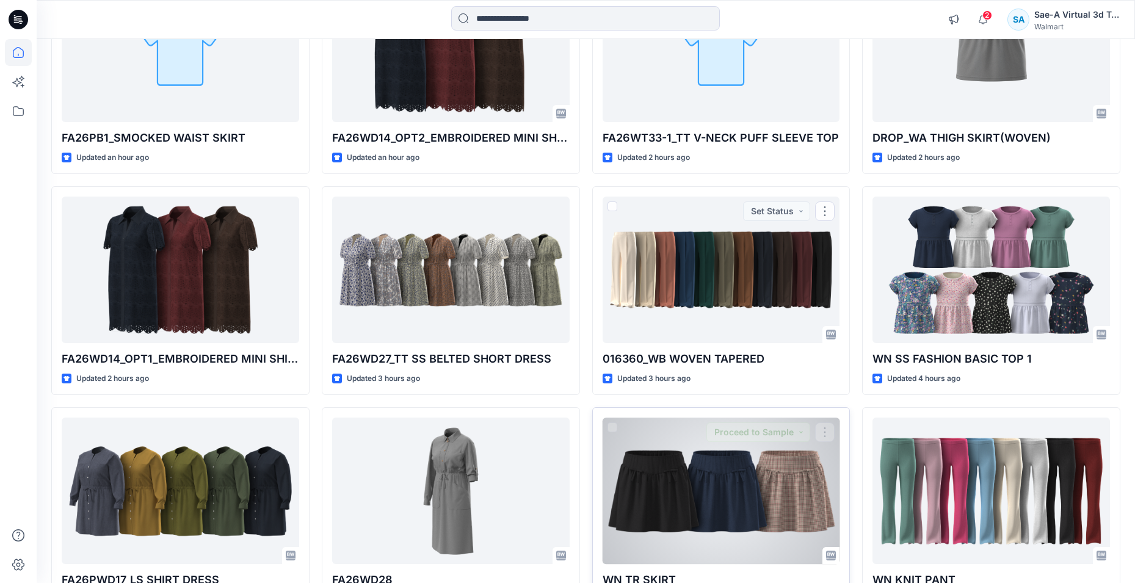
scroll to position [671, 0]
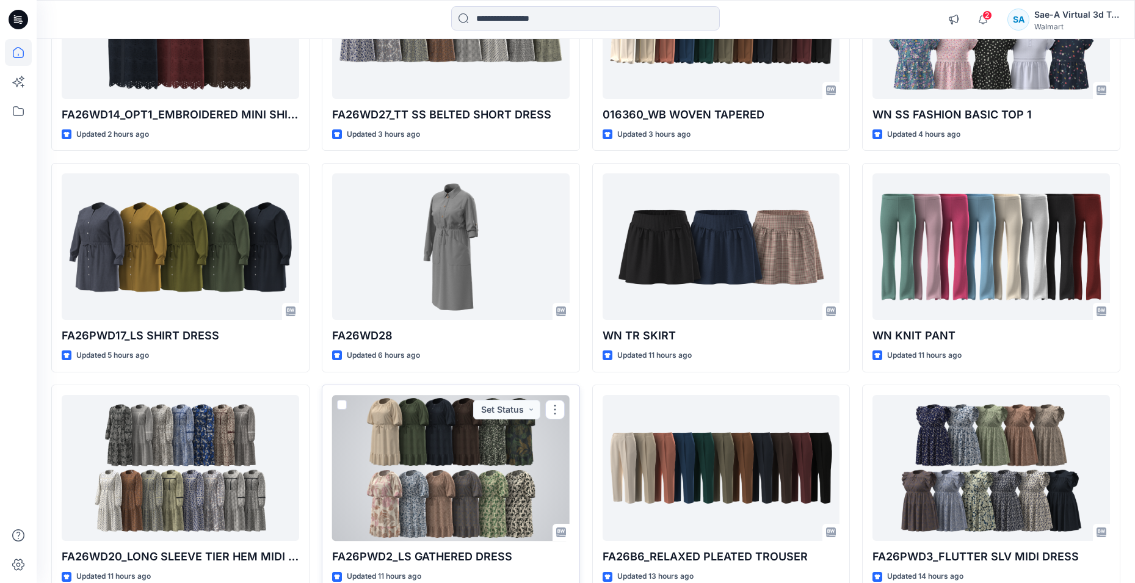
click at [461, 482] on div at bounding box center [450, 468] width 237 height 146
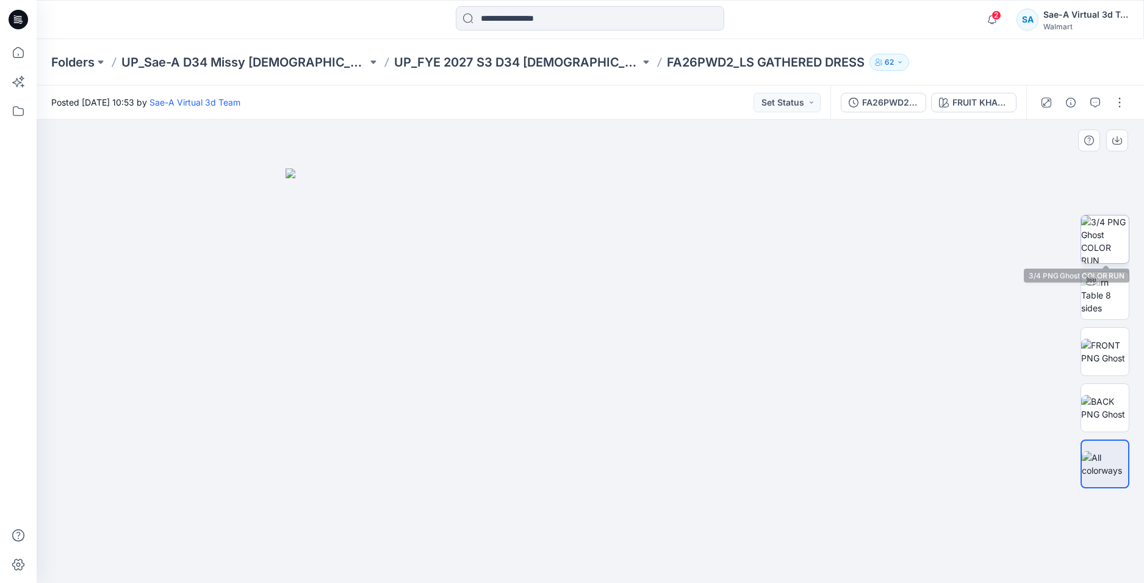
click at [1118, 244] on img at bounding box center [1105, 239] width 48 height 48
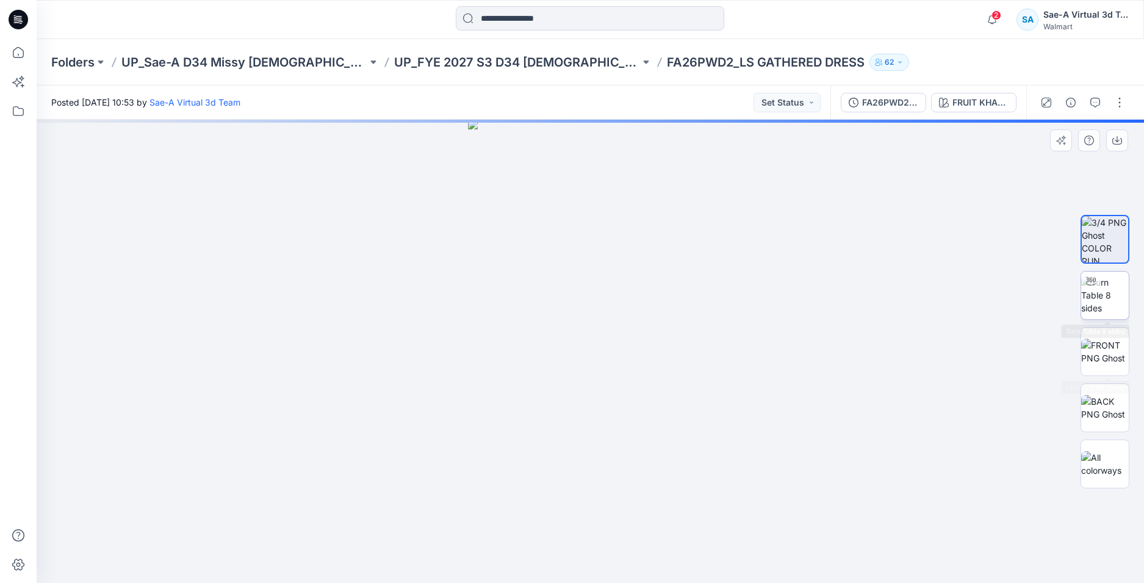
click at [1106, 292] on img at bounding box center [1105, 295] width 48 height 38
drag, startPoint x: 687, startPoint y: 283, endPoint x: 688, endPoint y: 237, distance: 45.8
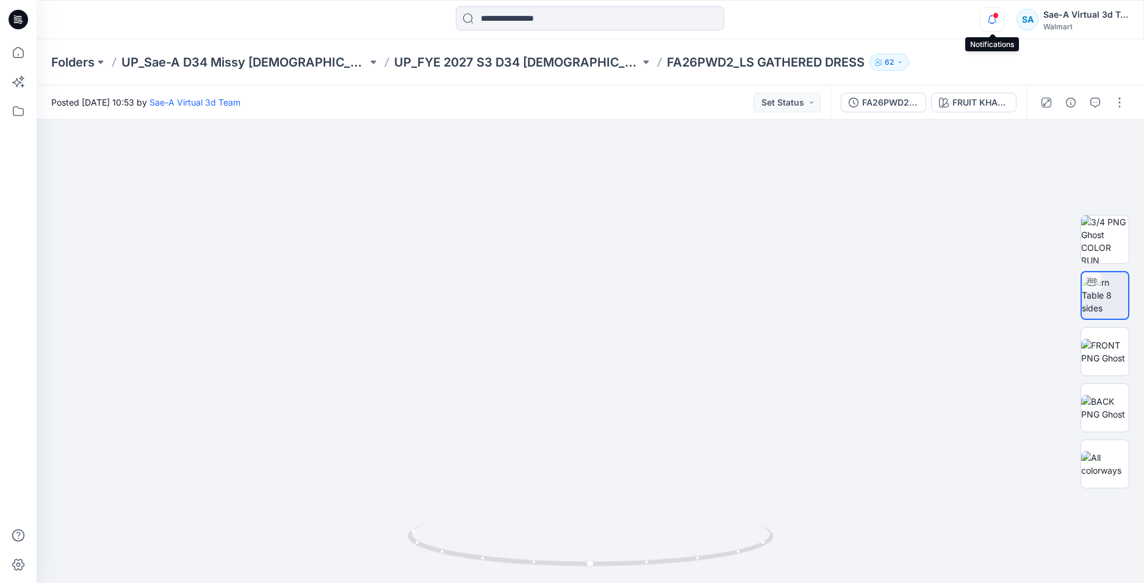
click at [993, 12] on icon "button" at bounding box center [992, 19] width 23 height 24
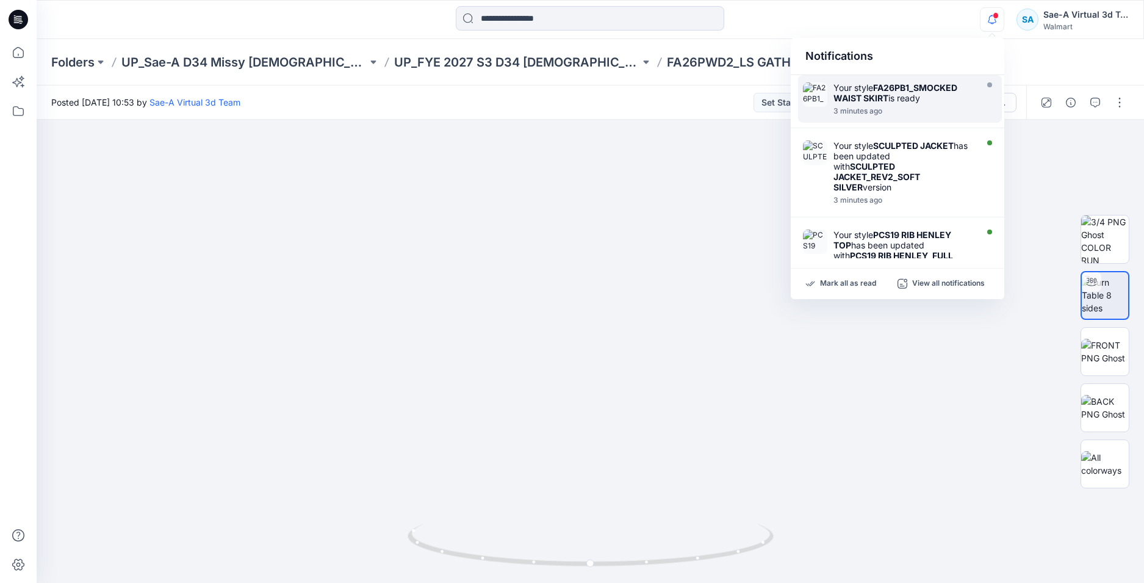
click at [909, 114] on div "3 minutes ago" at bounding box center [904, 111] width 140 height 9
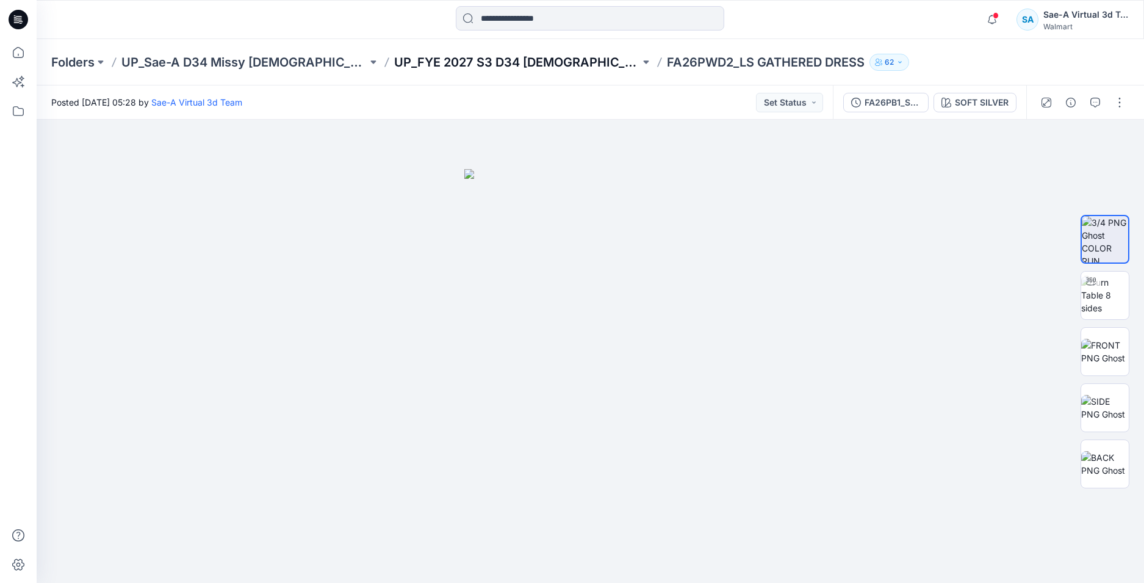
click at [522, 69] on p "UP_FYE 2027 S3 D34 [DEMOGRAPHIC_DATA] Dresses" at bounding box center [517, 62] width 246 height 17
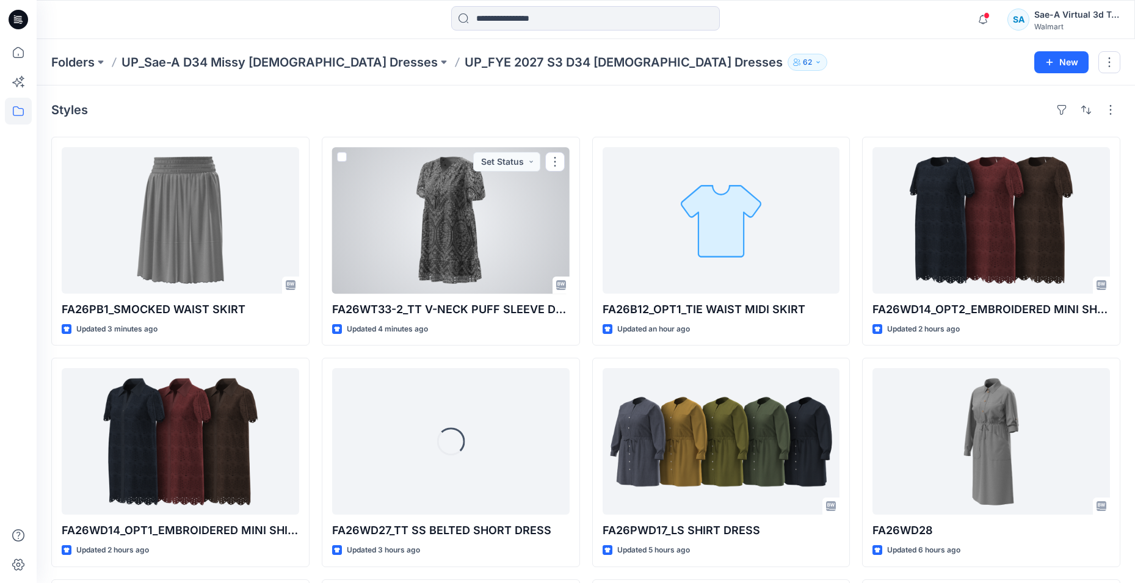
click at [489, 225] on div at bounding box center [450, 220] width 237 height 146
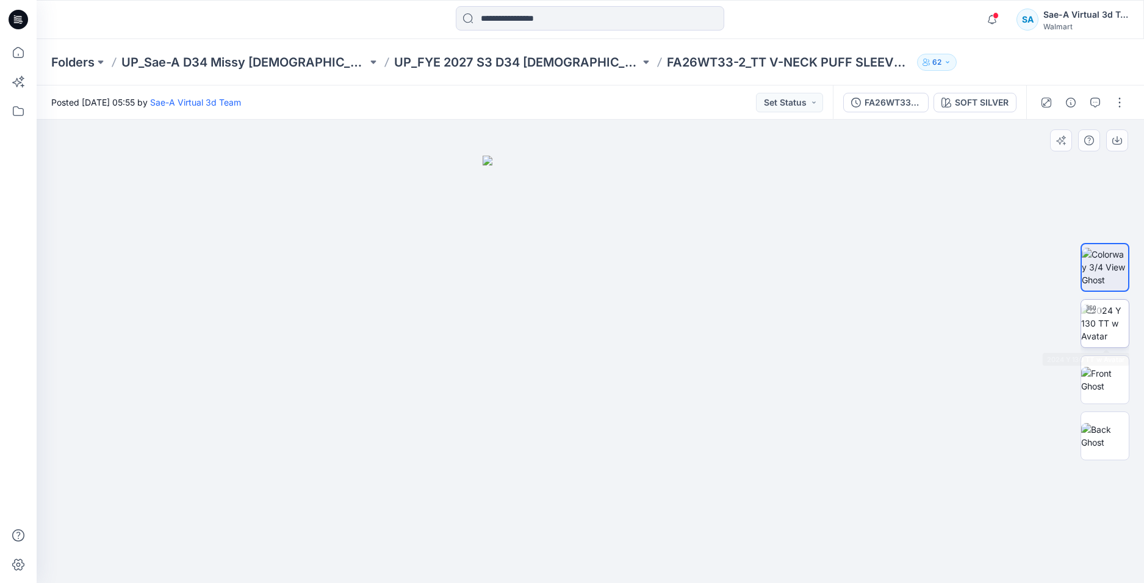
click at [1114, 333] on img at bounding box center [1105, 323] width 48 height 38
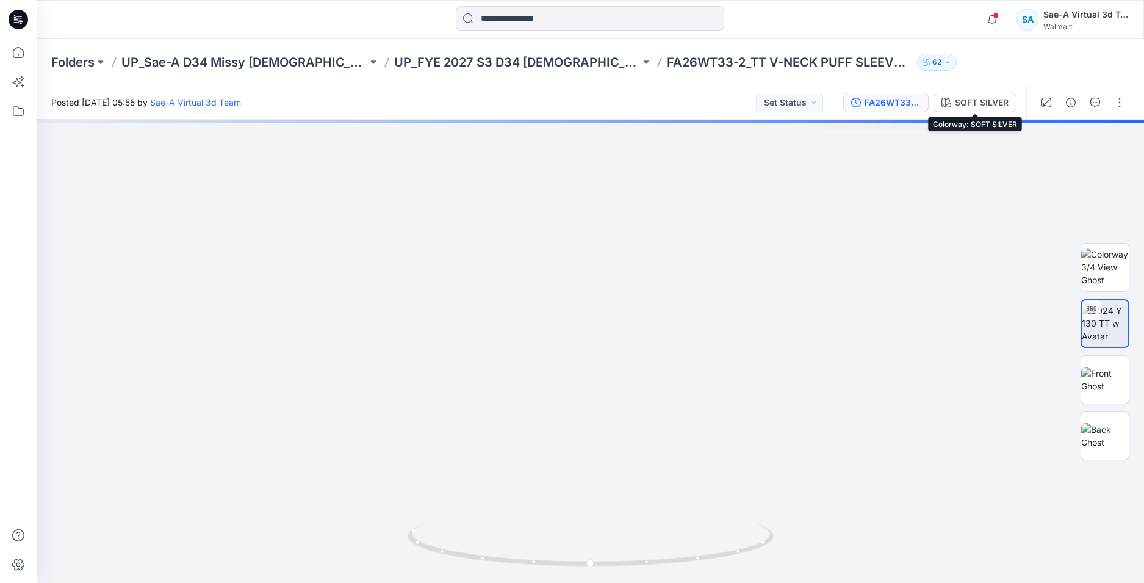
click at [926, 104] on button "FA26WT33-2_SOFT SILVER" at bounding box center [885, 103] width 85 height 20
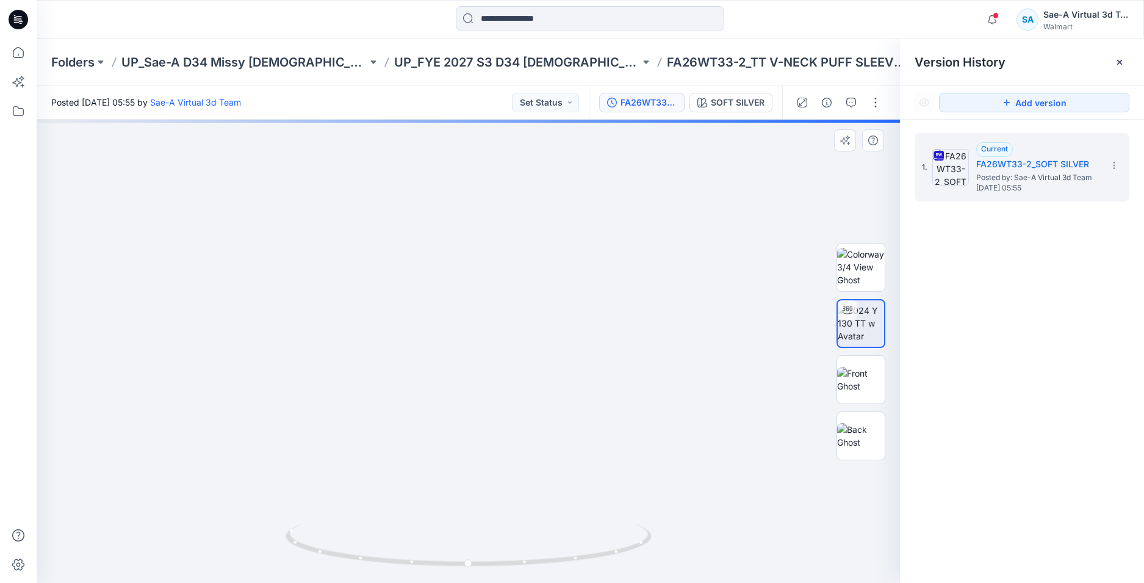
click at [520, 245] on img at bounding box center [468, 18] width 1793 height 1128
drag, startPoint x: 535, startPoint y: 248, endPoint x: 555, endPoint y: 141, distance: 108.8
drag, startPoint x: 565, startPoint y: 417, endPoint x: 547, endPoint y: 217, distance: 200.3
drag, startPoint x: 579, startPoint y: 261, endPoint x: 573, endPoint y: 394, distance: 133.2
drag, startPoint x: 605, startPoint y: 298, endPoint x: 718, endPoint y: 147, distance: 188.8
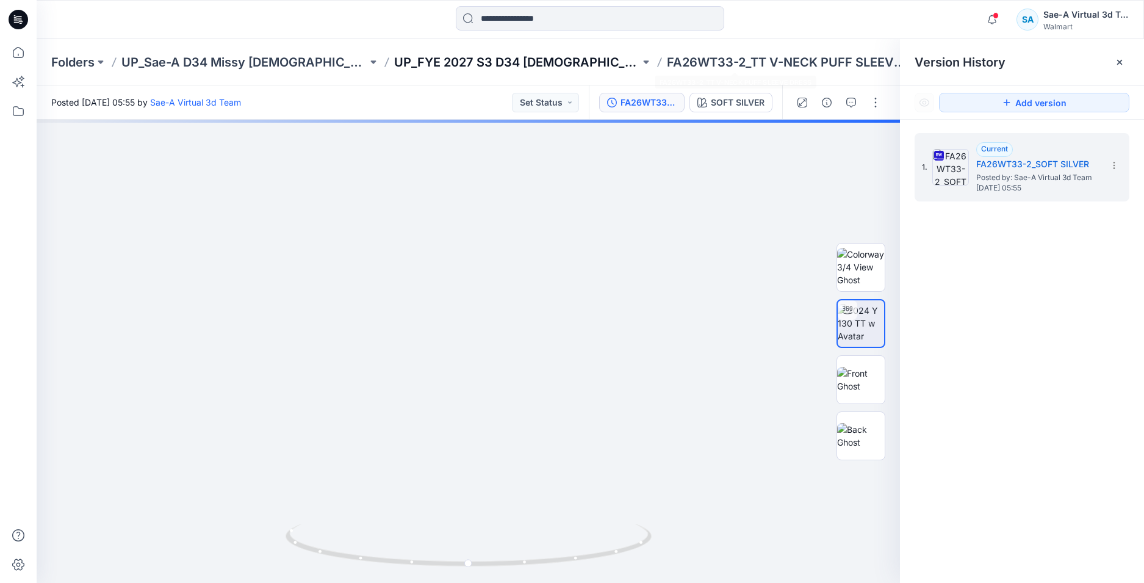
click at [521, 68] on p "UP_FYE 2027 S3 D34 [DEMOGRAPHIC_DATA] Dresses" at bounding box center [517, 62] width 246 height 17
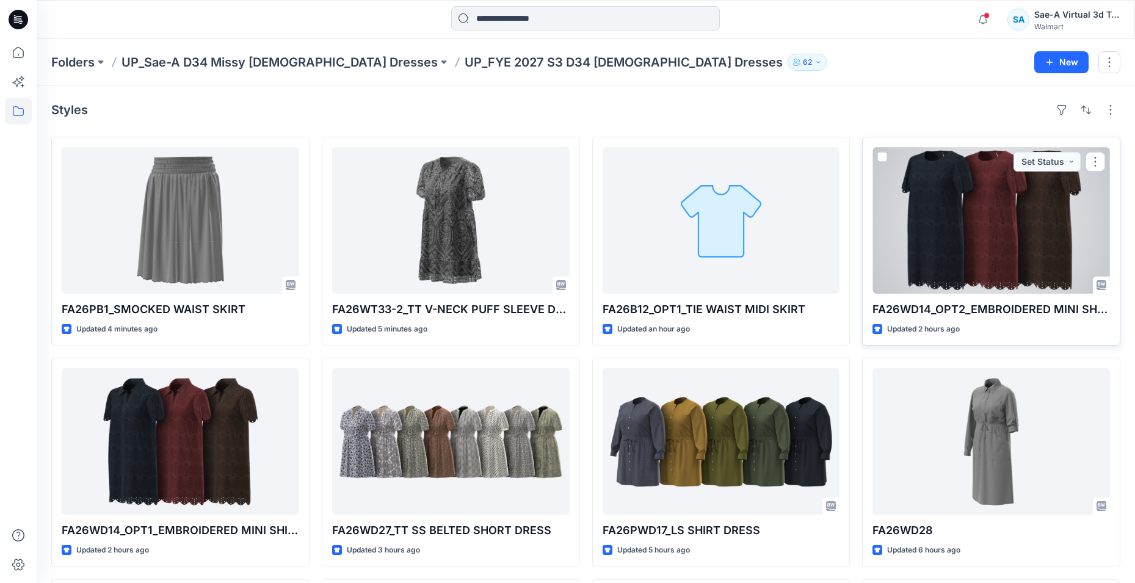
click at [1050, 240] on div at bounding box center [990, 220] width 237 height 146
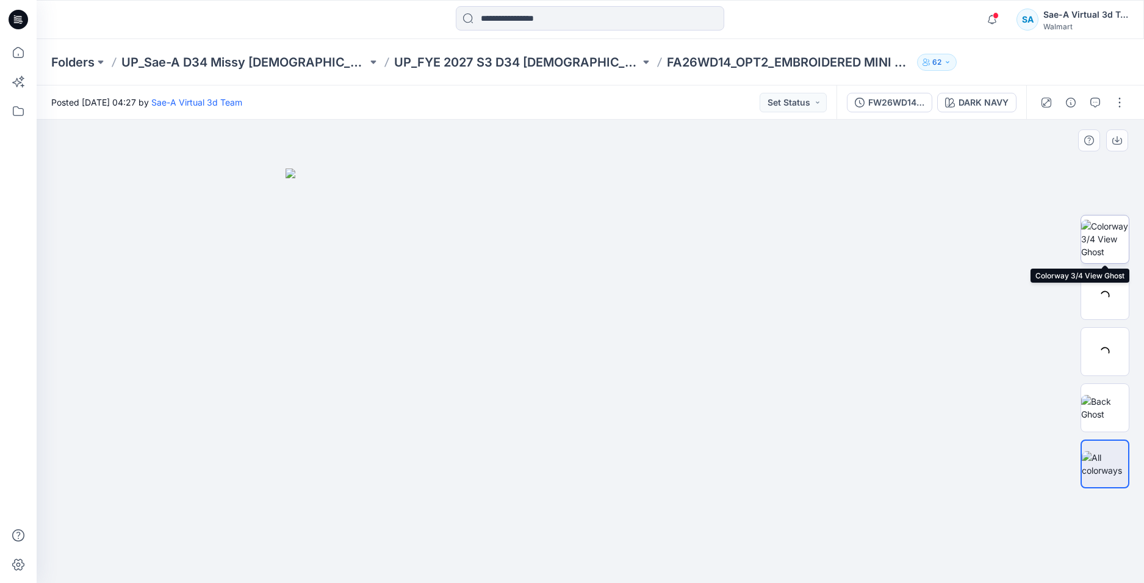
click at [1110, 246] on img at bounding box center [1105, 239] width 48 height 38
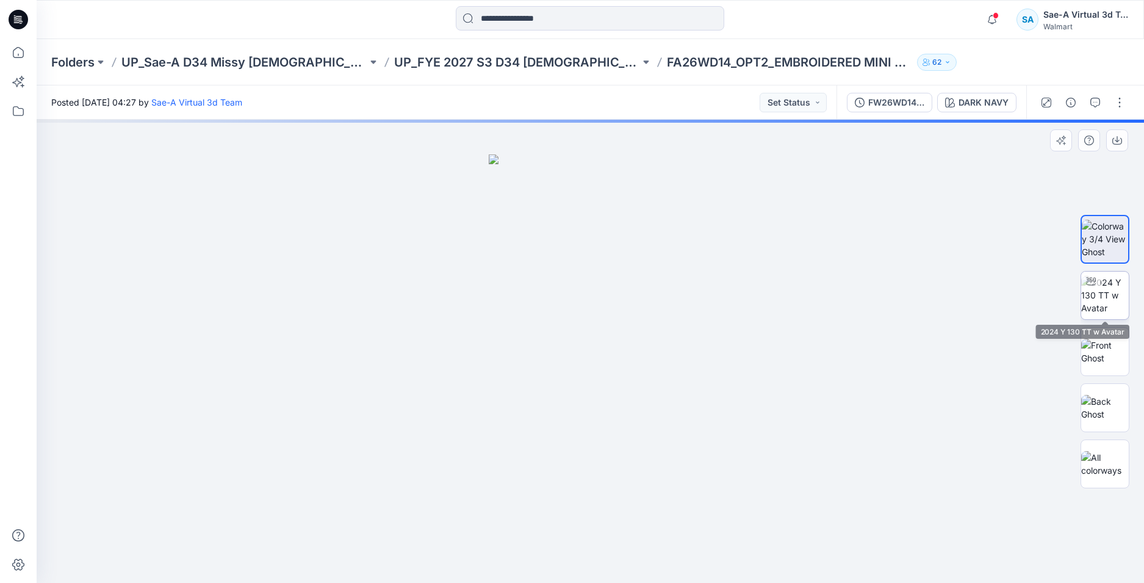
click at [1105, 297] on img at bounding box center [1105, 295] width 48 height 38
click at [564, 63] on p "UP_FYE 2027 S3 D34 [DEMOGRAPHIC_DATA] Dresses" at bounding box center [517, 62] width 246 height 17
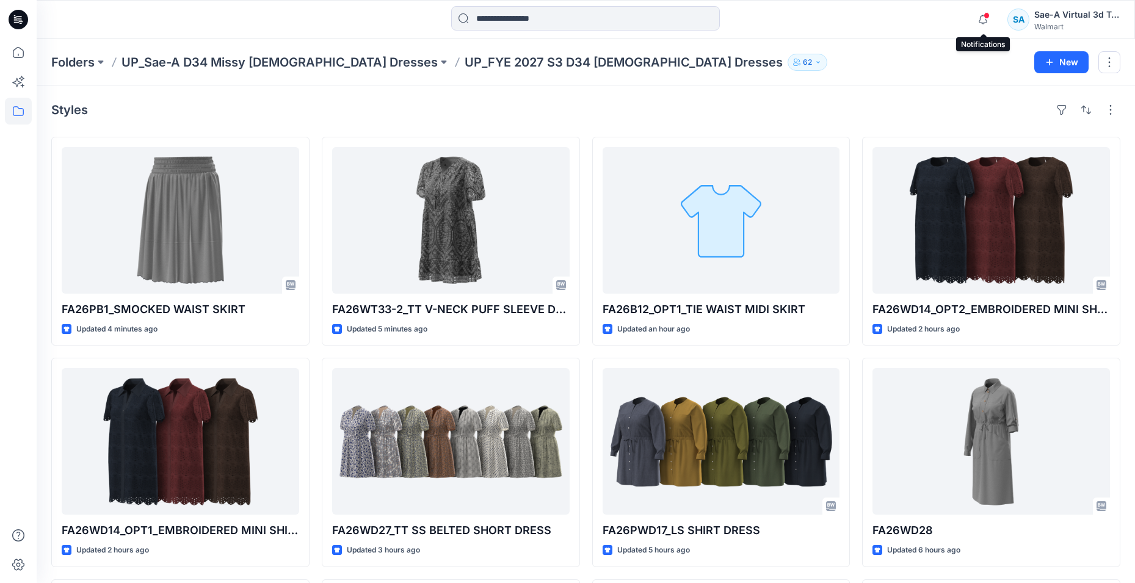
click at [987, 15] on span at bounding box center [986, 15] width 6 height 7
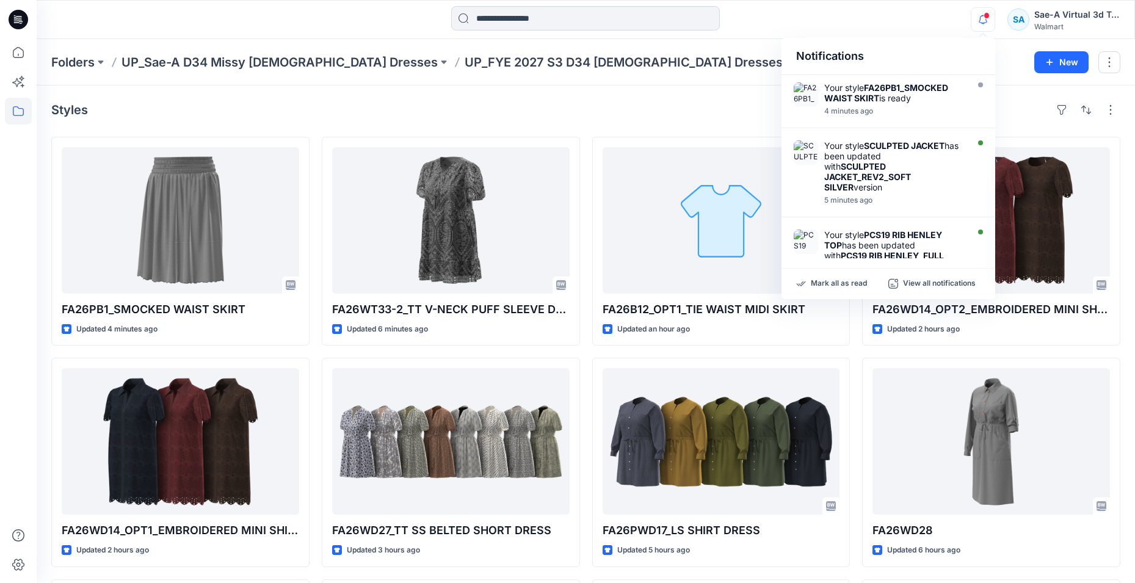
click at [985, 16] on span at bounding box center [986, 15] width 6 height 7
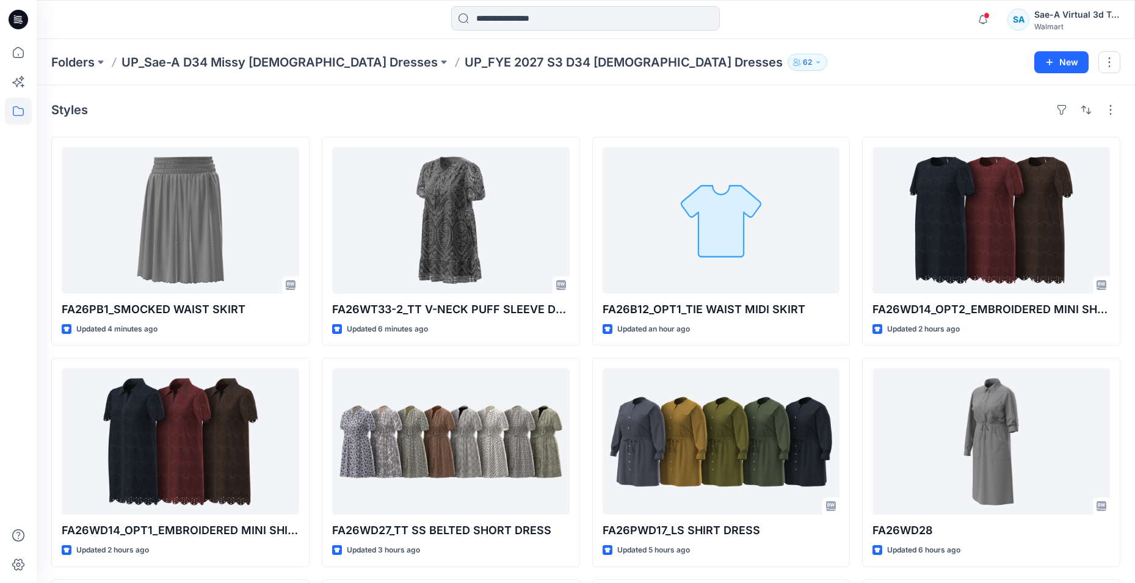
drag, startPoint x: 985, startPoint y: 16, endPoint x: 917, endPoint y: 72, distance: 88.0
click at [985, 15] on span at bounding box center [986, 15] width 6 height 7
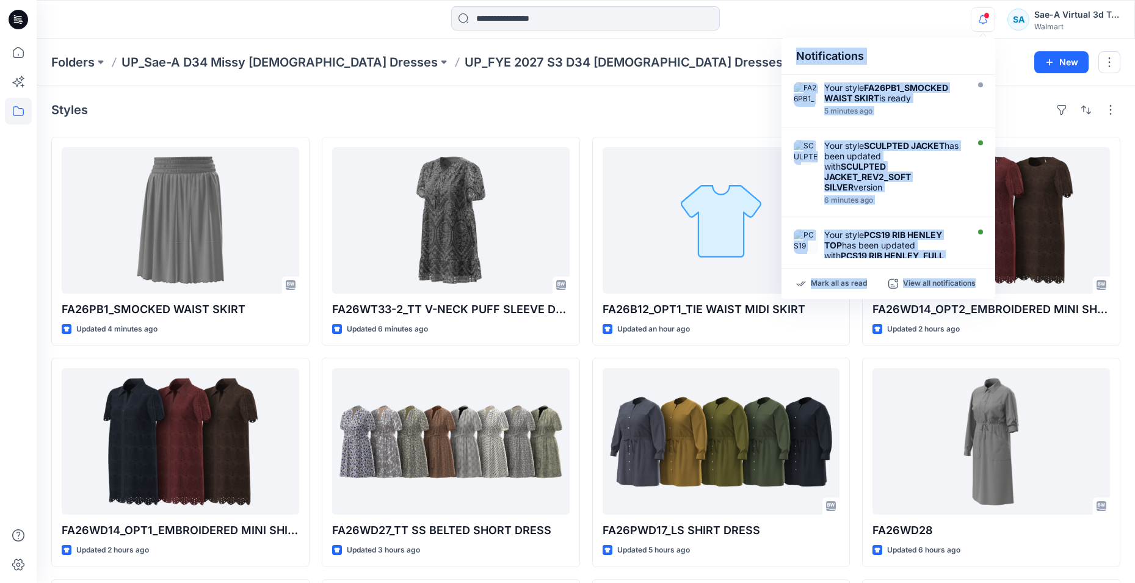
click at [939, 33] on div "Notifications Your style FA26PB1_SMOCKED WAIST SKIRT is ready 5 minutes ago You…" at bounding box center [586, 19] width 1098 height 39
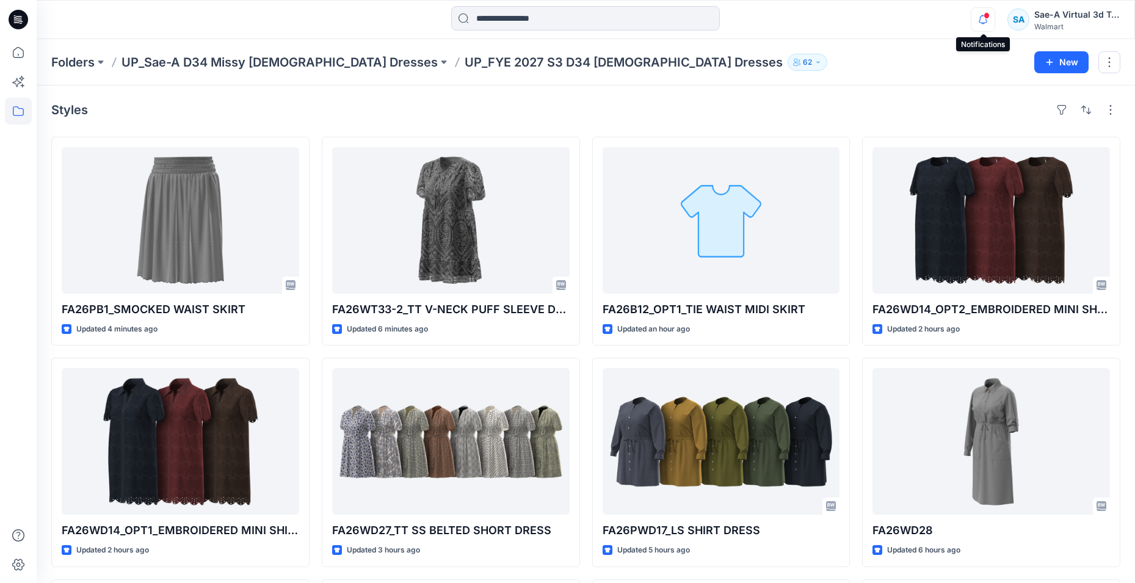
click at [984, 21] on icon "button" at bounding box center [982, 19] width 23 height 24
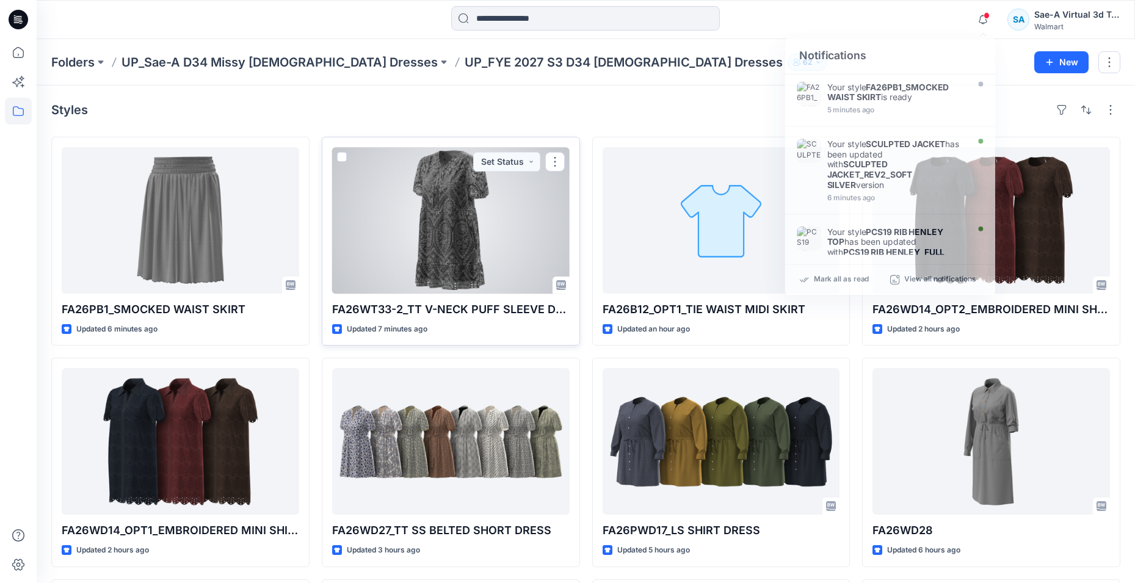
click at [507, 252] on div at bounding box center [450, 220] width 237 height 146
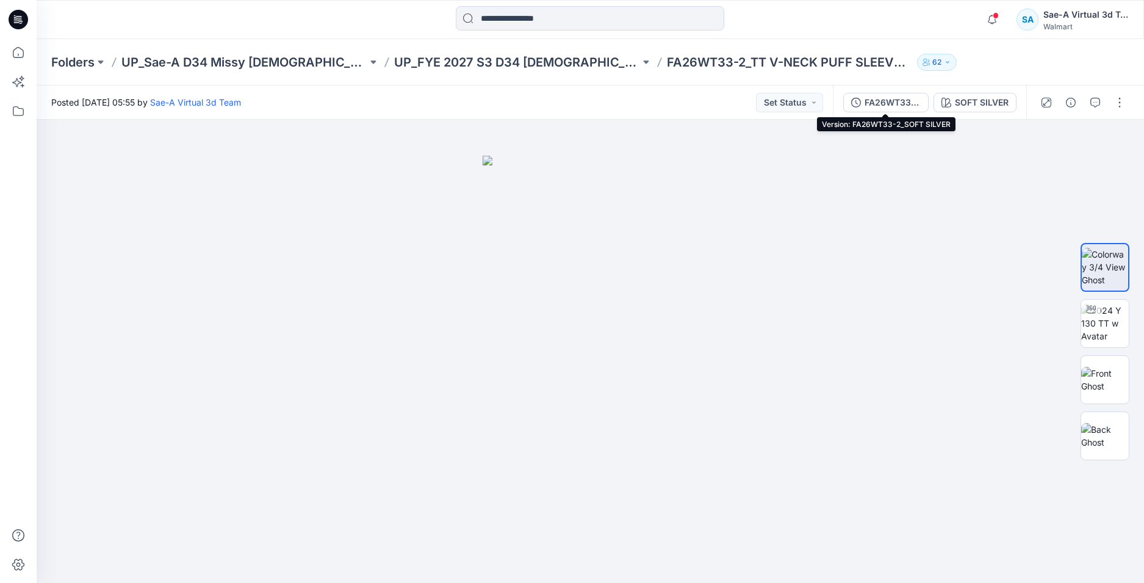
click at [898, 99] on div "FA26WT33-2_SOFT SILVER" at bounding box center [893, 102] width 56 height 13
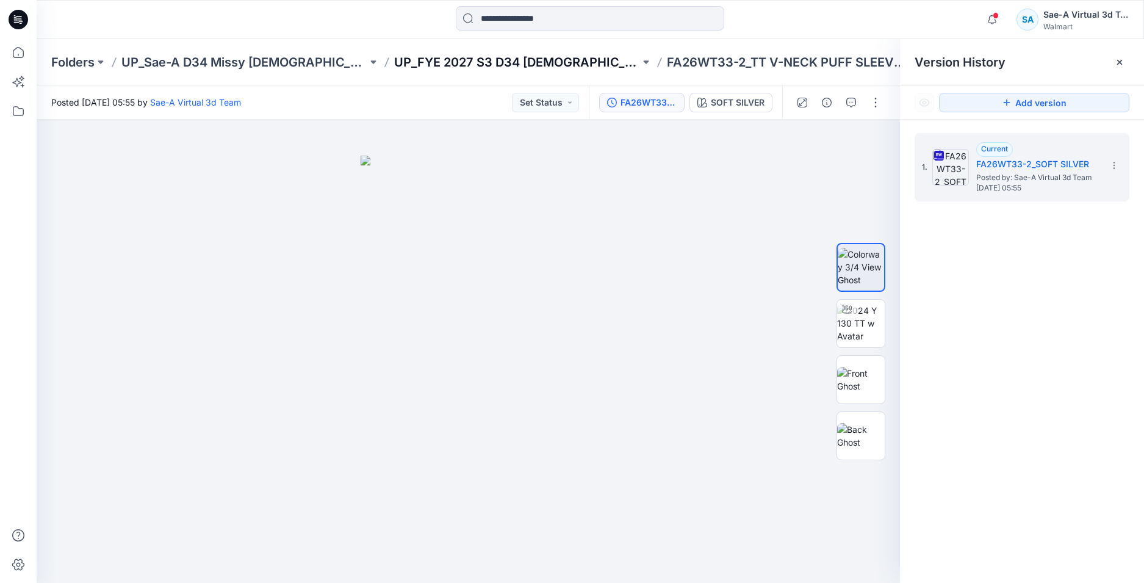
click at [497, 60] on p "UP_FYE 2027 S3 D34 [DEMOGRAPHIC_DATA] Dresses" at bounding box center [517, 62] width 246 height 17
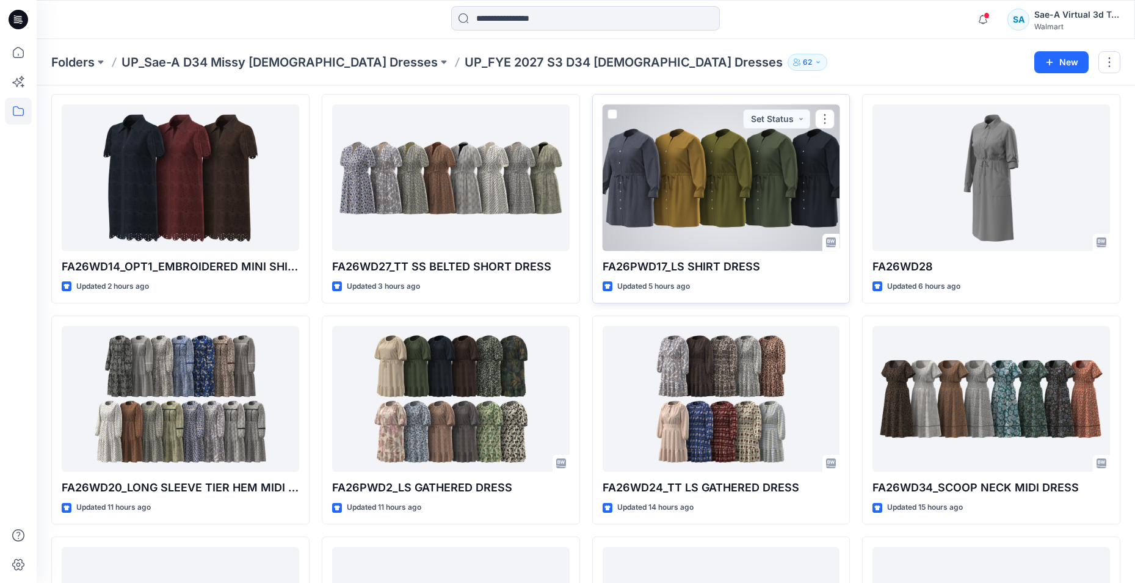
scroll to position [203, 0]
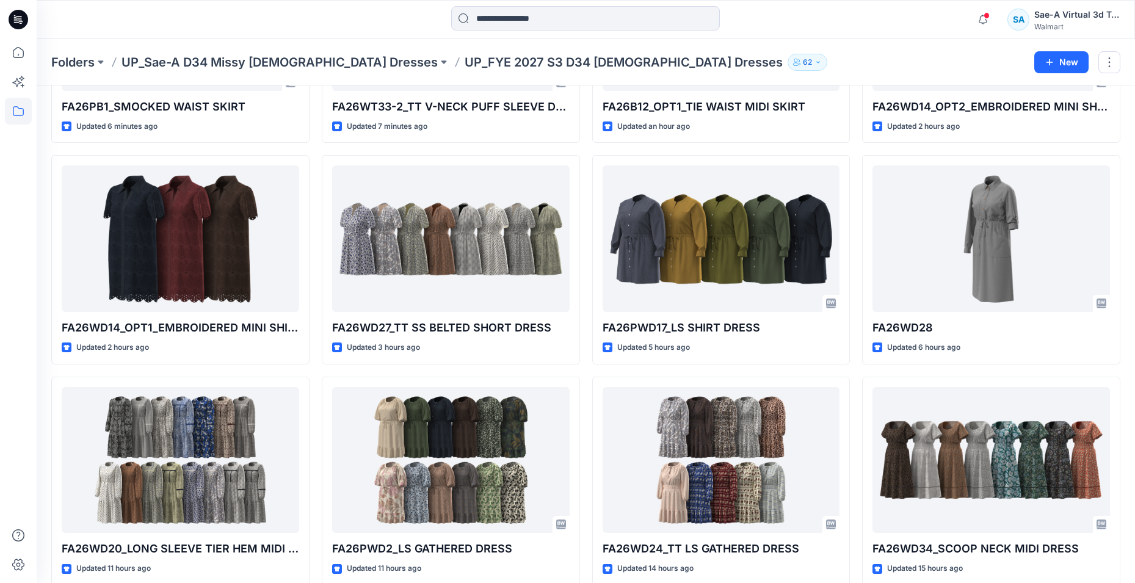
click at [19, 16] on icon at bounding box center [19, 20] width 20 height 20
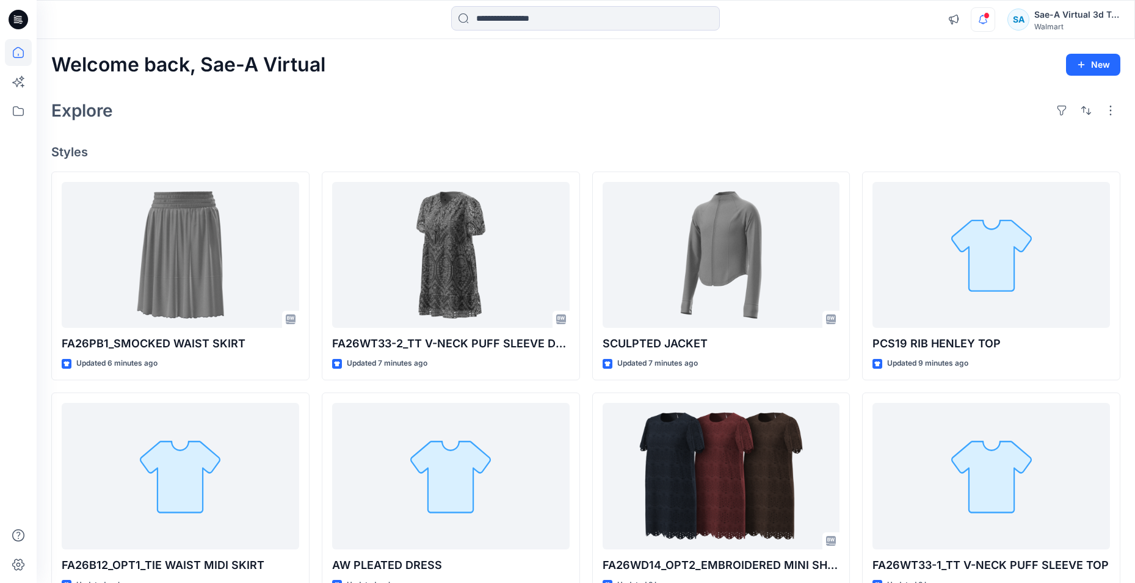
click at [980, 28] on icon "button" at bounding box center [982, 19] width 23 height 24
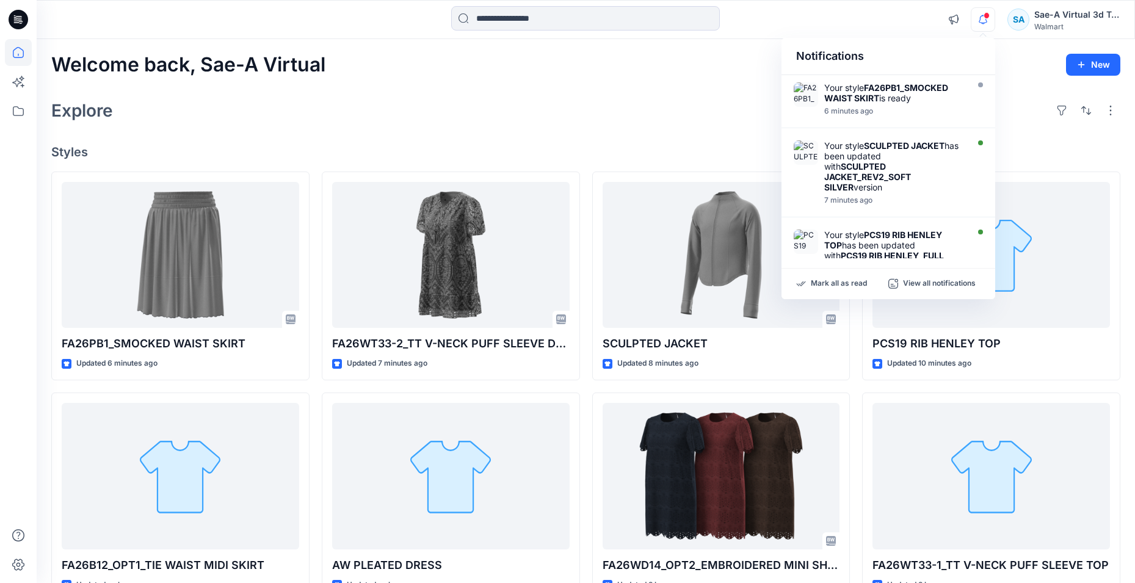
click at [979, 16] on icon "button" at bounding box center [982, 19] width 23 height 24
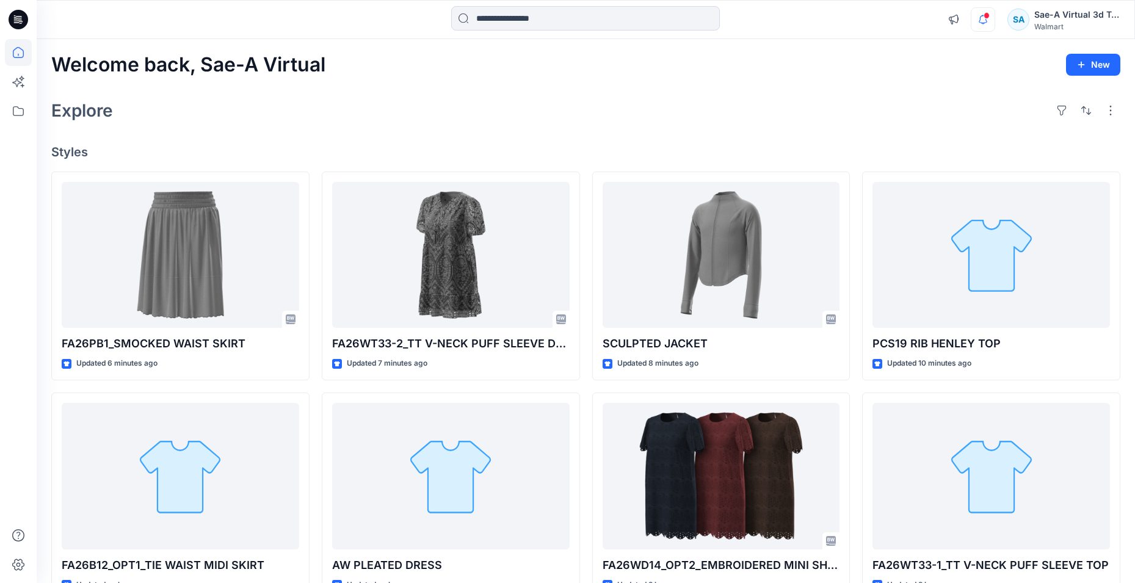
click at [979, 16] on icon "button" at bounding box center [982, 19] width 23 height 24
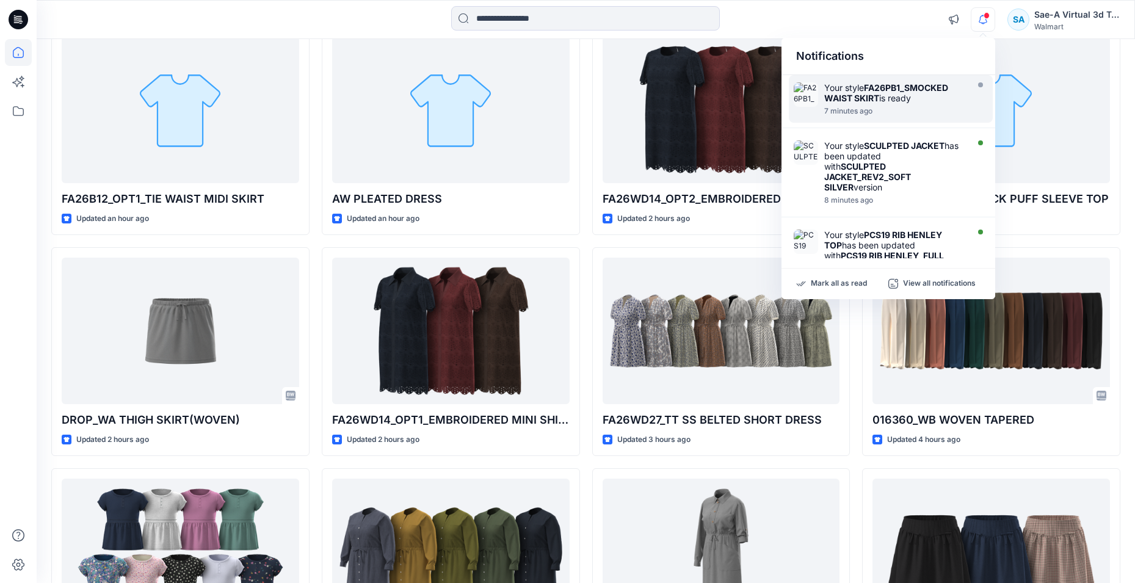
click at [891, 90] on strong "FA26PB1_SMOCKED WAIST SKIRT" at bounding box center [886, 92] width 124 height 21
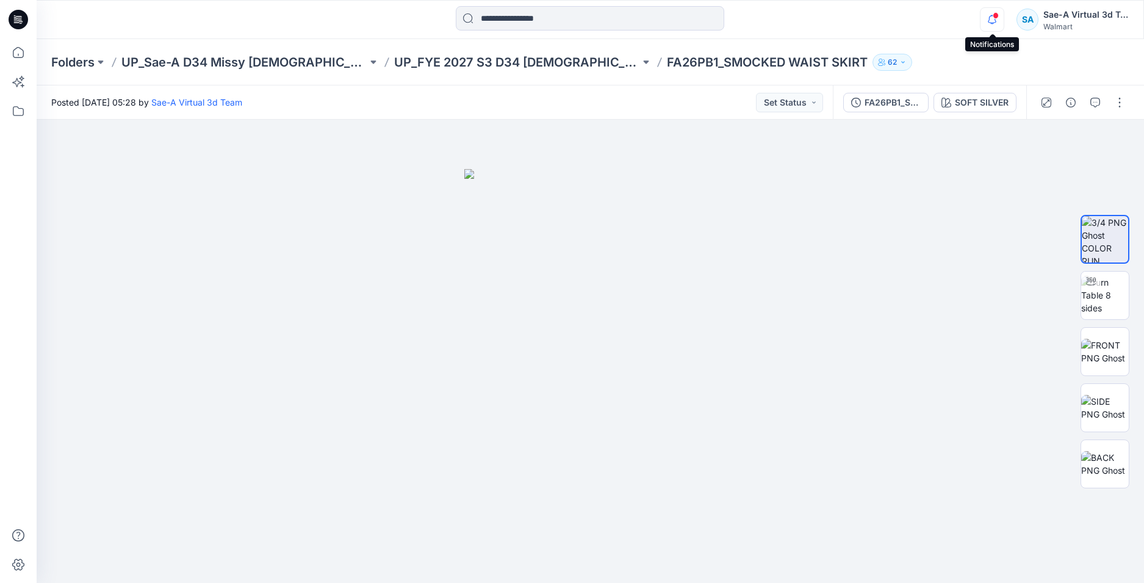
click at [989, 21] on icon "button" at bounding box center [992, 19] width 9 height 8
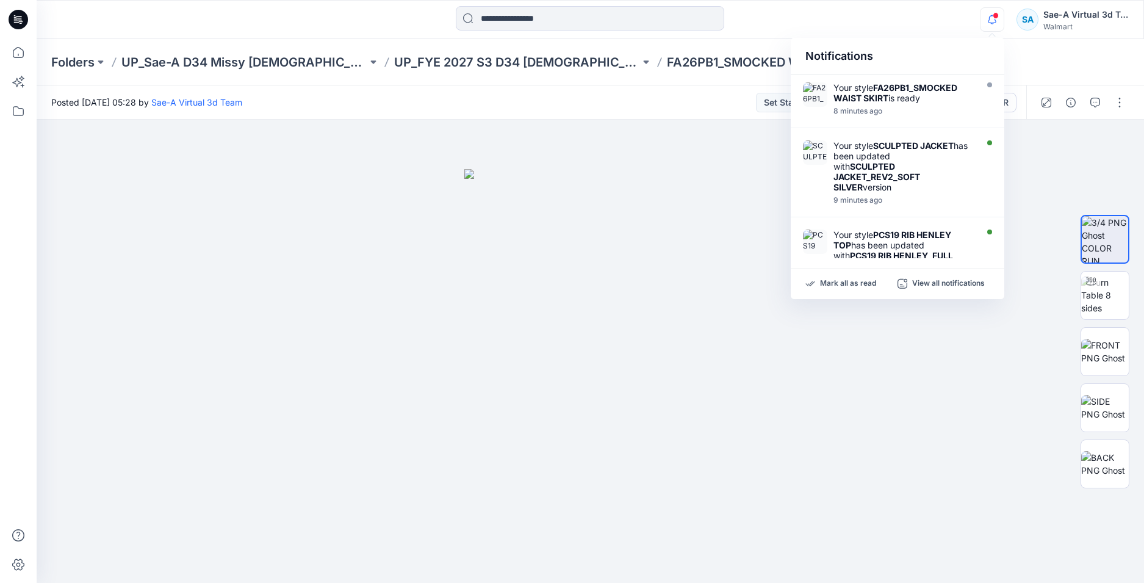
click at [992, 21] on icon "button" at bounding box center [992, 19] width 23 height 24
click at [847, 108] on div "9 minutes ago" at bounding box center [904, 111] width 140 height 9
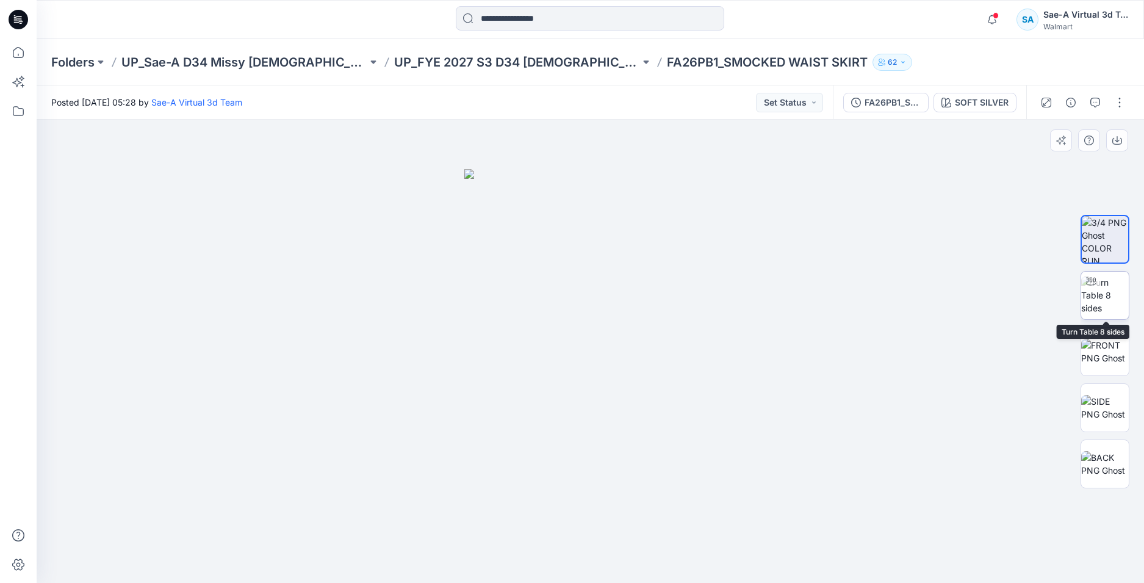
click at [1091, 288] on div at bounding box center [1091, 282] width 20 height 20
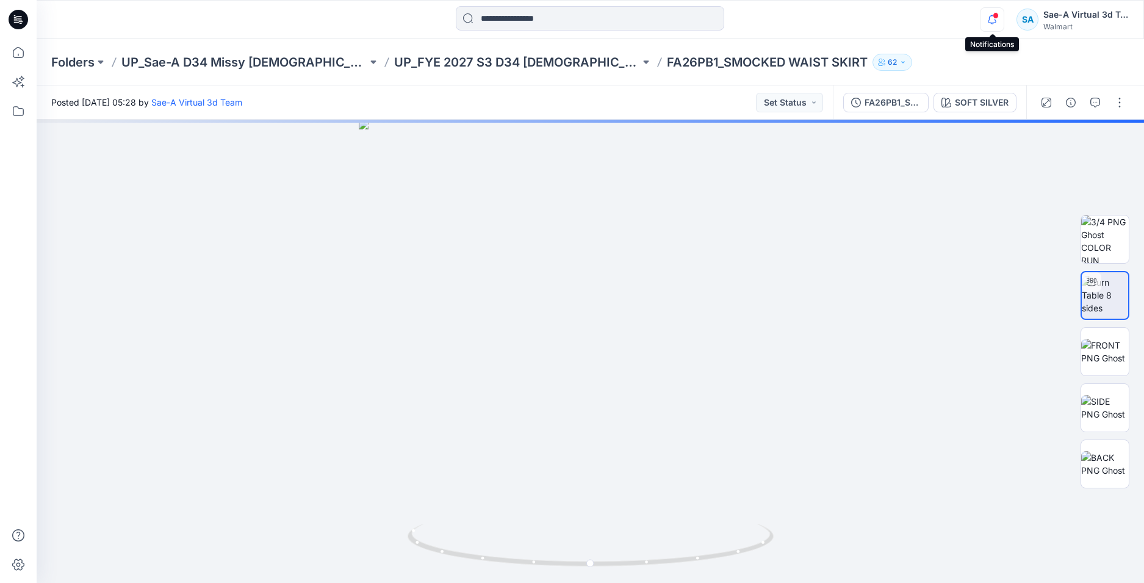
click at [990, 18] on icon "button" at bounding box center [992, 19] width 23 height 24
drag, startPoint x: 702, startPoint y: 563, endPoint x: 820, endPoint y: 546, distance: 118.3
click at [820, 546] on div at bounding box center [591, 351] width 1108 height 463
drag, startPoint x: 757, startPoint y: 542, endPoint x: 770, endPoint y: 561, distance: 23.7
click at [770, 561] on icon at bounding box center [592, 547] width 369 height 46
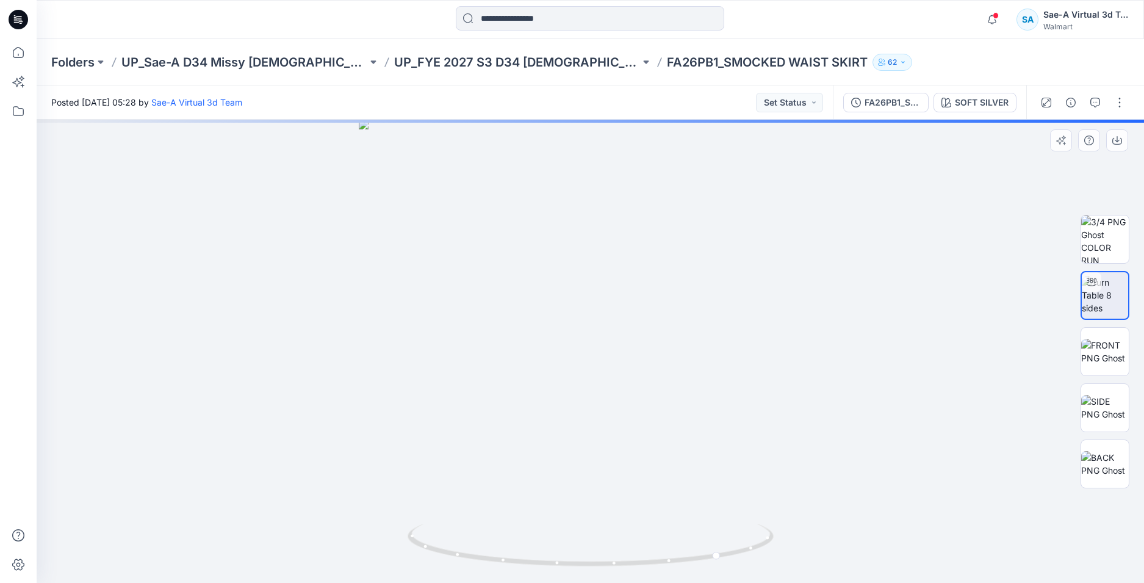
click at [829, 317] on div at bounding box center [591, 351] width 1108 height 463
drag, startPoint x: 727, startPoint y: 549, endPoint x: 641, endPoint y: 558, distance: 85.9
click at [641, 558] on icon at bounding box center [592, 547] width 369 height 46
drag, startPoint x: 695, startPoint y: 226, endPoint x: 699, endPoint y: 419, distance: 192.9
click at [738, 308] on div at bounding box center [591, 351] width 1108 height 463
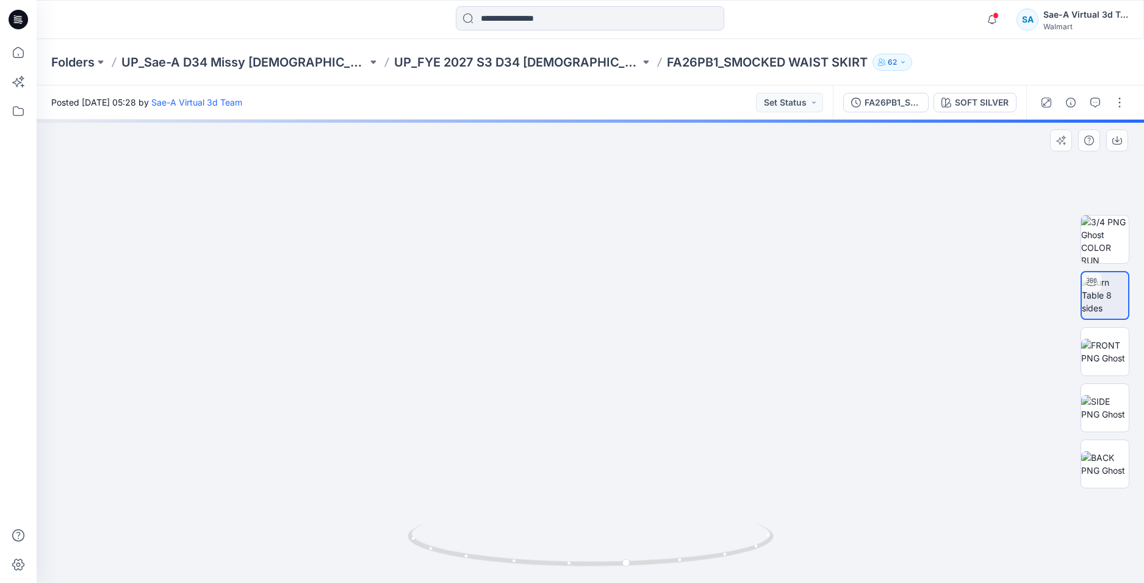
drag, startPoint x: 723, startPoint y: 457, endPoint x: 711, endPoint y: 332, distance: 125.7
drag, startPoint x: 743, startPoint y: 397, endPoint x: 752, endPoint y: 259, distance: 138.8
drag, startPoint x: 704, startPoint y: 565, endPoint x: 790, endPoint y: 571, distance: 86.9
click at [790, 571] on div at bounding box center [591, 351] width 1108 height 463
click at [844, 421] on img at bounding box center [598, 106] width 1128 height 953
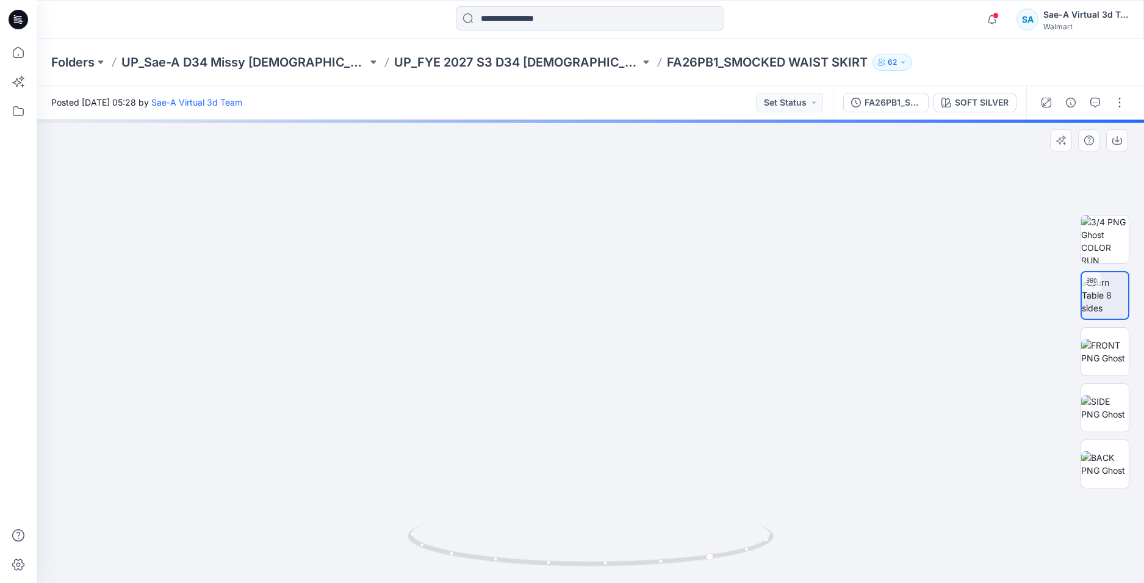
drag, startPoint x: 712, startPoint y: 330, endPoint x: 714, endPoint y: 466, distance: 136.1
drag, startPoint x: 771, startPoint y: 291, endPoint x: 573, endPoint y: 301, distance: 198.0
drag, startPoint x: 850, startPoint y: 480, endPoint x: 817, endPoint y: 317, distance: 166.9
drag, startPoint x: 812, startPoint y: 391, endPoint x: 784, endPoint y: 462, distance: 76.7
drag, startPoint x: 731, startPoint y: 547, endPoint x: 624, endPoint y: 549, distance: 107.4
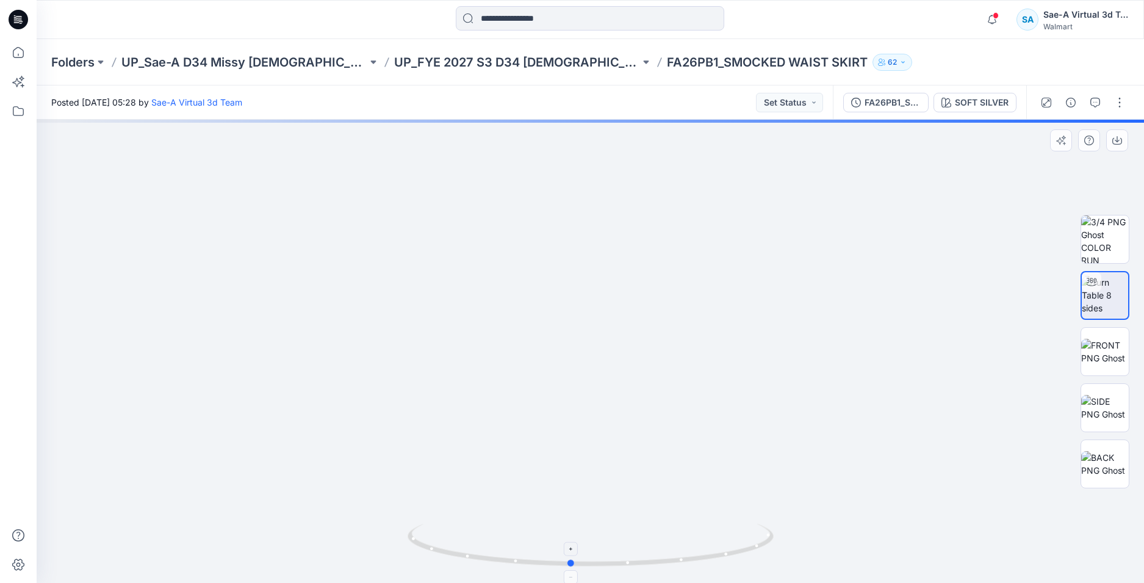
click at [620, 551] on icon at bounding box center [592, 547] width 369 height 46
click at [995, 11] on span "1" at bounding box center [997, 15] width 10 height 10
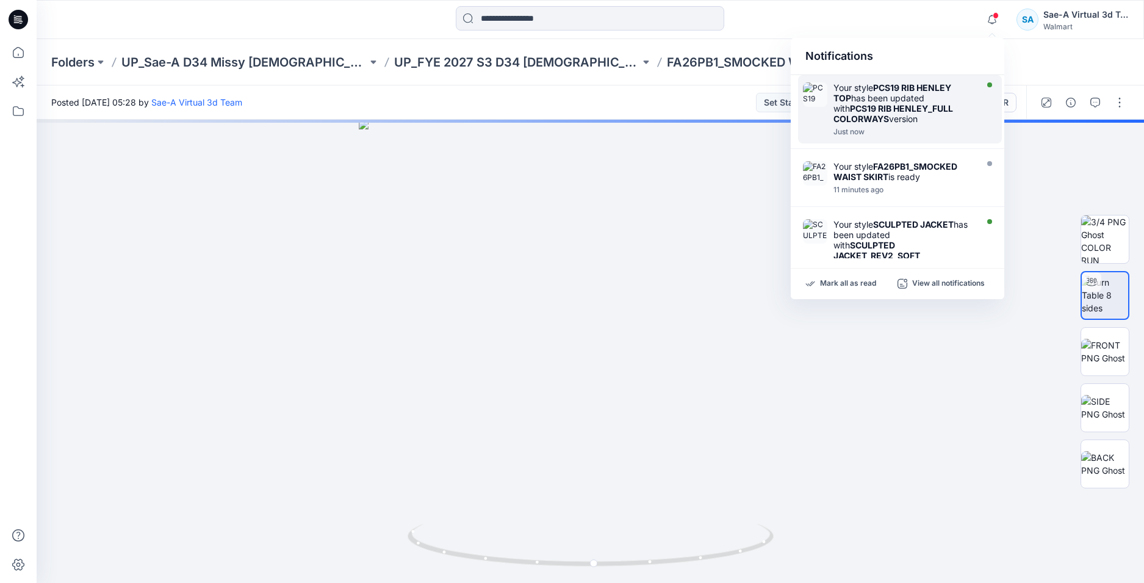
click at [897, 117] on div "Your style PCS19 RIB HENLEY TOP has been updated with PCS19 RIB HENLEY_FULL COL…" at bounding box center [904, 103] width 140 height 42
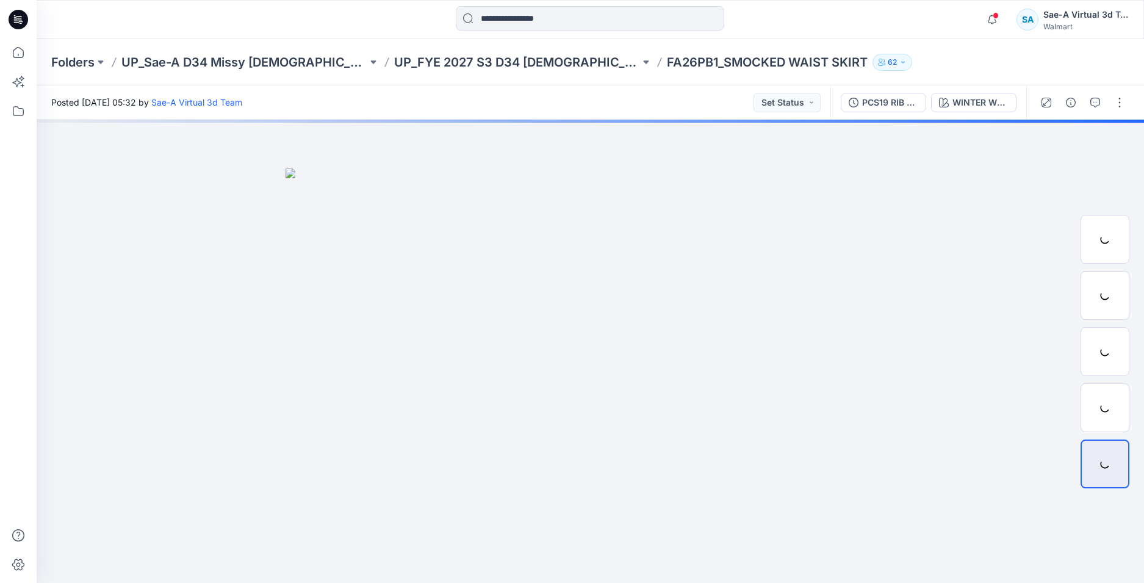
click at [13, 18] on icon at bounding box center [19, 20] width 20 height 20
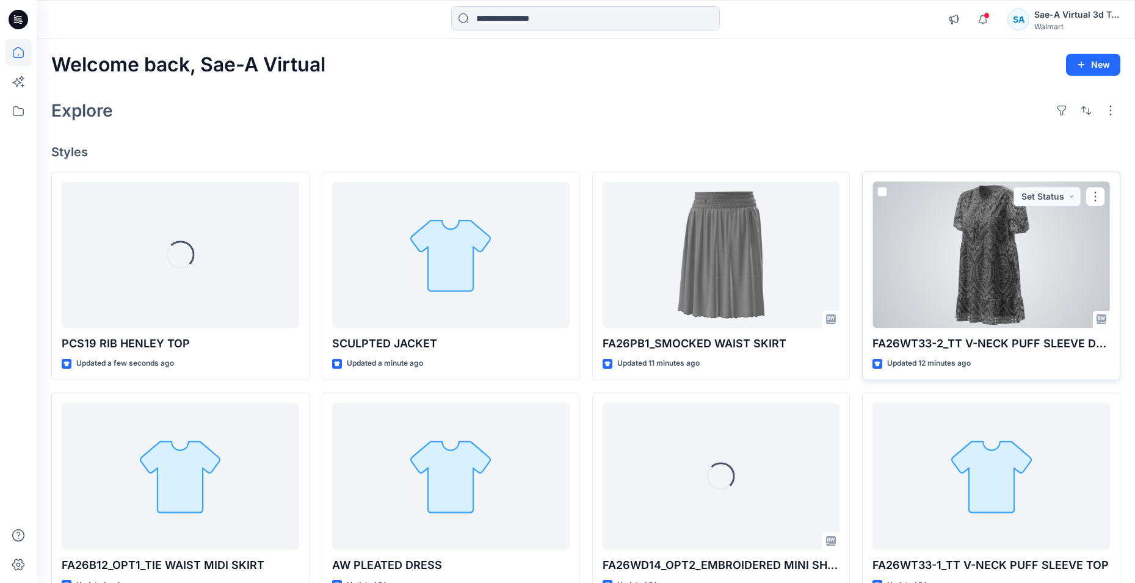
drag, startPoint x: 1000, startPoint y: 283, endPoint x: 995, endPoint y: 287, distance: 7.0
click at [1000, 284] on div at bounding box center [990, 255] width 237 height 146
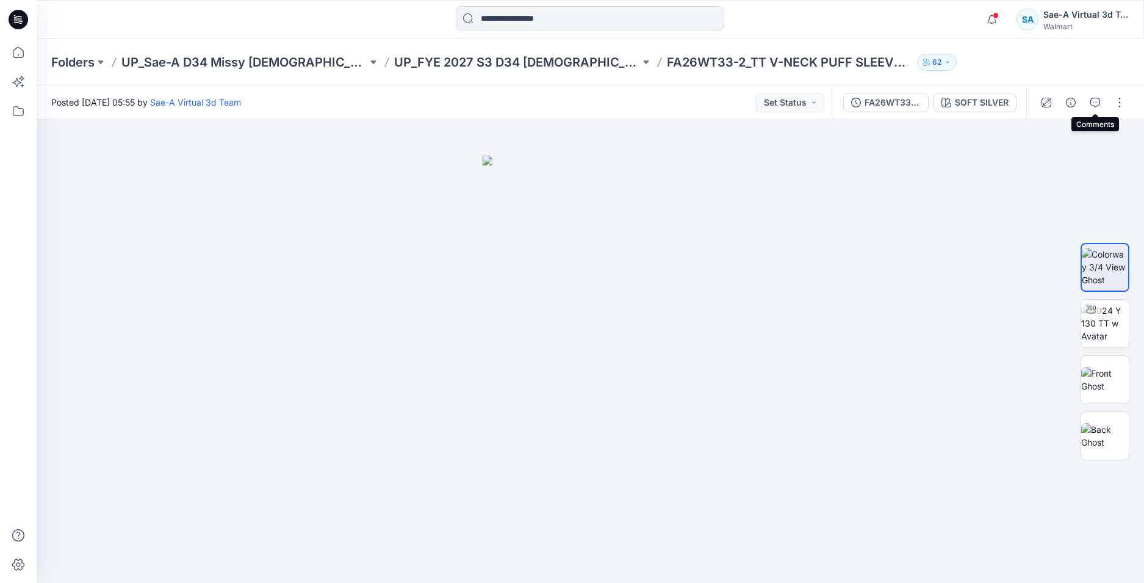
click at [1091, 103] on button "button" at bounding box center [1096, 103] width 20 height 20
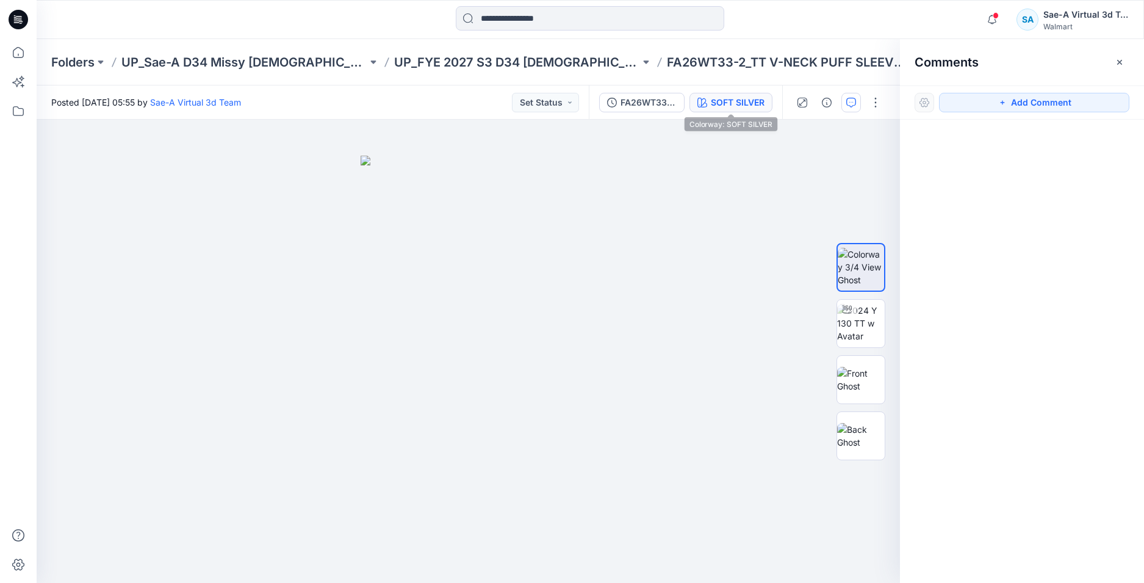
click at [734, 106] on div "SOFT SILVER" at bounding box center [738, 102] width 54 height 13
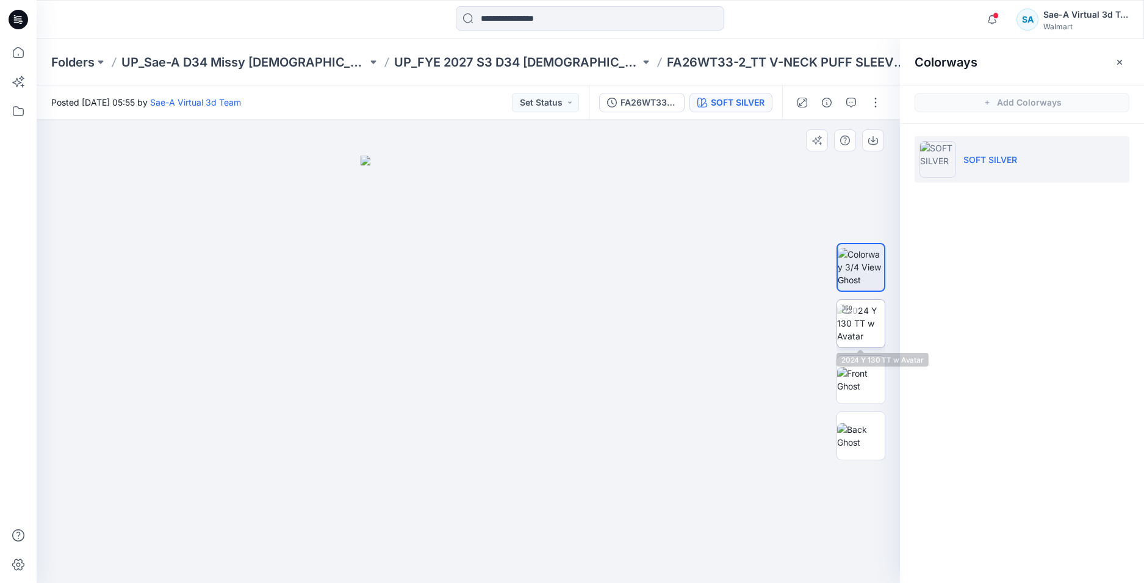
click at [856, 325] on img at bounding box center [861, 323] width 48 height 38
drag, startPoint x: 540, startPoint y: 386, endPoint x: 560, endPoint y: 223, distance: 164.8
drag, startPoint x: 526, startPoint y: 321, endPoint x: 521, endPoint y: 251, distance: 70.4
drag, startPoint x: 557, startPoint y: 387, endPoint x: 572, endPoint y: 295, distance: 93.5
drag, startPoint x: 584, startPoint y: 582, endPoint x: 583, endPoint y: 606, distance: 23.8
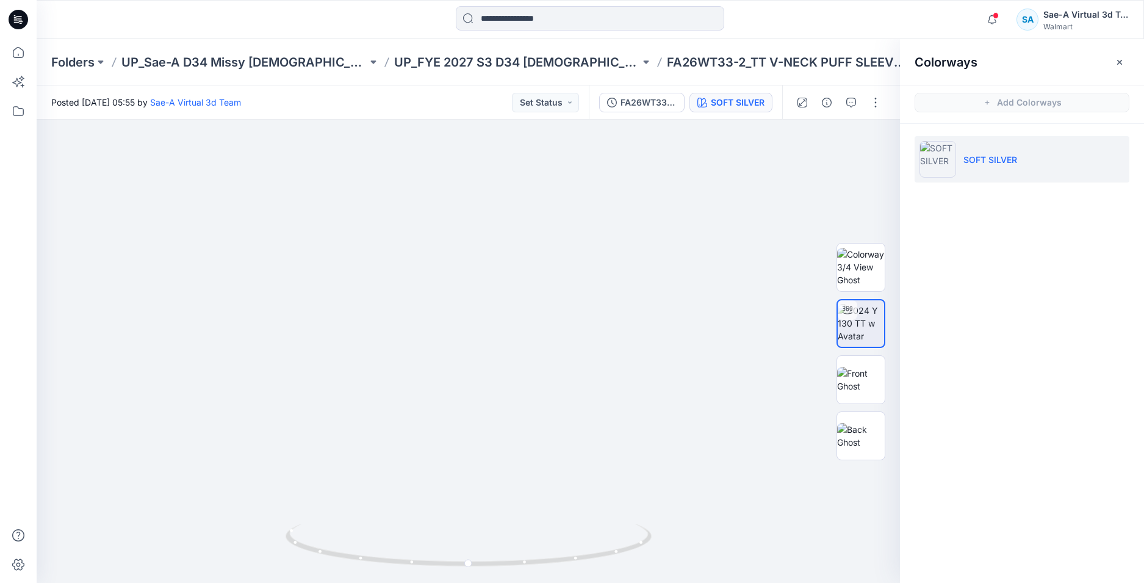
drag, startPoint x: 600, startPoint y: 333, endPoint x: 616, endPoint y: 607, distance: 274.5
click at [543, 65] on p "UP_FYE 2027 S3 D34 [DEMOGRAPHIC_DATA] Dresses" at bounding box center [517, 62] width 246 height 17
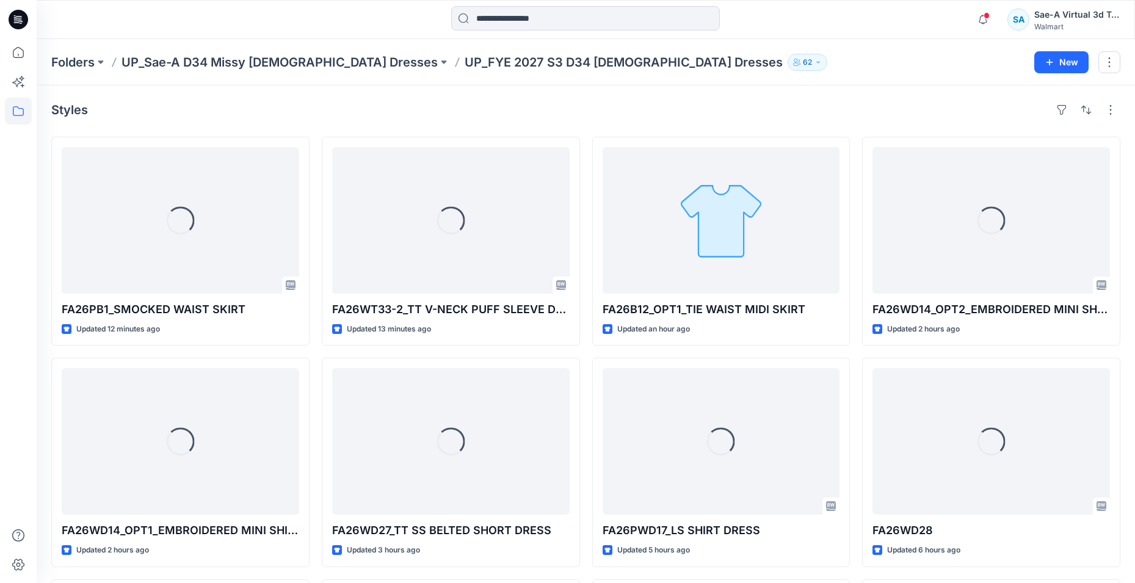
click at [787, 78] on div "Folders UP_Sae-A D34 Missy Ladies Dresses UP_FYE 2027 S3 D34 Ladies Dresses 62 …" at bounding box center [586, 62] width 1098 height 46
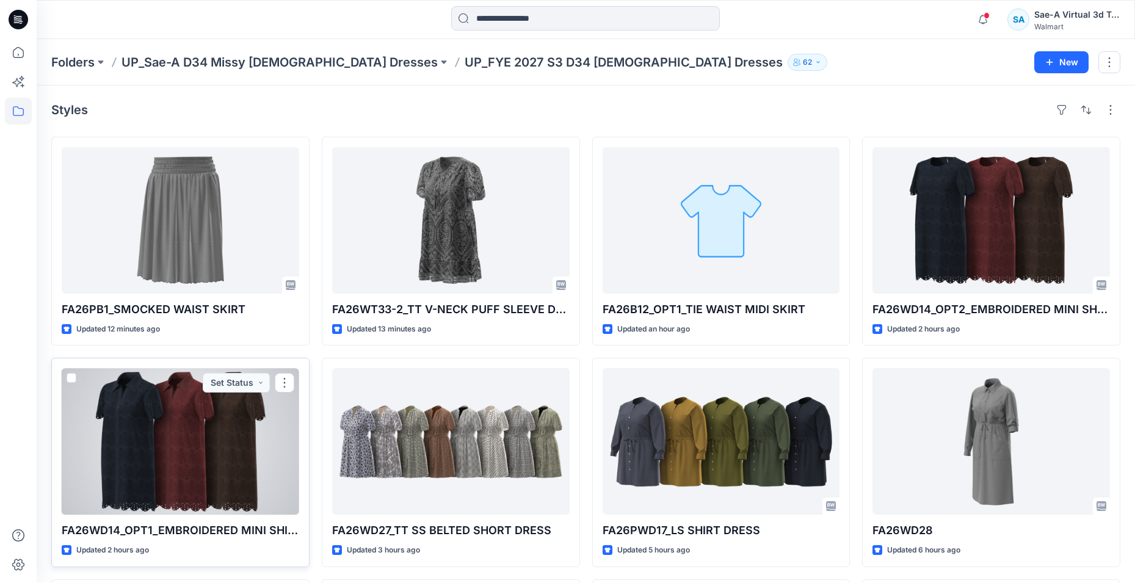
click at [178, 471] on div at bounding box center [180, 441] width 237 height 146
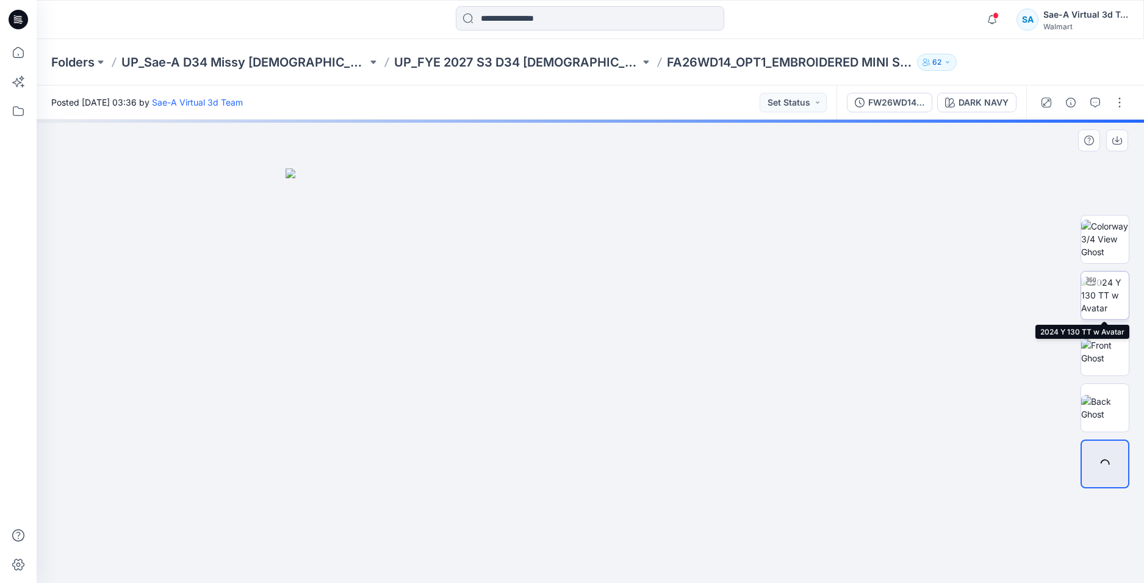
click at [1106, 294] on img at bounding box center [1105, 295] width 48 height 38
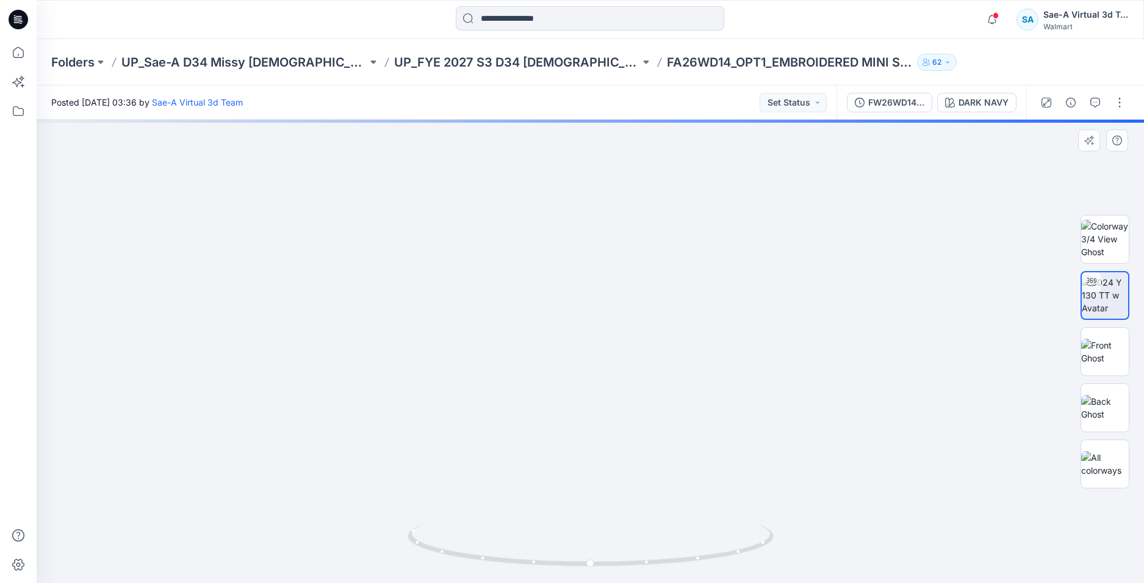
drag, startPoint x: 514, startPoint y: 309, endPoint x: 710, endPoint y: 369, distance: 205.4
drag, startPoint x: 807, startPoint y: 312, endPoint x: 556, endPoint y: 212, distance: 269.8
drag, startPoint x: 672, startPoint y: 453, endPoint x: 619, endPoint y: 109, distance: 348.3
drag, startPoint x: 607, startPoint y: 252, endPoint x: 579, endPoint y: 6, distance: 247.6
click at [413, 71] on div "Folders UP_Sae-A D34 Missy Ladies Dresses UP_FYE 2027 S3 D34 Ladies Dresses FA2…" at bounding box center [591, 62] width 1108 height 46
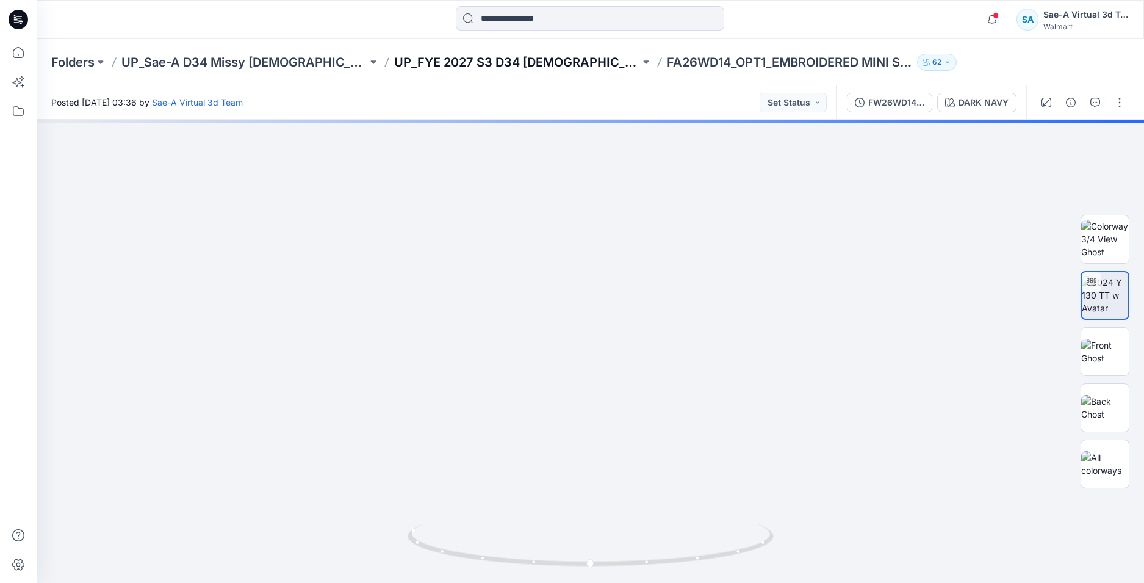
click at [417, 64] on p "UP_FYE 2027 S3 D34 [DEMOGRAPHIC_DATA] Dresses" at bounding box center [517, 62] width 246 height 17
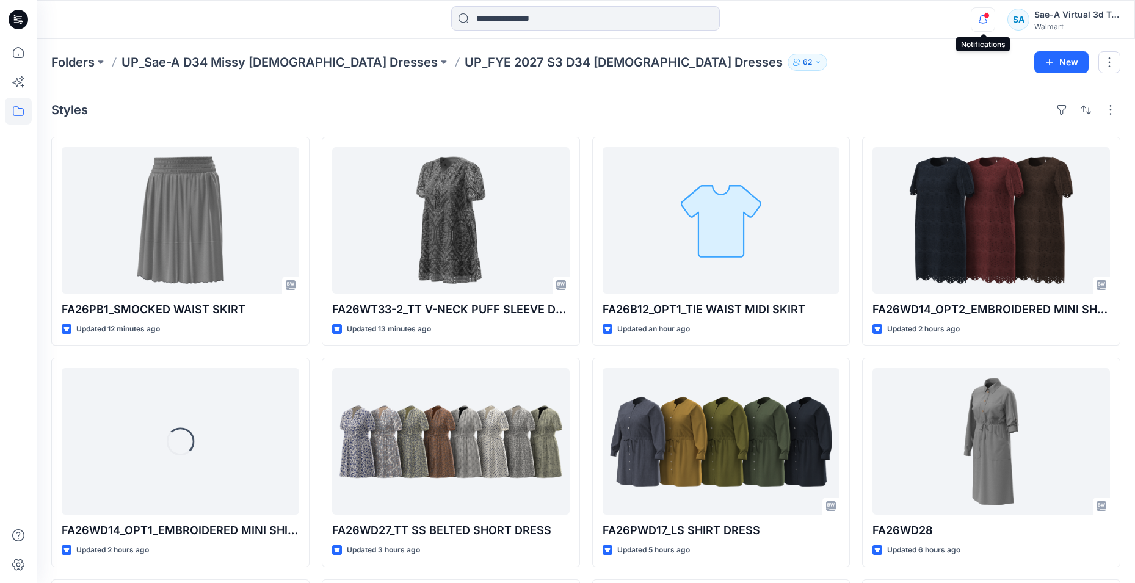
click at [983, 18] on icon "button" at bounding box center [982, 19] width 23 height 24
